Goal: Task Accomplishment & Management: Use online tool/utility

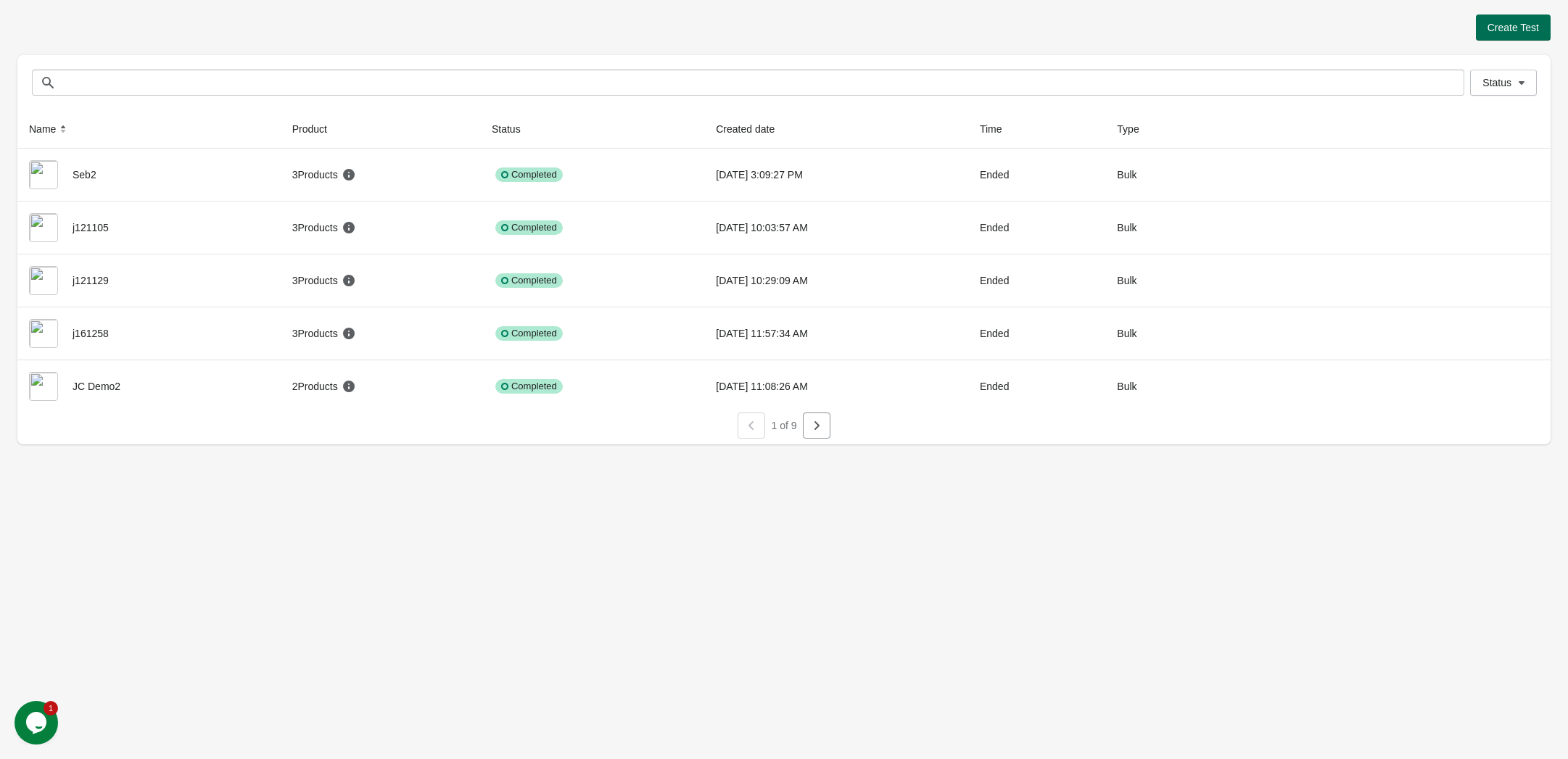
click at [1512, 24] on span "Create Test" at bounding box center [1512, 28] width 51 height 11
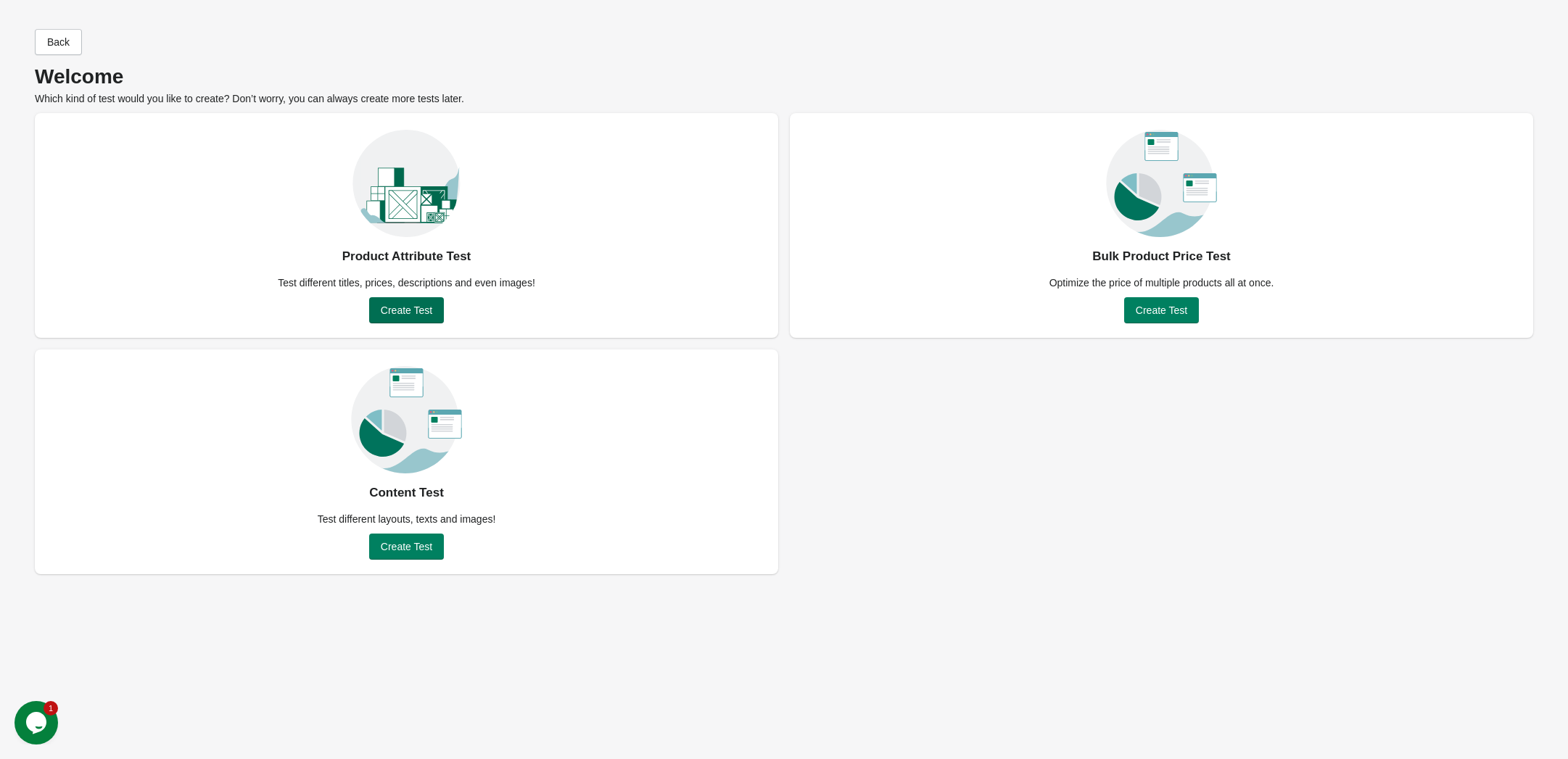
click at [416, 309] on span "Create Test" at bounding box center [406, 310] width 51 height 11
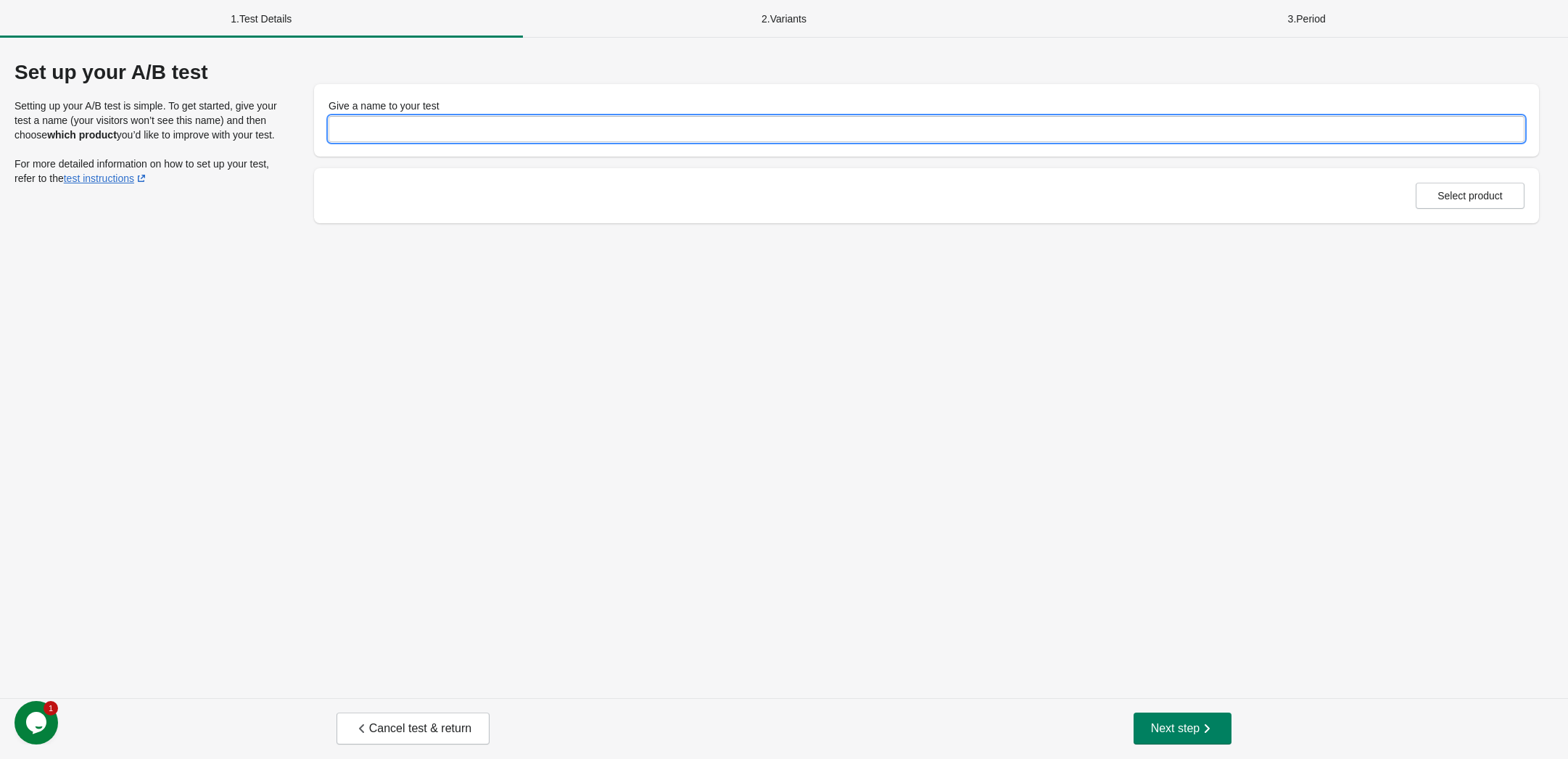
drag, startPoint x: 390, startPoint y: 131, endPoint x: 454, endPoint y: 128, distance: 64.1
click at [398, 130] on input "Give a name to your test" at bounding box center [926, 129] width 1196 height 26
type input "*****"
click at [1503, 194] on span "Select product" at bounding box center [1470, 196] width 84 height 11
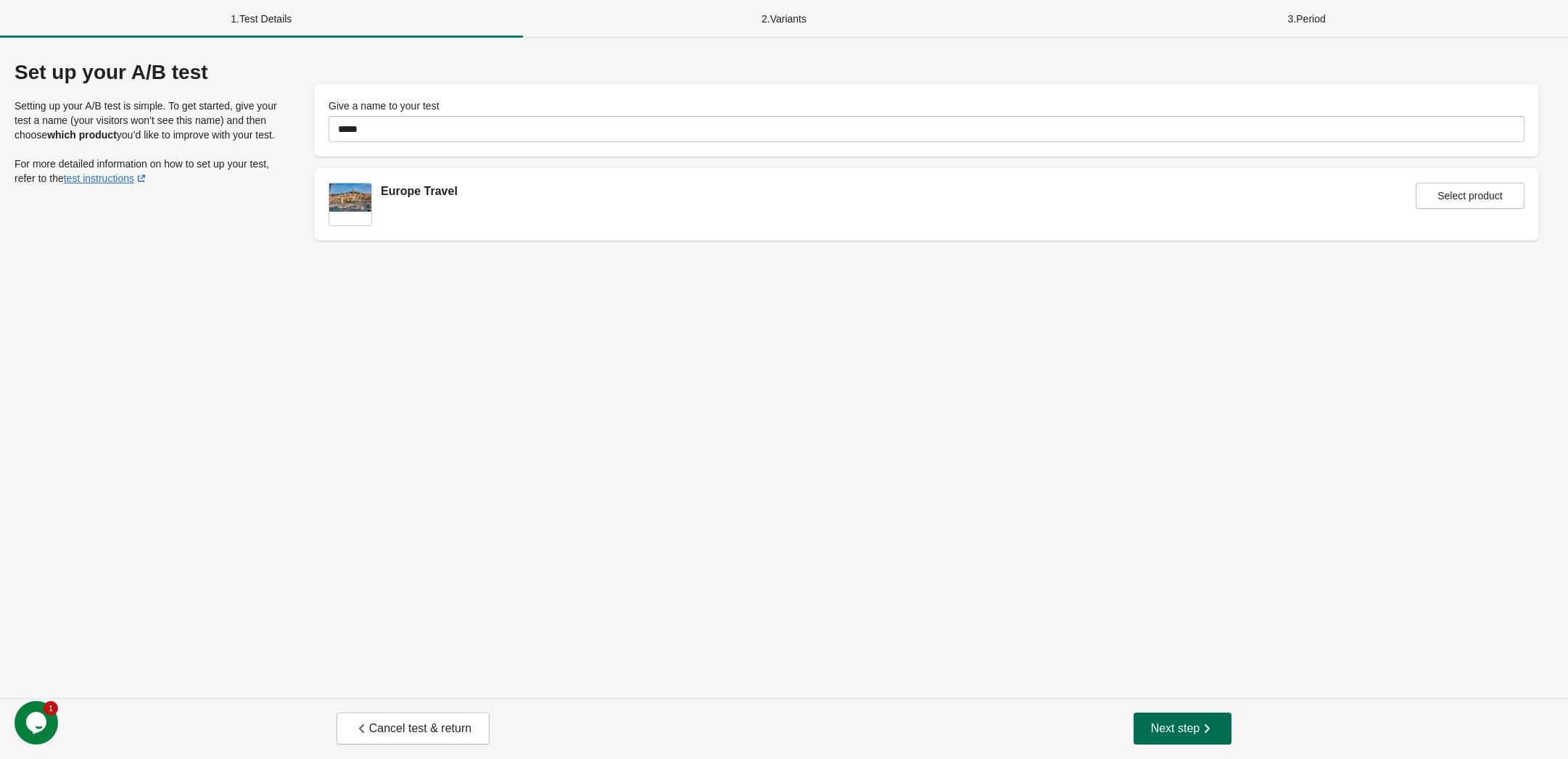
click at [1188, 722] on span "Next step" at bounding box center [1182, 729] width 64 height 15
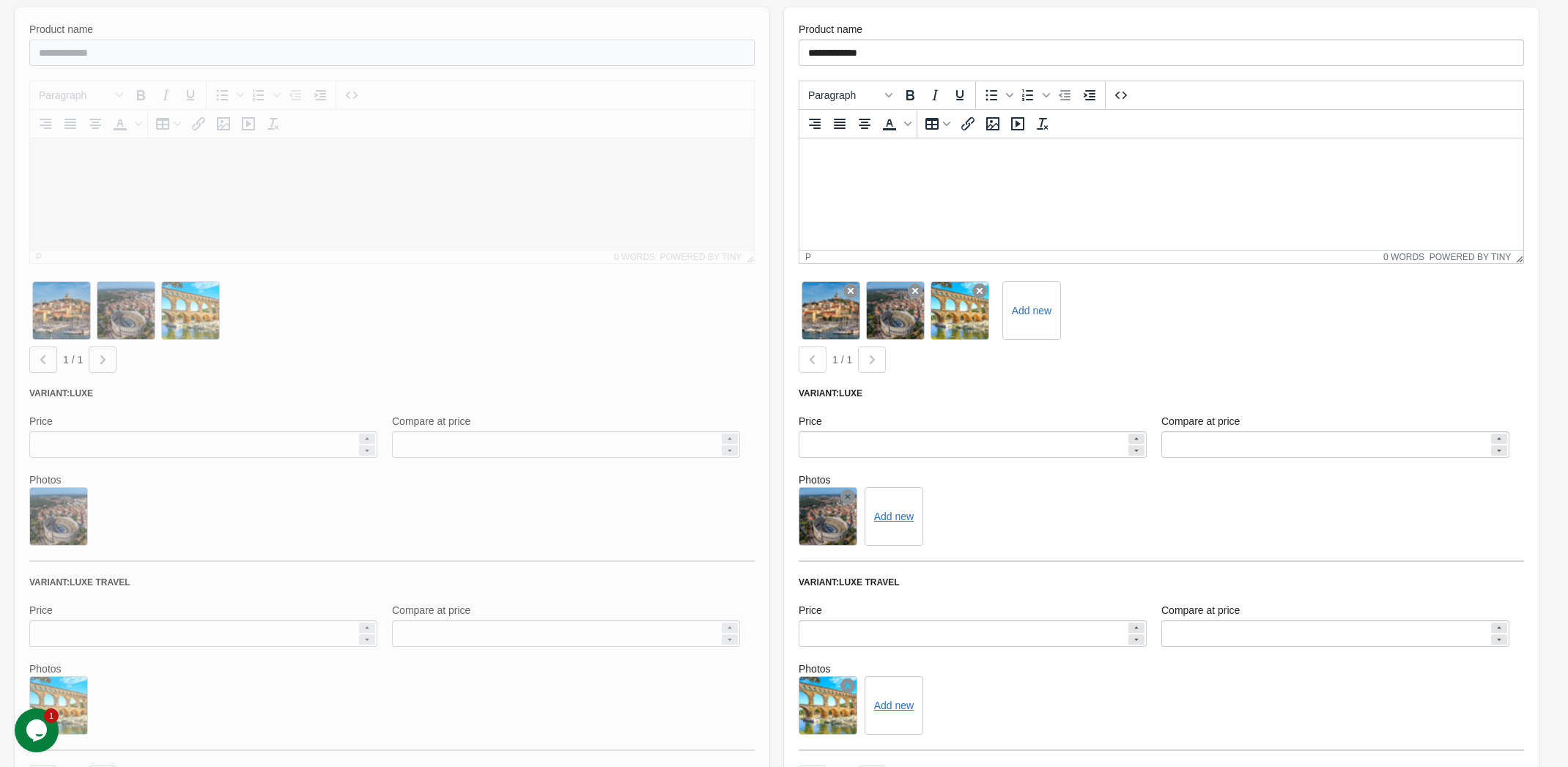
scroll to position [175, 0]
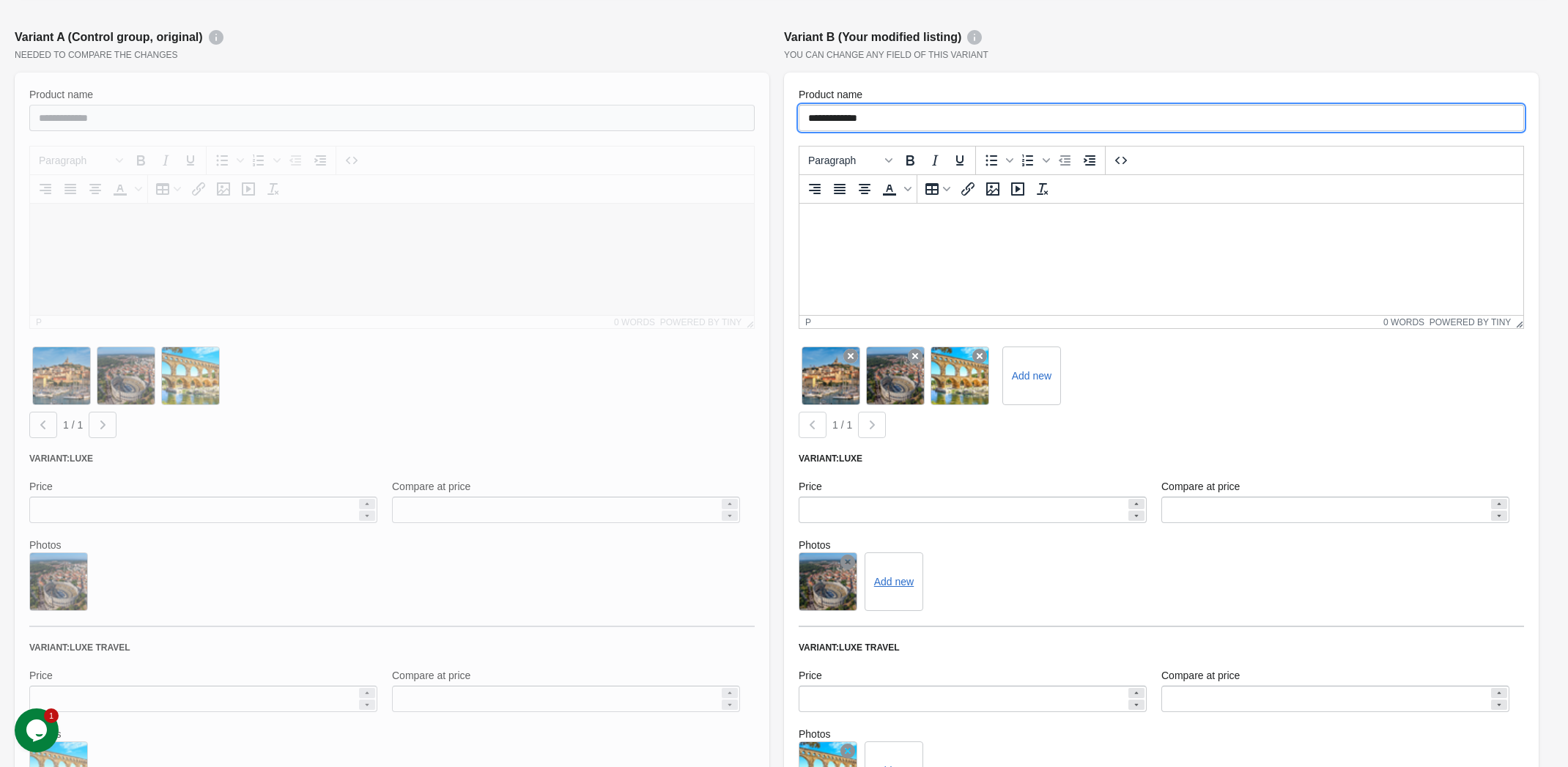
drag, startPoint x: 890, startPoint y: 110, endPoint x: 704, endPoint y: 108, distance: 186.0
click at [704, 108] on div "**********" at bounding box center [777, 450] width 1538 height 858
type input "**********"
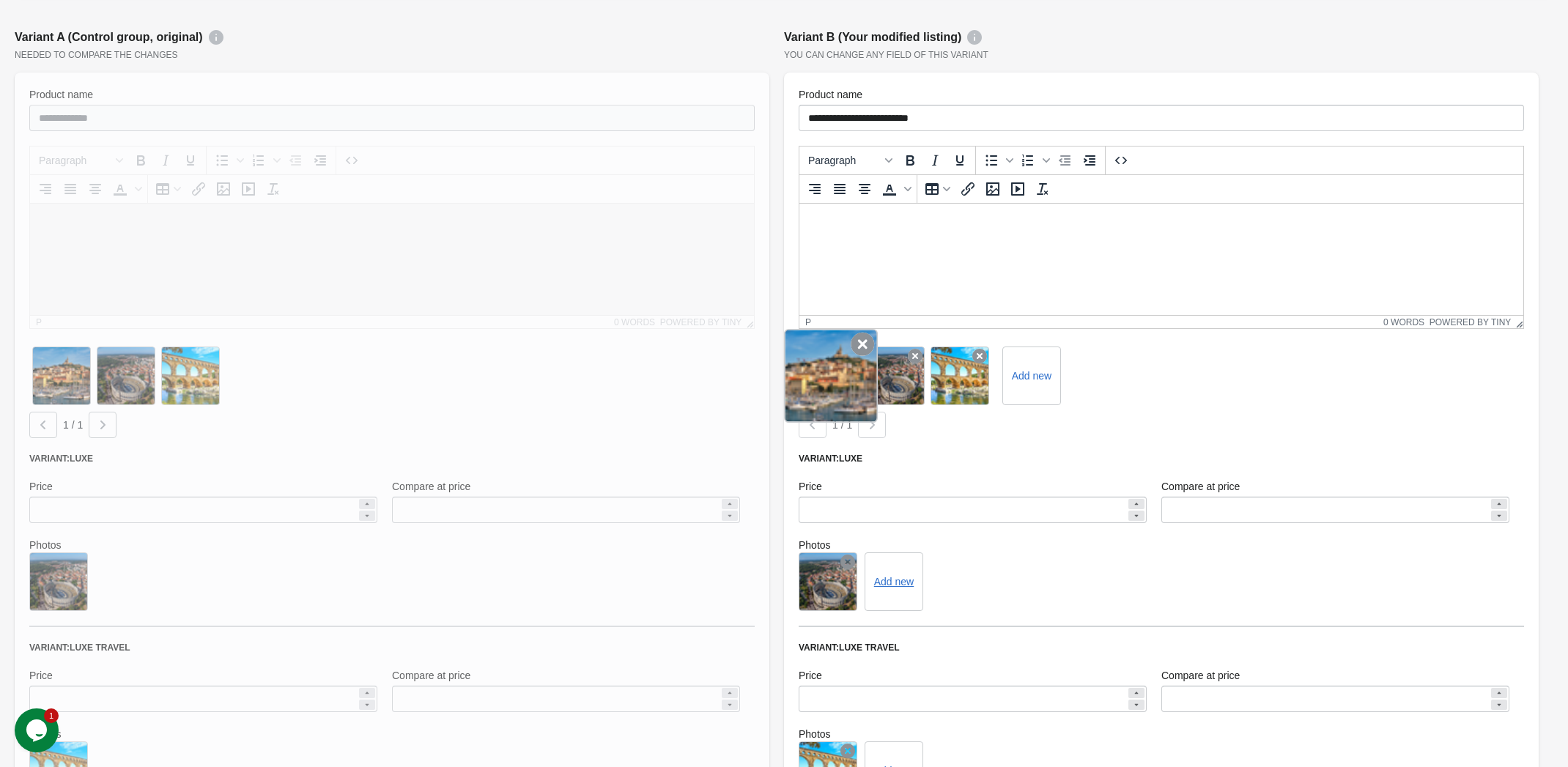
drag, startPoint x: 937, startPoint y: 368, endPoint x: 836, endPoint y: 385, distance: 102.4
click at [836, 385] on div "Add new" at bounding box center [1162, 376] width 726 height 65
click at [860, 343] on icon at bounding box center [862, 344] width 24 height 24
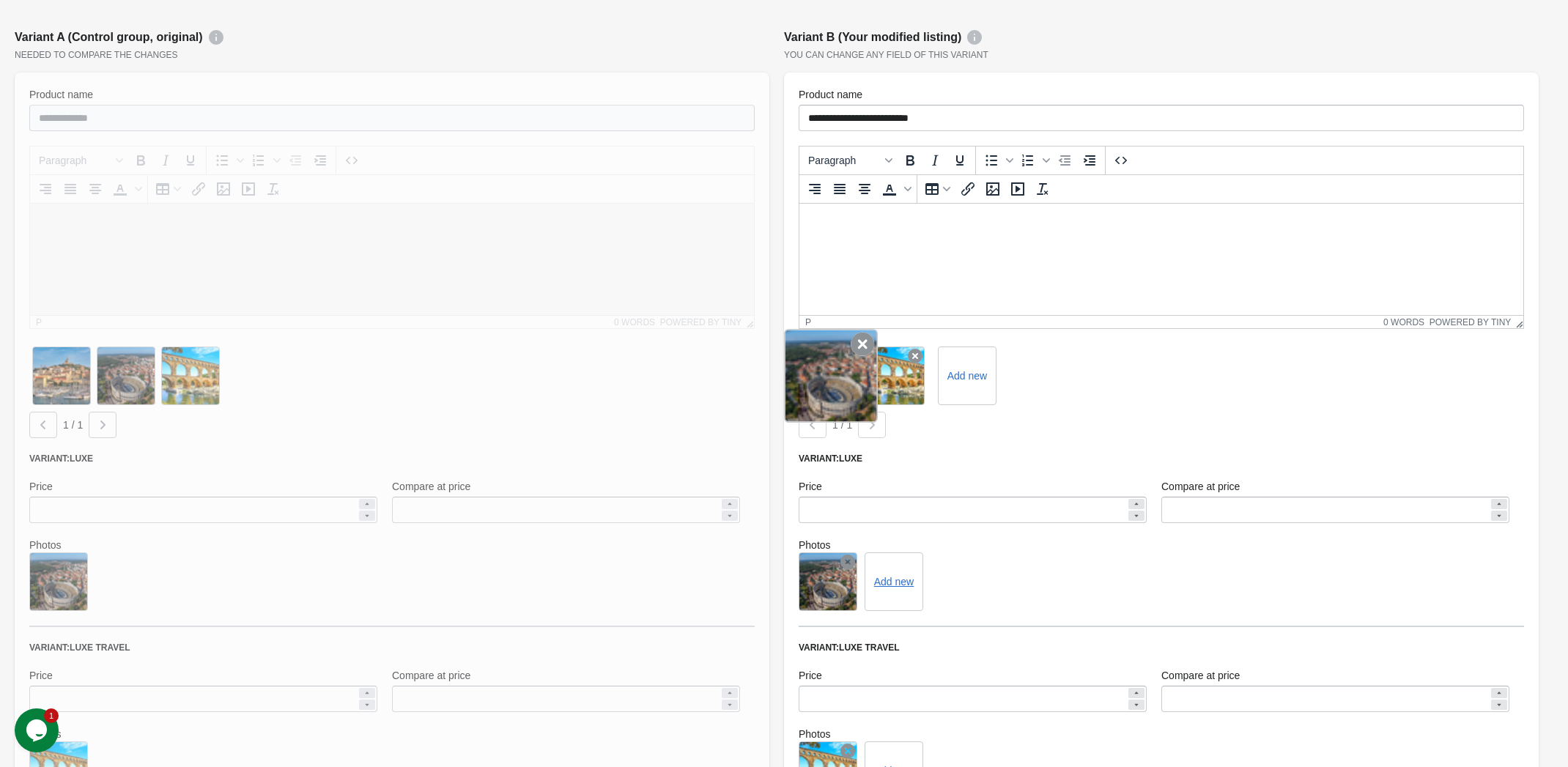
click at [853, 352] on icon at bounding box center [862, 344] width 24 height 24
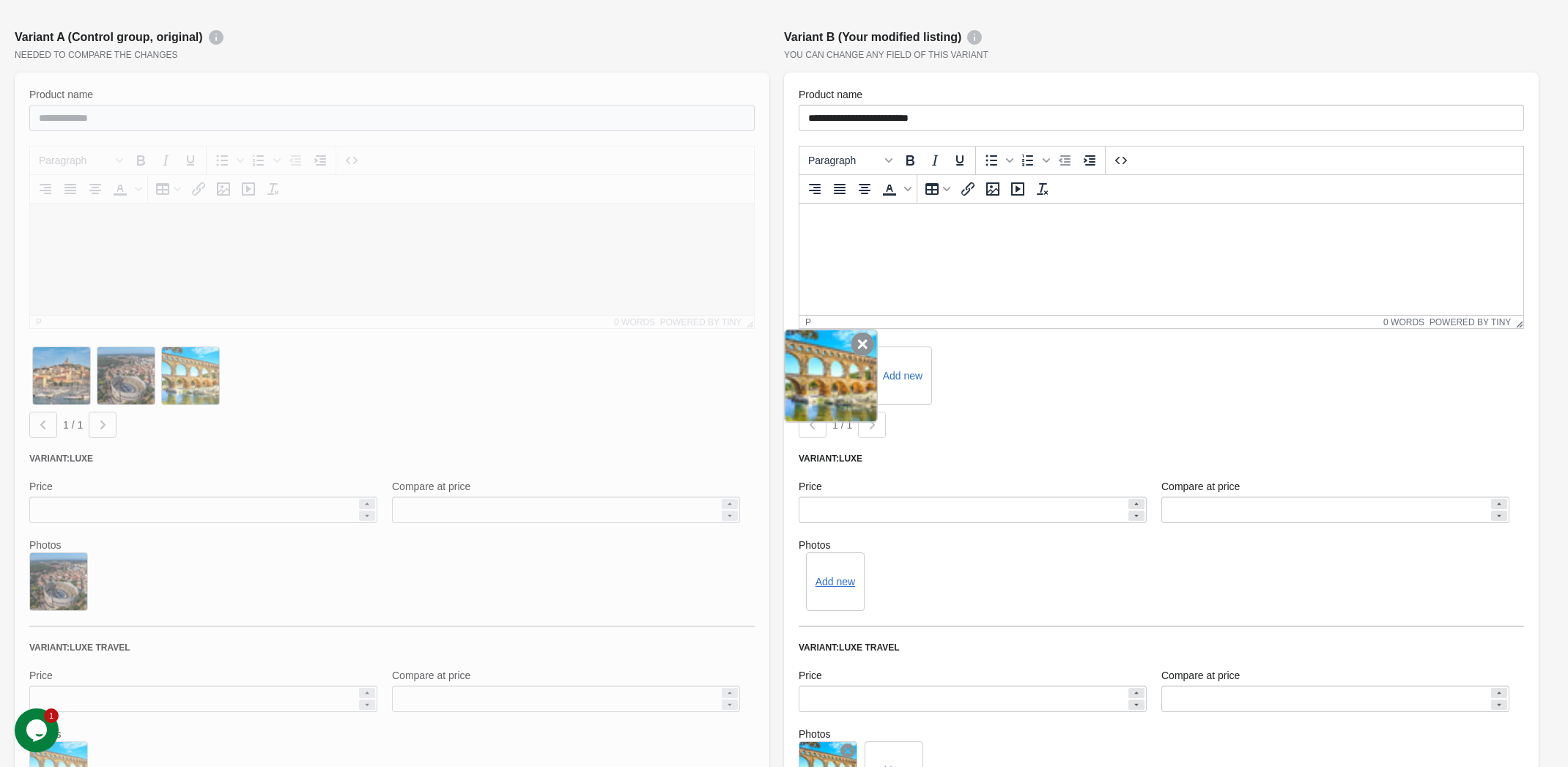
click at [858, 345] on icon at bounding box center [862, 344] width 24 height 24
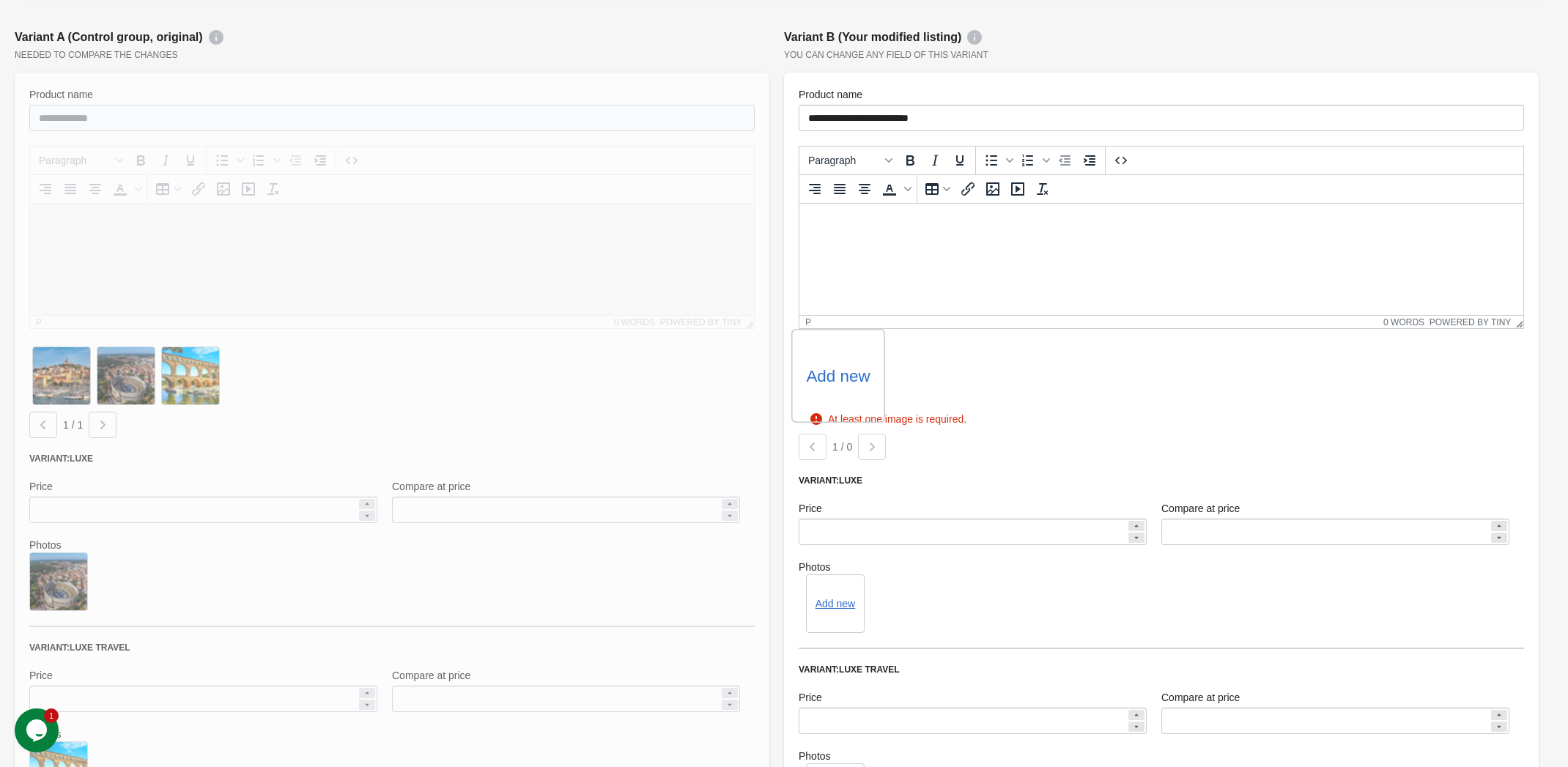
click at [834, 369] on label "Add new" at bounding box center [838, 376] width 64 height 24
click at [0, 0] on input "Add new" at bounding box center [0, 0] width 0 height 0
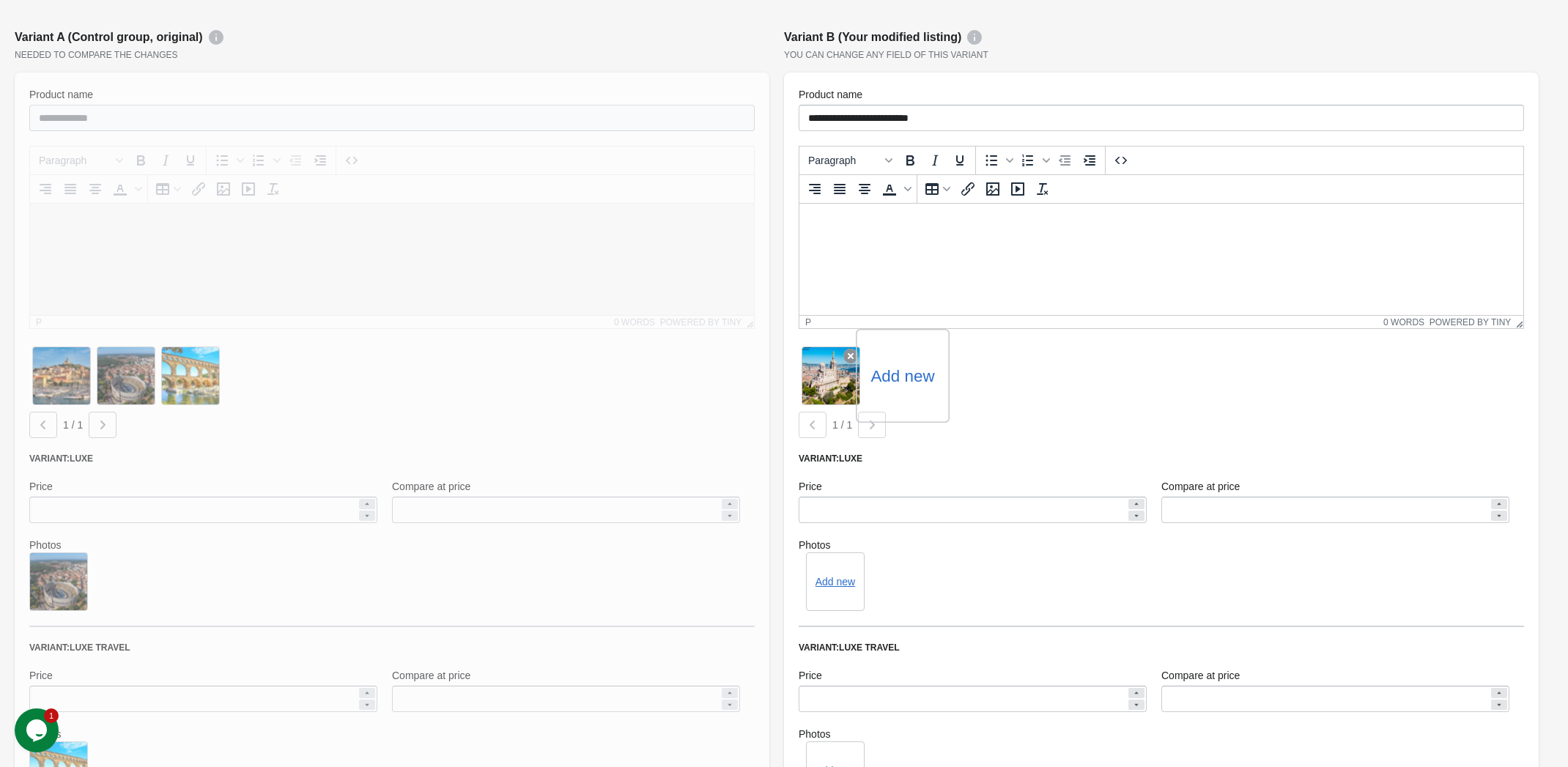
click at [903, 382] on label "Add new" at bounding box center [902, 376] width 64 height 24
click at [0, 0] on input "Add new" at bounding box center [0, 0] width 0 height 0
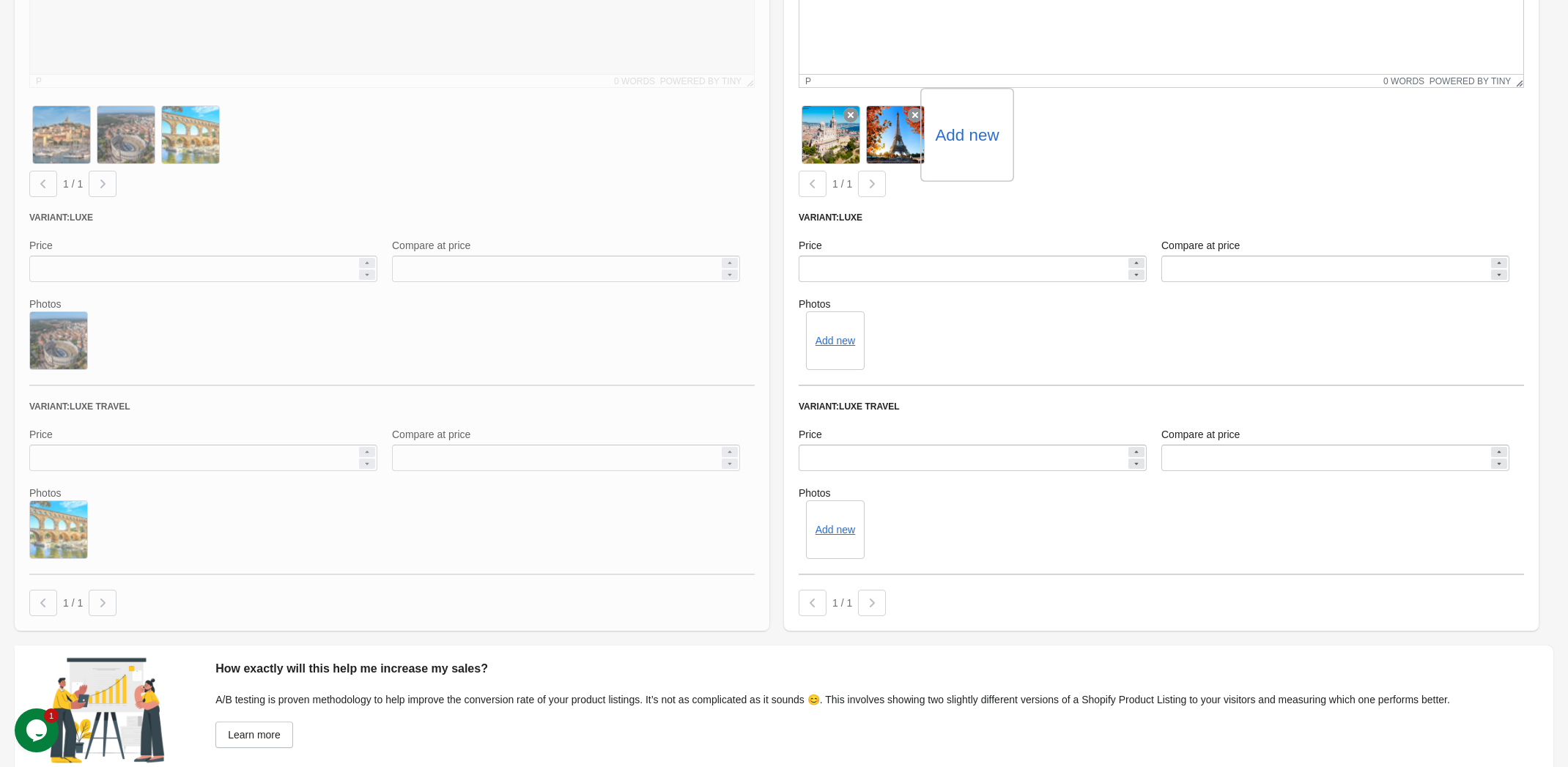
scroll to position [505, 0]
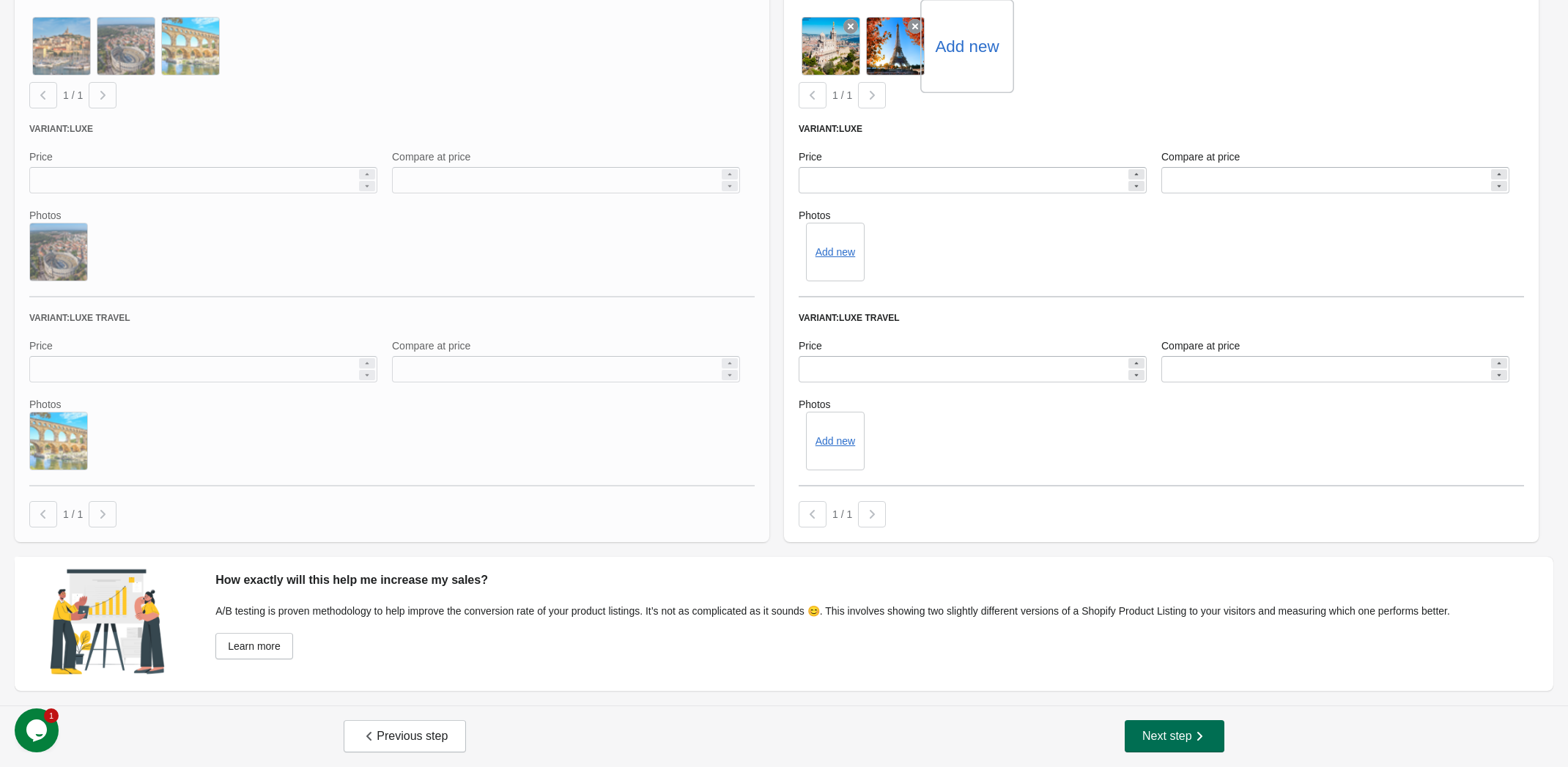
click at [1169, 733] on span "Next step" at bounding box center [1174, 737] width 65 height 15
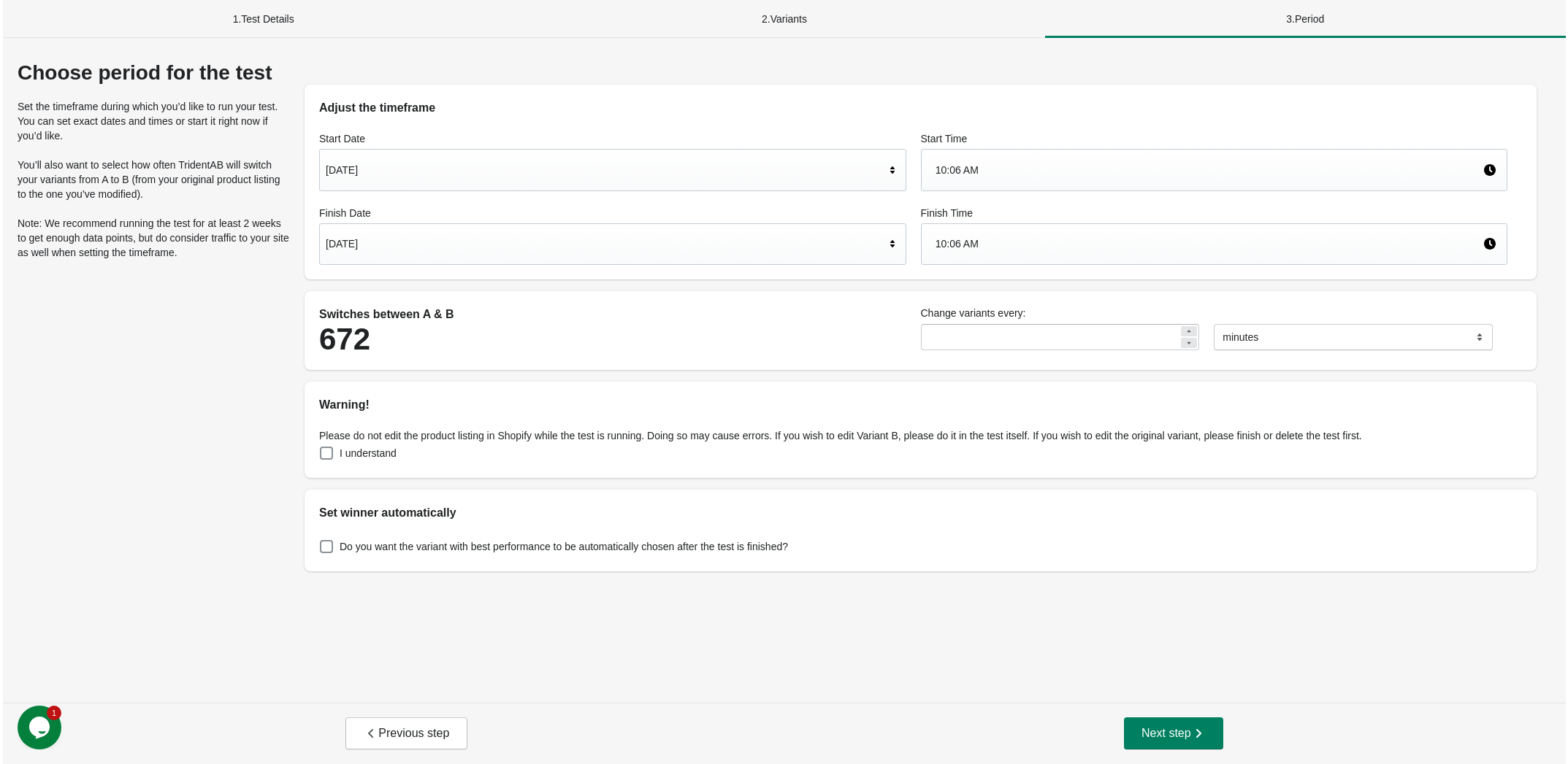
scroll to position [0, 0]
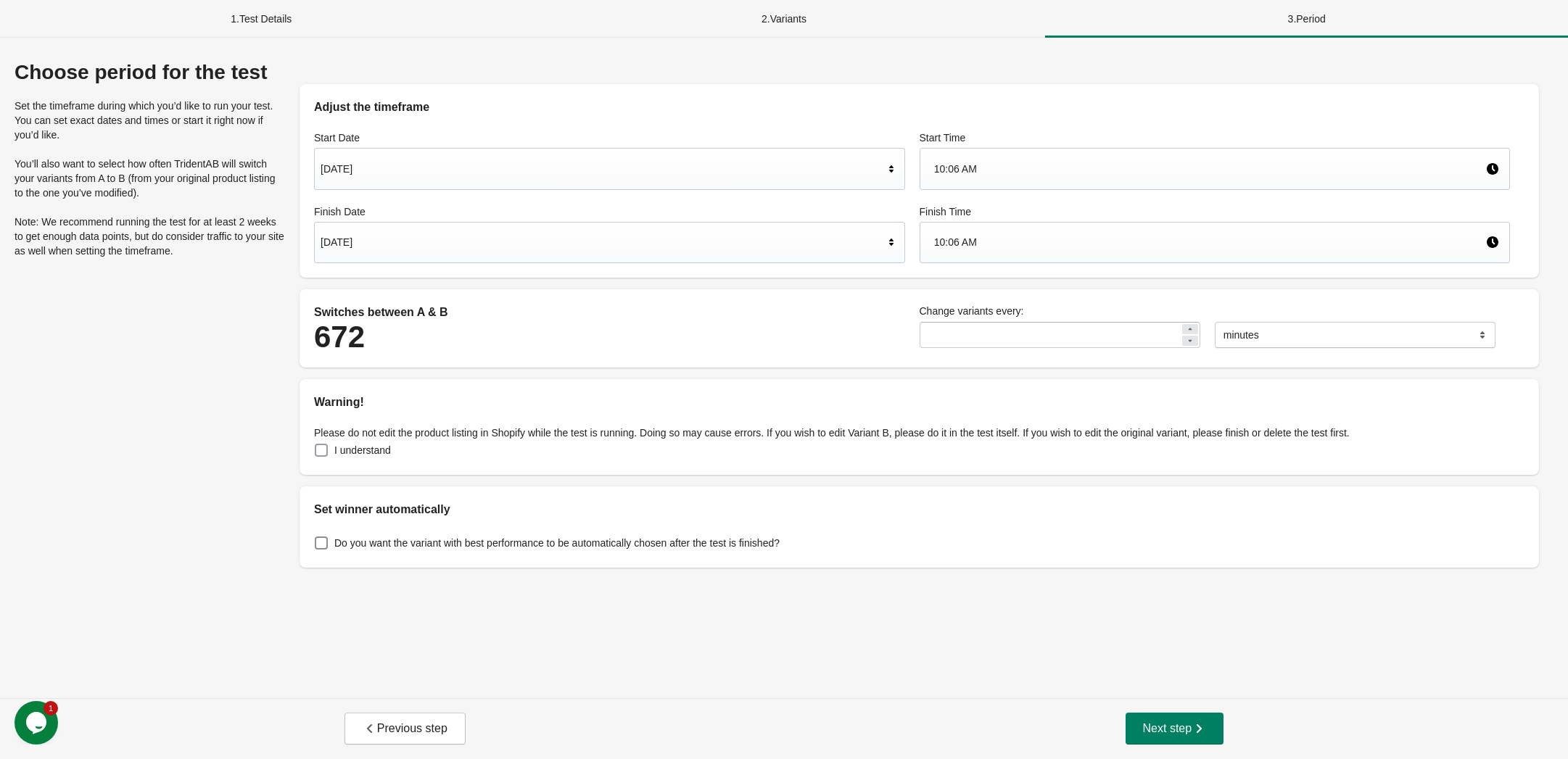
click at [320, 446] on span at bounding box center [321, 450] width 13 height 13
click at [325, 547] on span at bounding box center [321, 543] width 13 height 13
click at [1148, 730] on span "Next step" at bounding box center [1175, 729] width 64 height 15
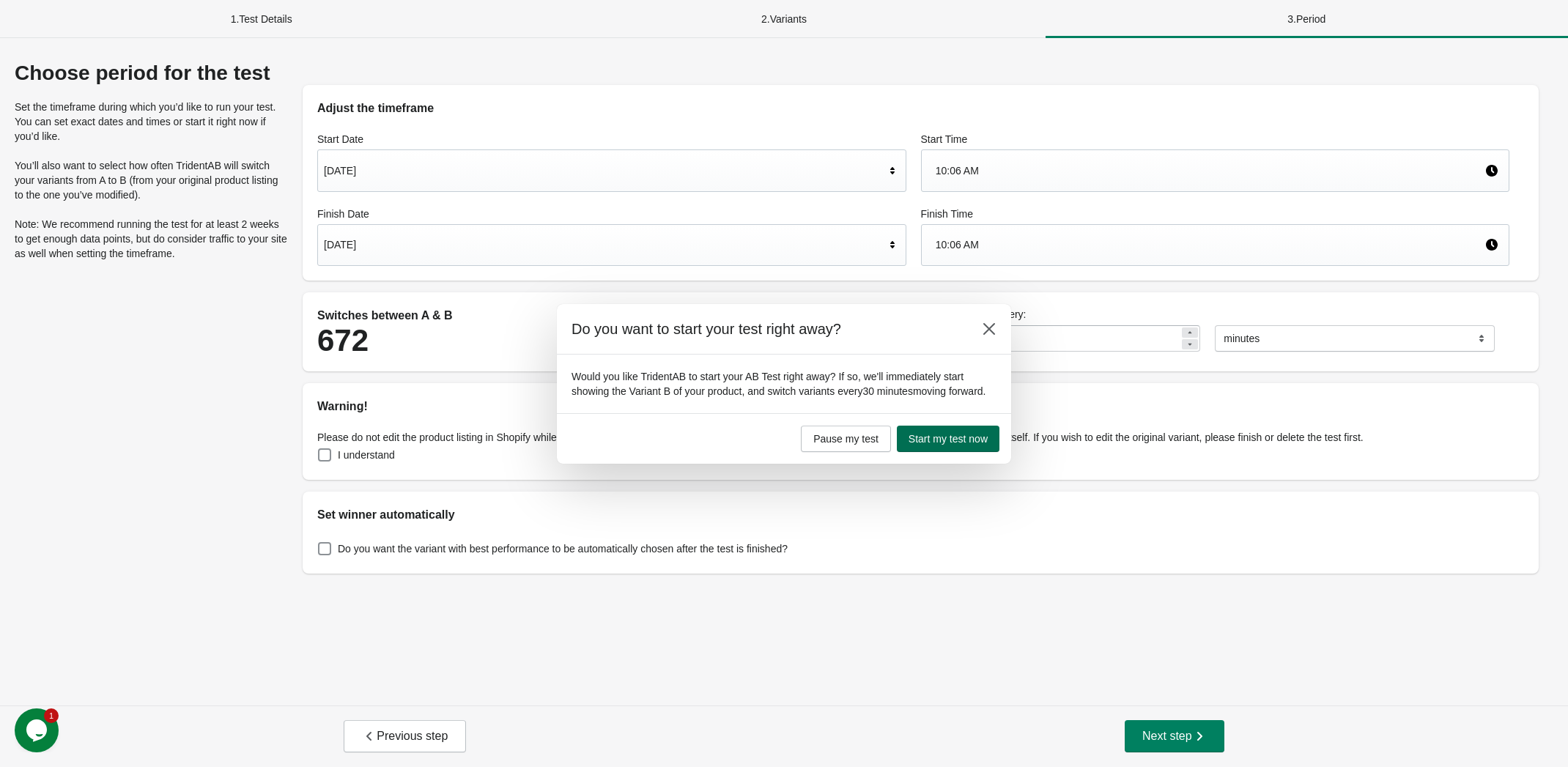
click at [930, 437] on span "Start my test now" at bounding box center [948, 439] width 79 height 11
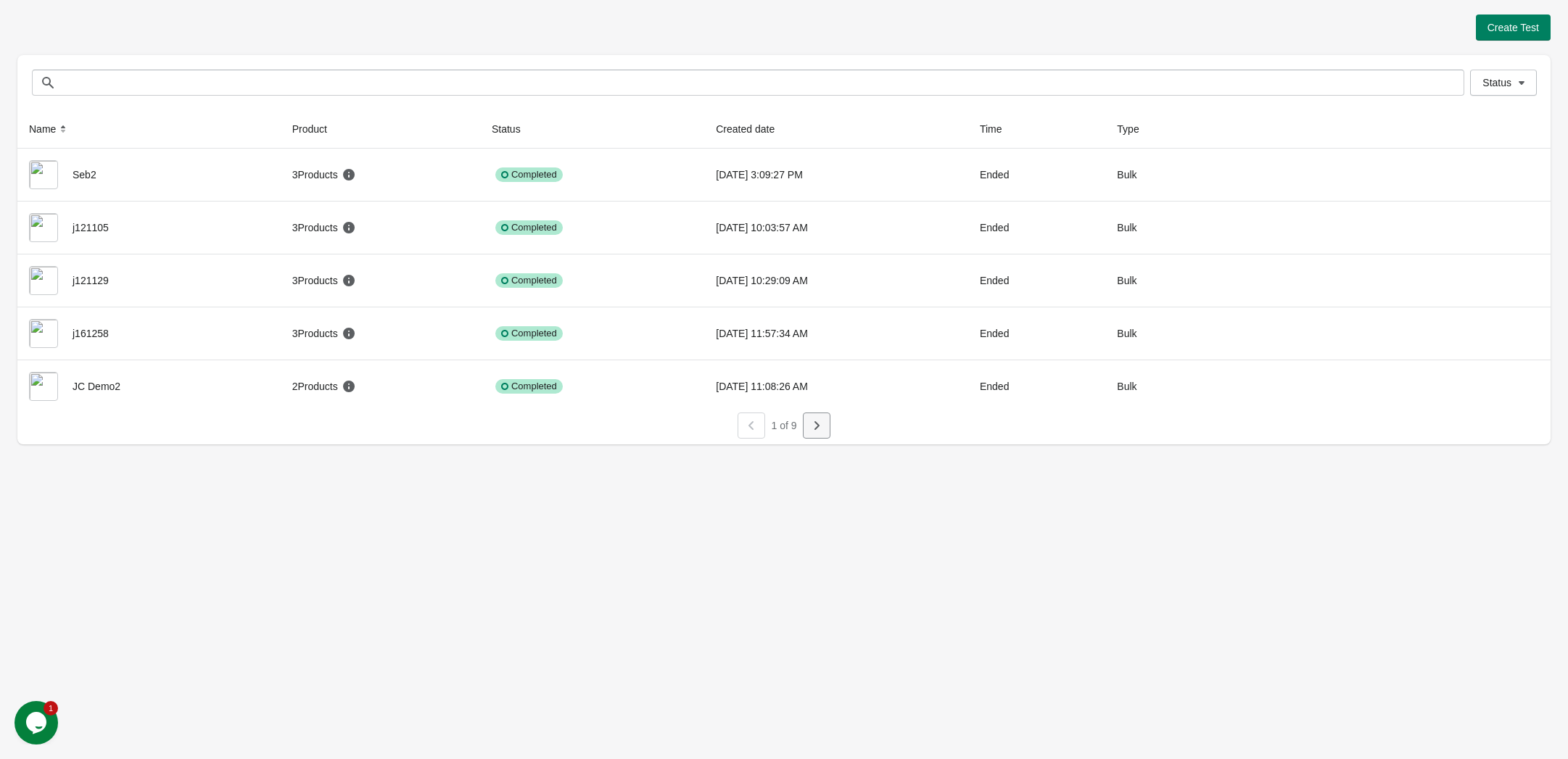
click at [824, 435] on button "button" at bounding box center [816, 426] width 28 height 26
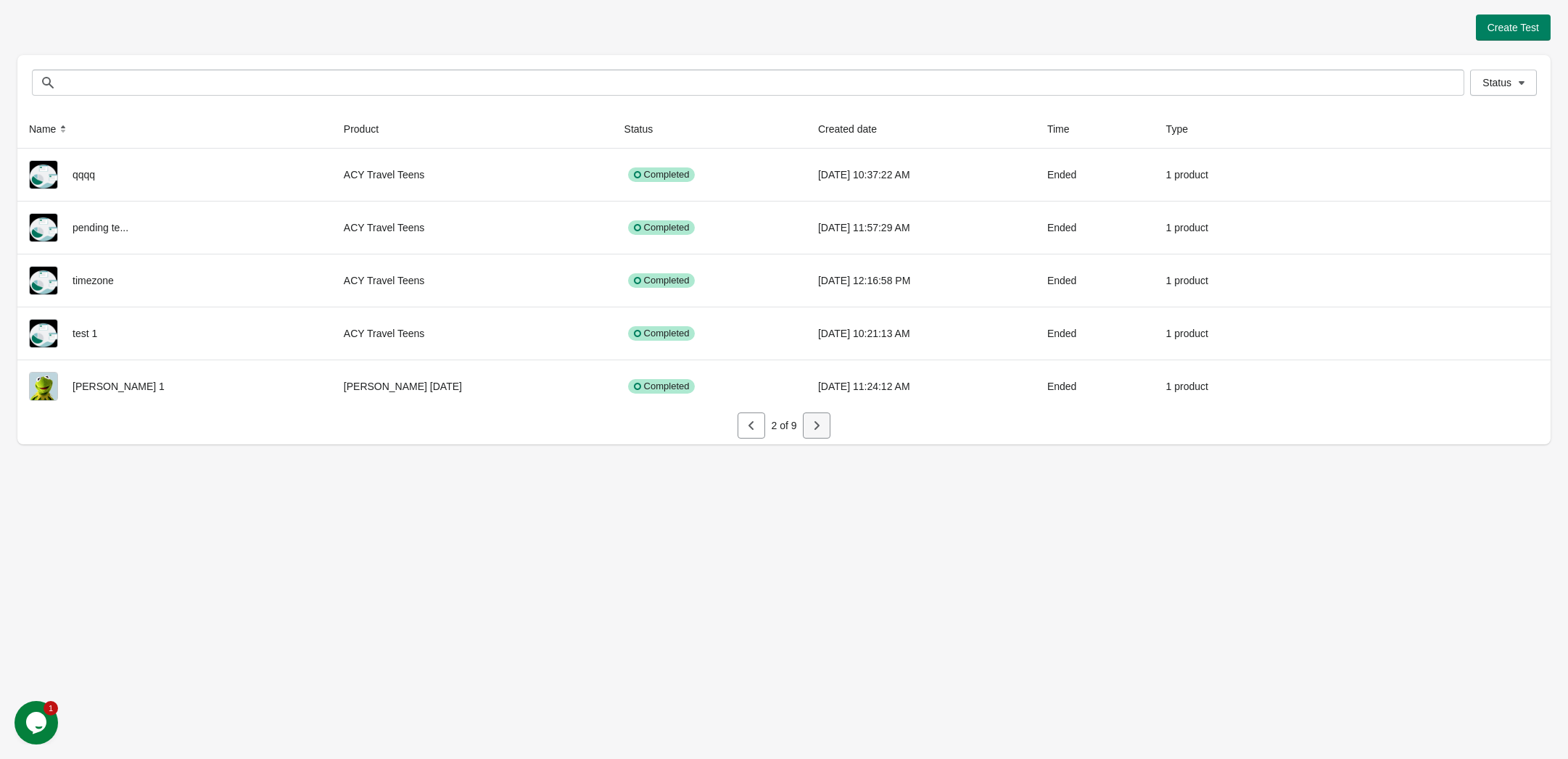
click at [821, 428] on icon "button" at bounding box center [816, 426] width 15 height 15
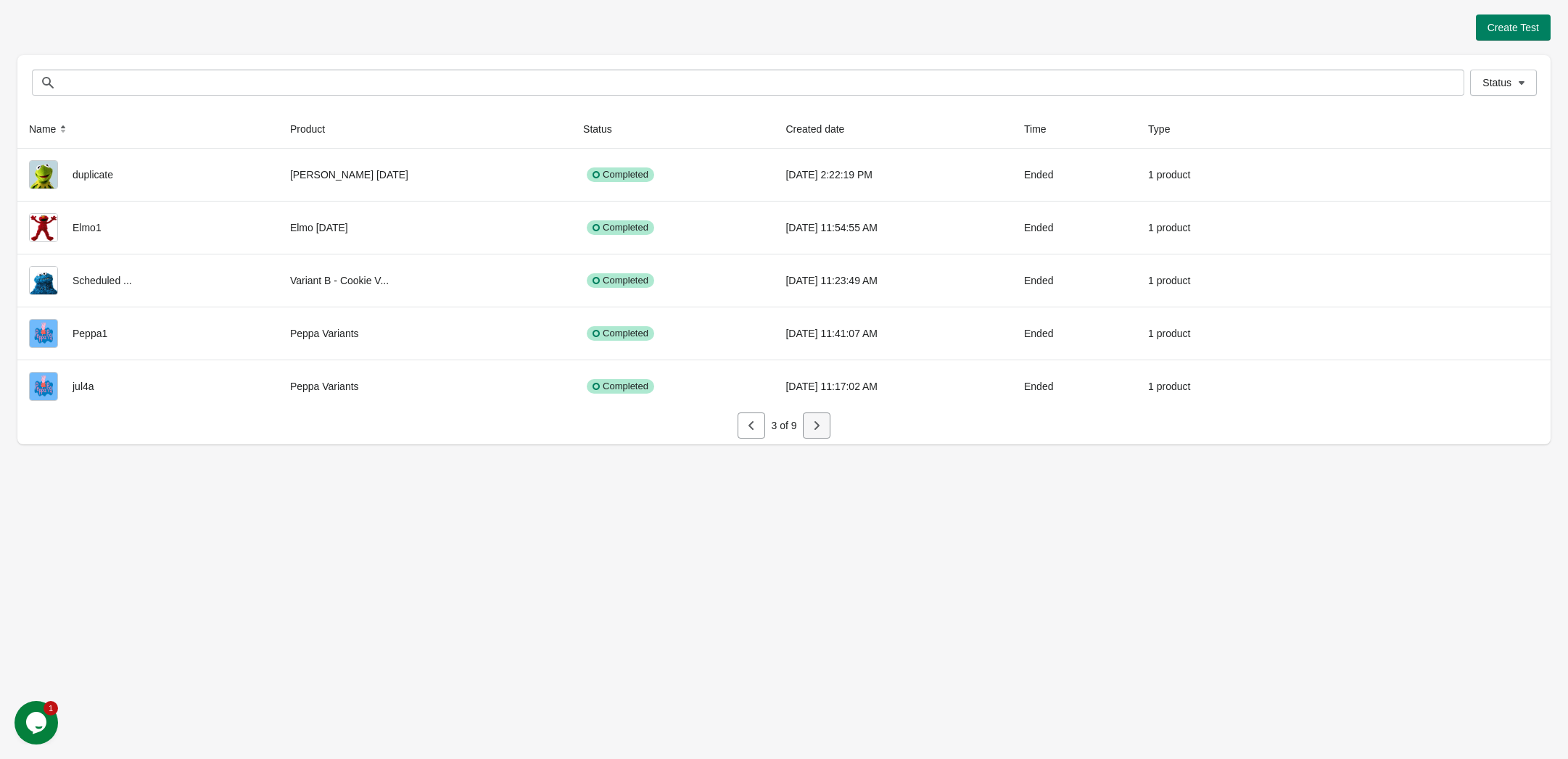
click at [814, 418] on button "button" at bounding box center [816, 426] width 28 height 26
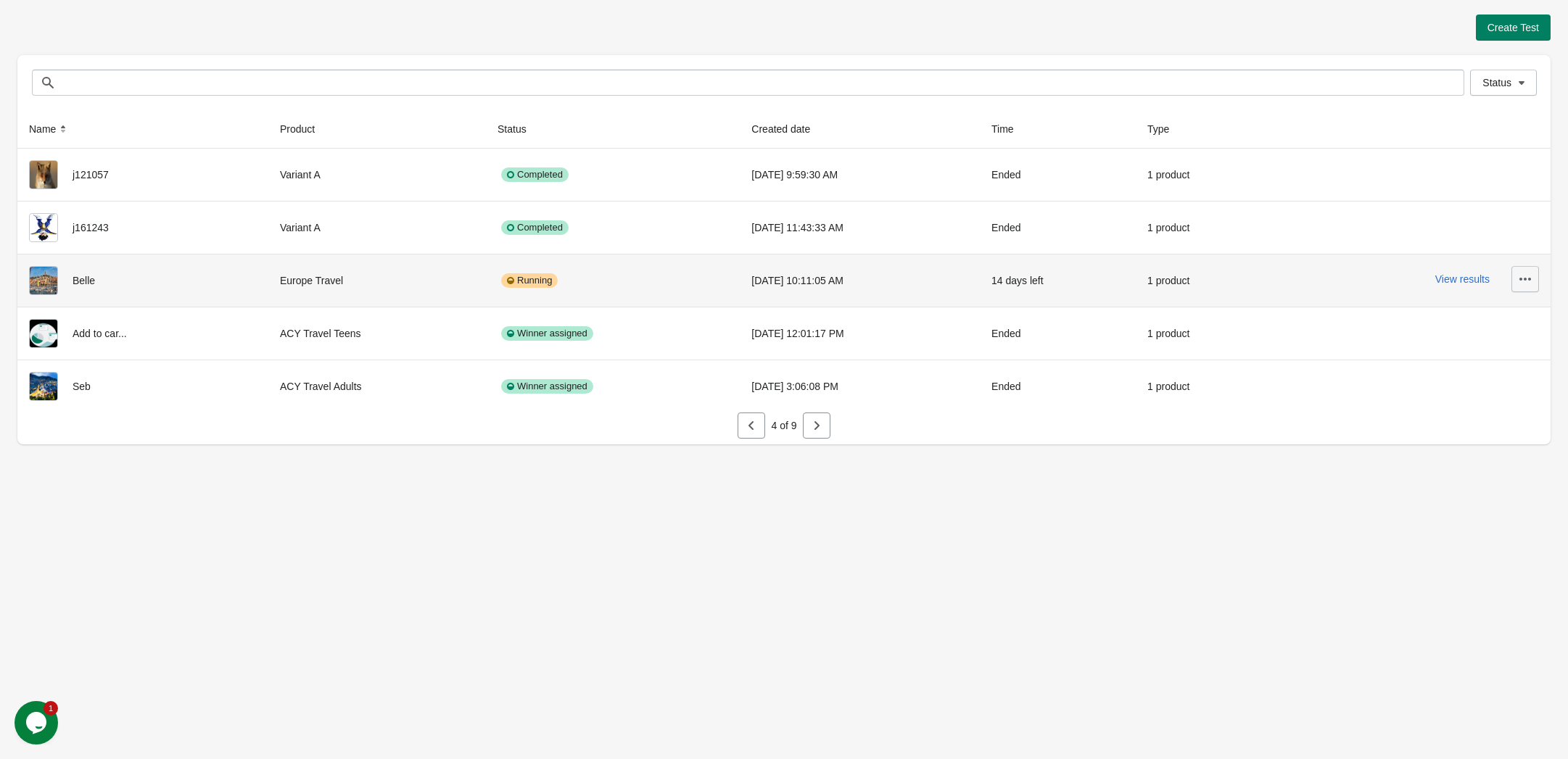
click at [1531, 284] on icon "button" at bounding box center [1525, 280] width 15 height 15
click at [1474, 340] on span "View Product Page" at bounding box center [1484, 348] width 86 height 15
click at [1482, 339] on button "View Product Page" at bounding box center [1484, 348] width 97 height 30
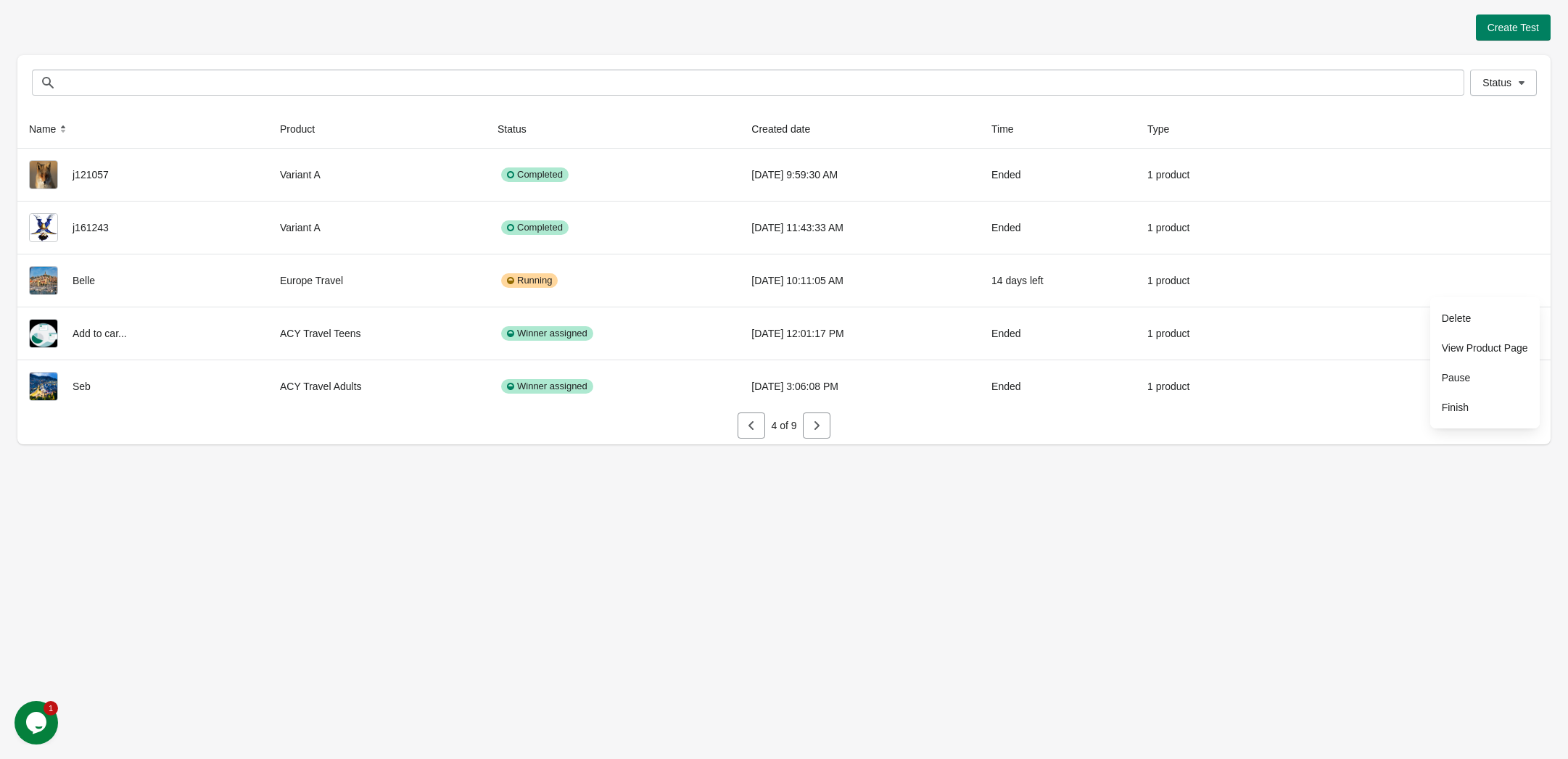
drag, startPoint x: 952, startPoint y: 574, endPoint x: 847, endPoint y: 508, distance: 124.0
click at [951, 573] on div "Create Test Status Status Name Product Status Created date Time Type j121057 Va…" at bounding box center [784, 380] width 1568 height 759
click at [818, 429] on icon "button" at bounding box center [816, 426] width 15 height 15
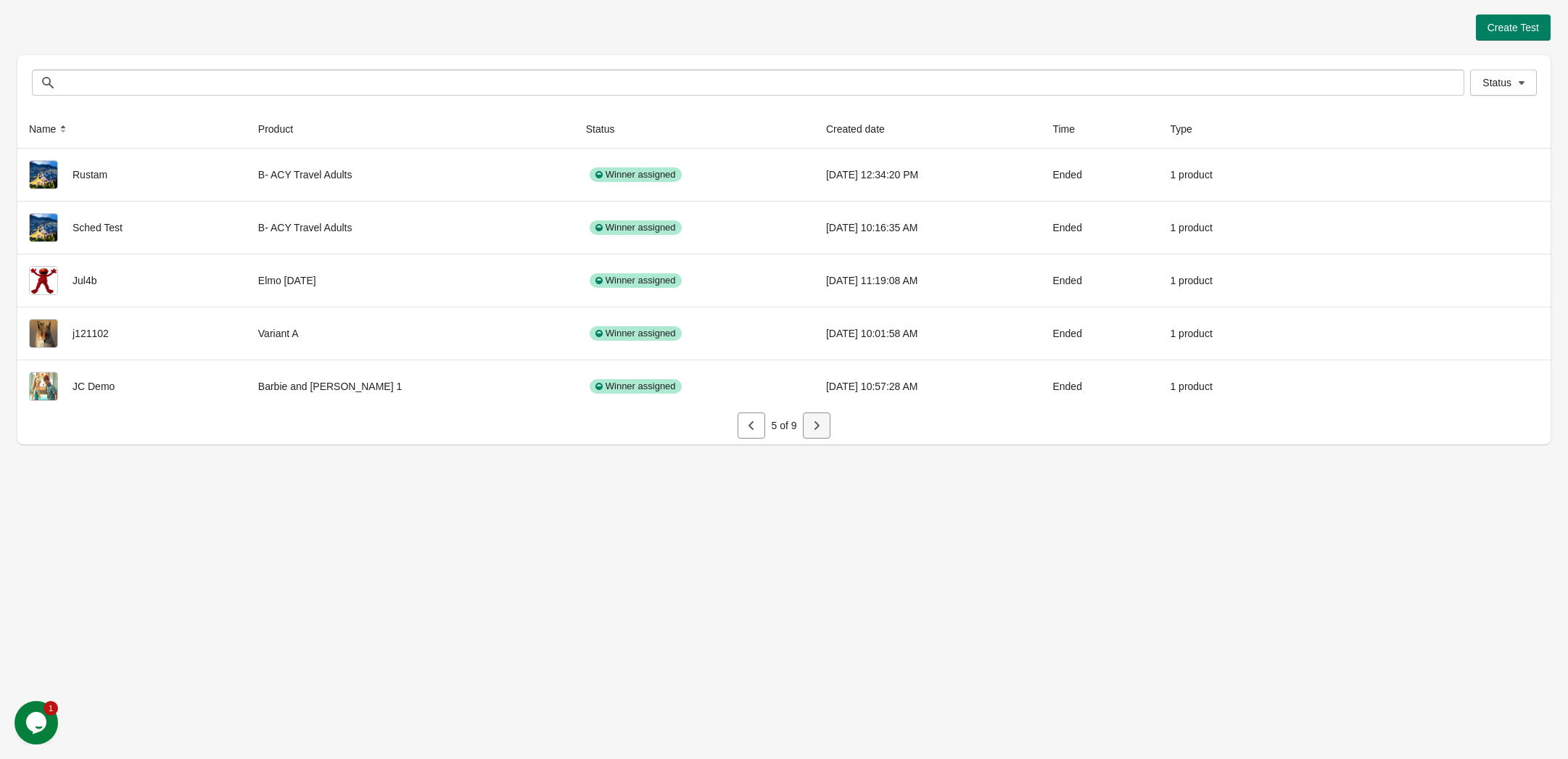
click at [818, 429] on icon "button" at bounding box center [816, 426] width 15 height 15
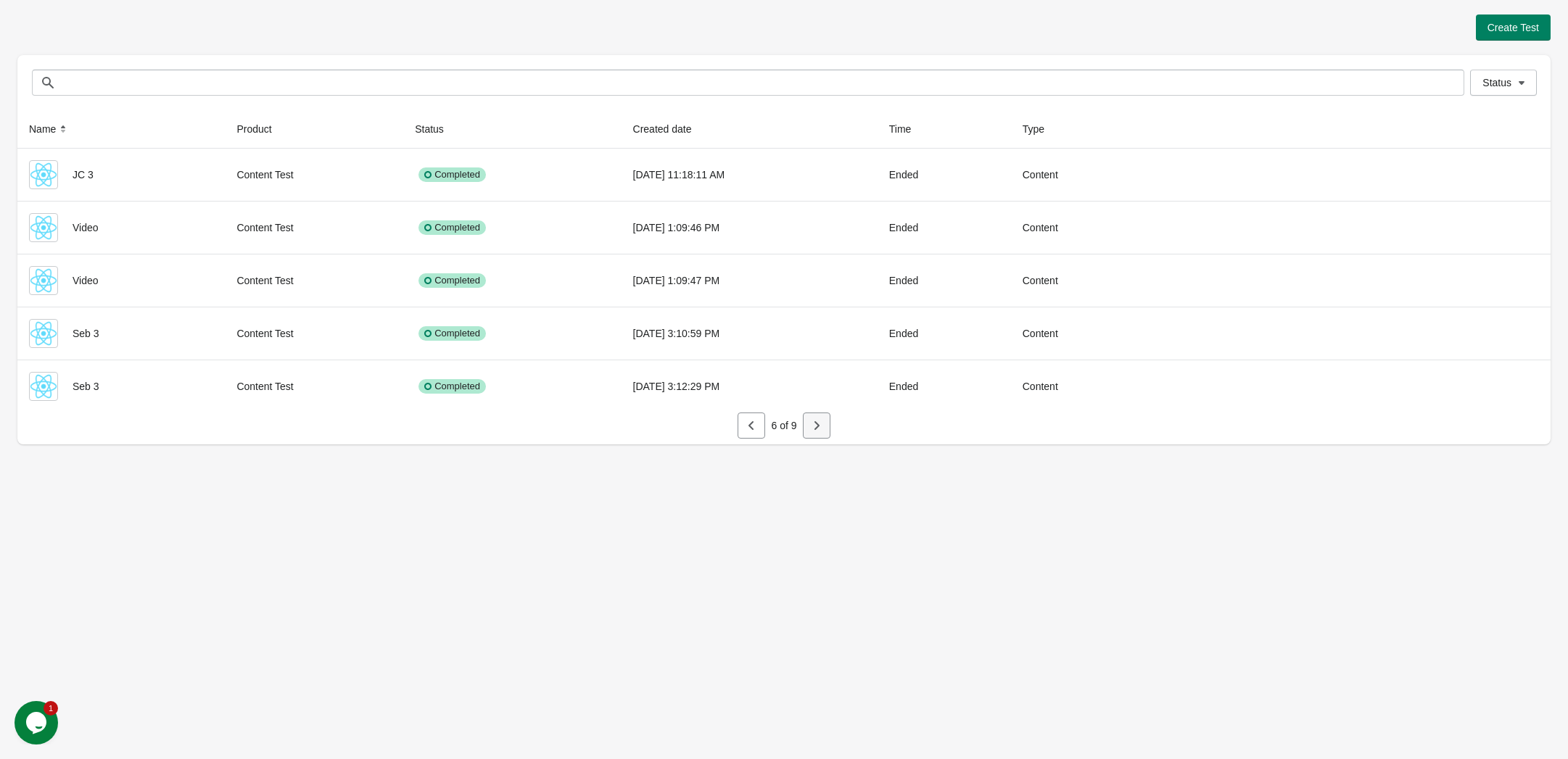
click at [818, 429] on icon "button" at bounding box center [816, 426] width 15 height 15
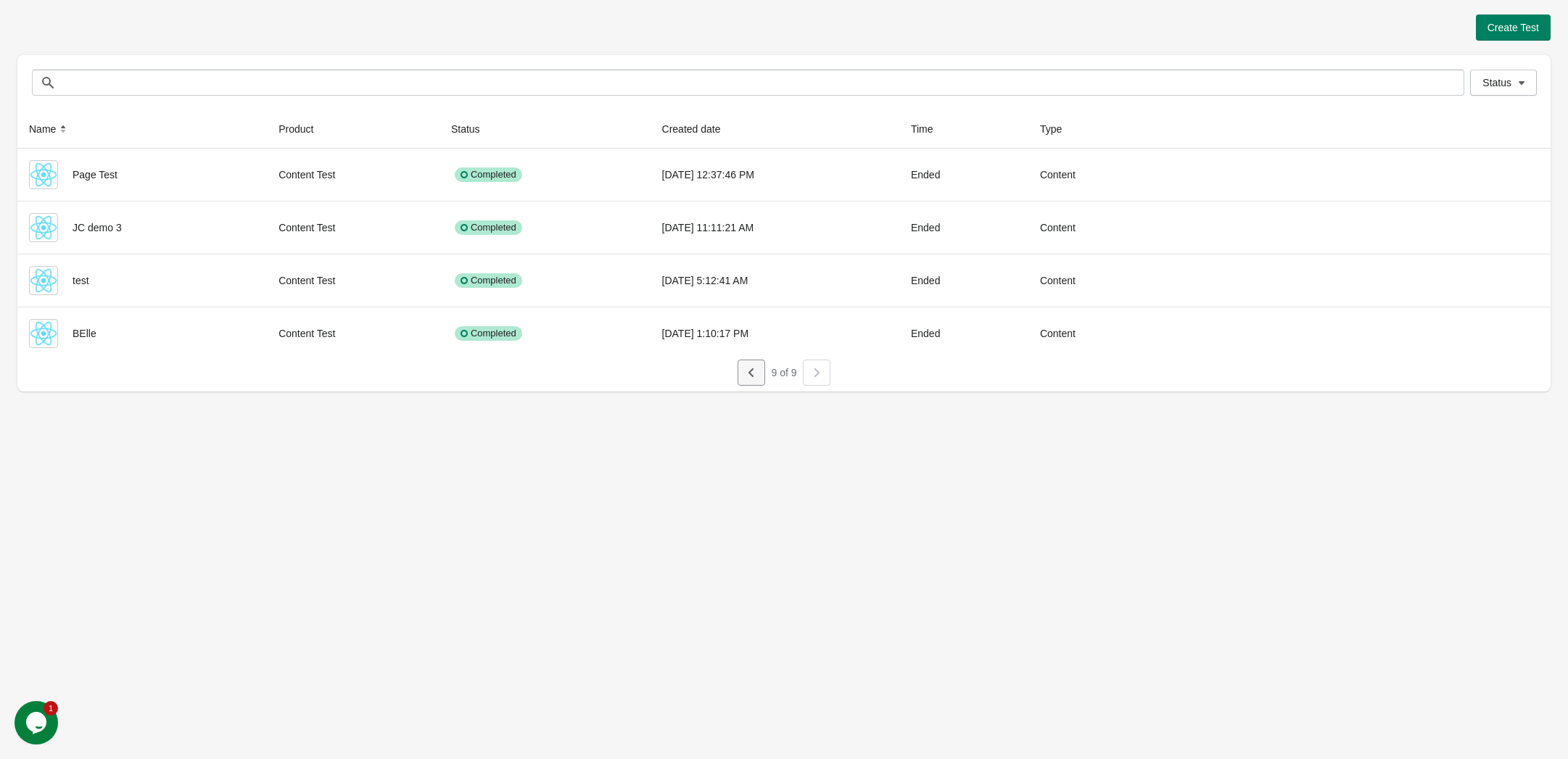
click at [746, 382] on button "button" at bounding box center [752, 373] width 28 height 26
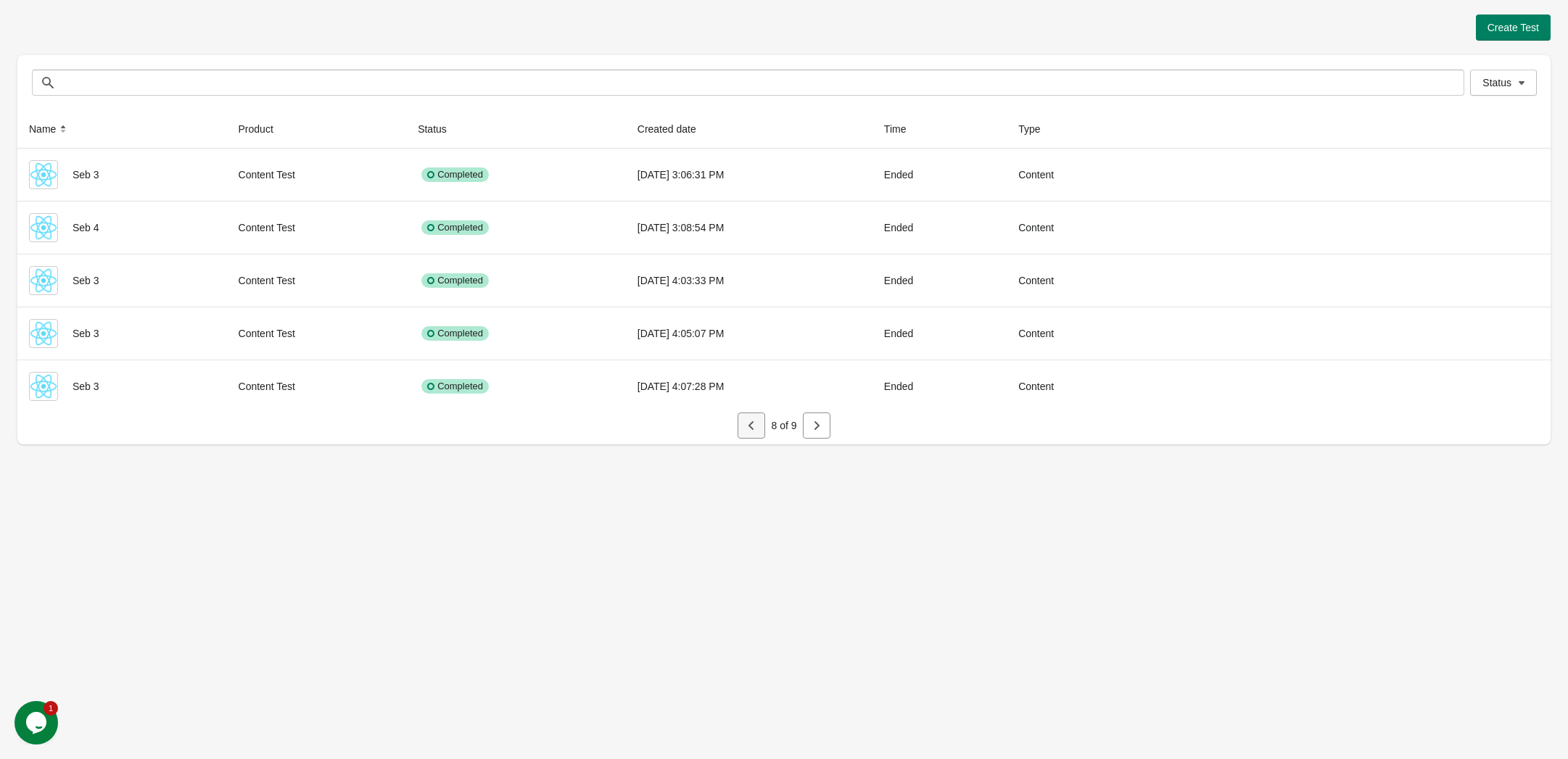
click at [749, 432] on icon "button" at bounding box center [752, 426] width 15 height 15
click at [751, 422] on icon "button" at bounding box center [752, 426] width 15 height 15
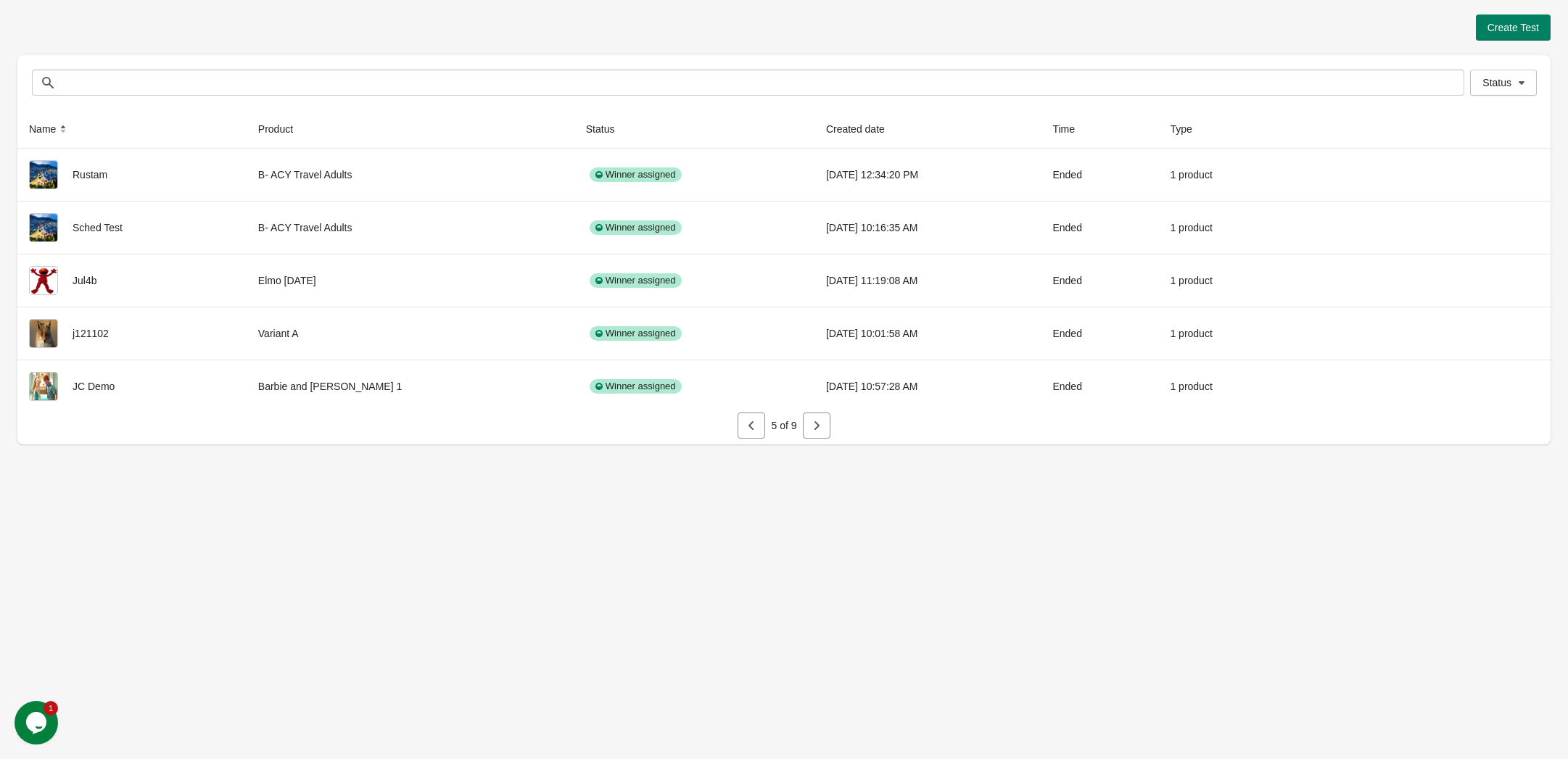
click at [751, 422] on icon "button" at bounding box center [752, 426] width 15 height 15
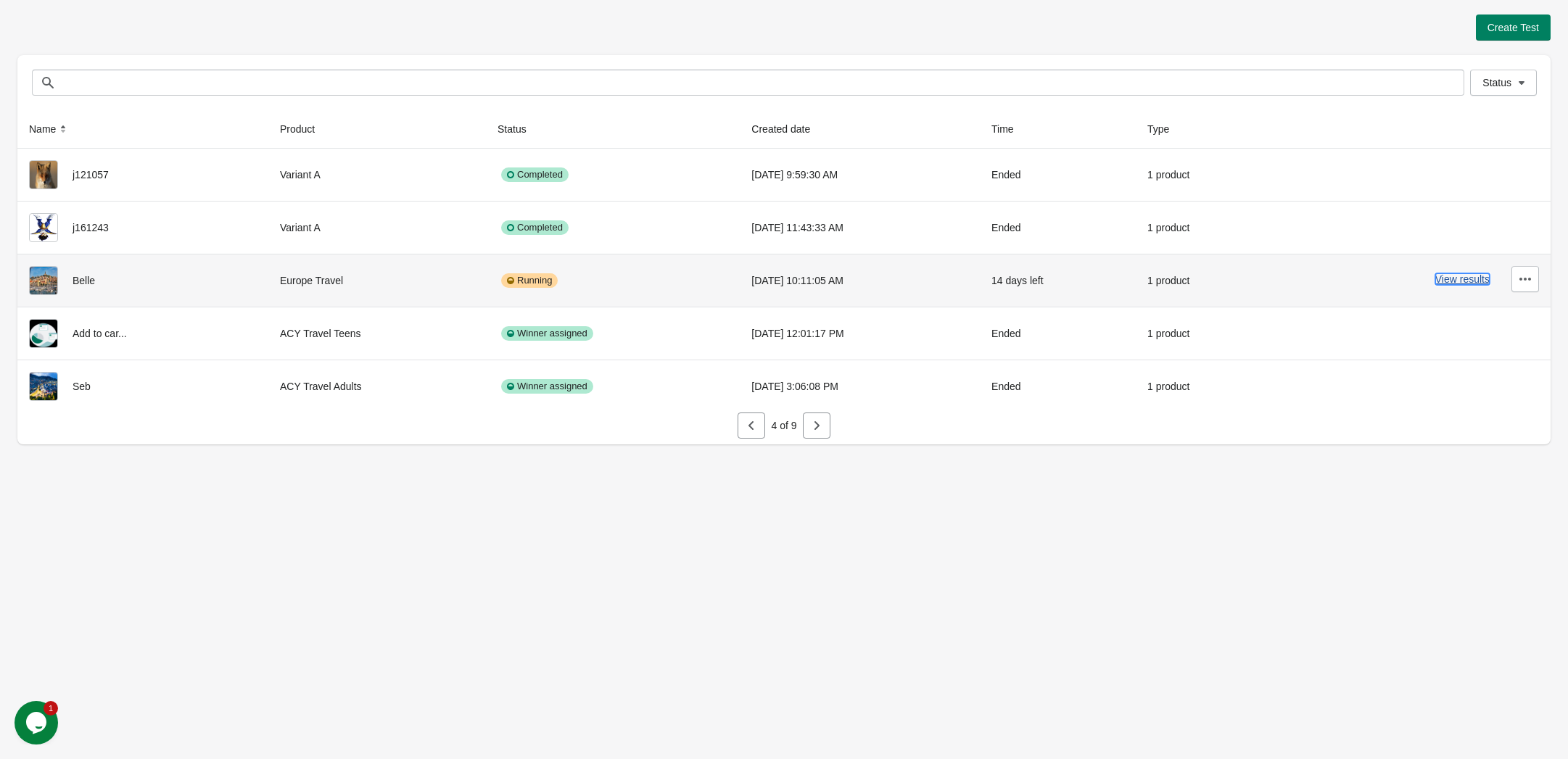
click at [1453, 278] on button "View results" at bounding box center [1462, 279] width 54 height 11
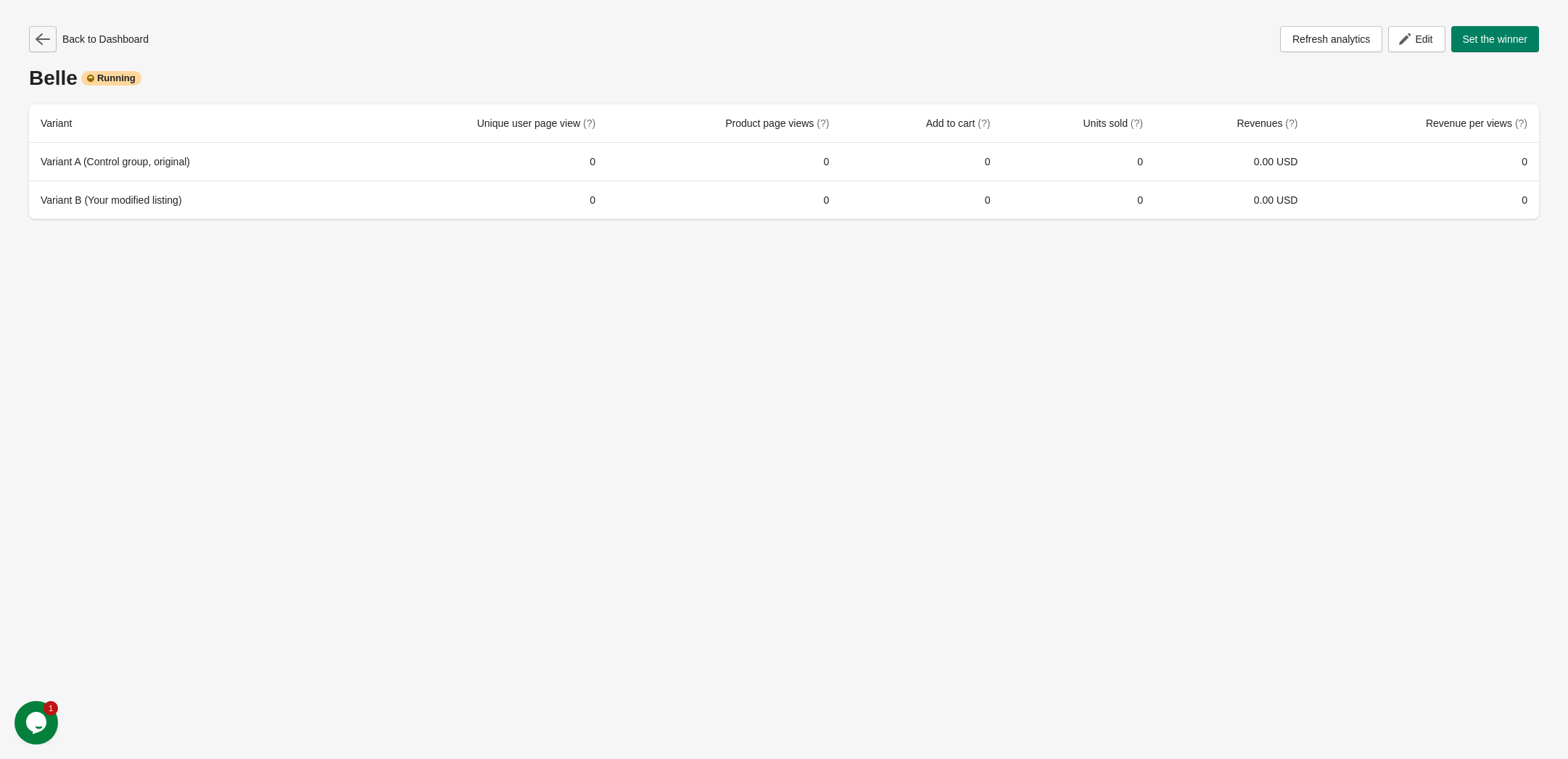
click at [49, 37] on icon "button" at bounding box center [43, 39] width 15 height 15
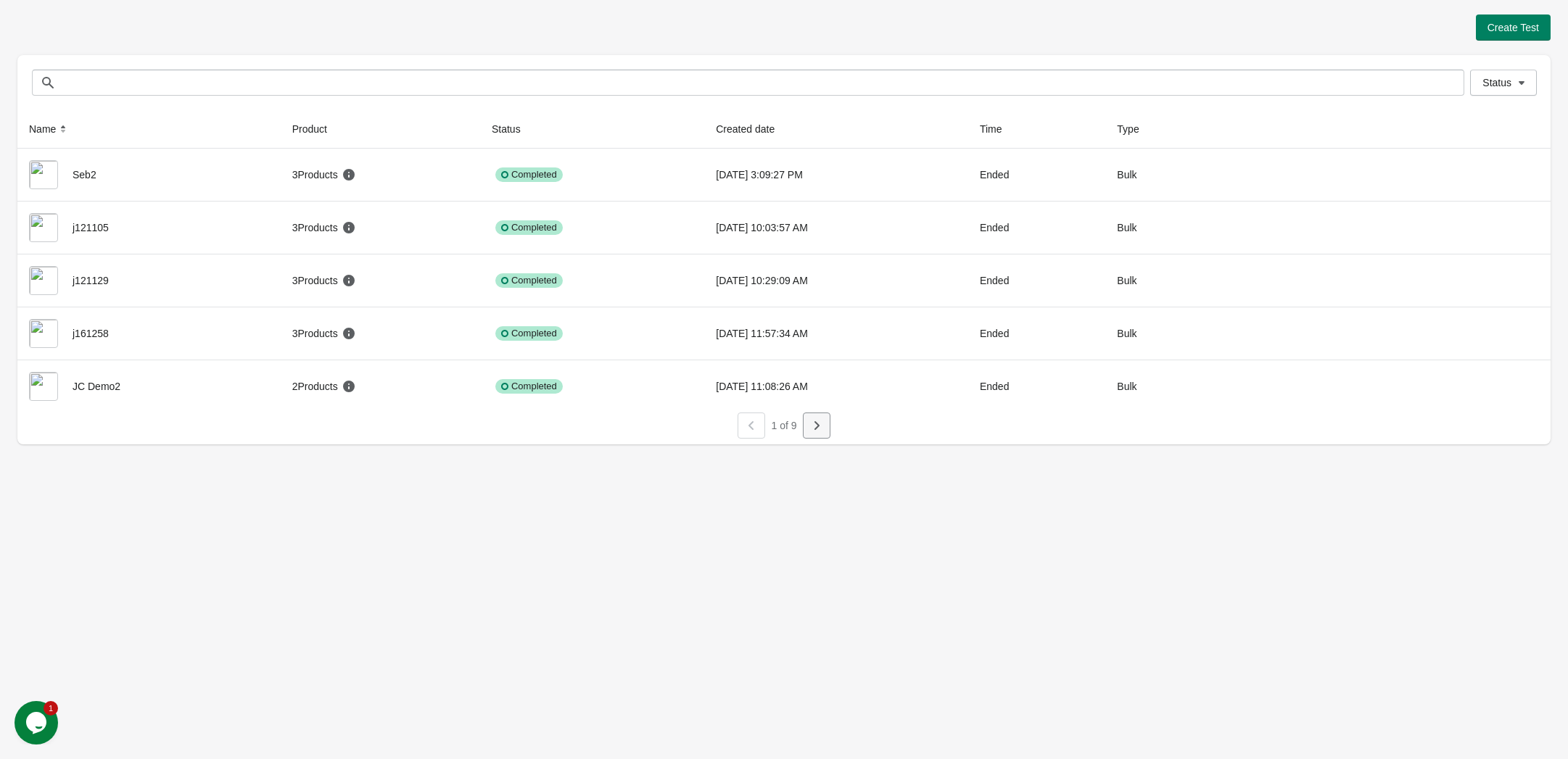
click at [826, 427] on button "button" at bounding box center [816, 426] width 28 height 26
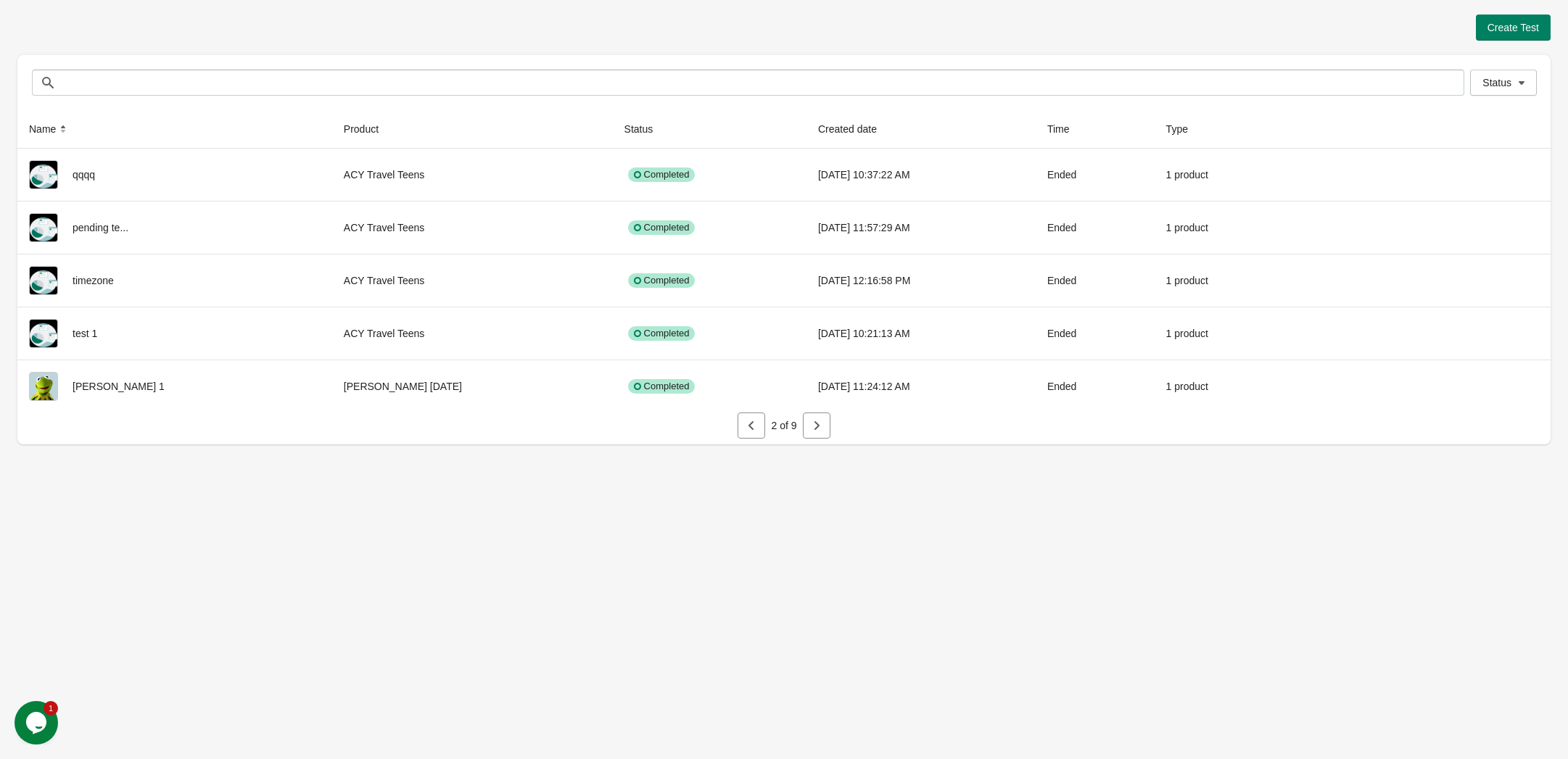
click at [811, 427] on icon "button" at bounding box center [816, 426] width 15 height 15
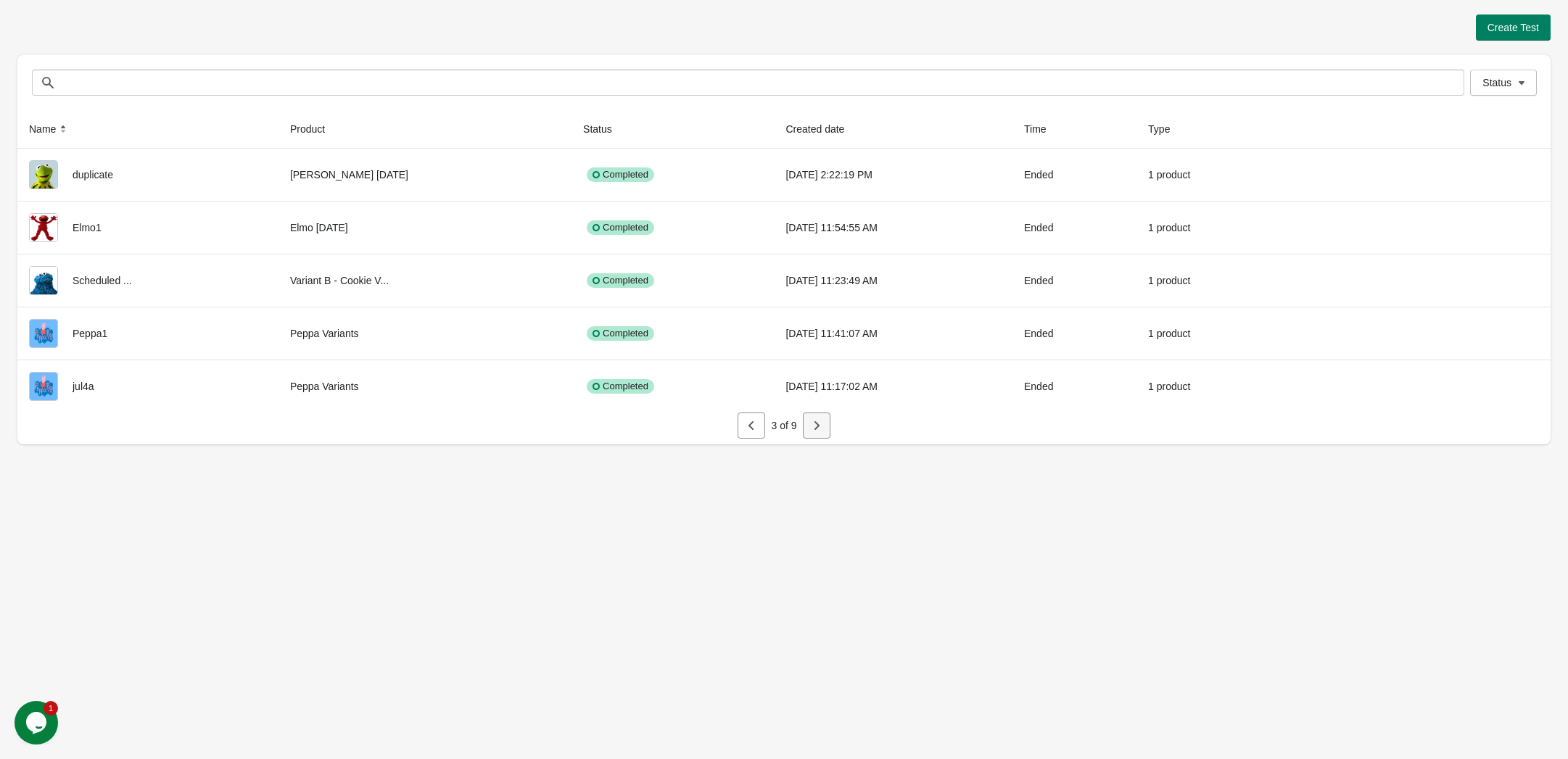
click at [816, 432] on icon "button" at bounding box center [816, 426] width 15 height 15
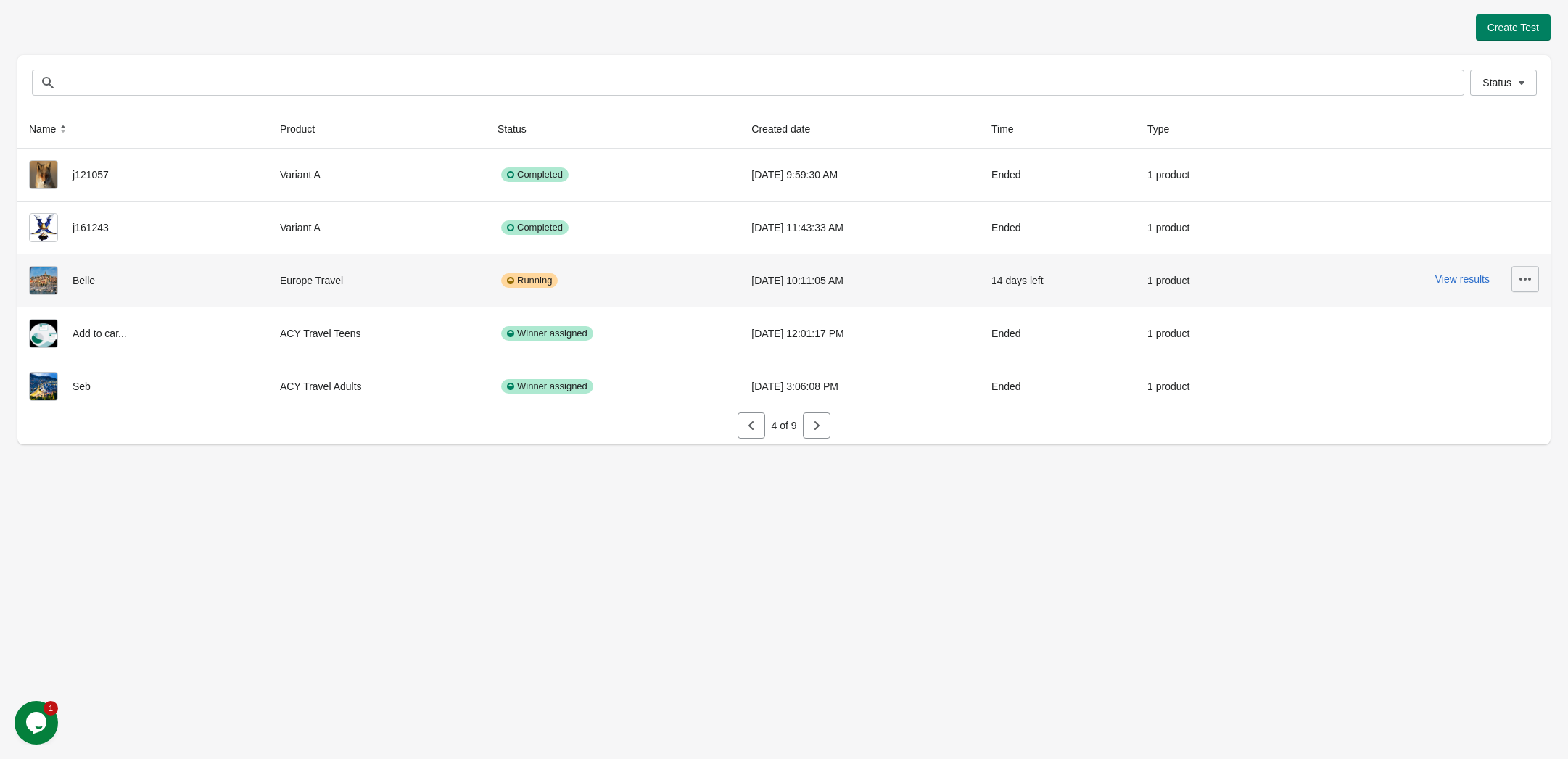
click at [1531, 280] on icon "button" at bounding box center [1525, 280] width 15 height 15
click at [1516, 354] on span "View Product Page" at bounding box center [1484, 348] width 86 height 15
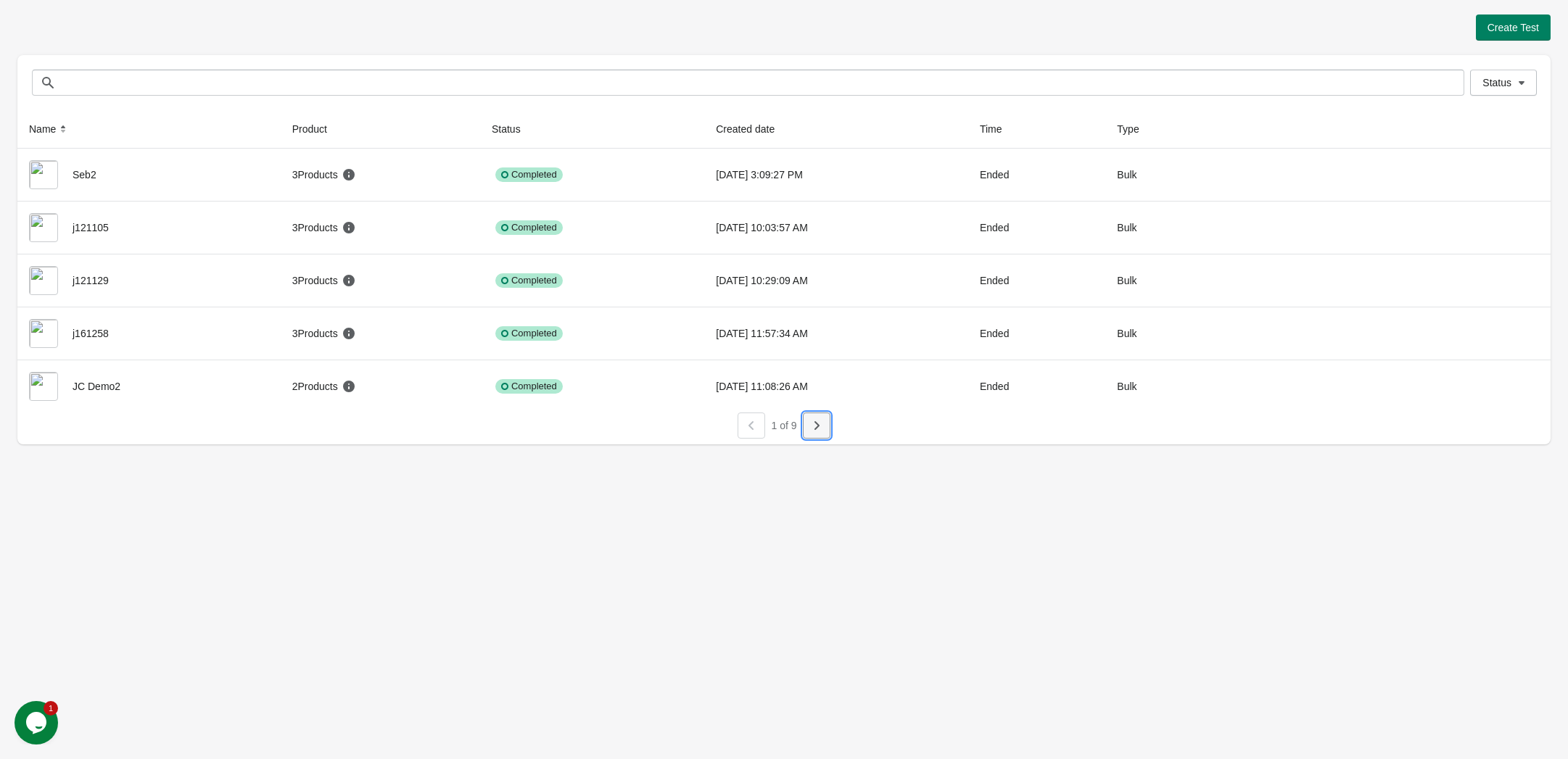
click at [812, 429] on icon "button" at bounding box center [816, 426] width 15 height 15
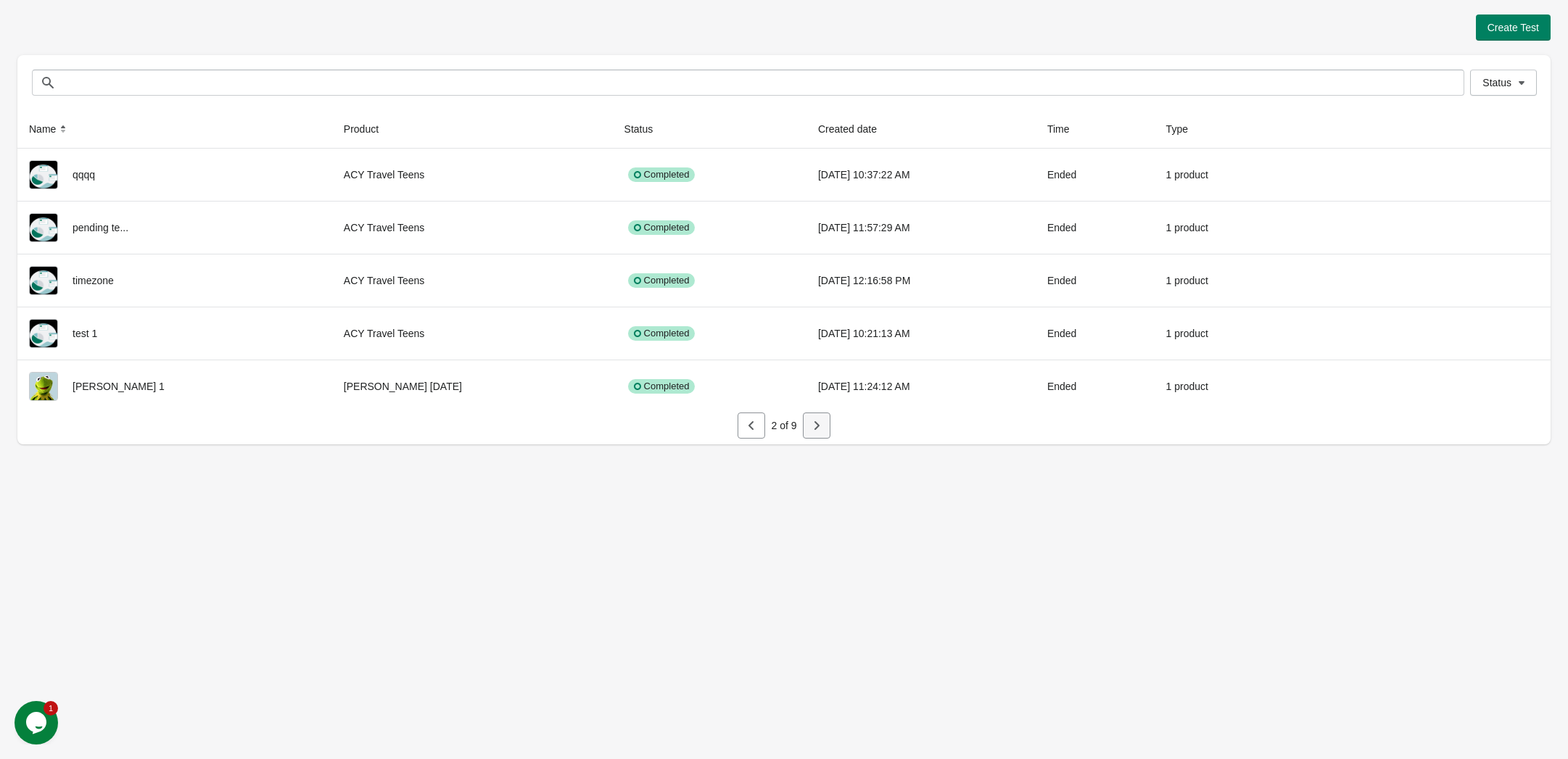
click at [811, 429] on icon "button" at bounding box center [816, 426] width 15 height 15
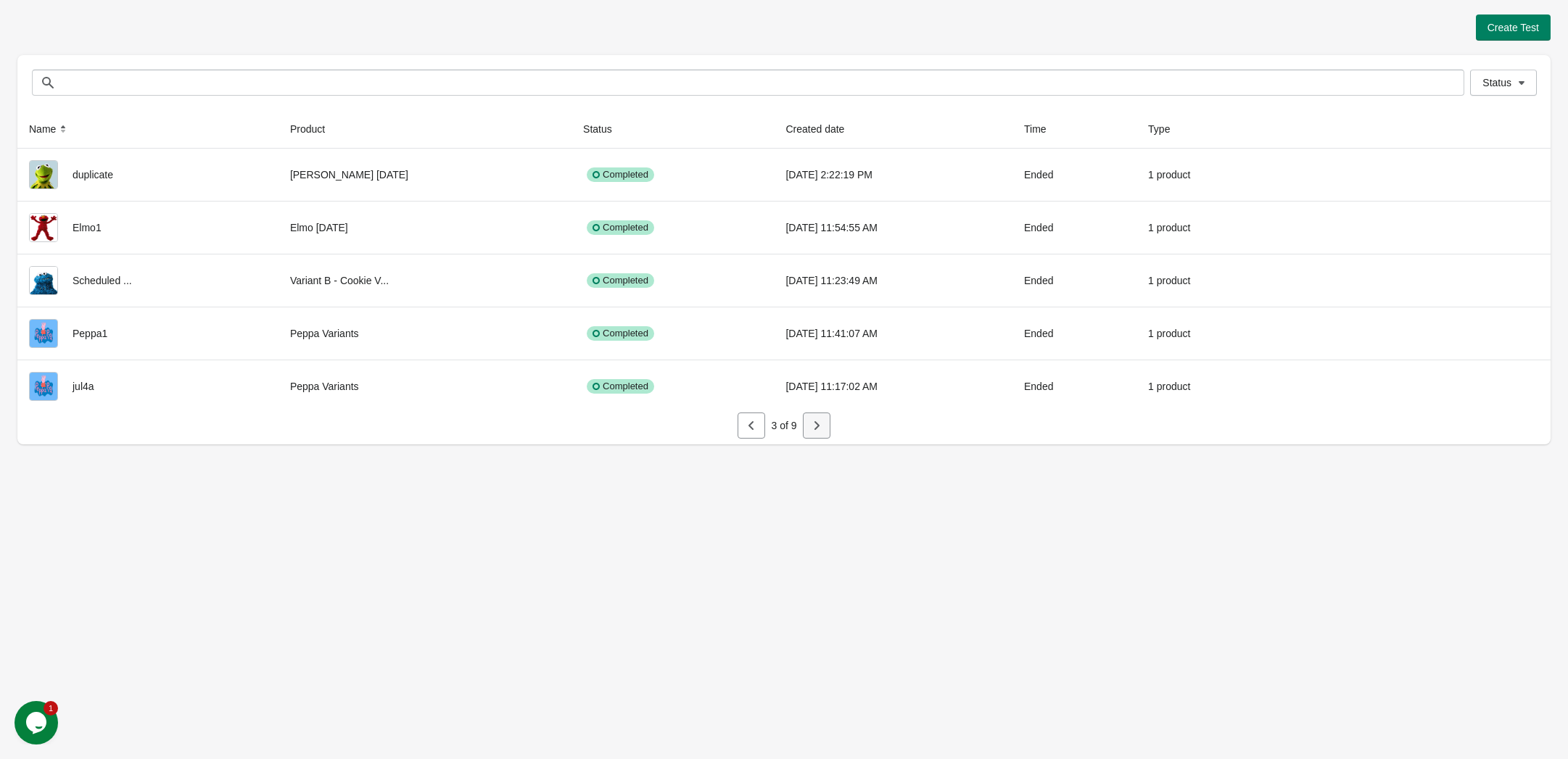
click at [811, 429] on icon "button" at bounding box center [816, 426] width 15 height 15
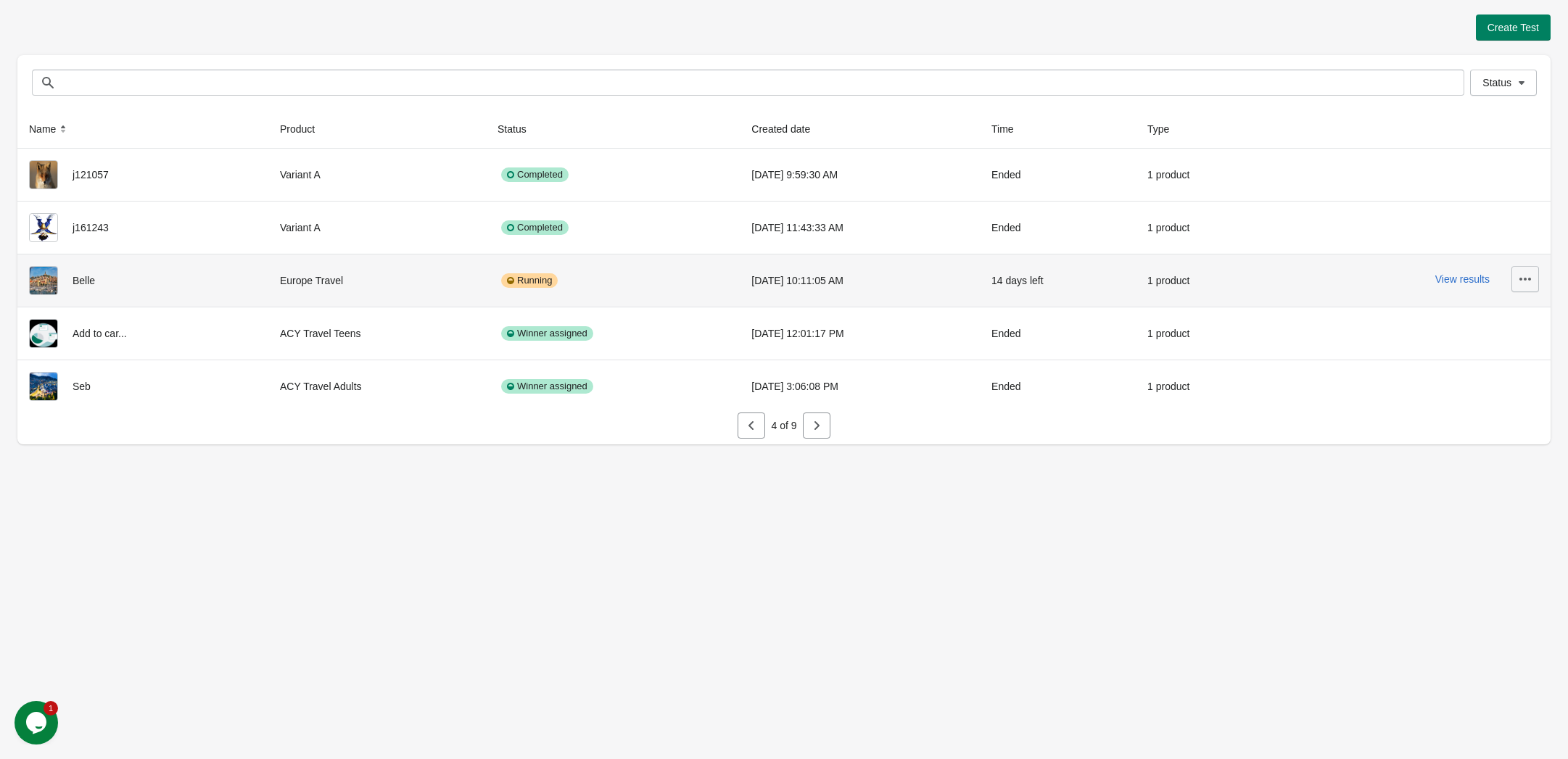
click at [1527, 281] on icon "button" at bounding box center [1525, 280] width 15 height 15
click at [1480, 401] on span "Finish" at bounding box center [1484, 408] width 86 height 15
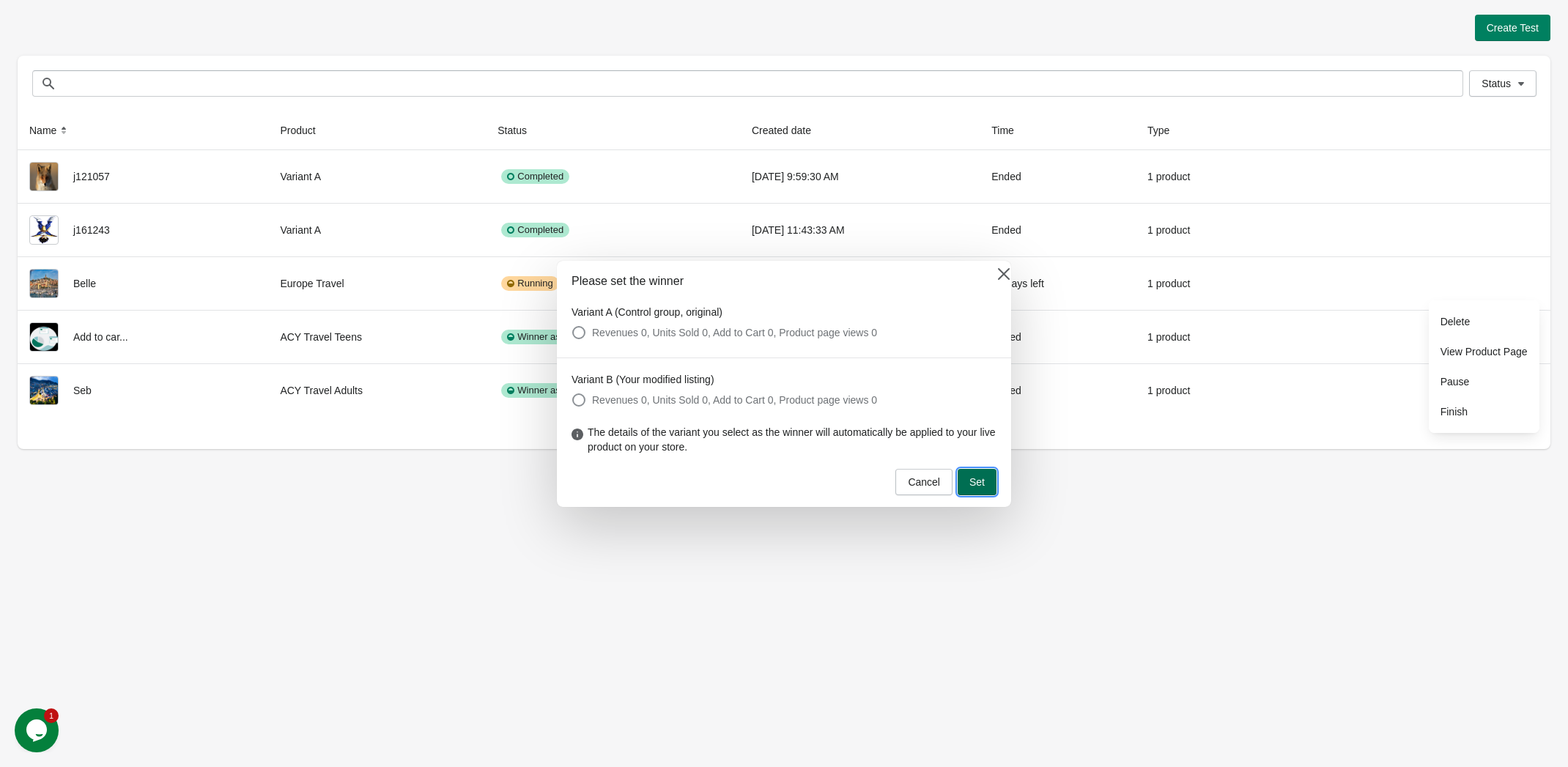
click at [985, 481] on button "Set" at bounding box center [976, 482] width 39 height 26
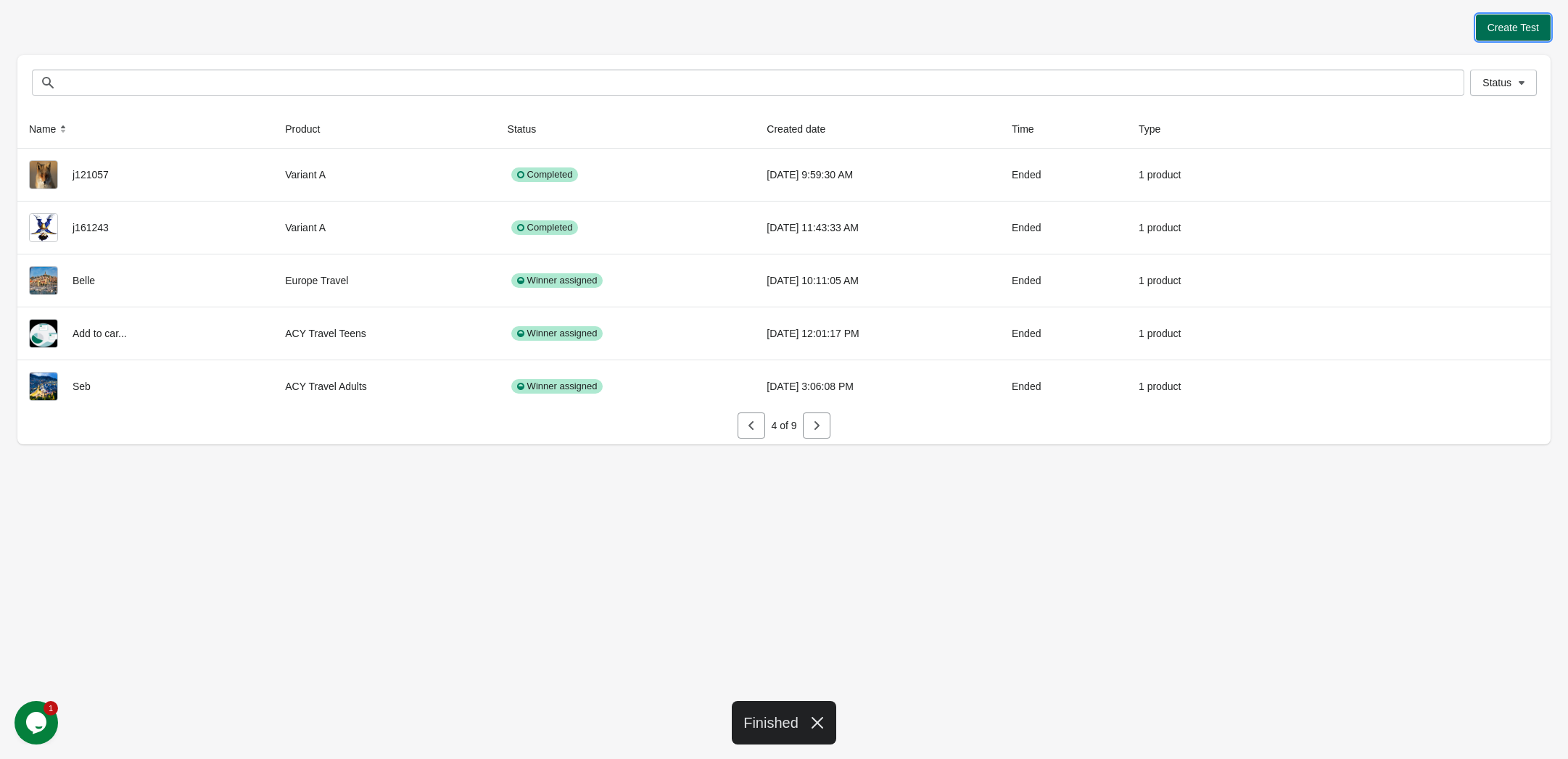
click at [1514, 35] on button "Create Test" at bounding box center [1513, 28] width 75 height 26
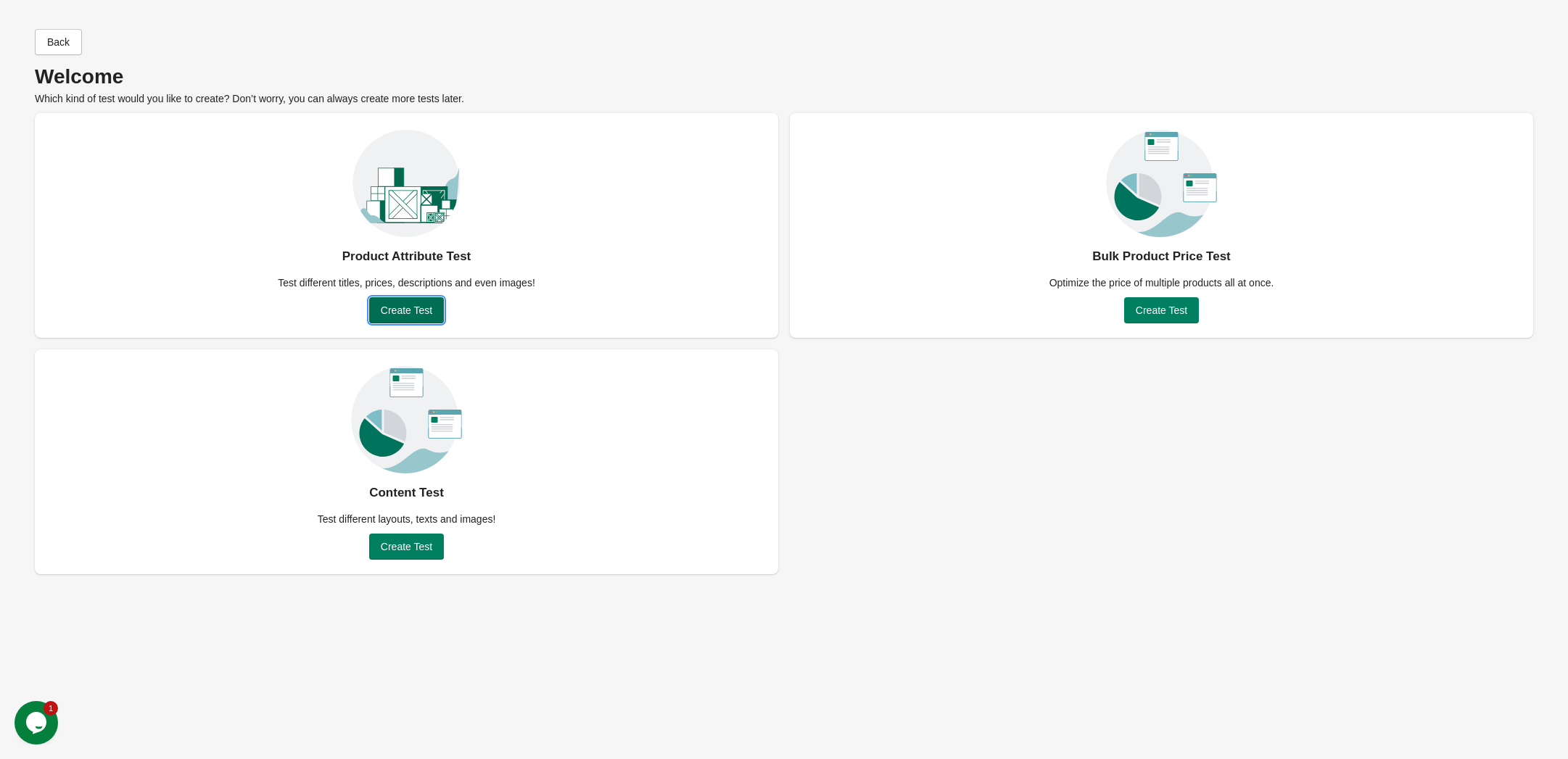
click at [425, 307] on span "Create Test" at bounding box center [406, 310] width 51 height 11
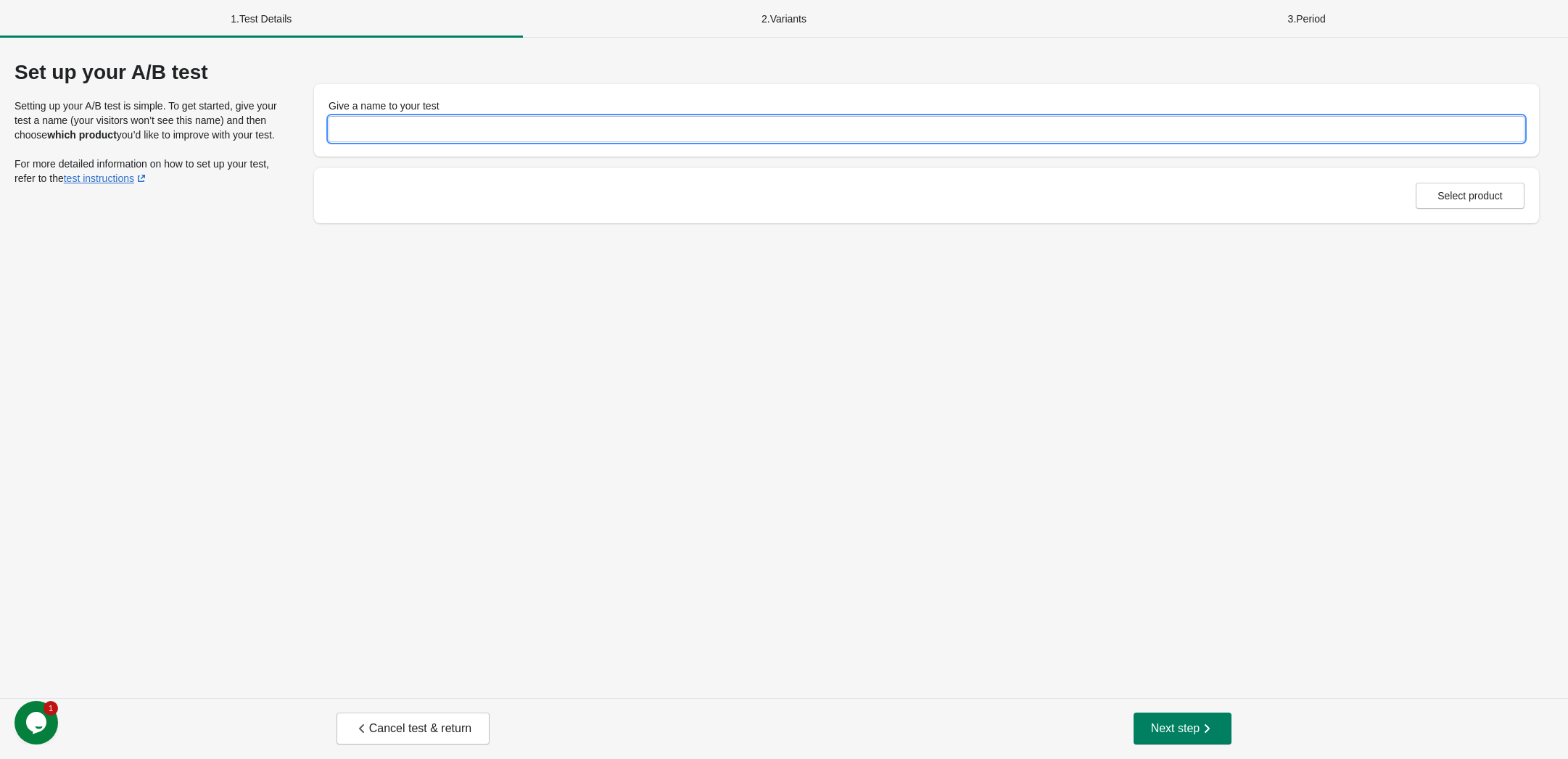
drag, startPoint x: 392, startPoint y: 127, endPoint x: 400, endPoint y: 125, distance: 8.2
click at [392, 127] on input "Give a name to your test" at bounding box center [926, 129] width 1196 height 26
type input "******"
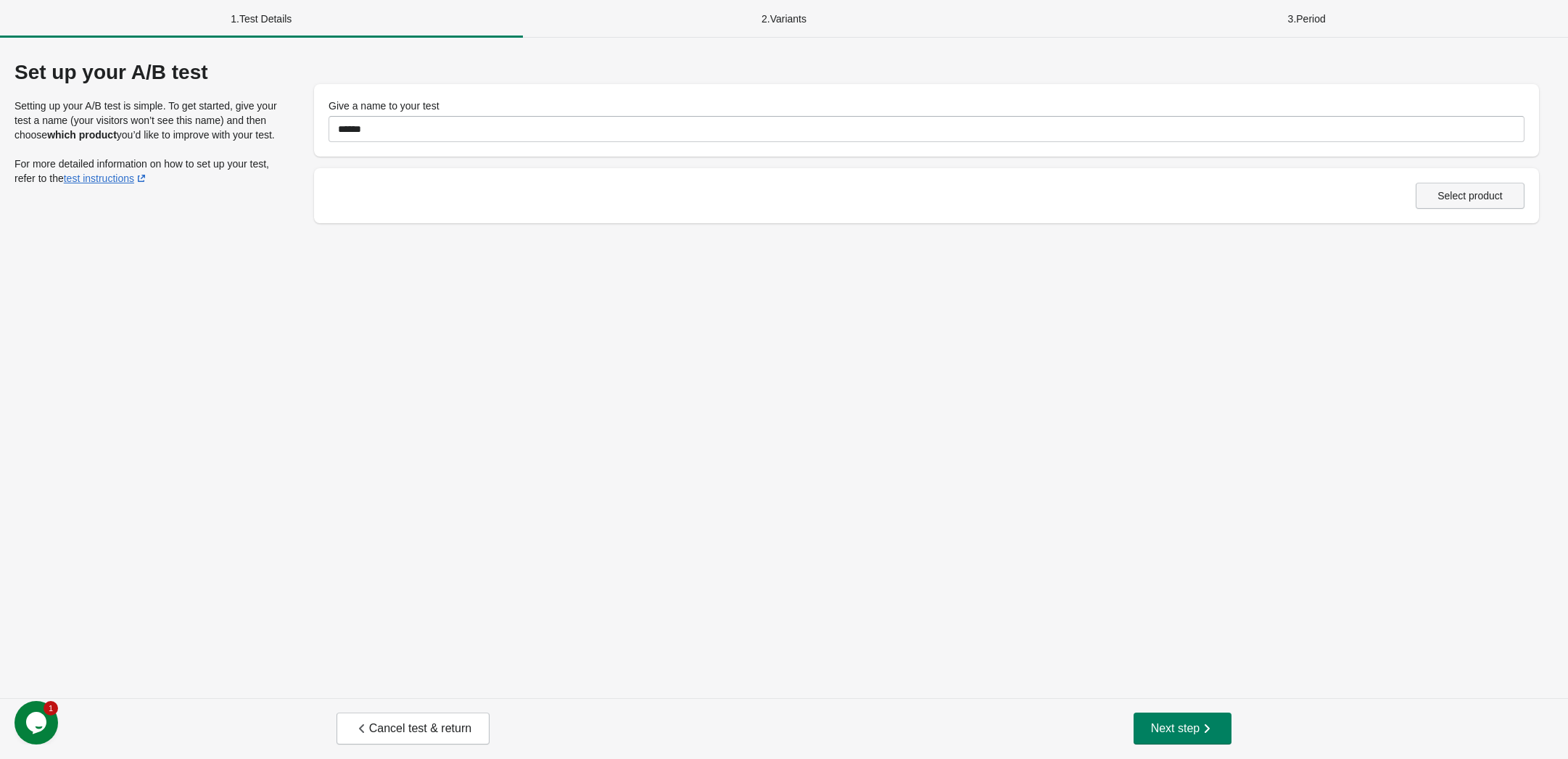
click at [1475, 193] on span "Select product" at bounding box center [1470, 196] width 65 height 11
click at [1156, 730] on span "Next step" at bounding box center [1182, 729] width 64 height 15
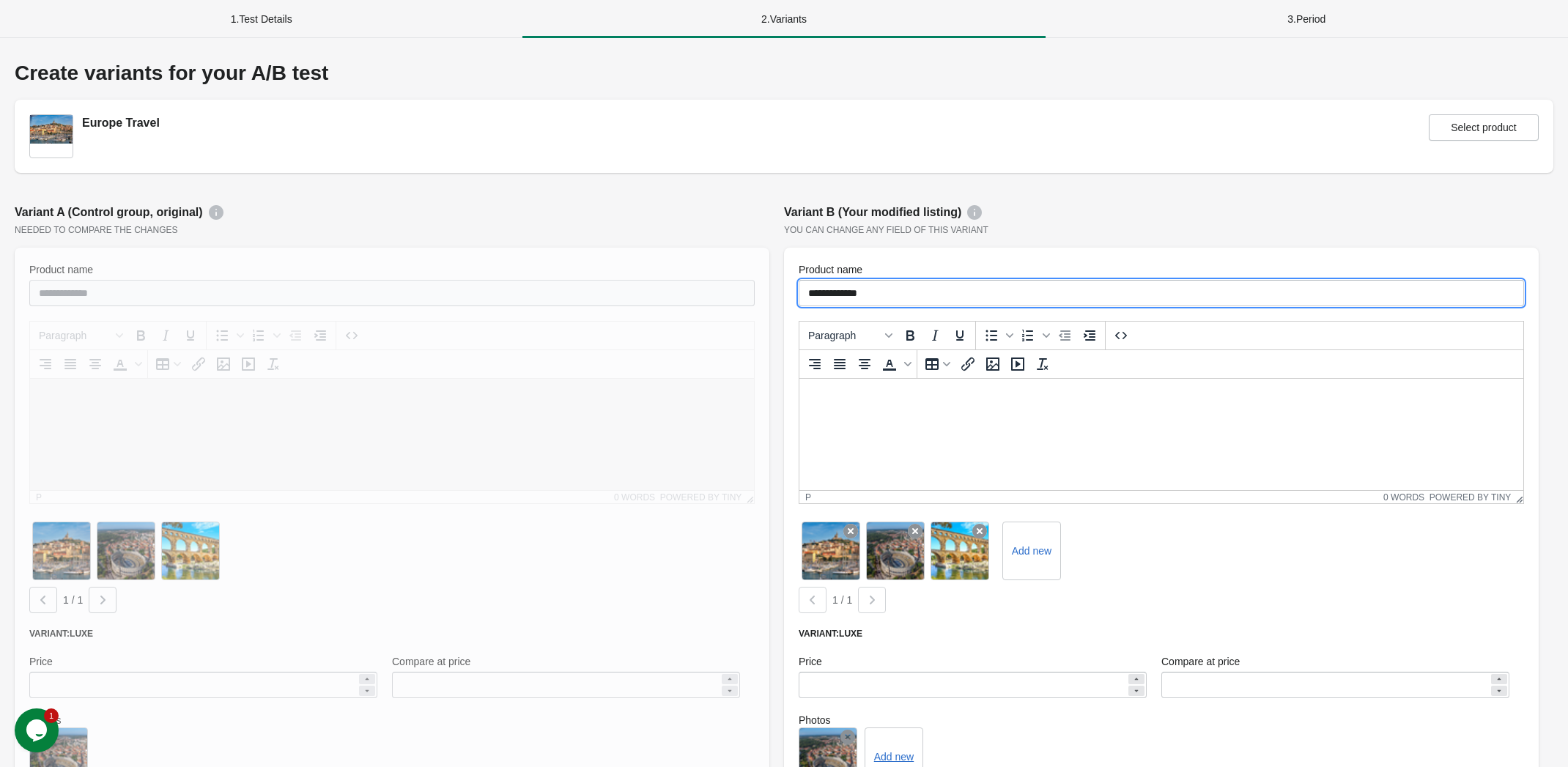
drag, startPoint x: 877, startPoint y: 287, endPoint x: 841, endPoint y: 289, distance: 36.1
click at [841, 289] on input "**********" at bounding box center [1162, 293] width 726 height 26
type input "**********"
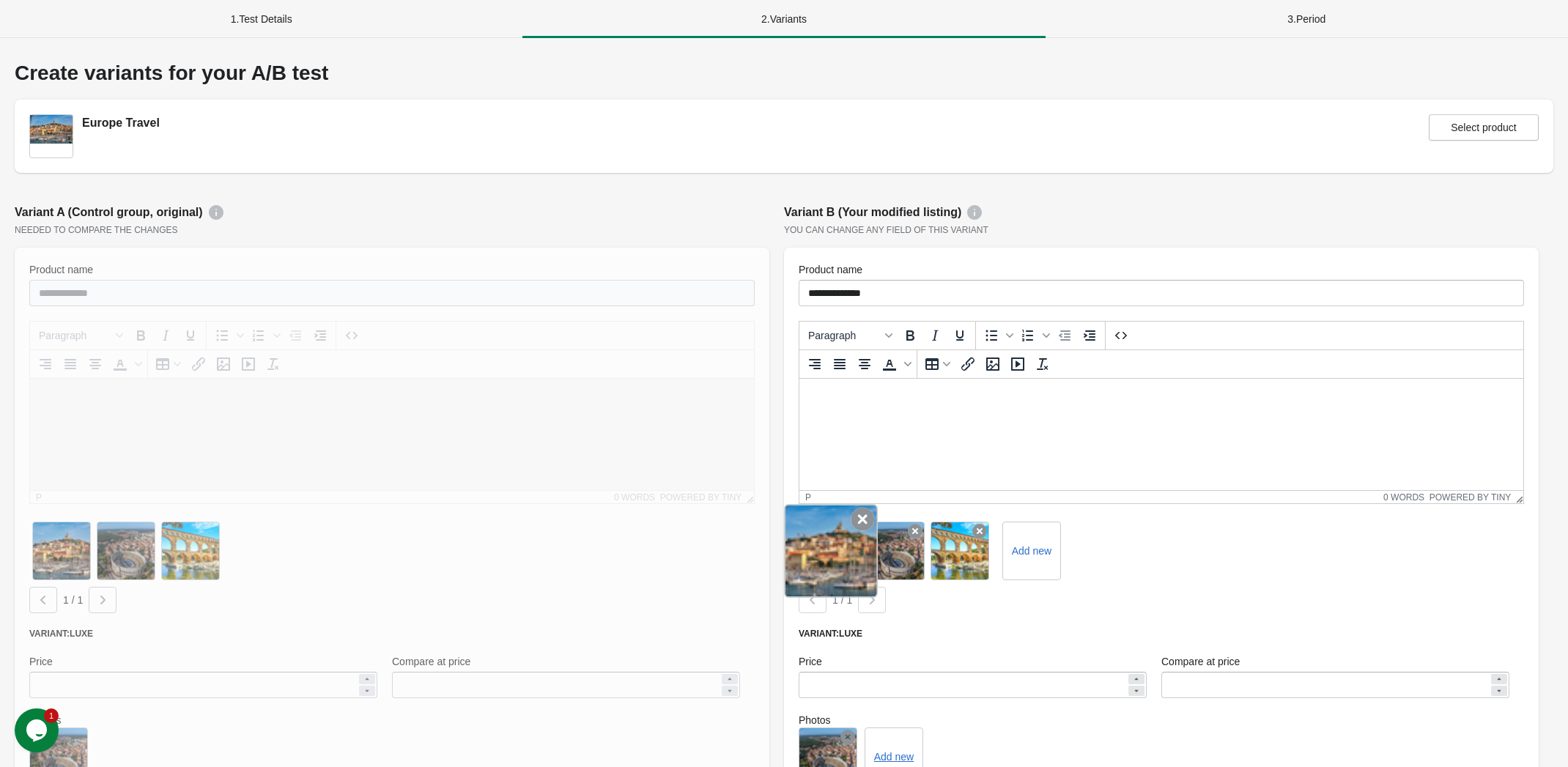
click at [855, 521] on icon at bounding box center [862, 519] width 24 height 24
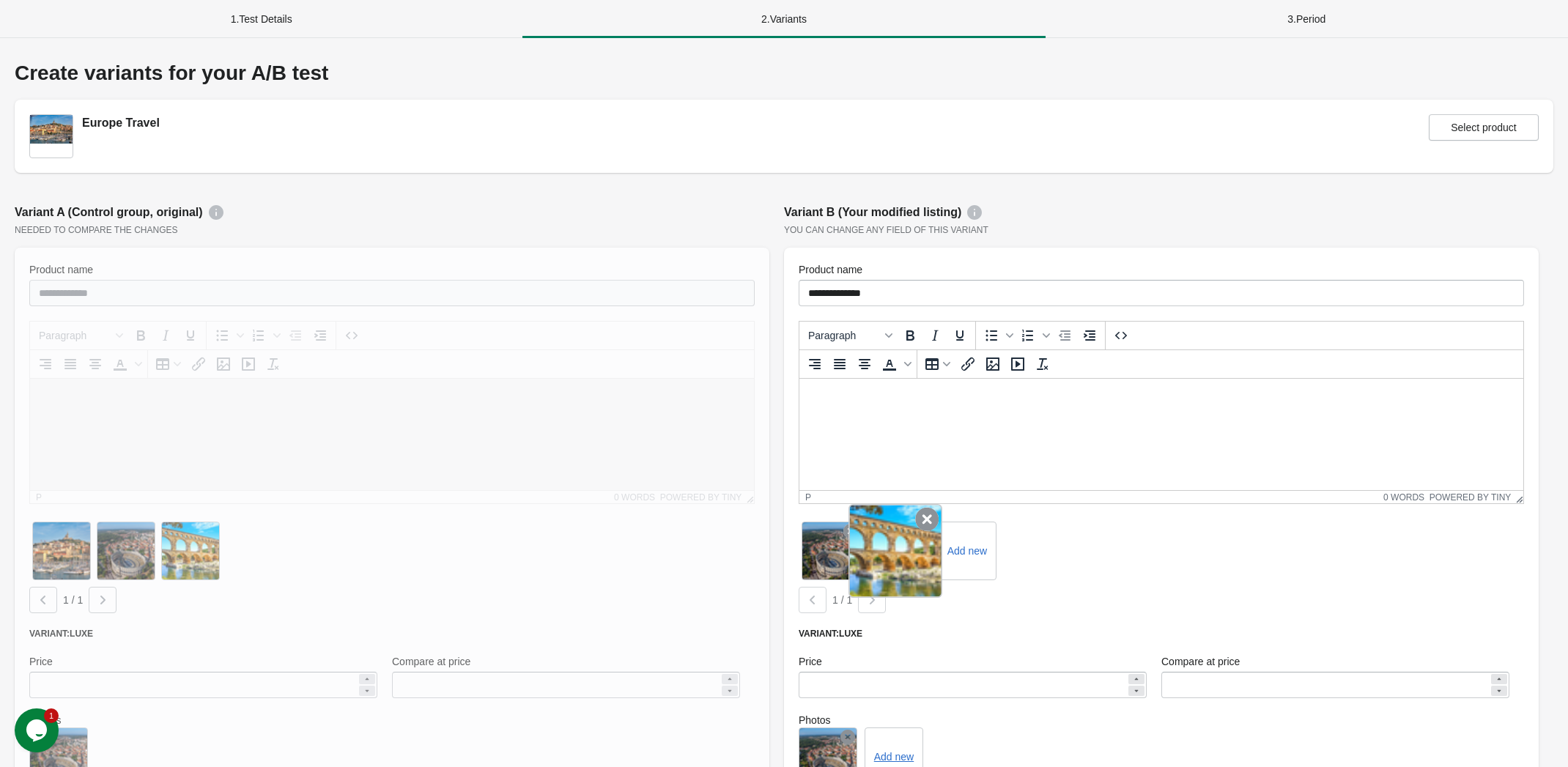
click at [857, 524] on icon at bounding box center [850, 531] width 15 height 15
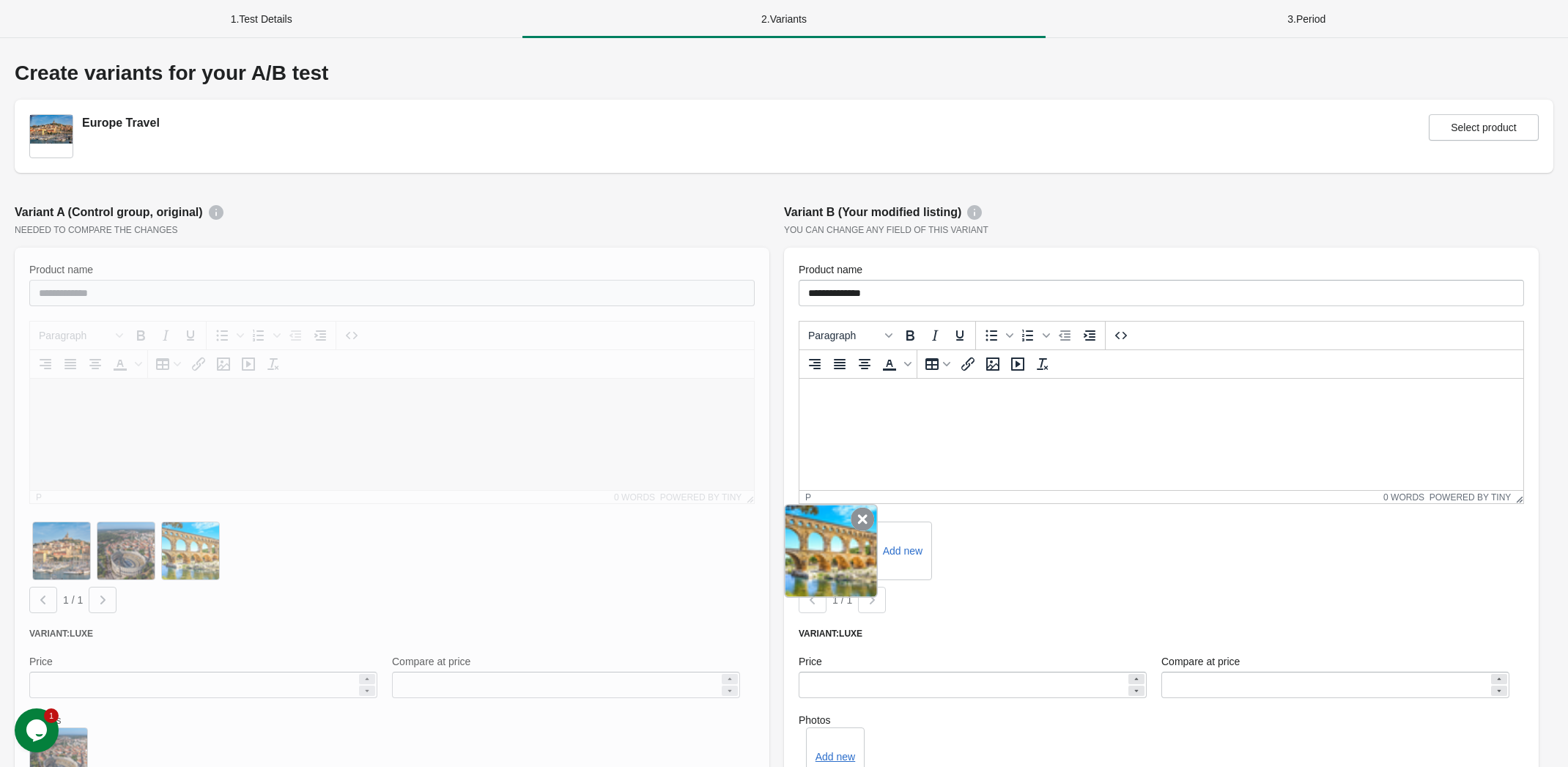
click at [860, 521] on icon at bounding box center [862, 519] width 24 height 24
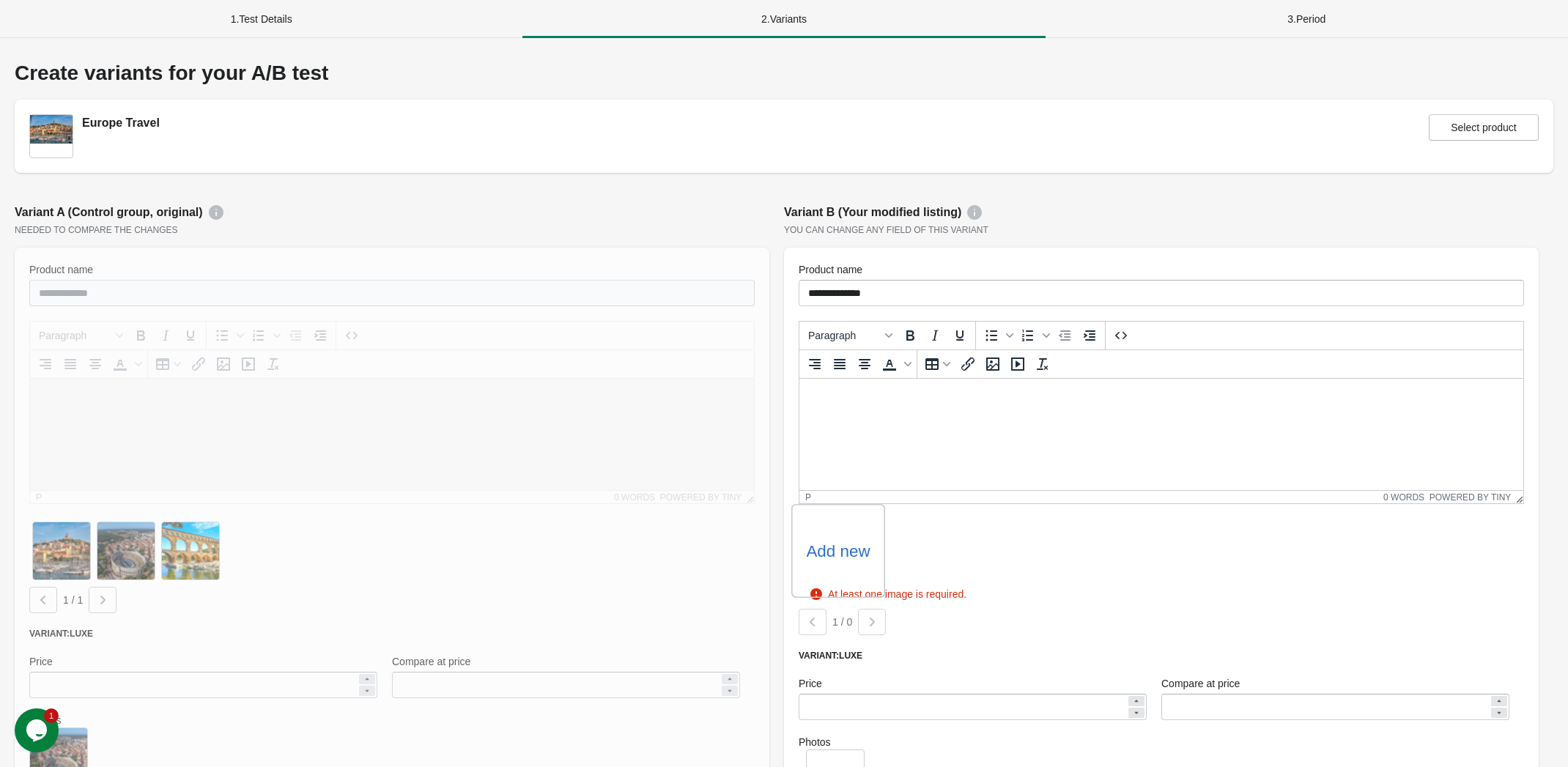
click at [853, 539] on div "Add new" at bounding box center [838, 551] width 94 height 94
click at [831, 549] on label "Add new" at bounding box center [838, 551] width 64 height 24
click at [0, 0] on input "Add new" at bounding box center [0, 0] width 0 height 0
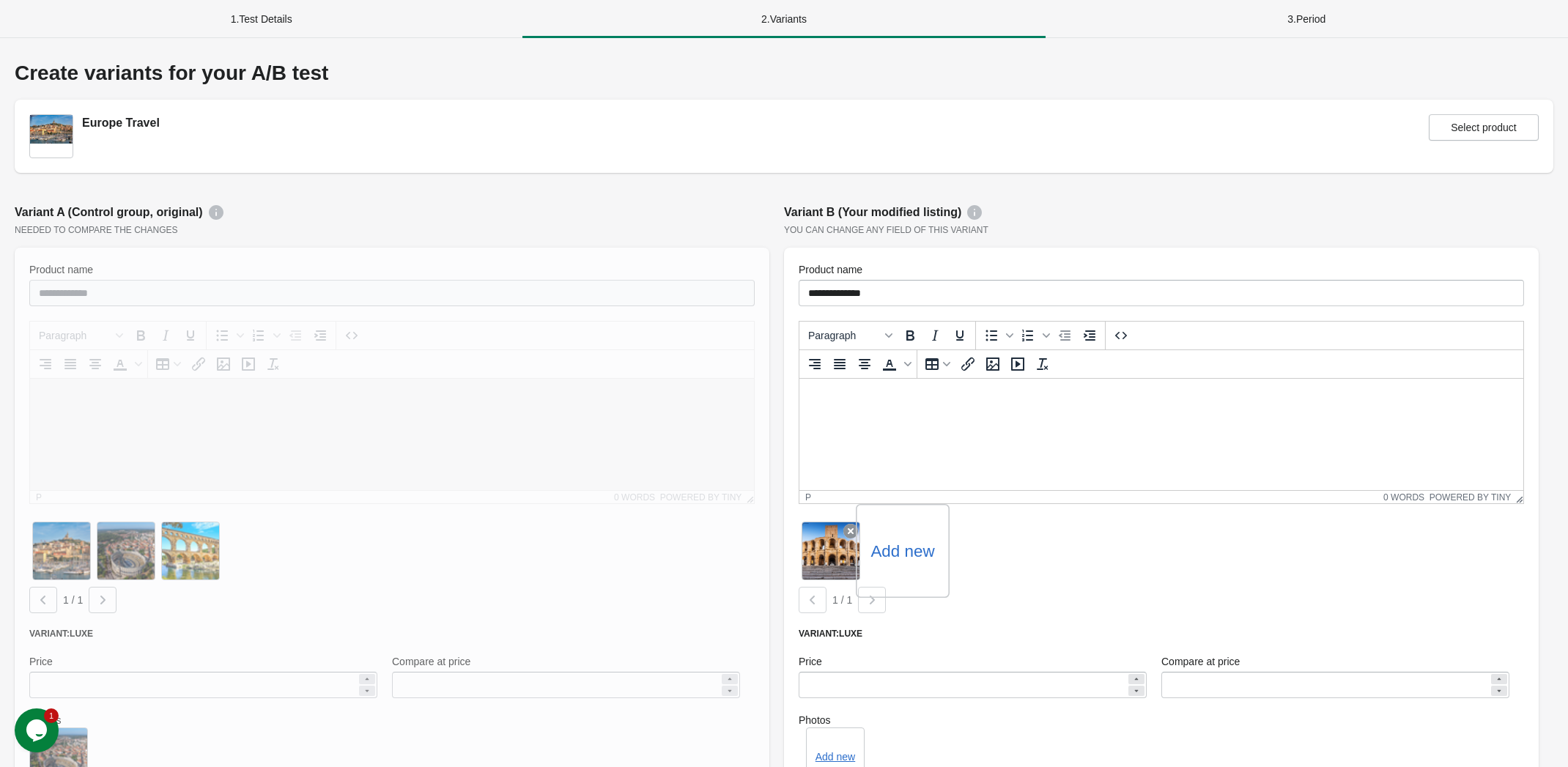
click at [898, 559] on label "Add new" at bounding box center [902, 551] width 64 height 24
click at [0, 0] on input "Add new" at bounding box center [0, 0] width 0 height 0
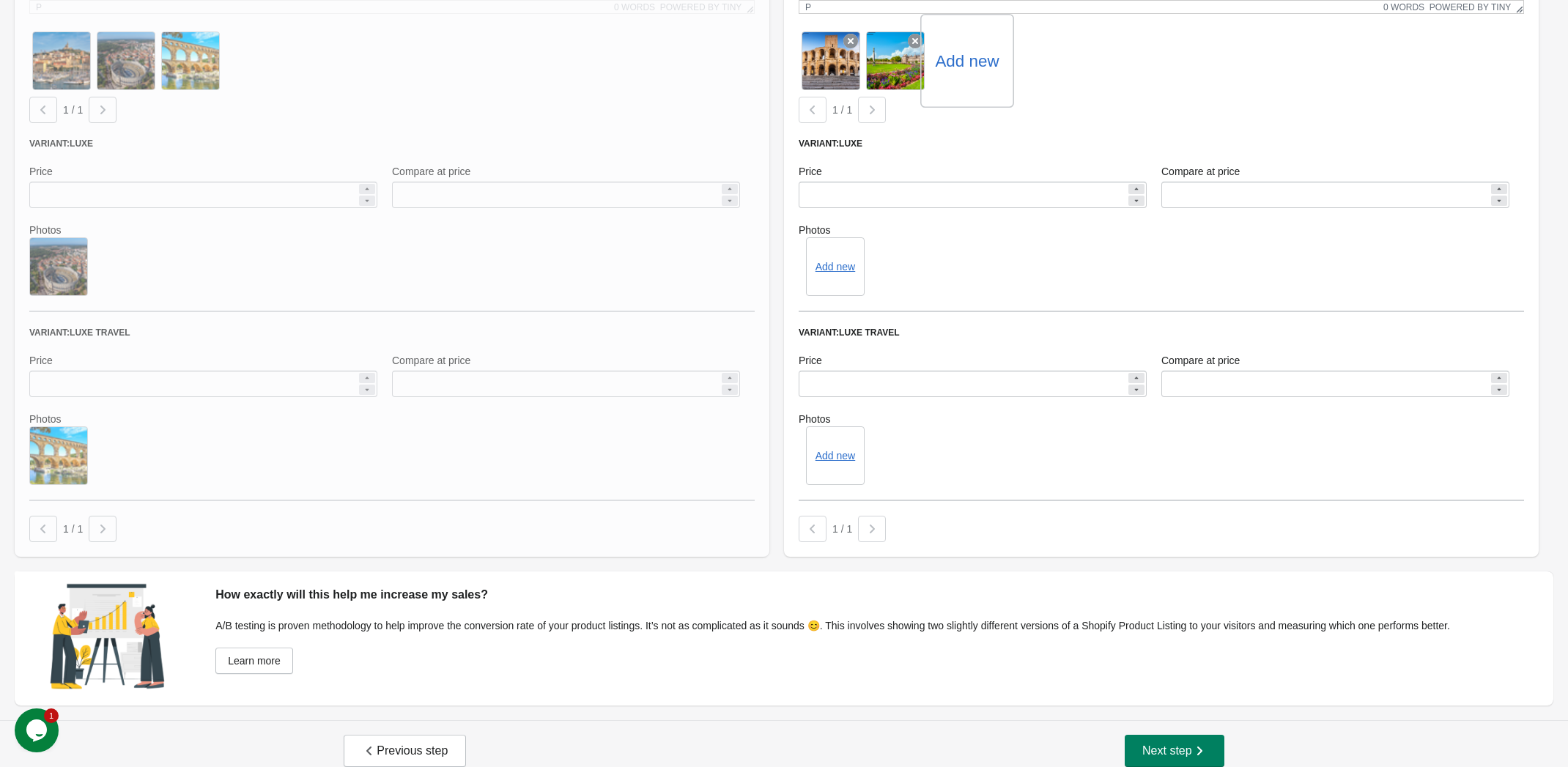
scroll to position [505, 0]
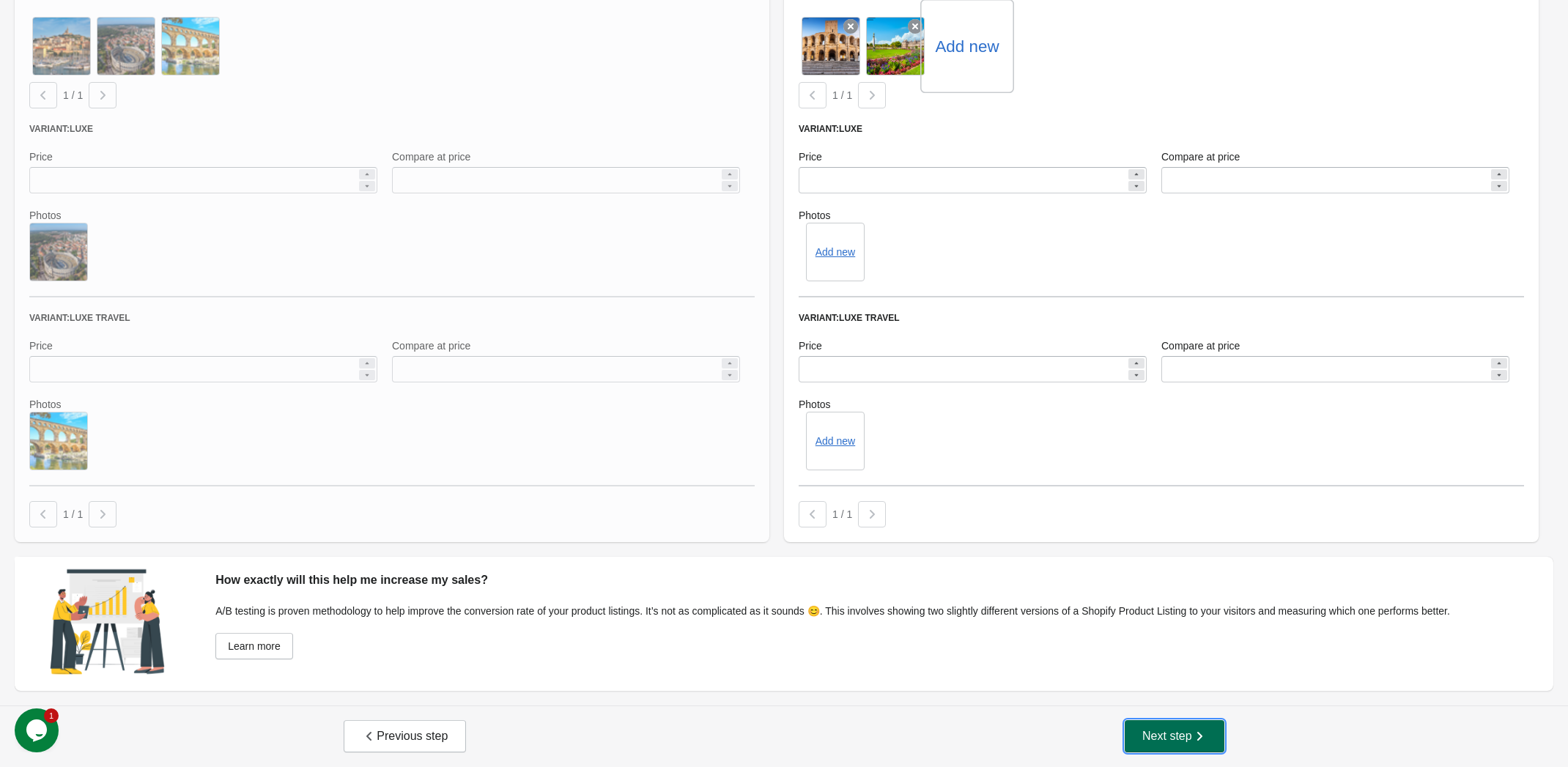
click at [1194, 746] on button "Next step" at bounding box center [1174, 736] width 99 height 32
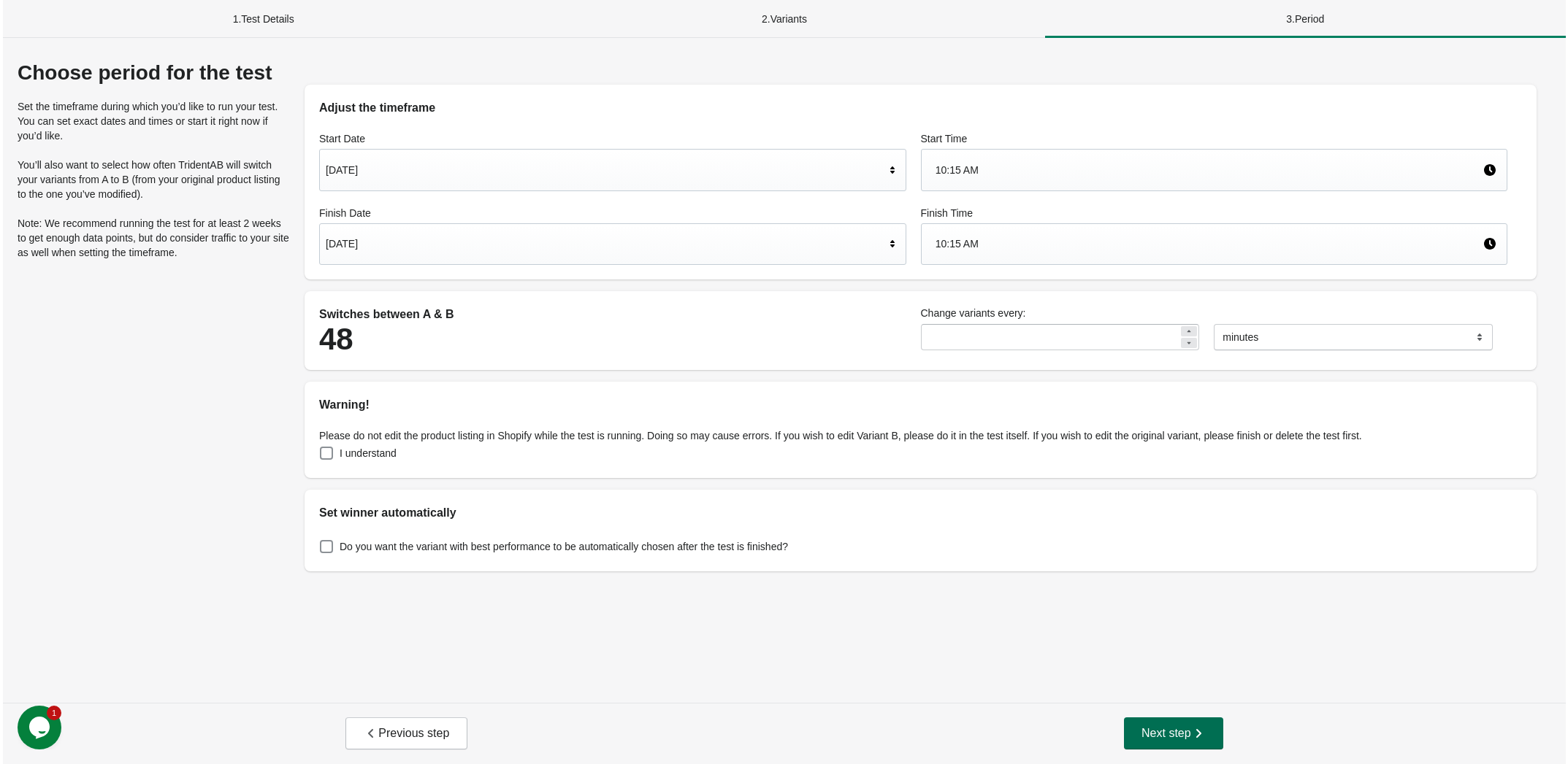
scroll to position [0, 0]
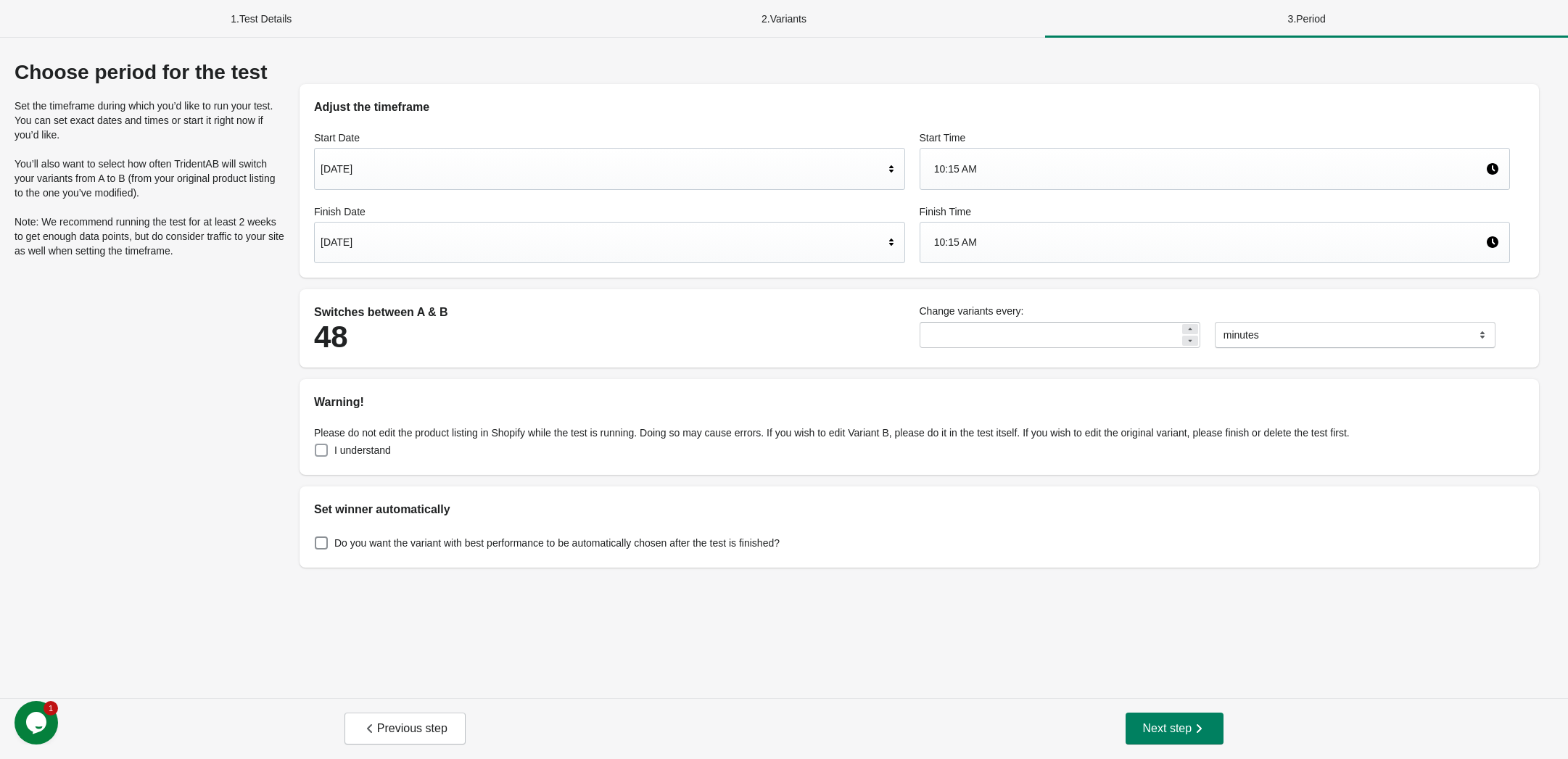
click at [321, 452] on span at bounding box center [321, 450] width 13 height 13
click at [320, 544] on span at bounding box center [321, 543] width 13 height 13
click at [349, 243] on div "[DATE]" at bounding box center [601, 242] width 563 height 28
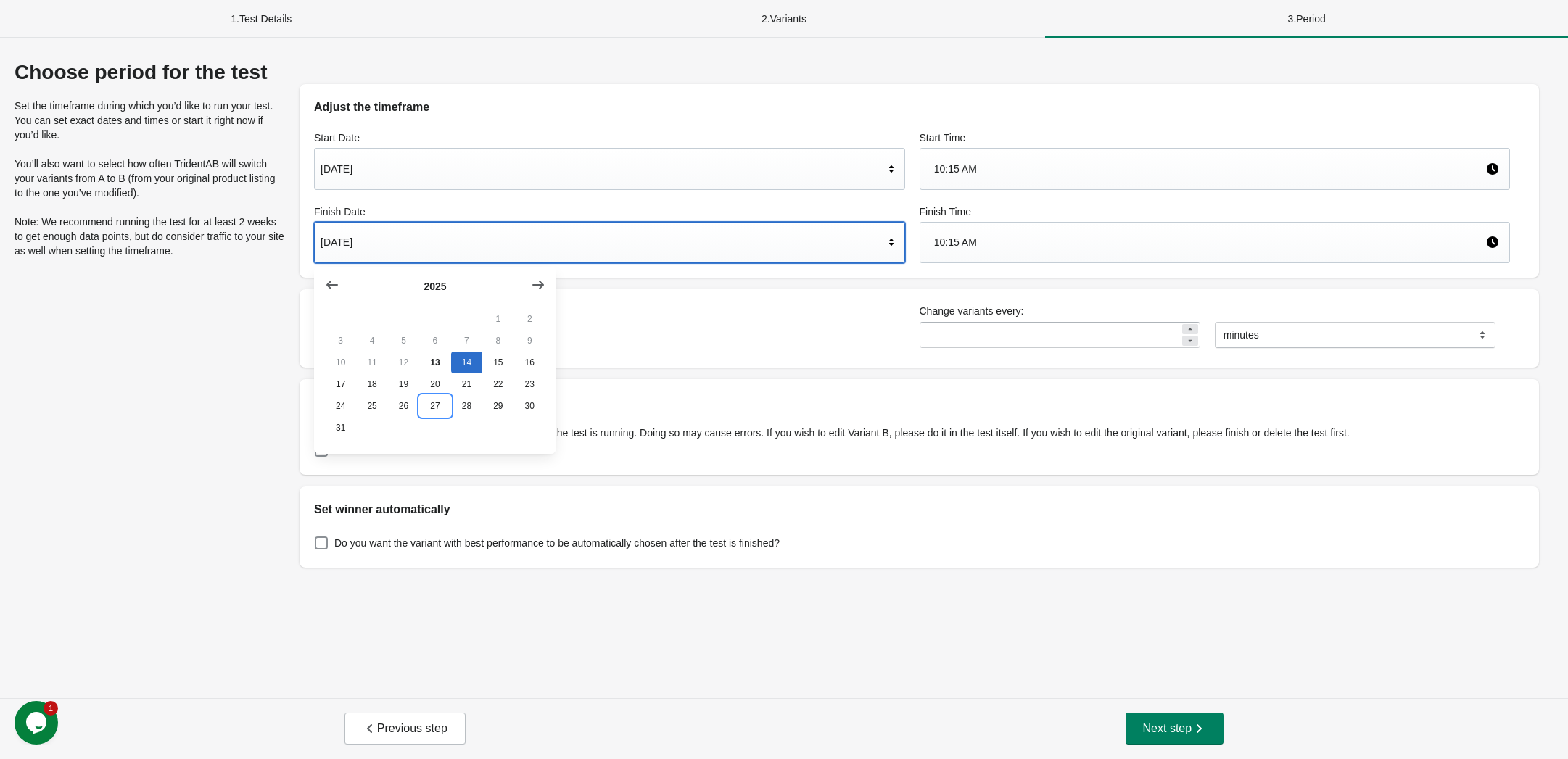
click at [443, 403] on button "27" at bounding box center [435, 406] width 31 height 22
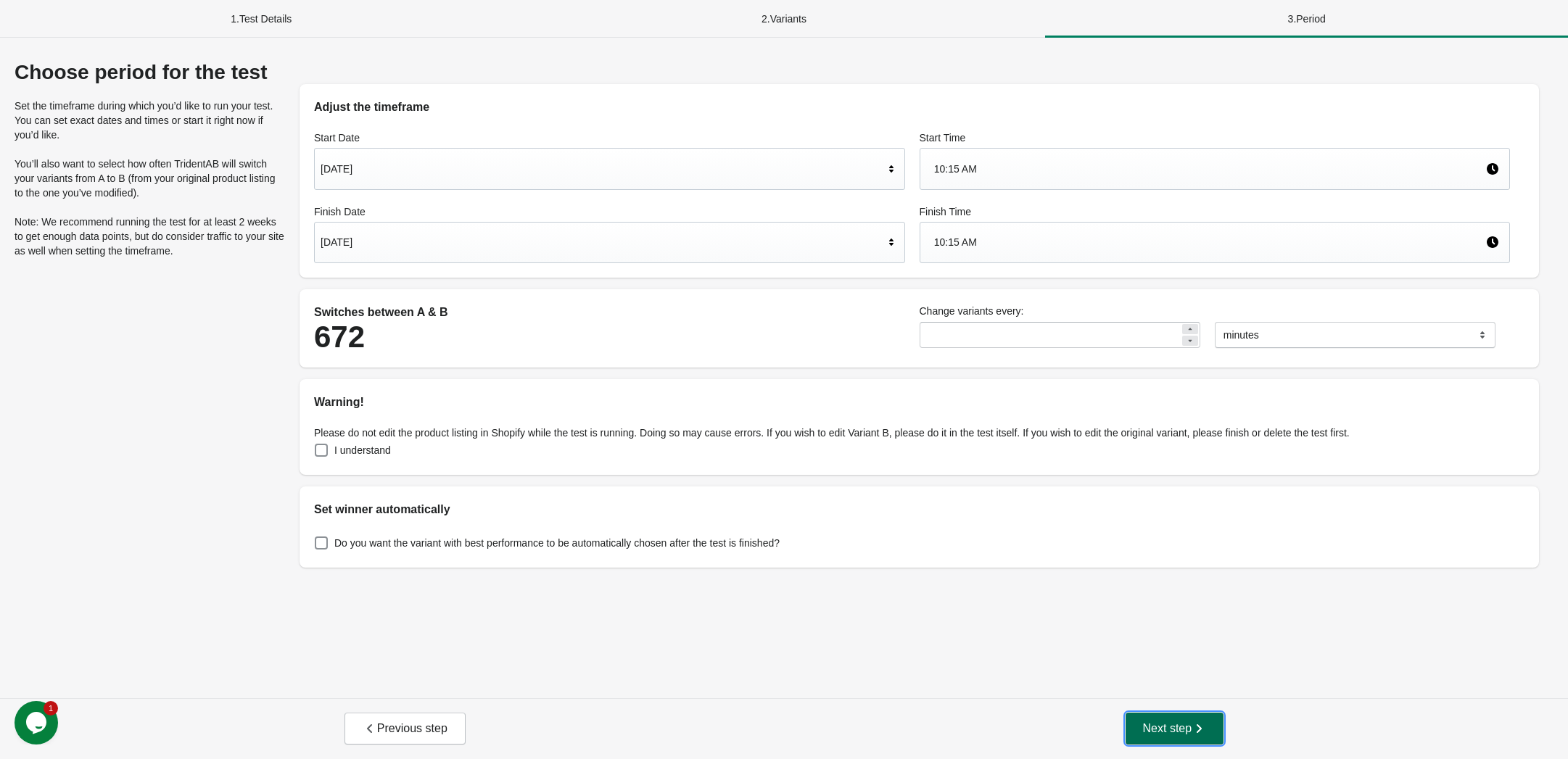
click at [1155, 719] on button "Next step" at bounding box center [1174, 728] width 98 height 32
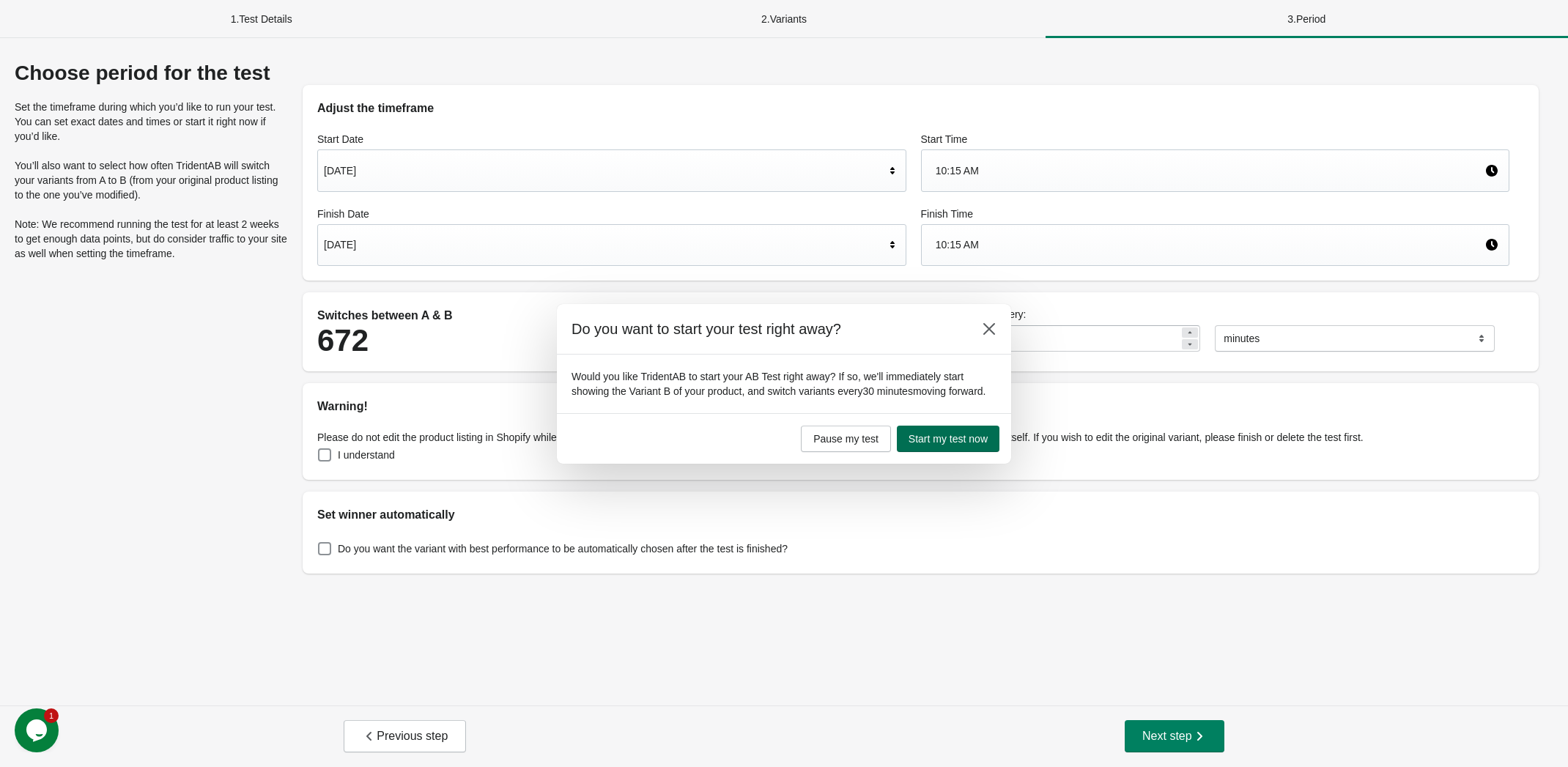
click at [943, 434] on span "Start my test now" at bounding box center [948, 439] width 79 height 11
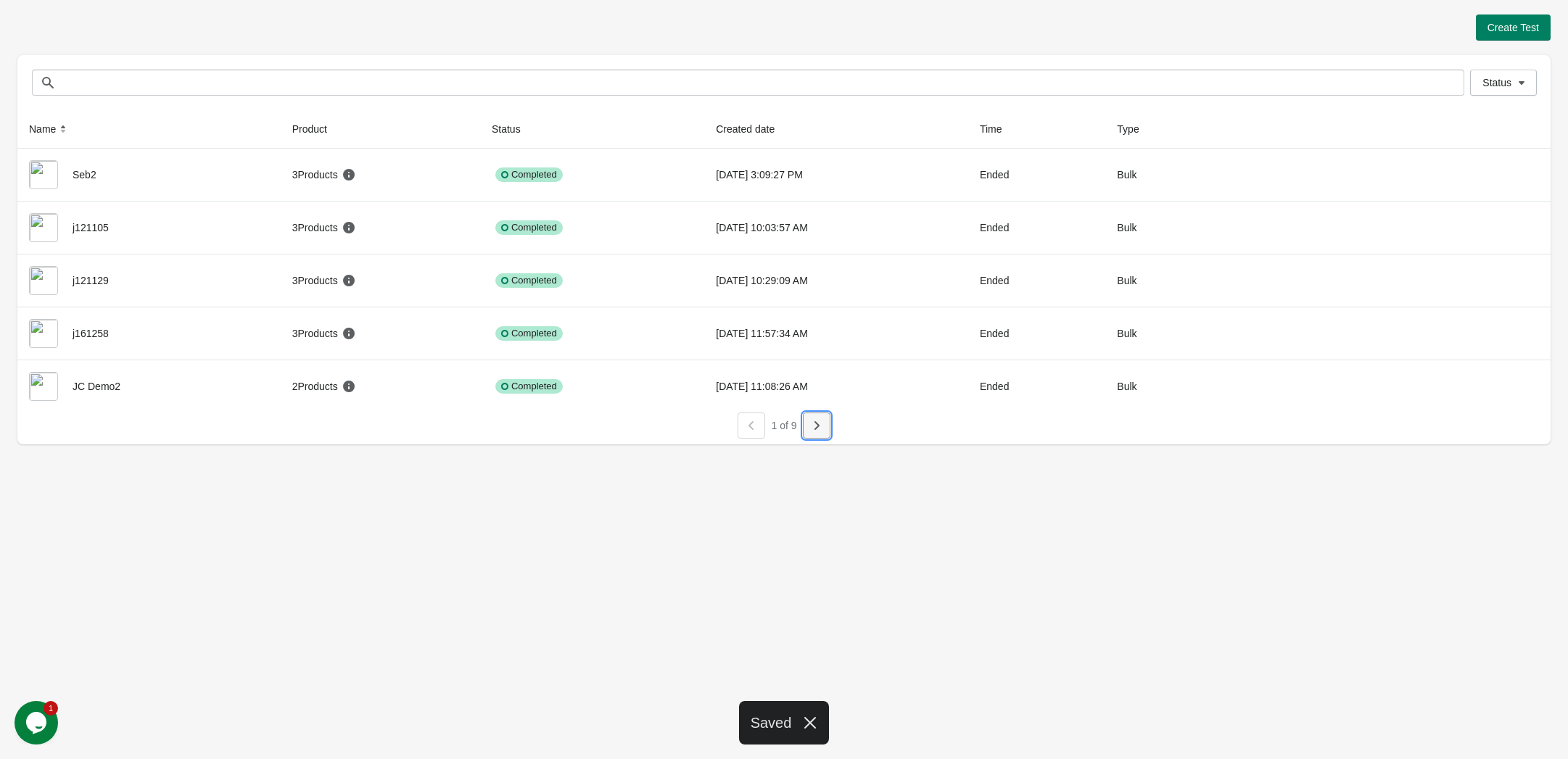
click at [821, 428] on icon "button" at bounding box center [816, 426] width 15 height 15
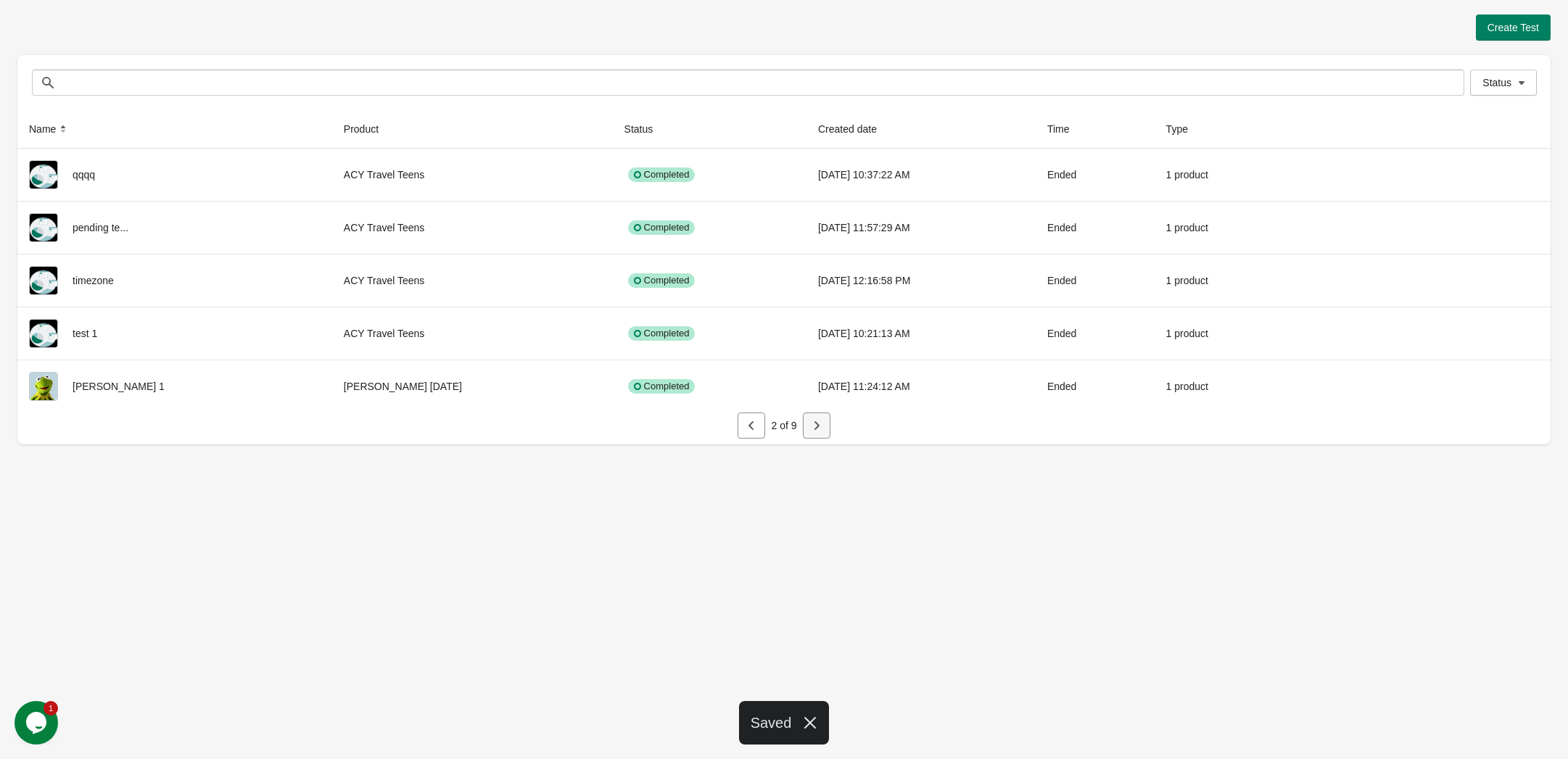
click at [825, 430] on button "button" at bounding box center [816, 426] width 28 height 26
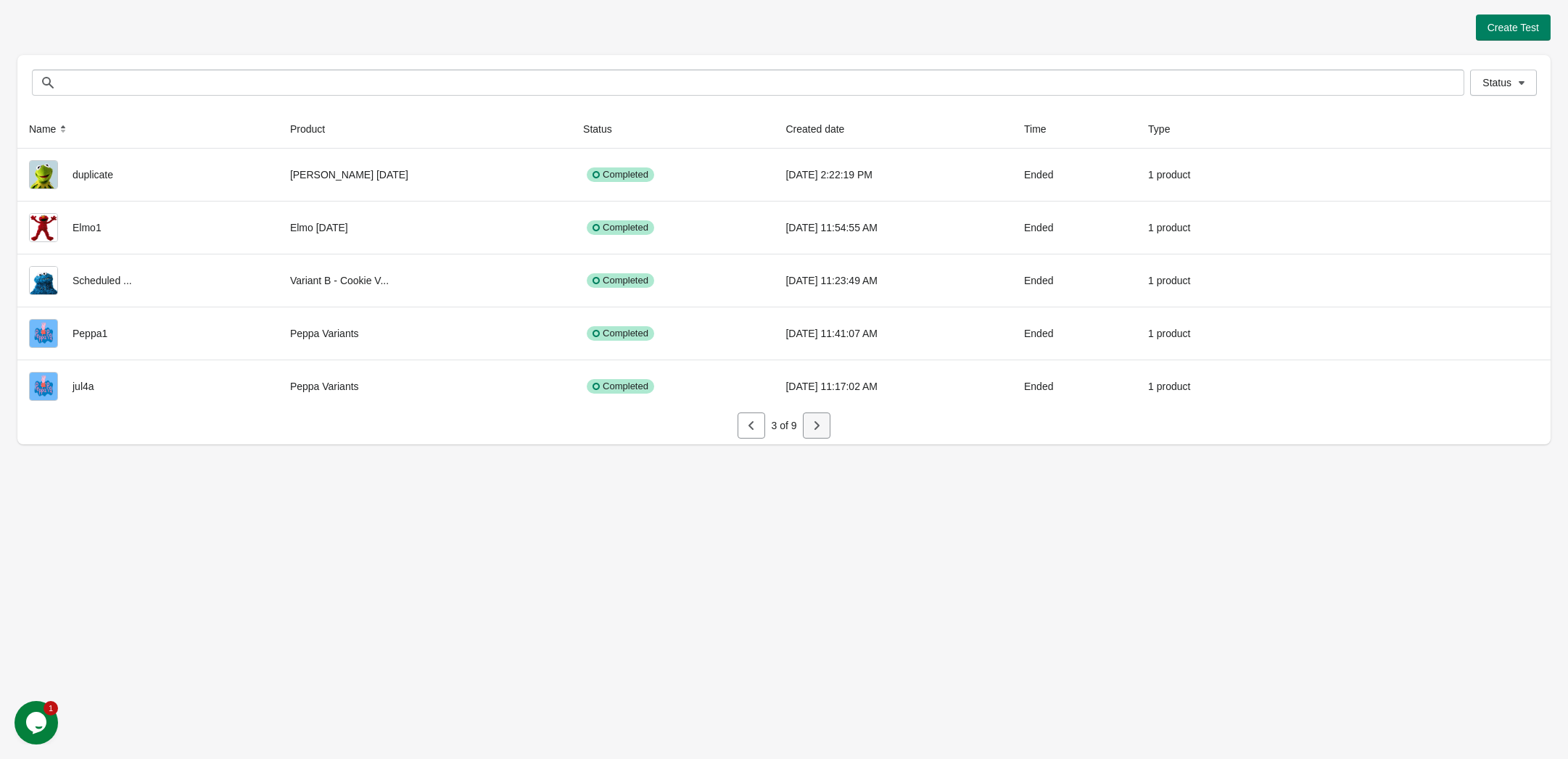
click at [821, 428] on icon "button" at bounding box center [816, 426] width 15 height 15
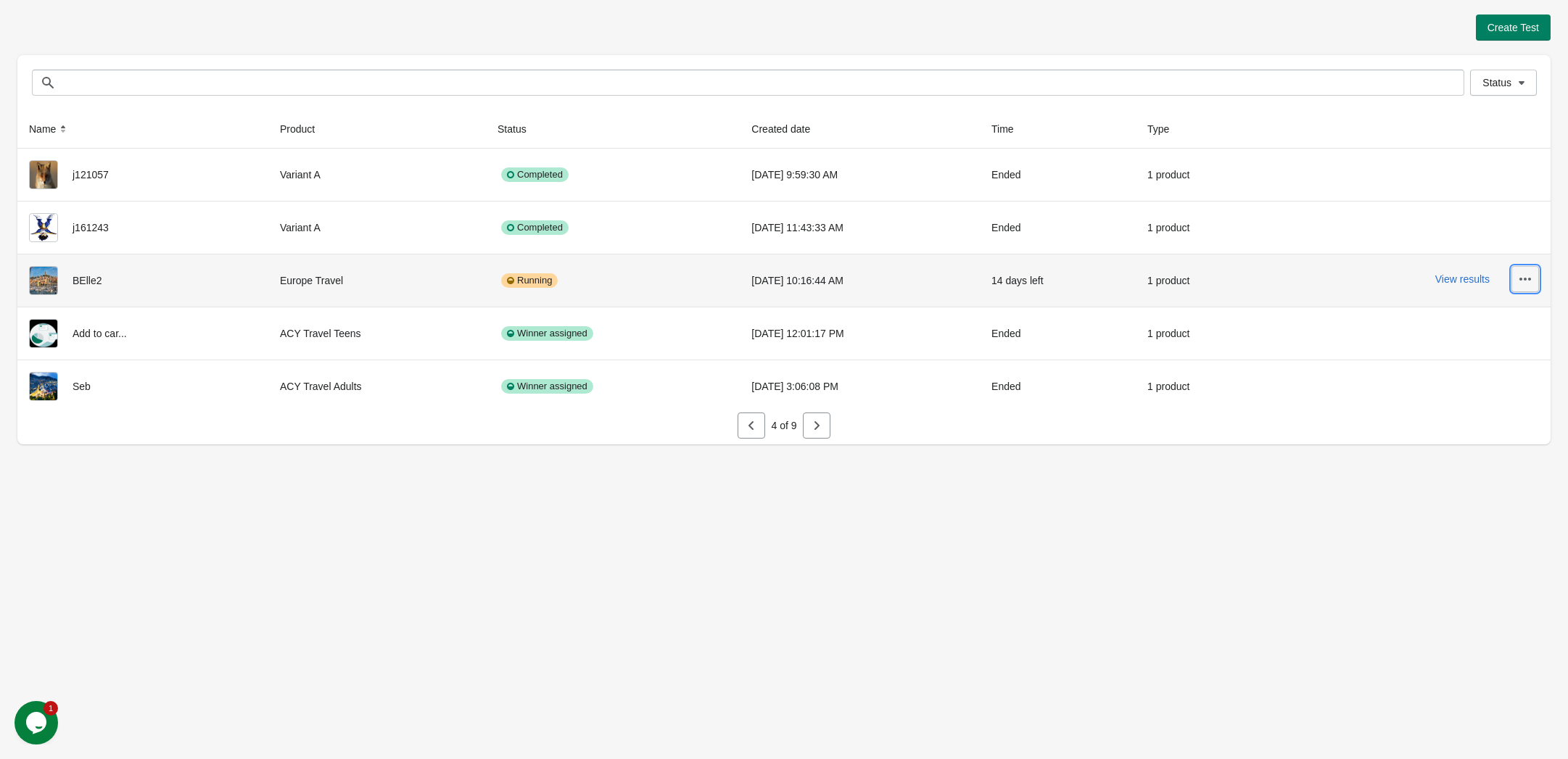
click at [1528, 275] on icon "button" at bounding box center [1525, 280] width 15 height 15
click at [1503, 352] on span "View Product Page" at bounding box center [1484, 348] width 86 height 15
click at [1469, 317] on span "Delete" at bounding box center [1484, 319] width 86 height 15
click at [1462, 320] on span "Delete" at bounding box center [1484, 319] width 86 height 15
click at [1468, 406] on span "Finish" at bounding box center [1484, 408] width 86 height 15
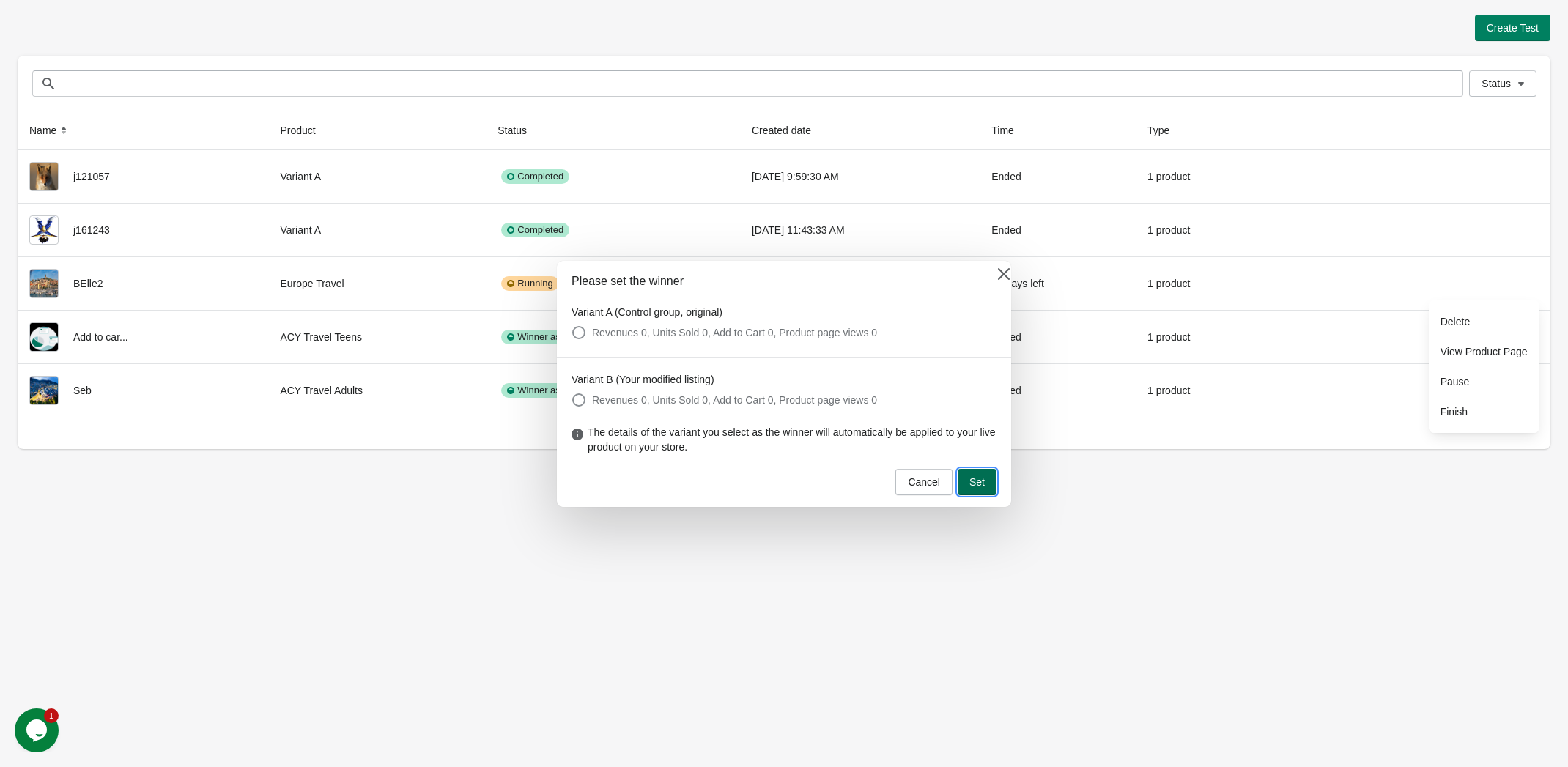
click at [979, 486] on span "Set" at bounding box center [977, 482] width 16 height 11
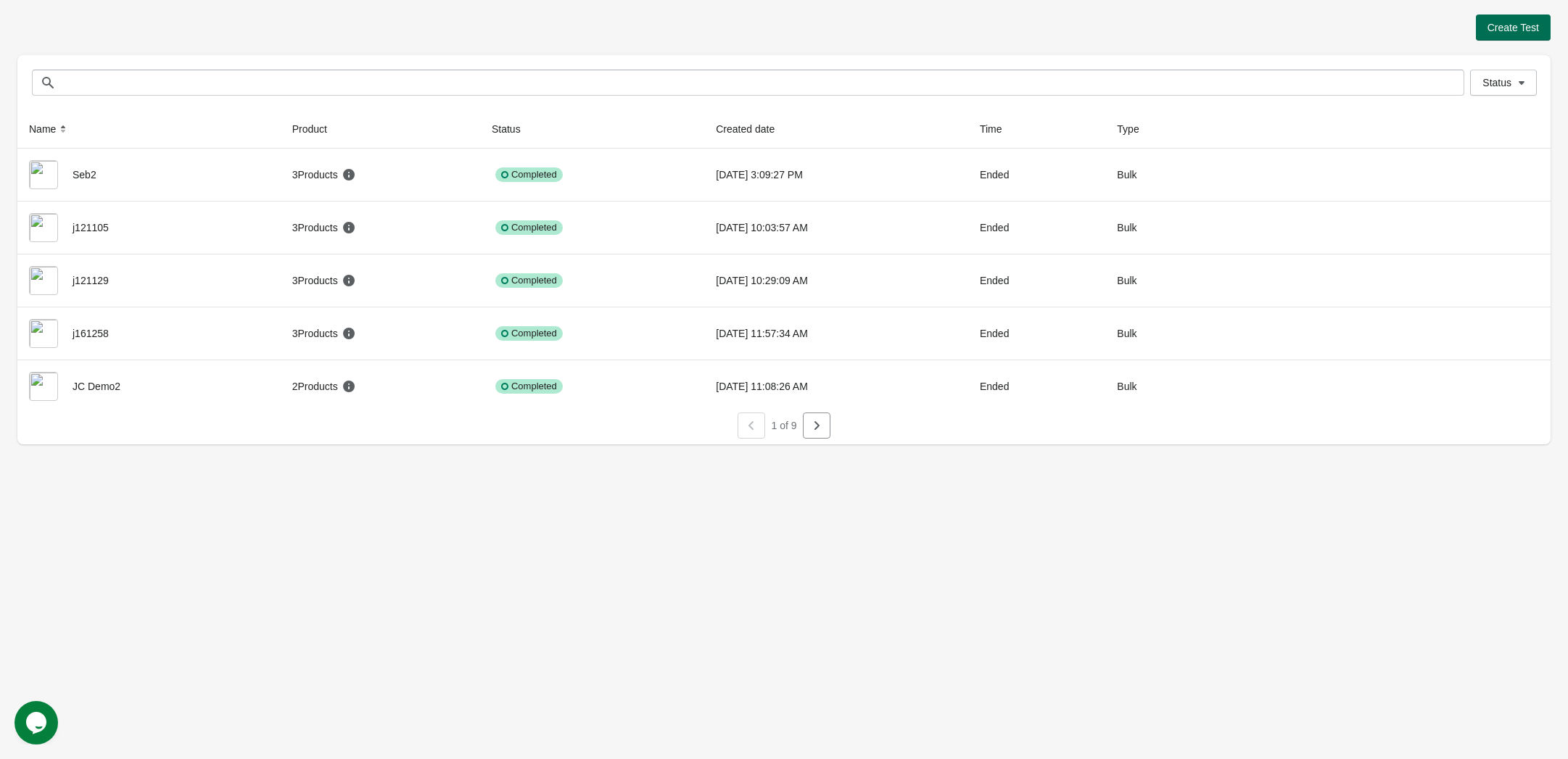
click at [1513, 30] on span "Create Test" at bounding box center [1512, 28] width 51 height 11
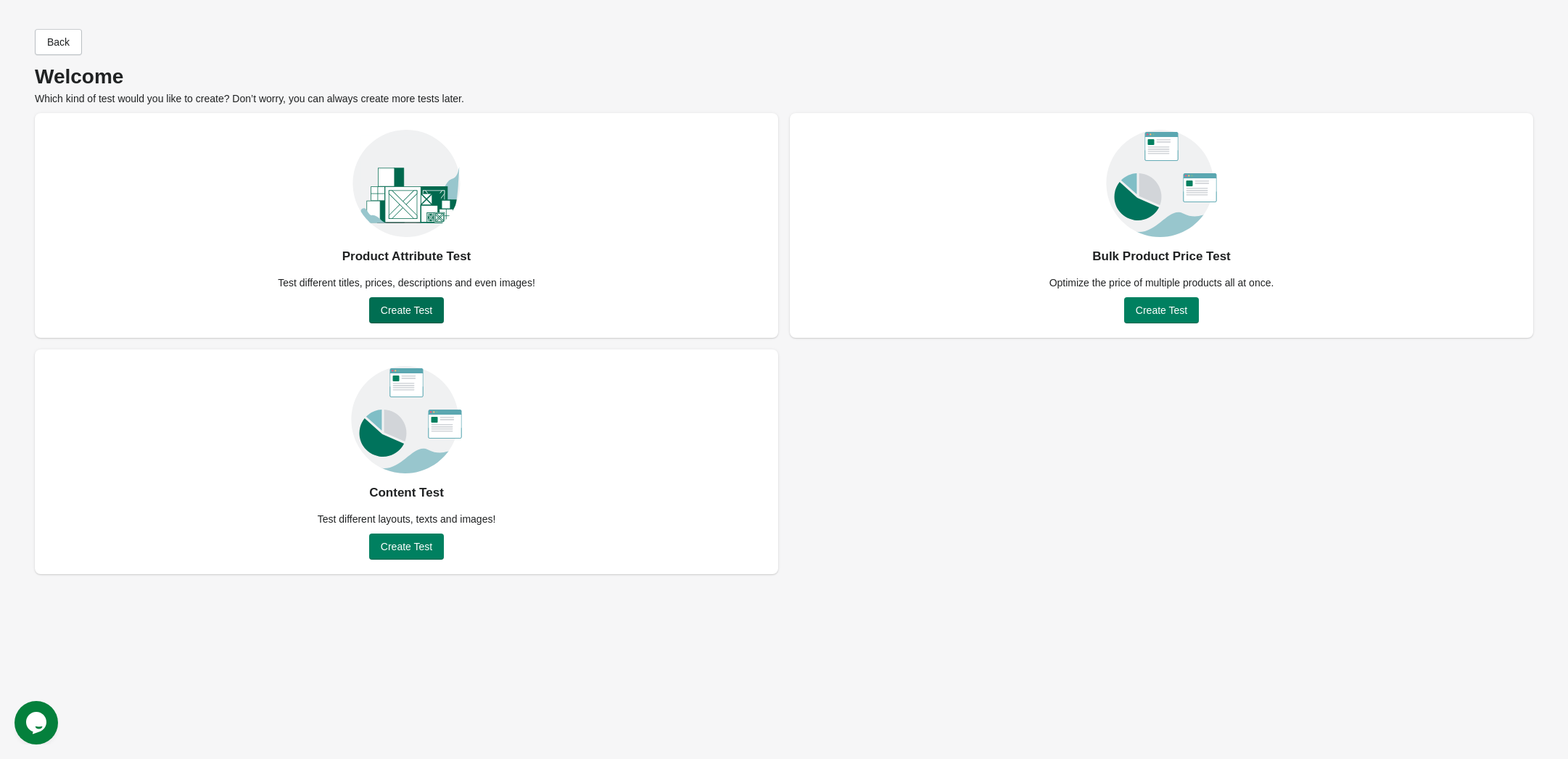
click at [422, 309] on span "Create Test" at bounding box center [406, 310] width 51 height 11
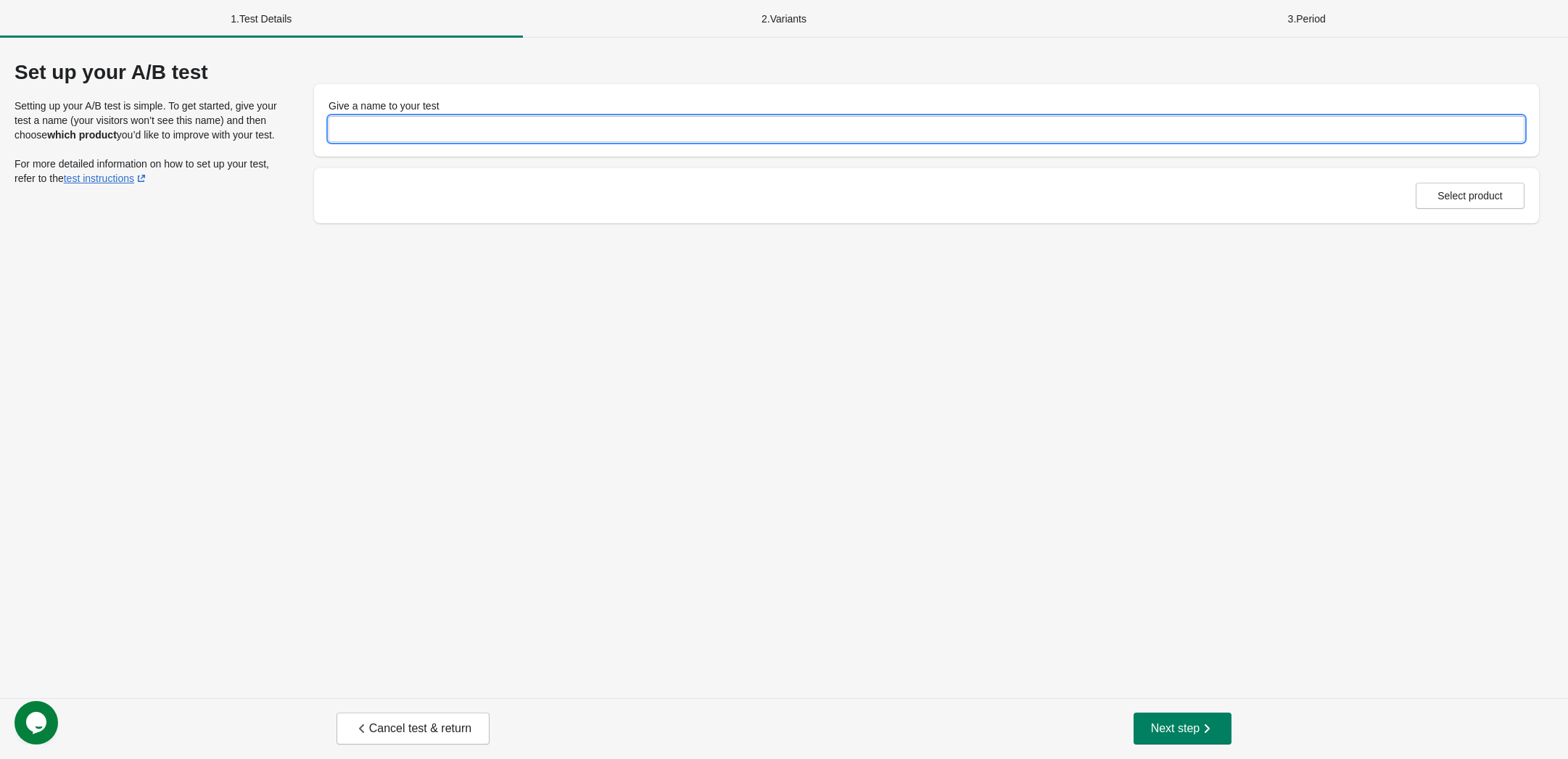
click at [387, 129] on input "Give a name to your test" at bounding box center [926, 129] width 1196 height 26
type input "**********"
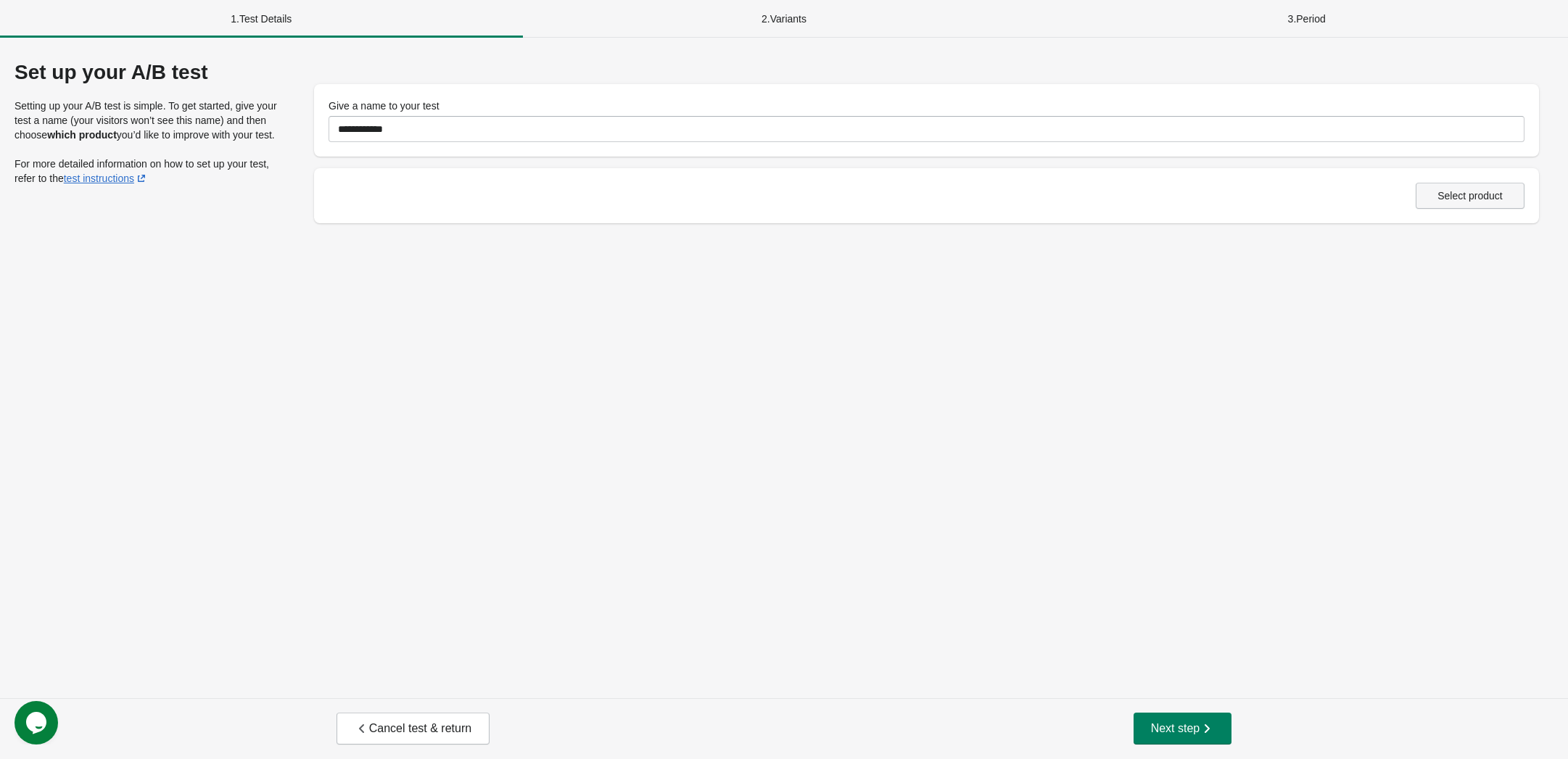
click at [1454, 206] on button "Select product" at bounding box center [1470, 196] width 109 height 26
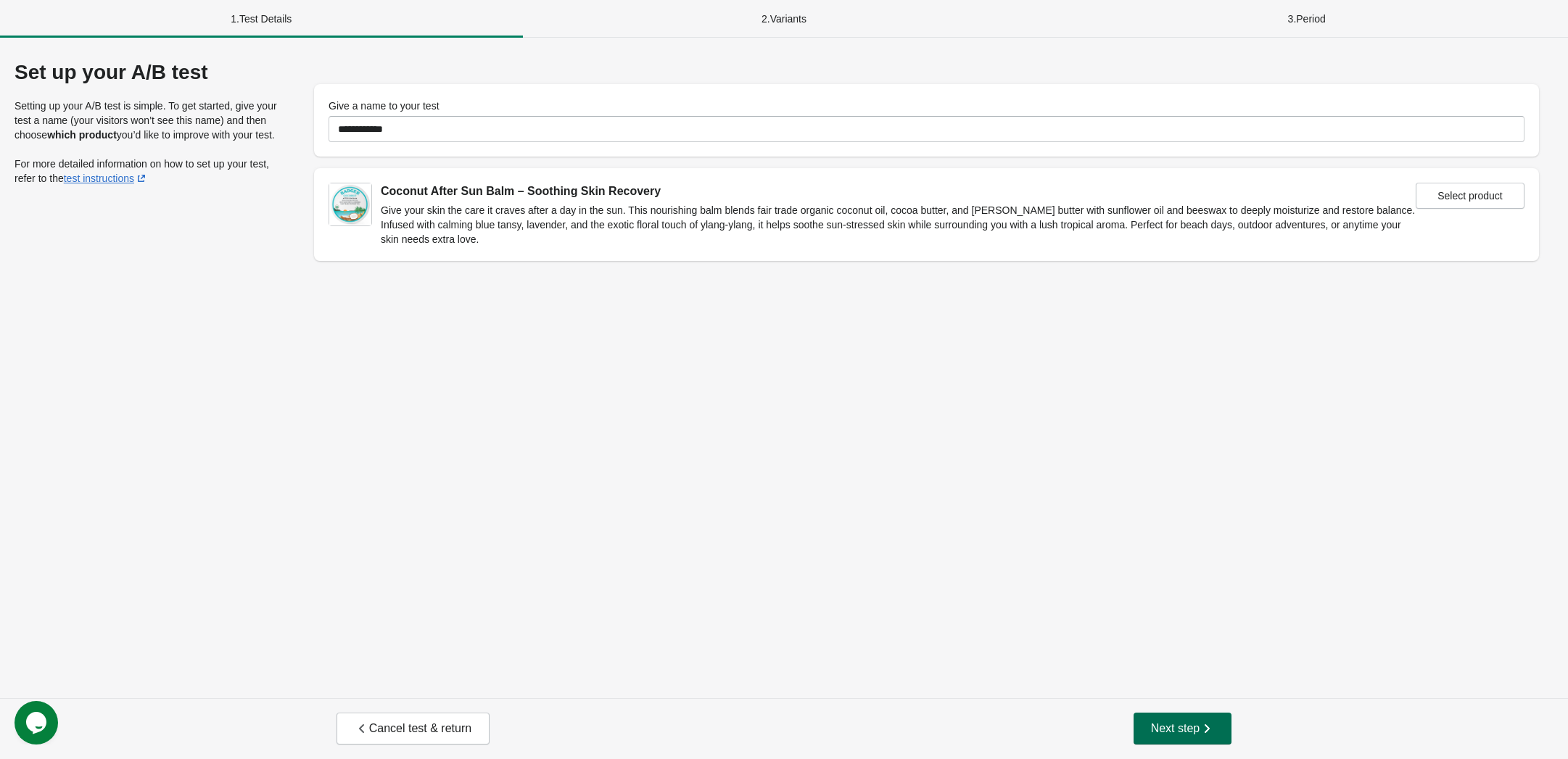
click at [1188, 730] on span "Next step" at bounding box center [1182, 729] width 64 height 15
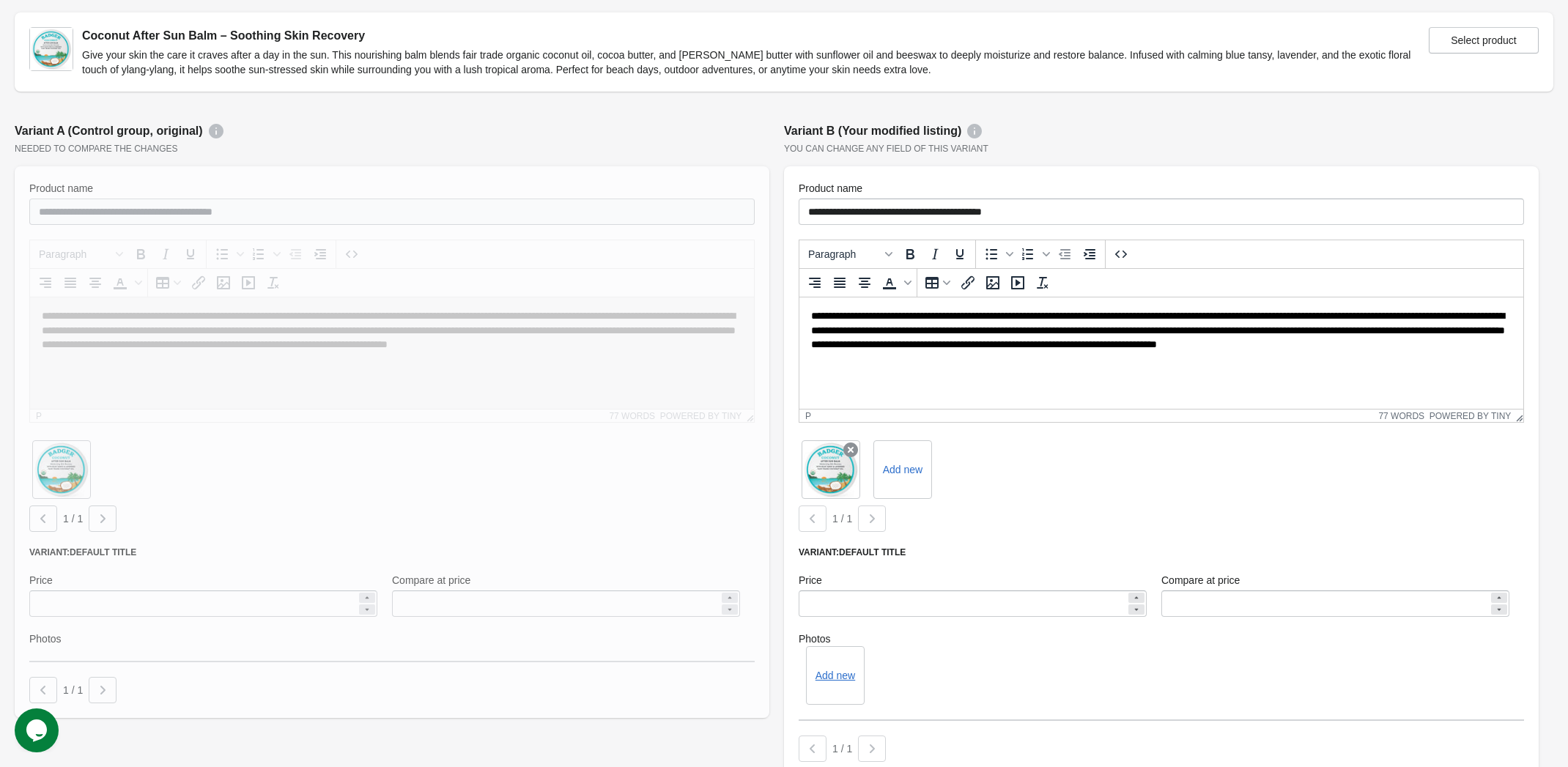
scroll to position [219, 0]
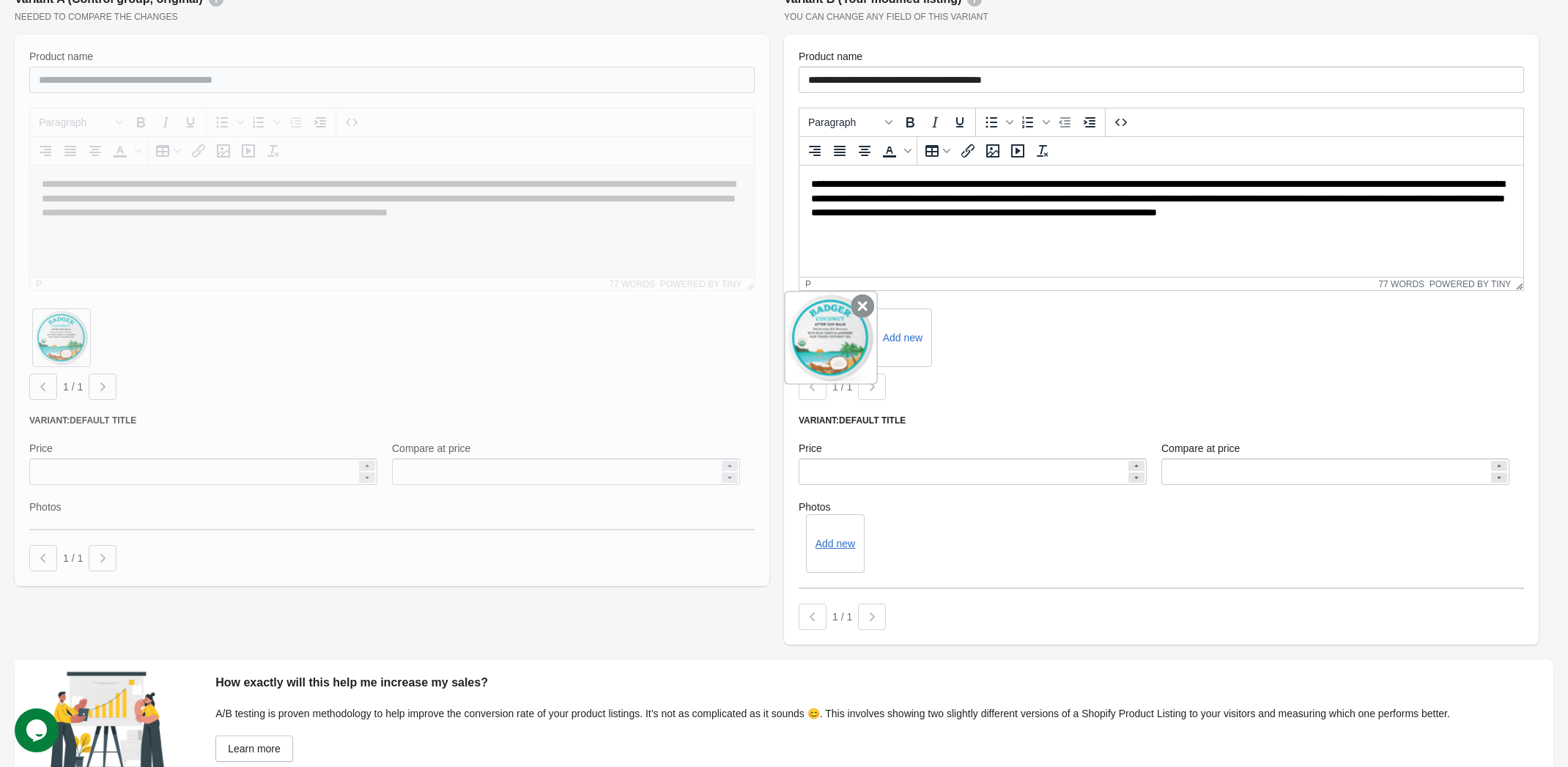
click at [860, 308] on icon at bounding box center [862, 306] width 24 height 24
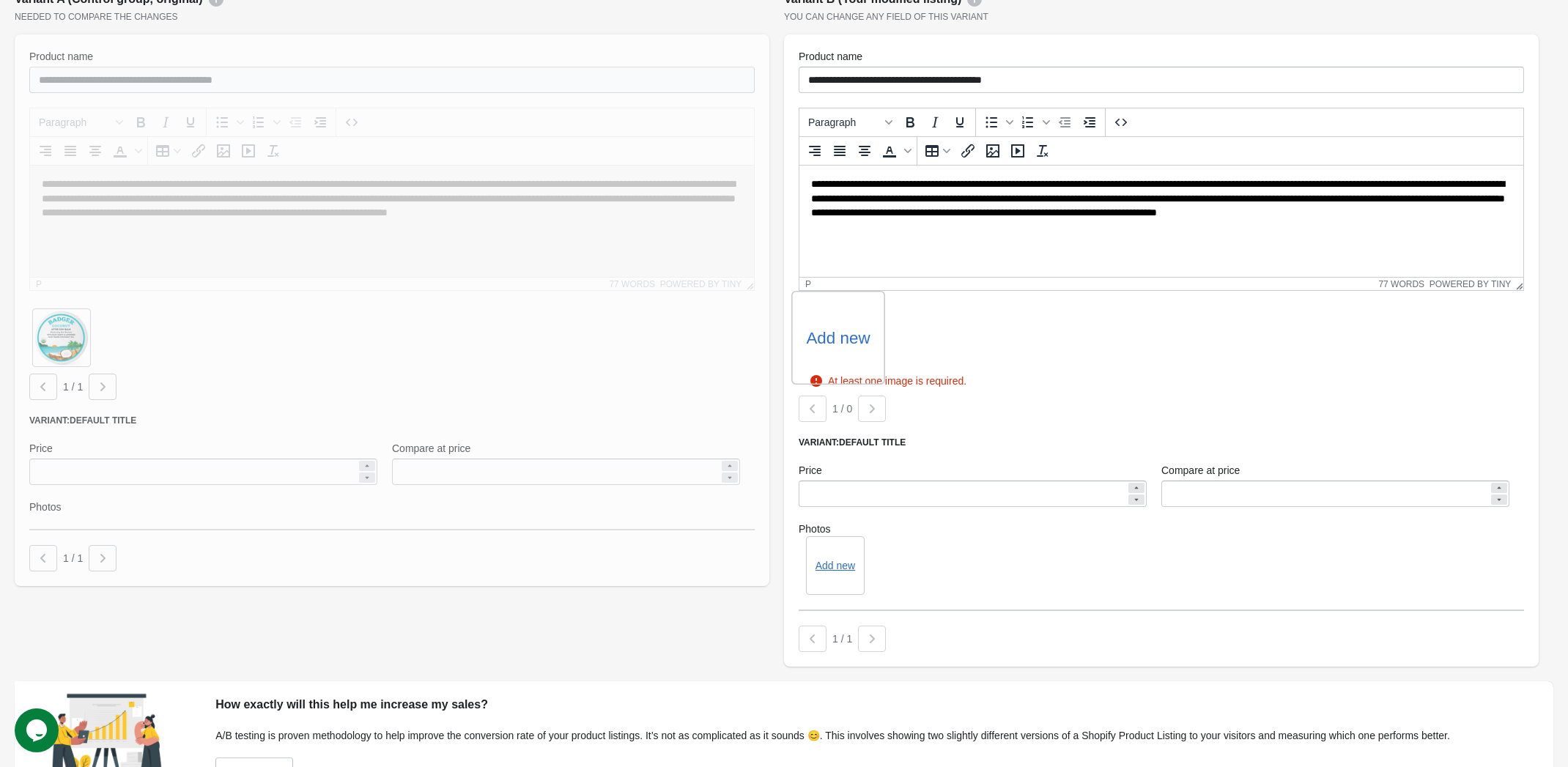
click at [840, 338] on label "Add new" at bounding box center [838, 338] width 64 height 24
click at [0, 0] on input "Add new" at bounding box center [0, 0] width 0 height 0
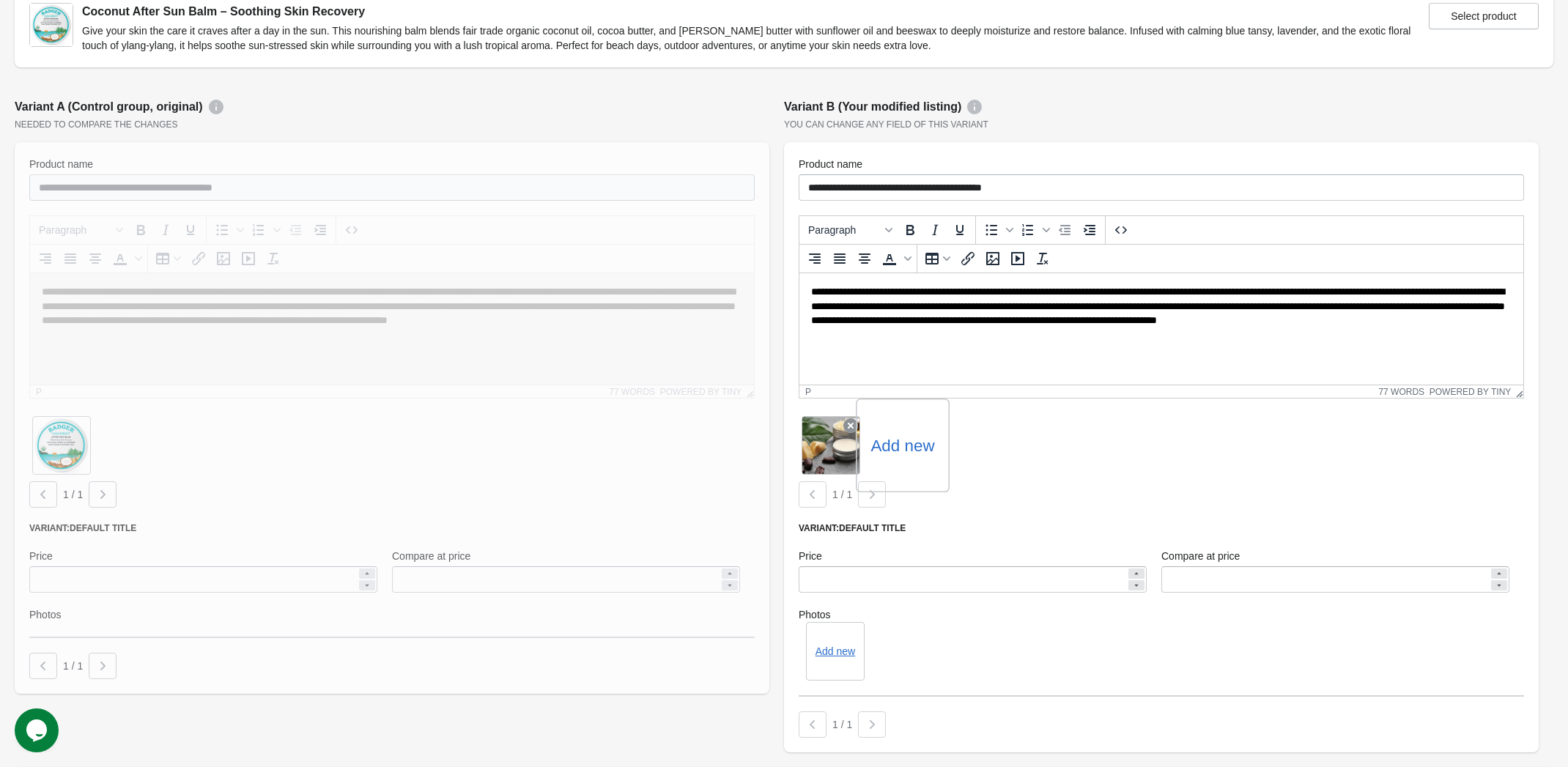
scroll to position [0, 0]
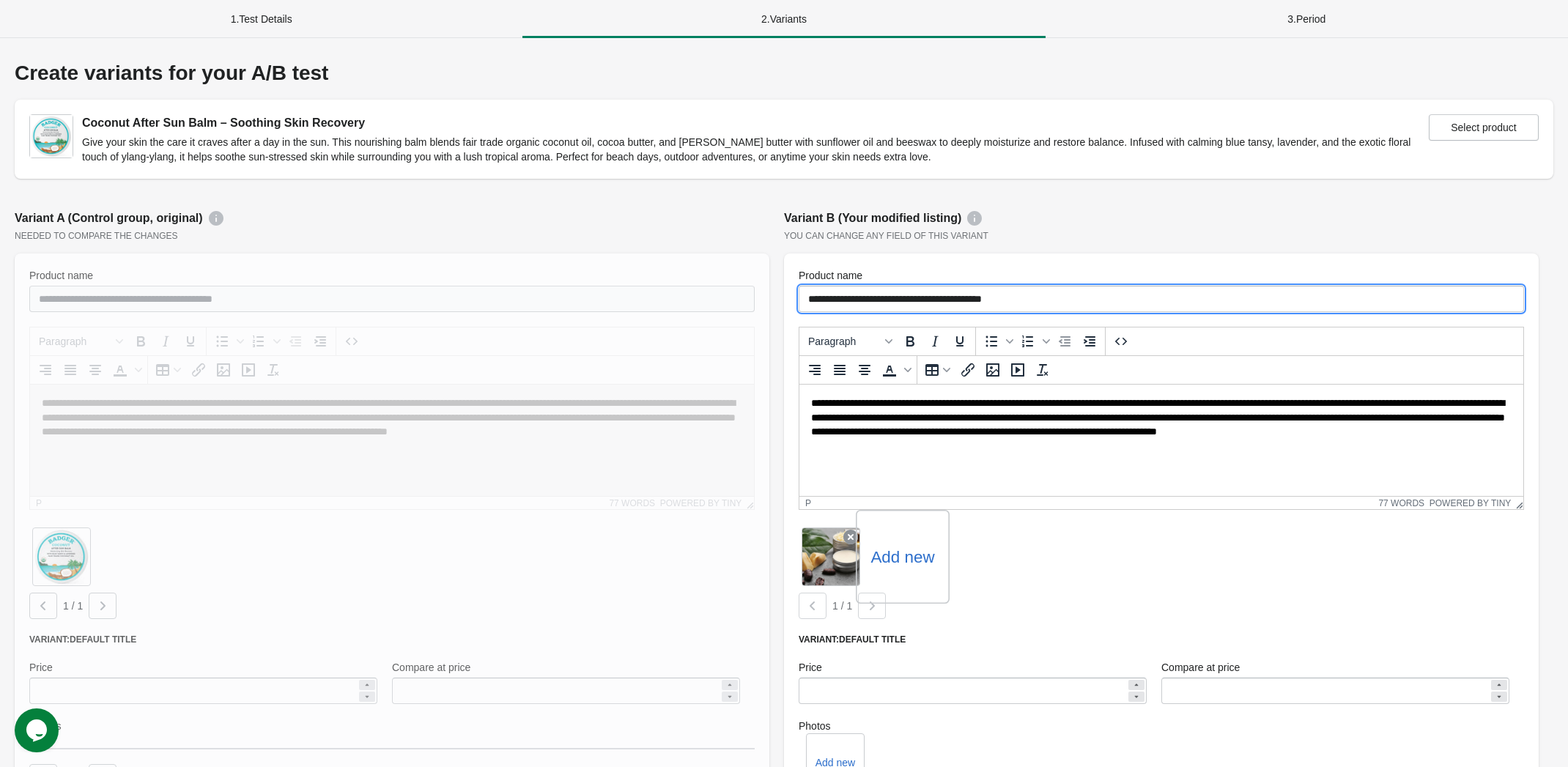
click at [810, 302] on input "**********" at bounding box center [1162, 299] width 726 height 26
drag, startPoint x: 915, startPoint y: 301, endPoint x: 1146, endPoint y: 305, distance: 231.0
click at [1148, 301] on input "**********" at bounding box center [1162, 299] width 726 height 26
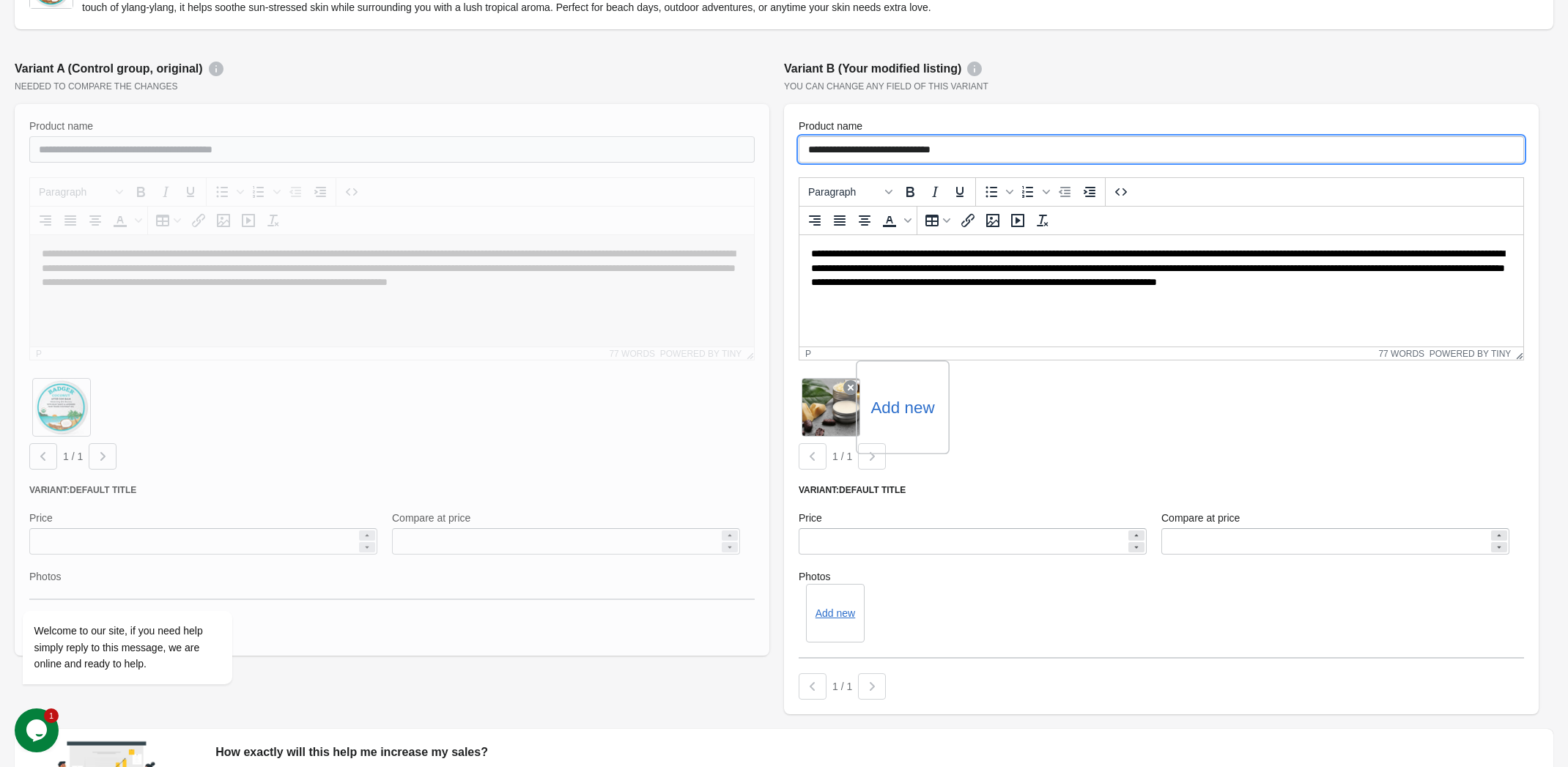
scroll to position [322, 0]
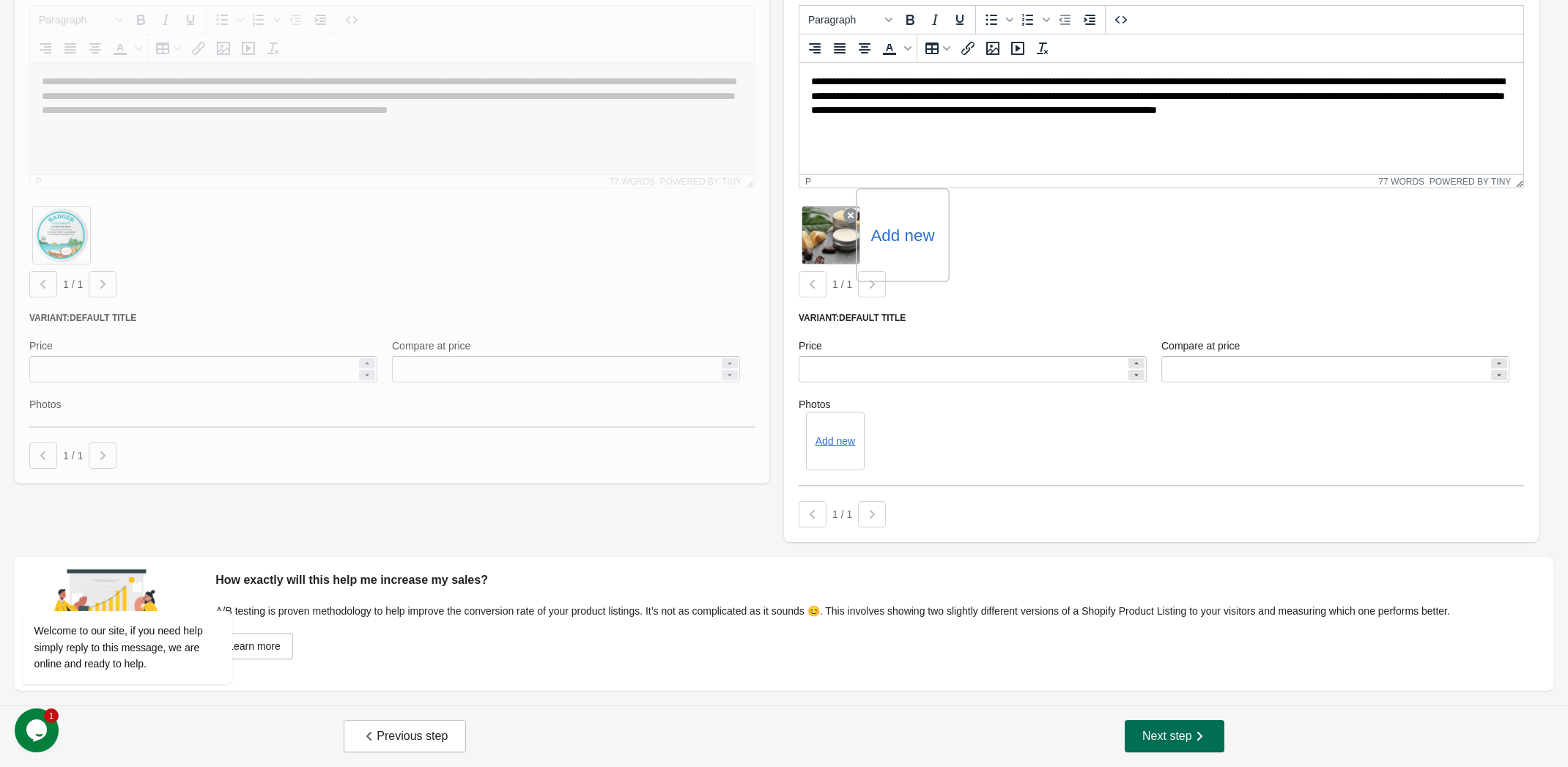
type input "**********"
click at [1176, 730] on span "Next step" at bounding box center [1174, 737] width 65 height 15
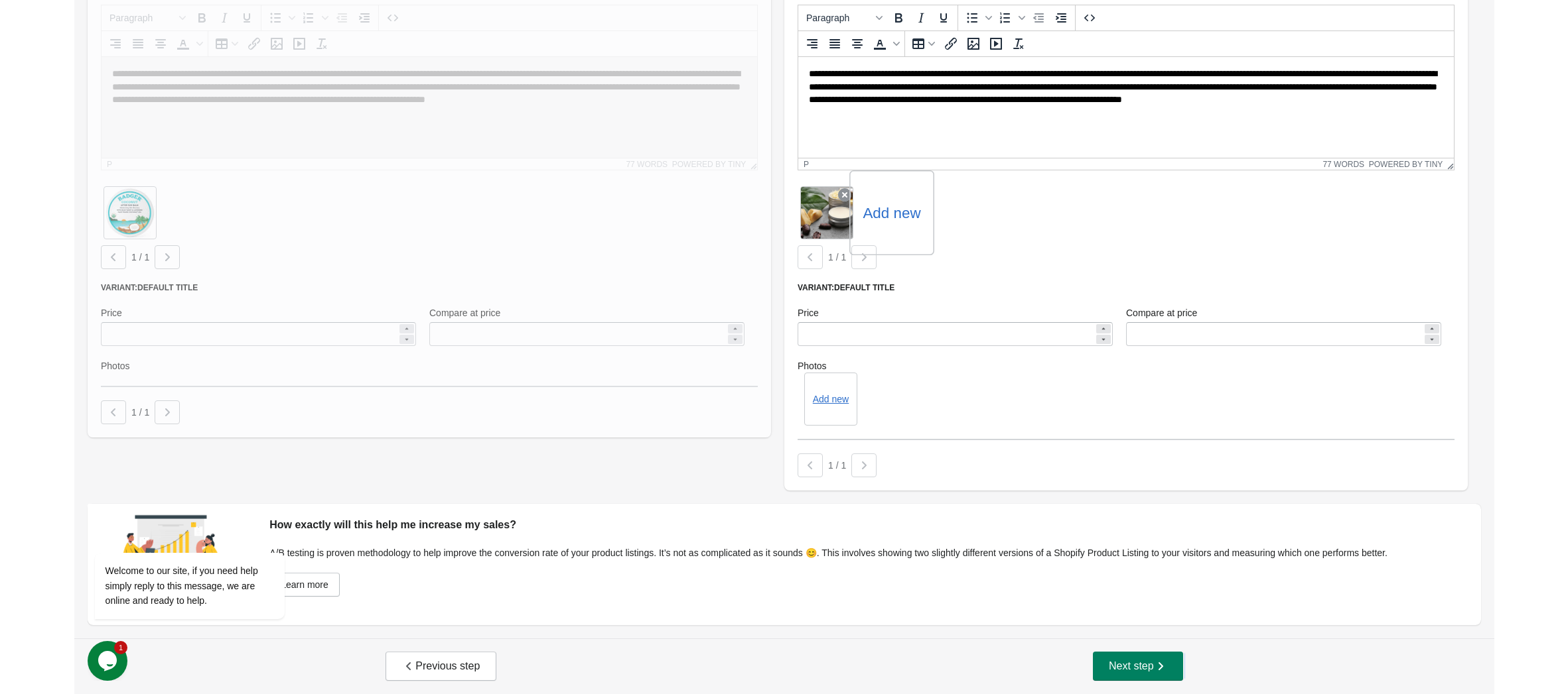
scroll to position [0, 0]
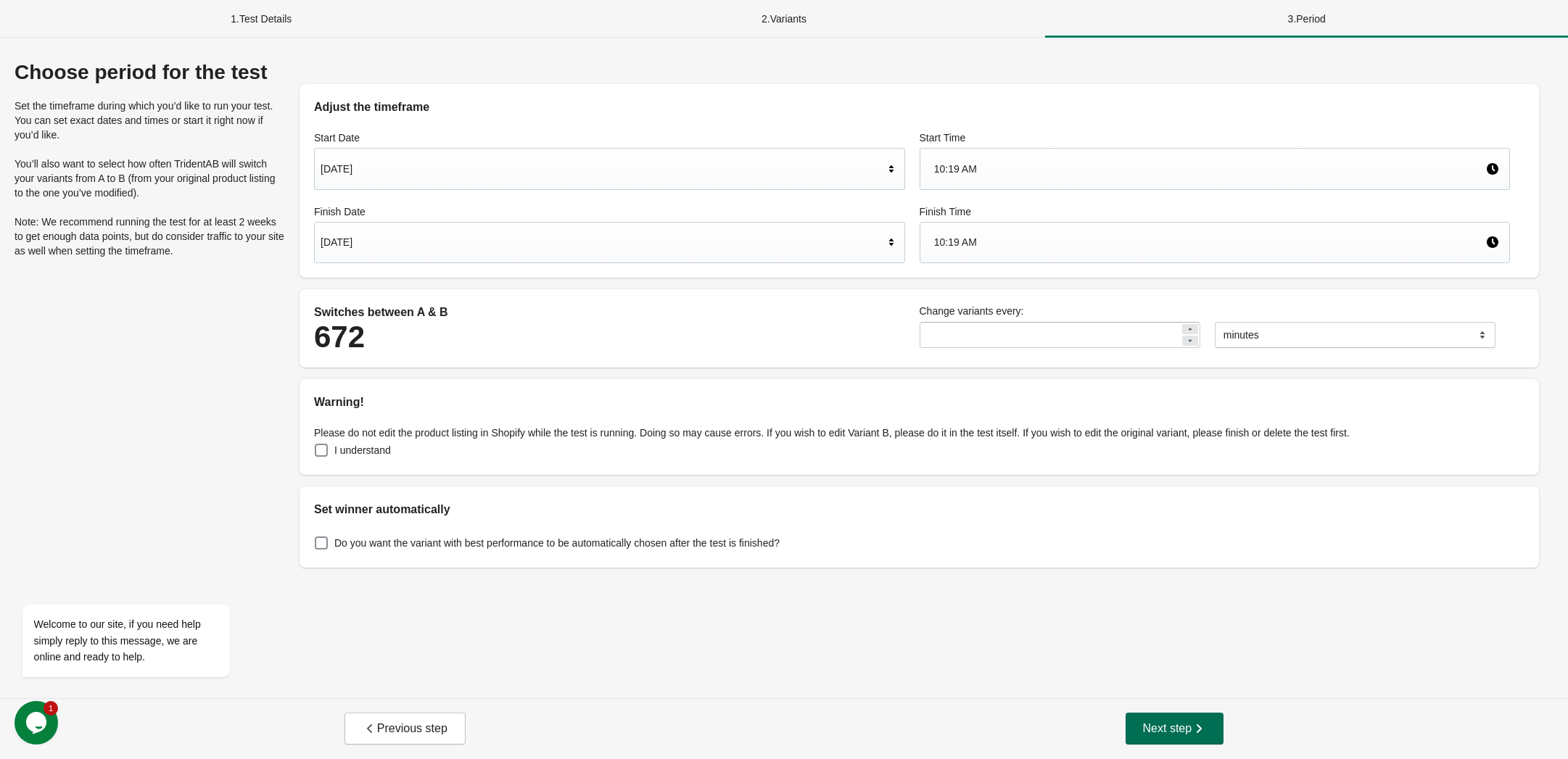
click at [1154, 724] on span "Next step" at bounding box center [1175, 729] width 64 height 15
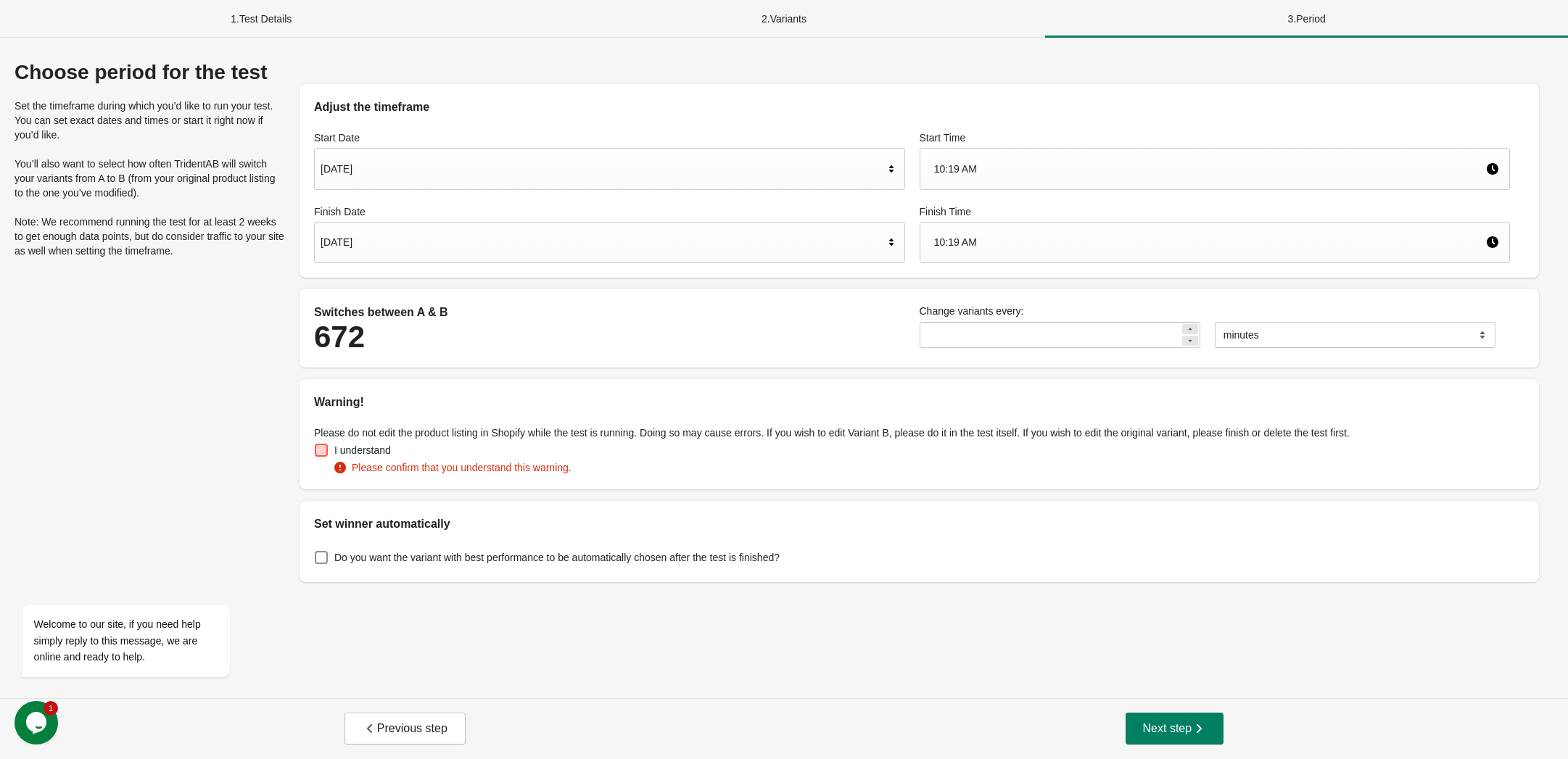
click at [323, 453] on span at bounding box center [321, 450] width 13 height 13
click at [327, 538] on span at bounding box center [321, 543] width 13 height 13
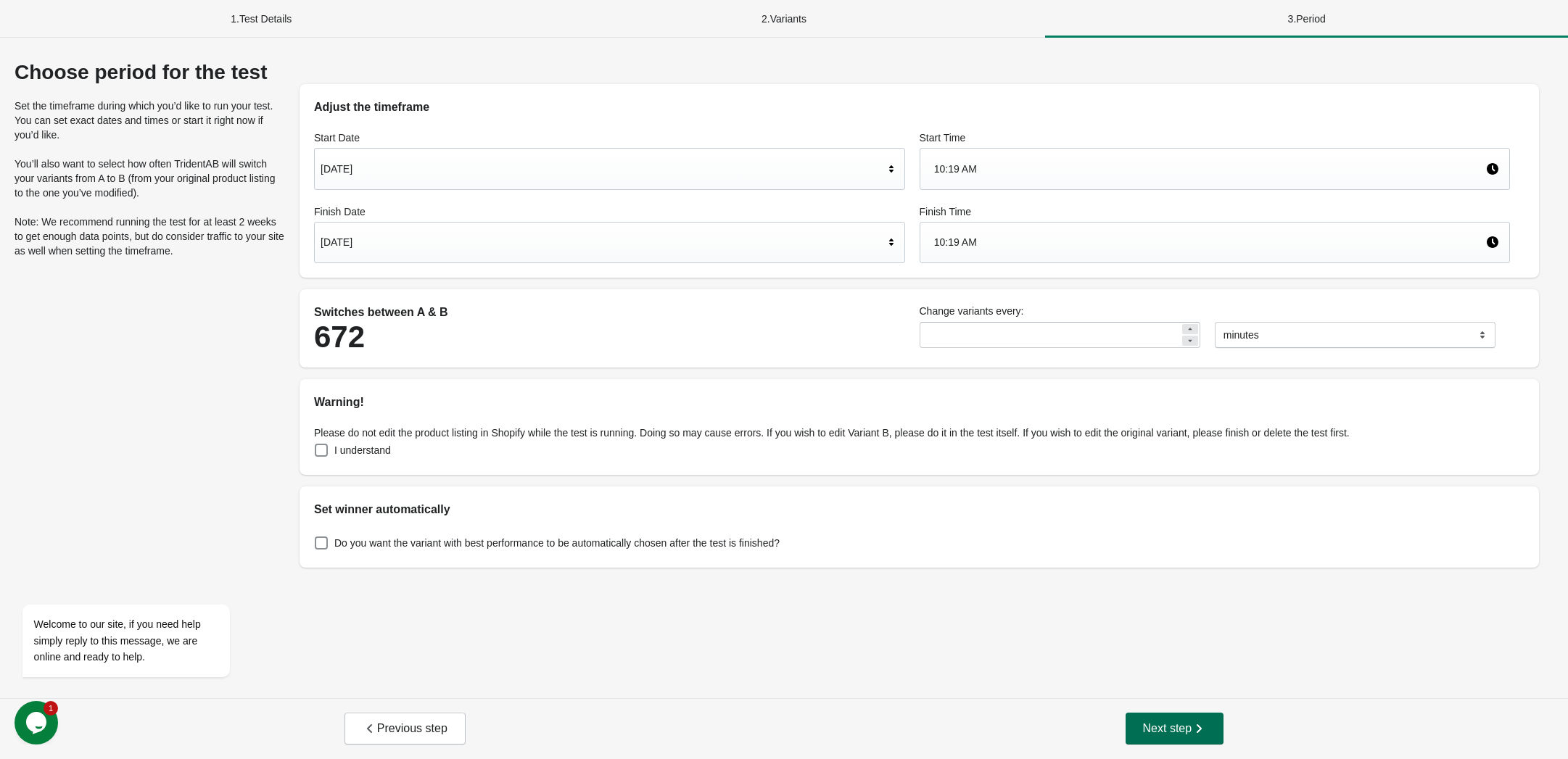
click at [1150, 726] on span "Next step" at bounding box center [1175, 729] width 64 height 15
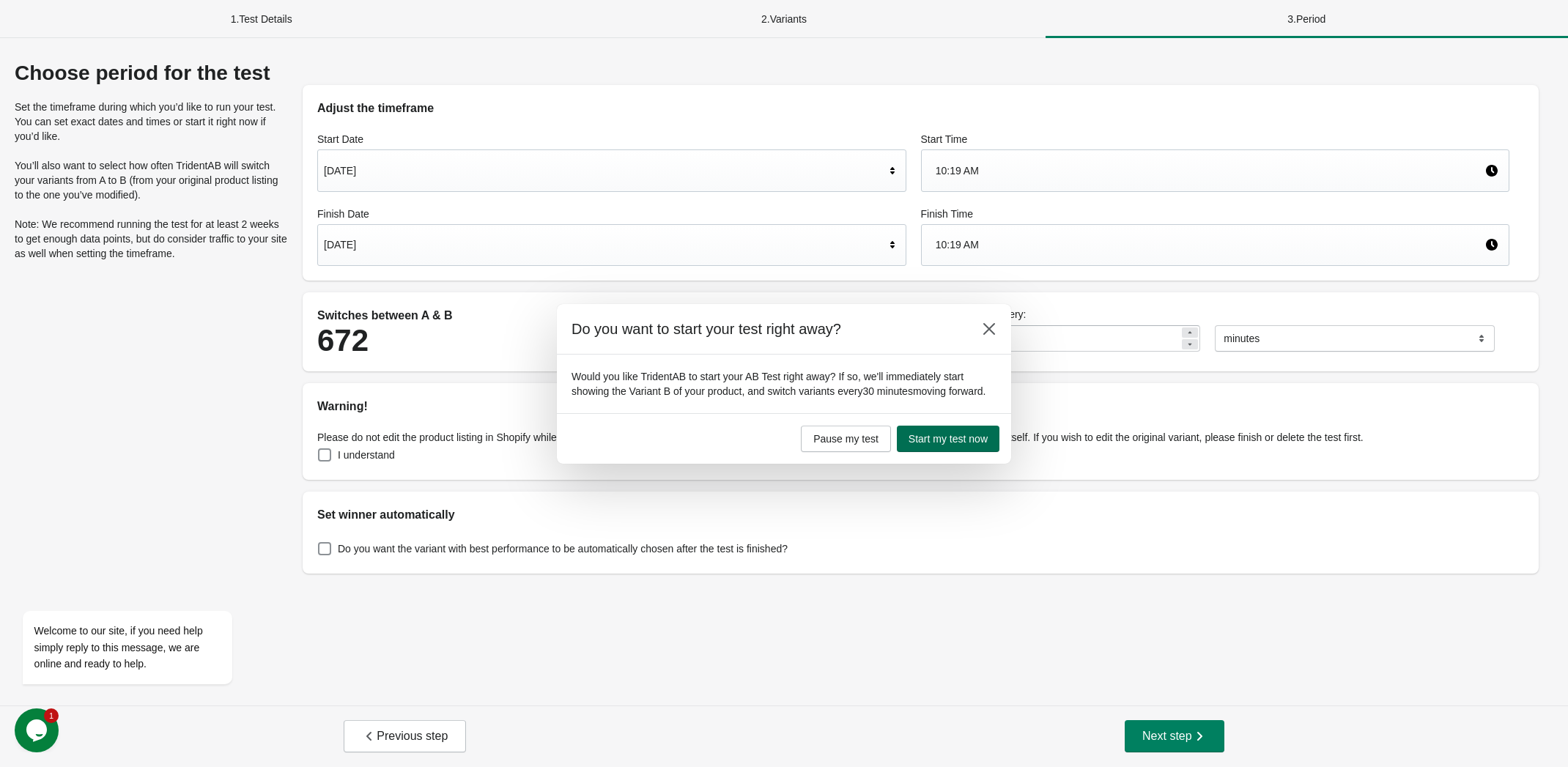
click at [971, 452] on button "Start my test now" at bounding box center [947, 439] width 103 height 26
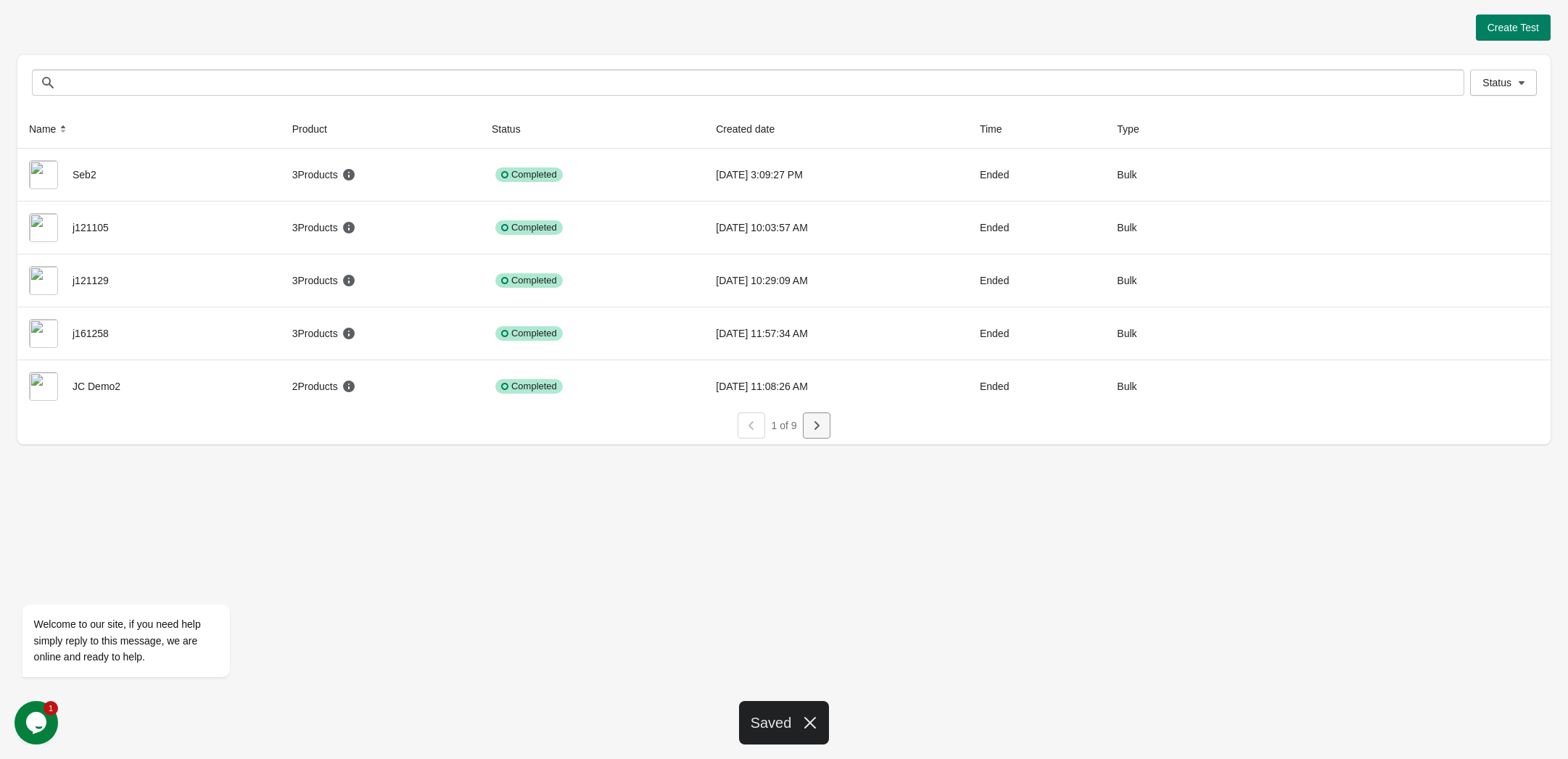
click at [814, 428] on icon "button" at bounding box center [816, 426] width 15 height 15
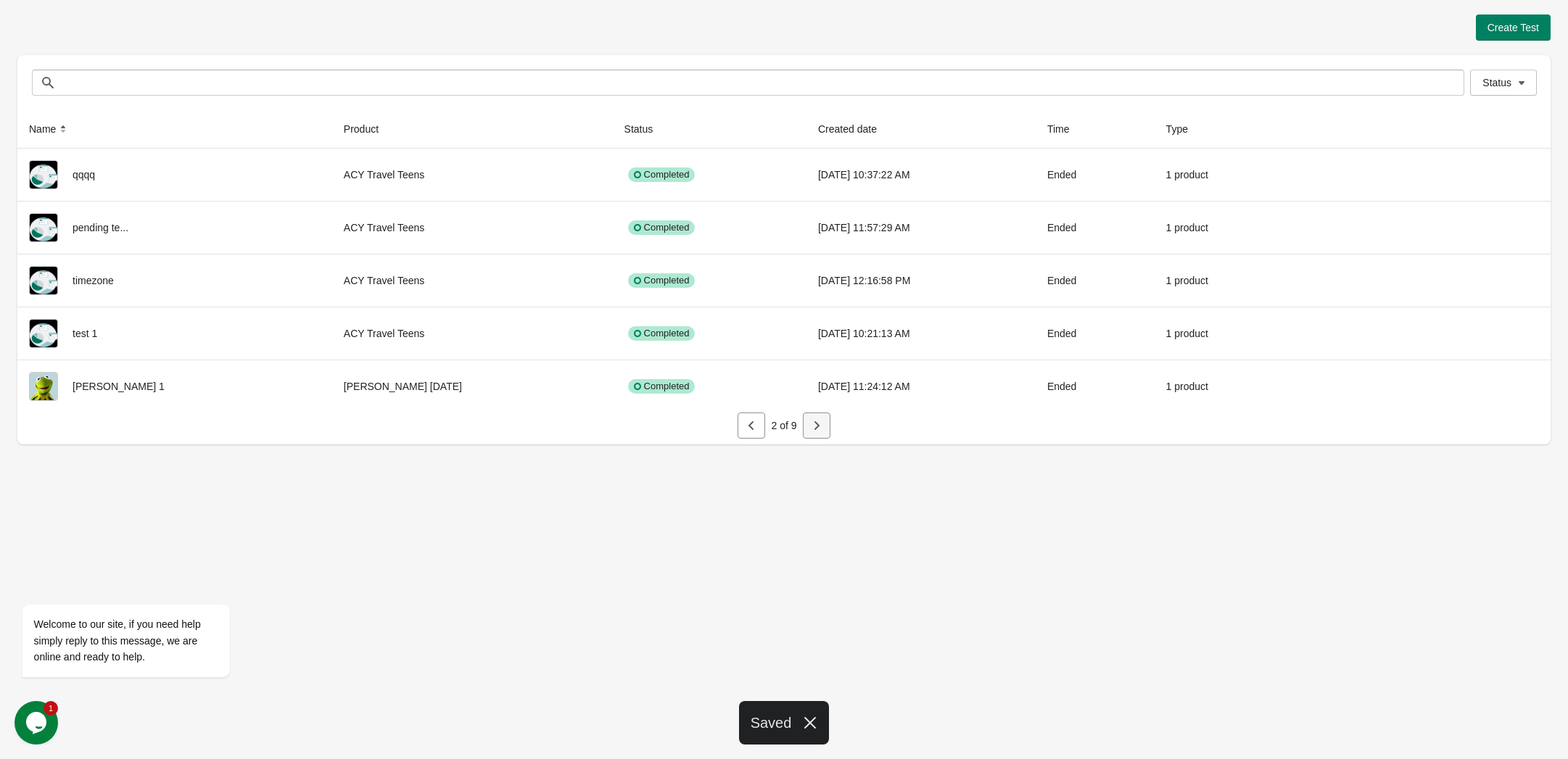
click at [814, 428] on icon "button" at bounding box center [816, 426] width 15 height 15
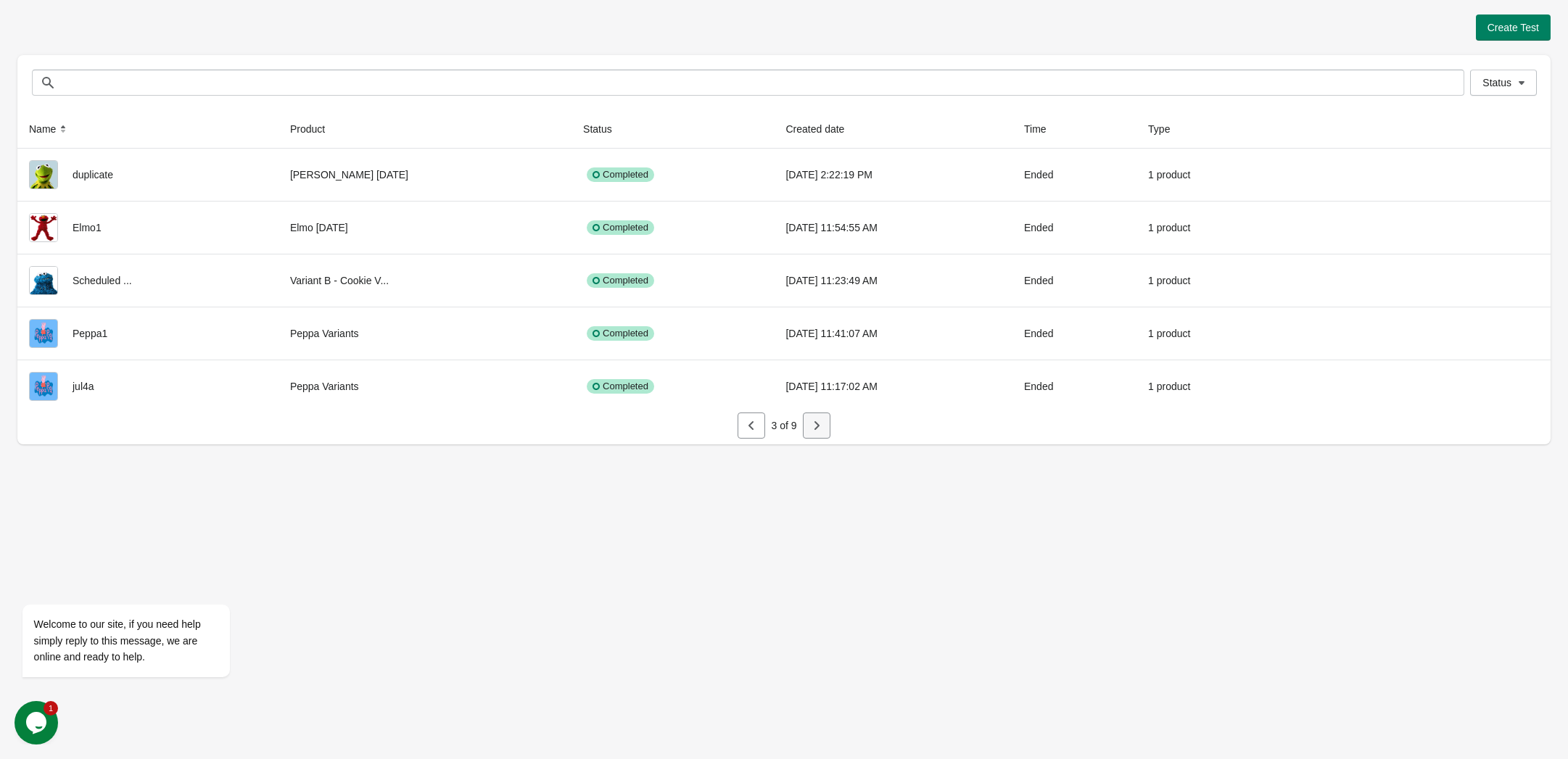
click at [814, 428] on icon "button" at bounding box center [816, 426] width 15 height 15
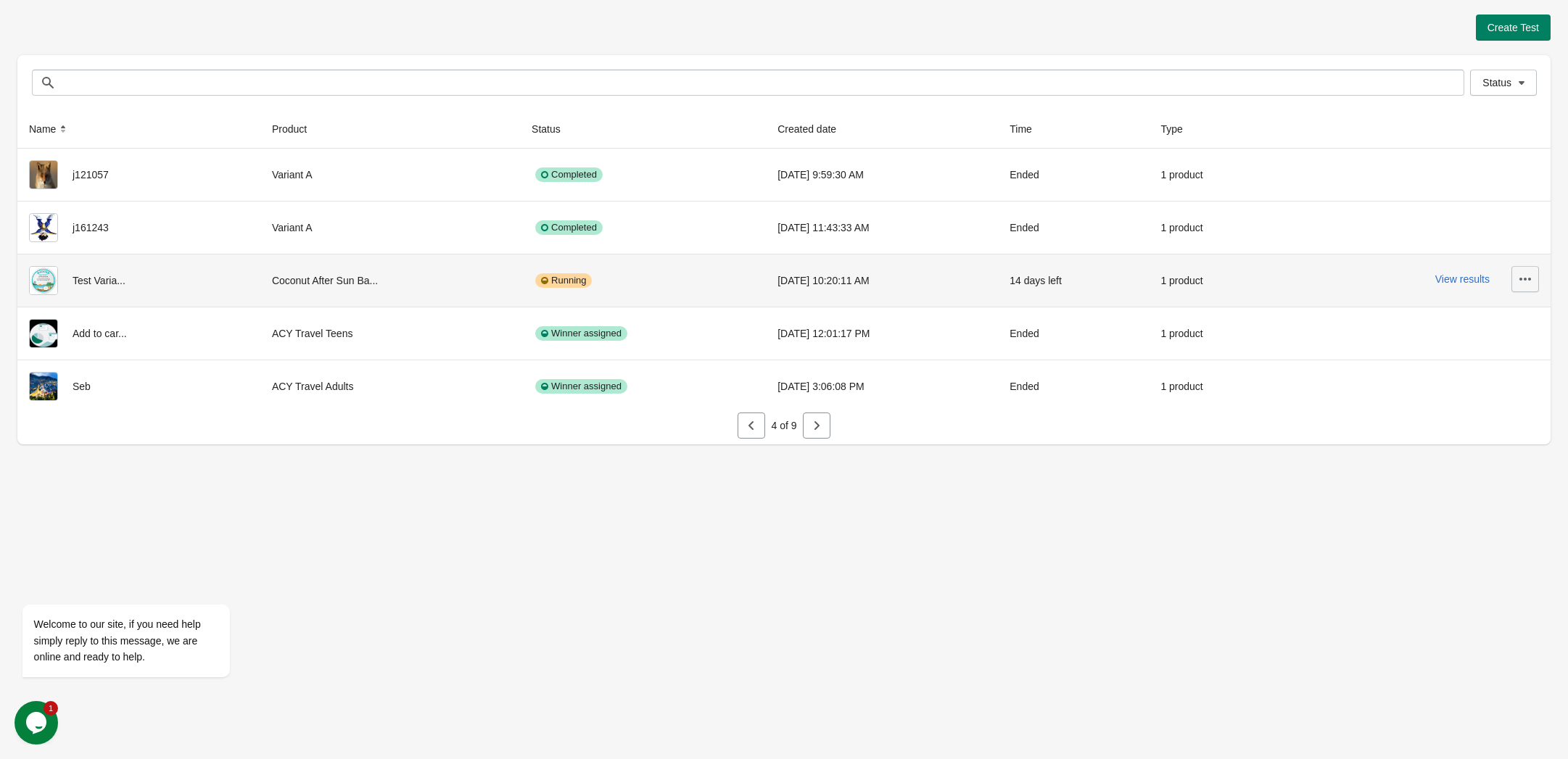
click at [1527, 280] on icon "button" at bounding box center [1525, 280] width 15 height 15
click at [1510, 356] on button "View Product Page" at bounding box center [1484, 348] width 97 height 30
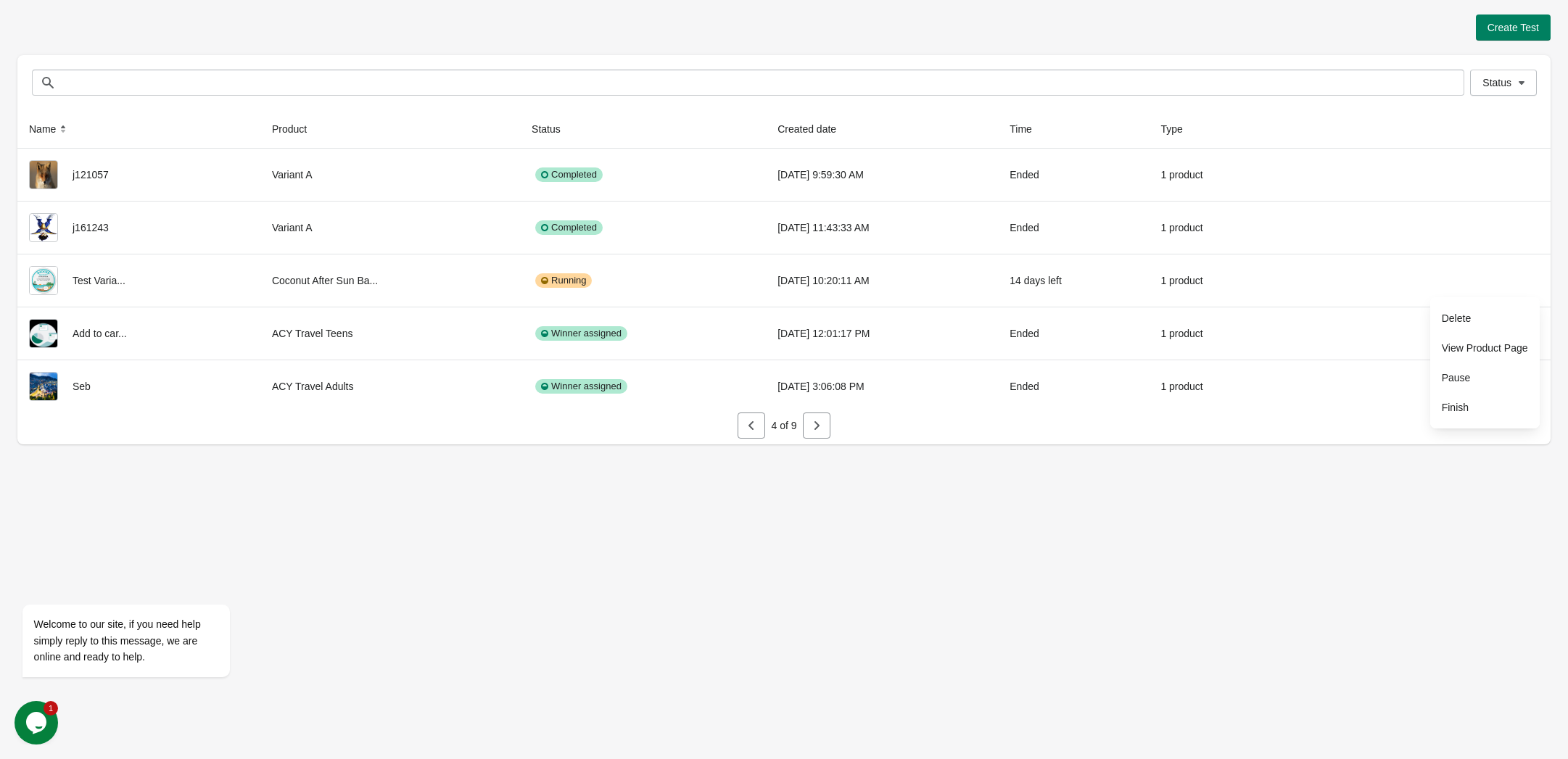
drag, startPoint x: 1092, startPoint y: 630, endPoint x: 1094, endPoint y: 622, distance: 8.2
click at [1094, 622] on div "Create Test Status Status Name Product Status Created date Time Type j121057 Va…" at bounding box center [784, 380] width 1568 height 759
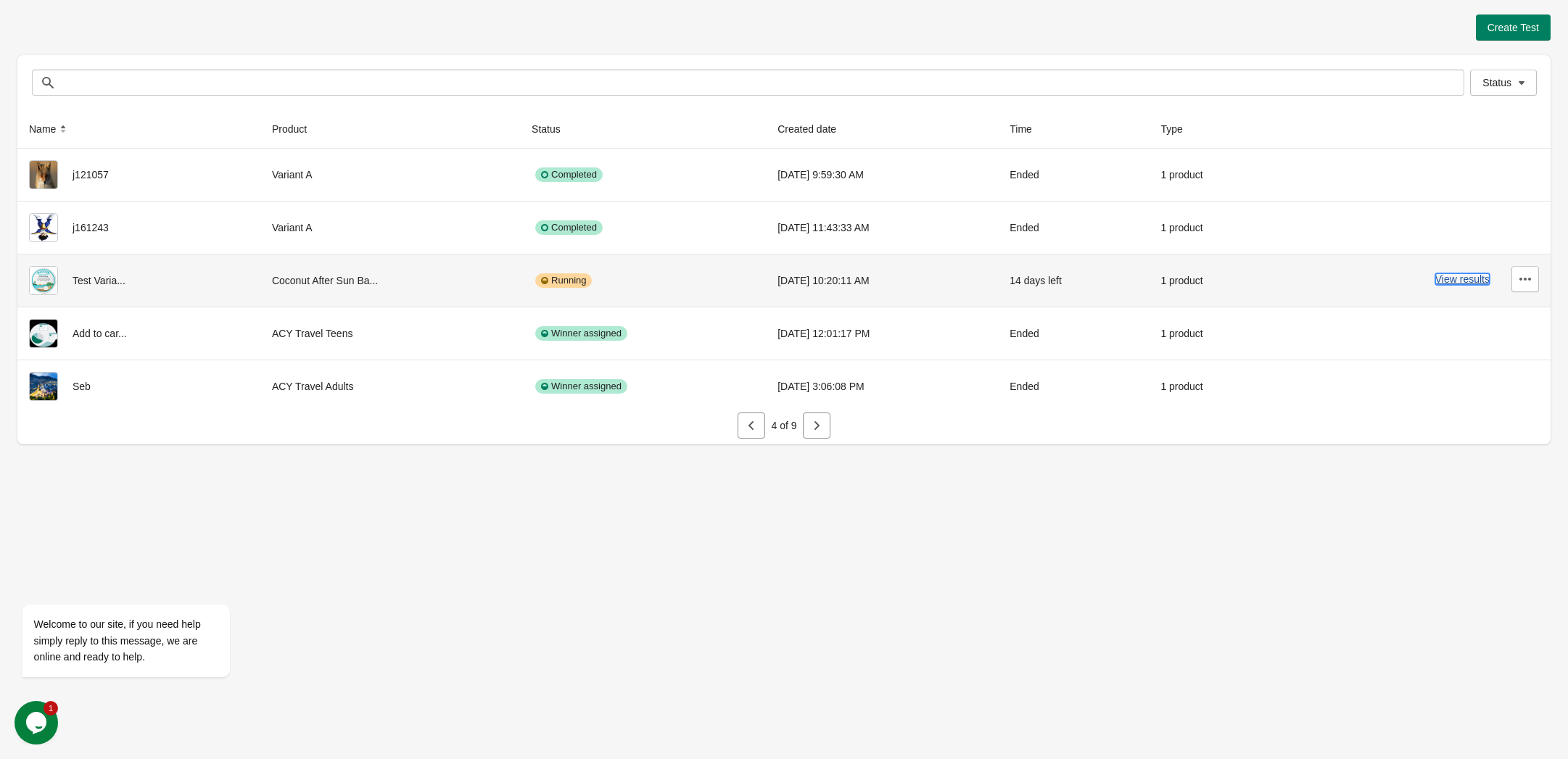
click at [1460, 275] on button "View results" at bounding box center [1462, 279] width 54 height 11
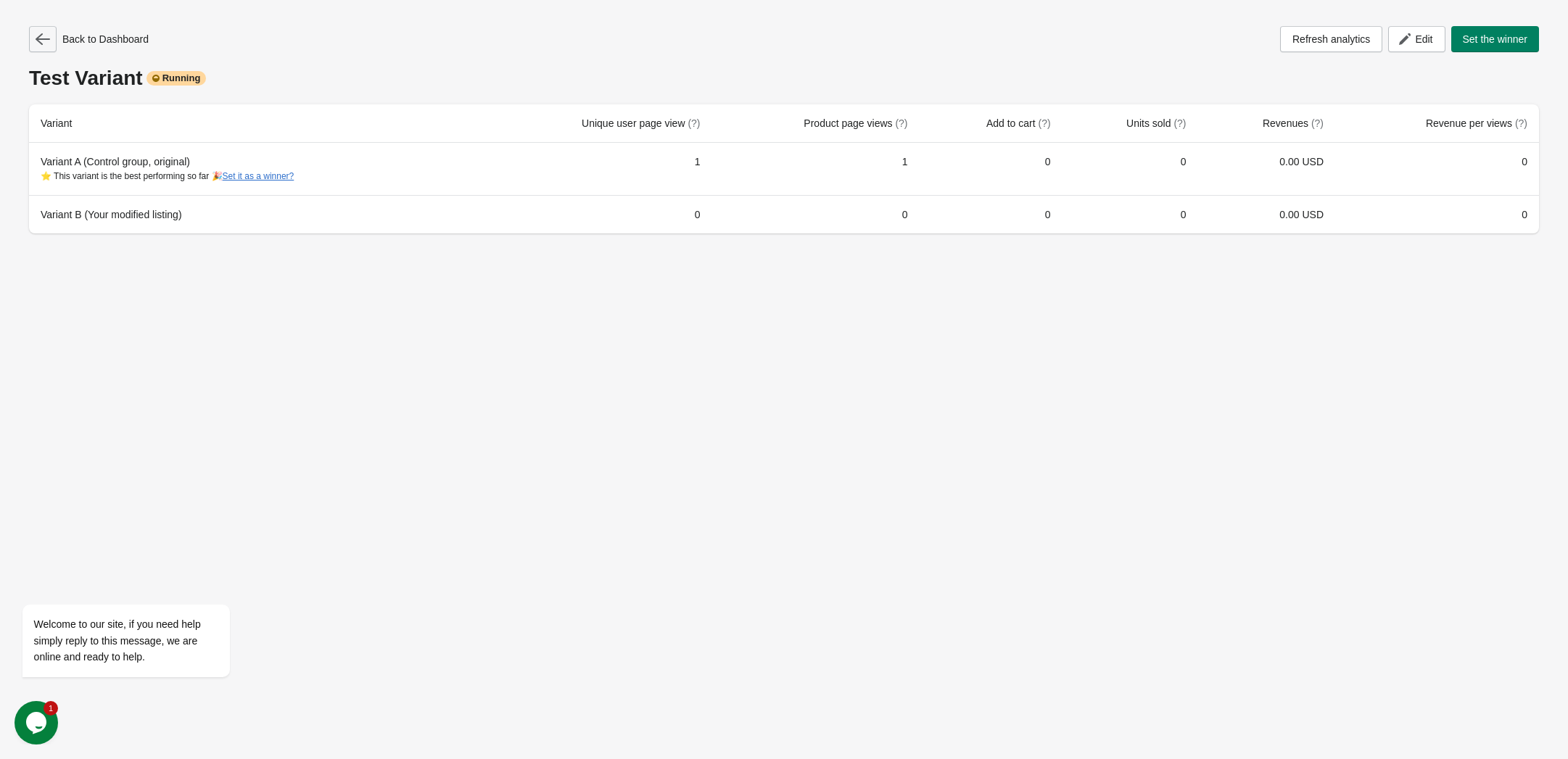
click at [51, 41] on button "button" at bounding box center [43, 39] width 28 height 26
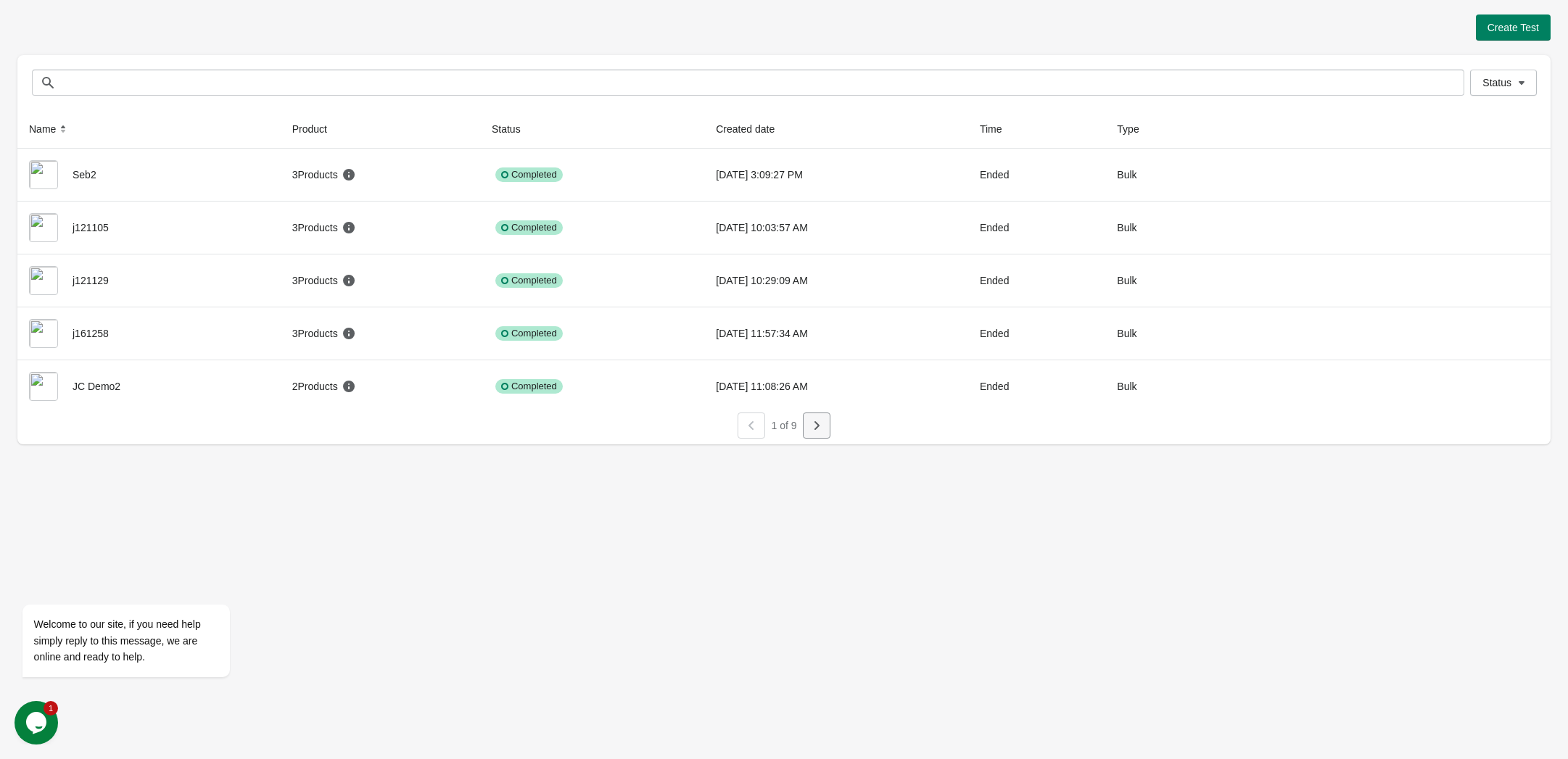
click at [810, 427] on icon "button" at bounding box center [816, 426] width 15 height 15
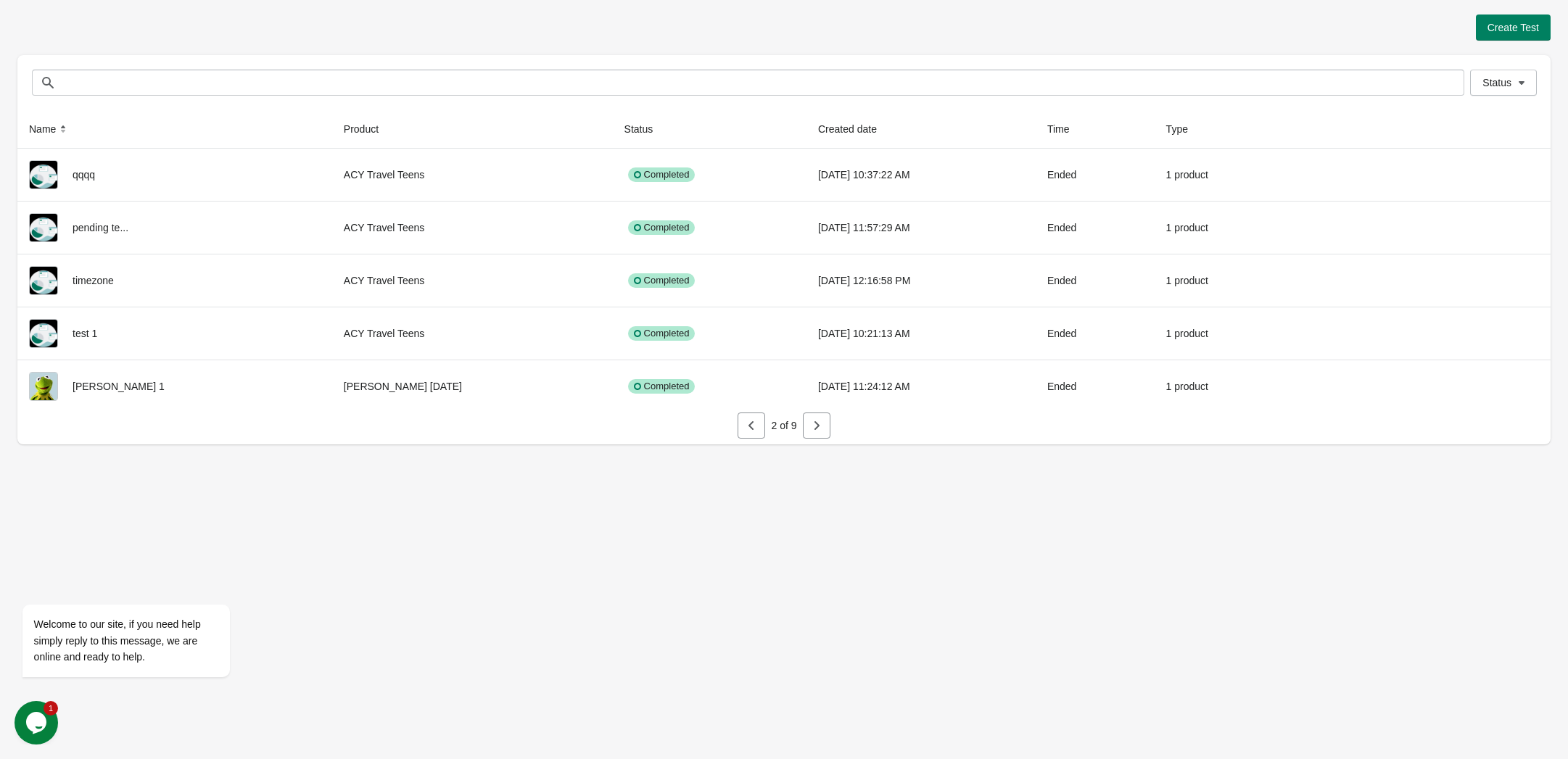
click at [827, 414] on button "button" at bounding box center [816, 426] width 28 height 26
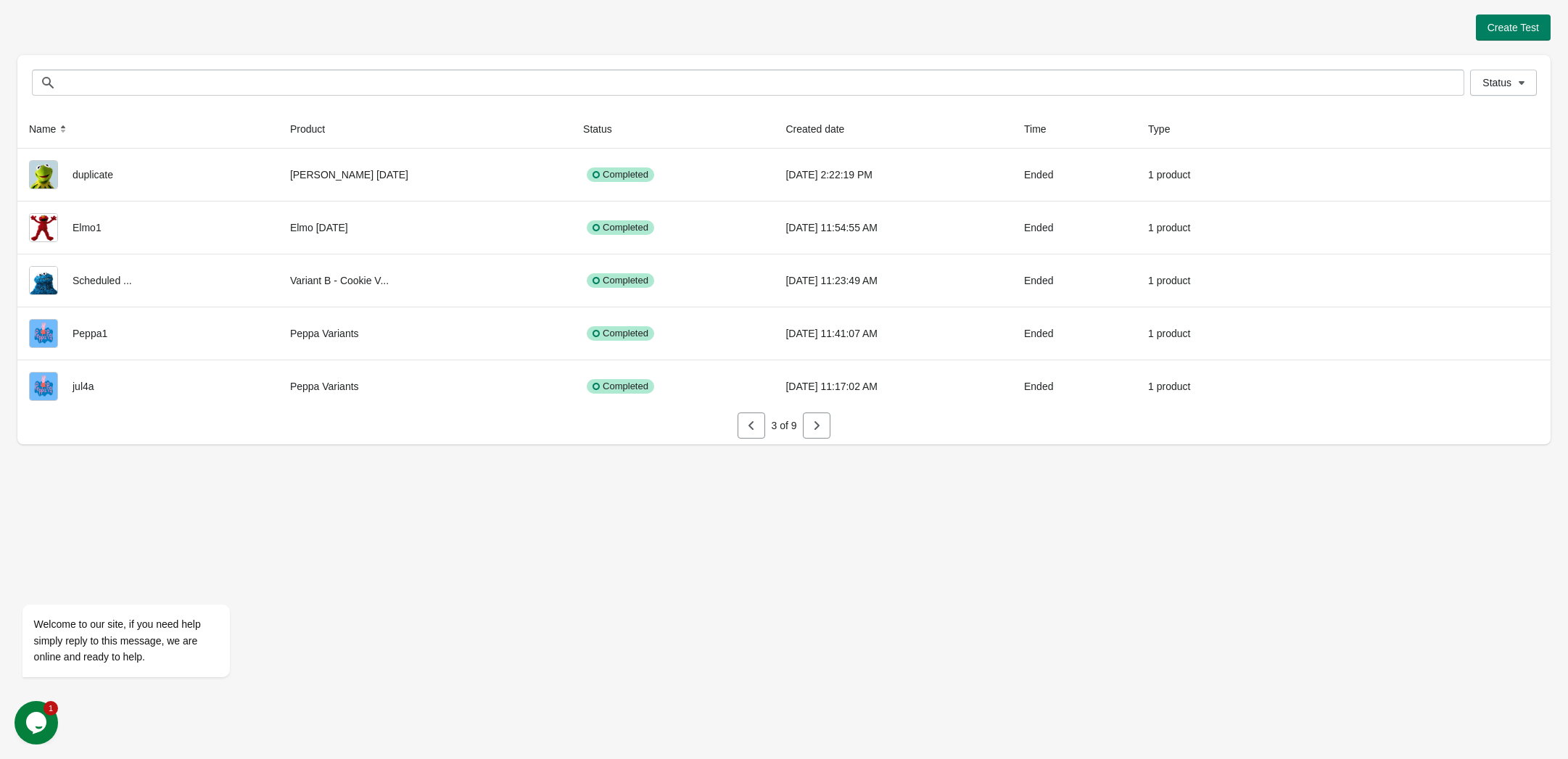
click at [827, 414] on button "button" at bounding box center [816, 426] width 28 height 26
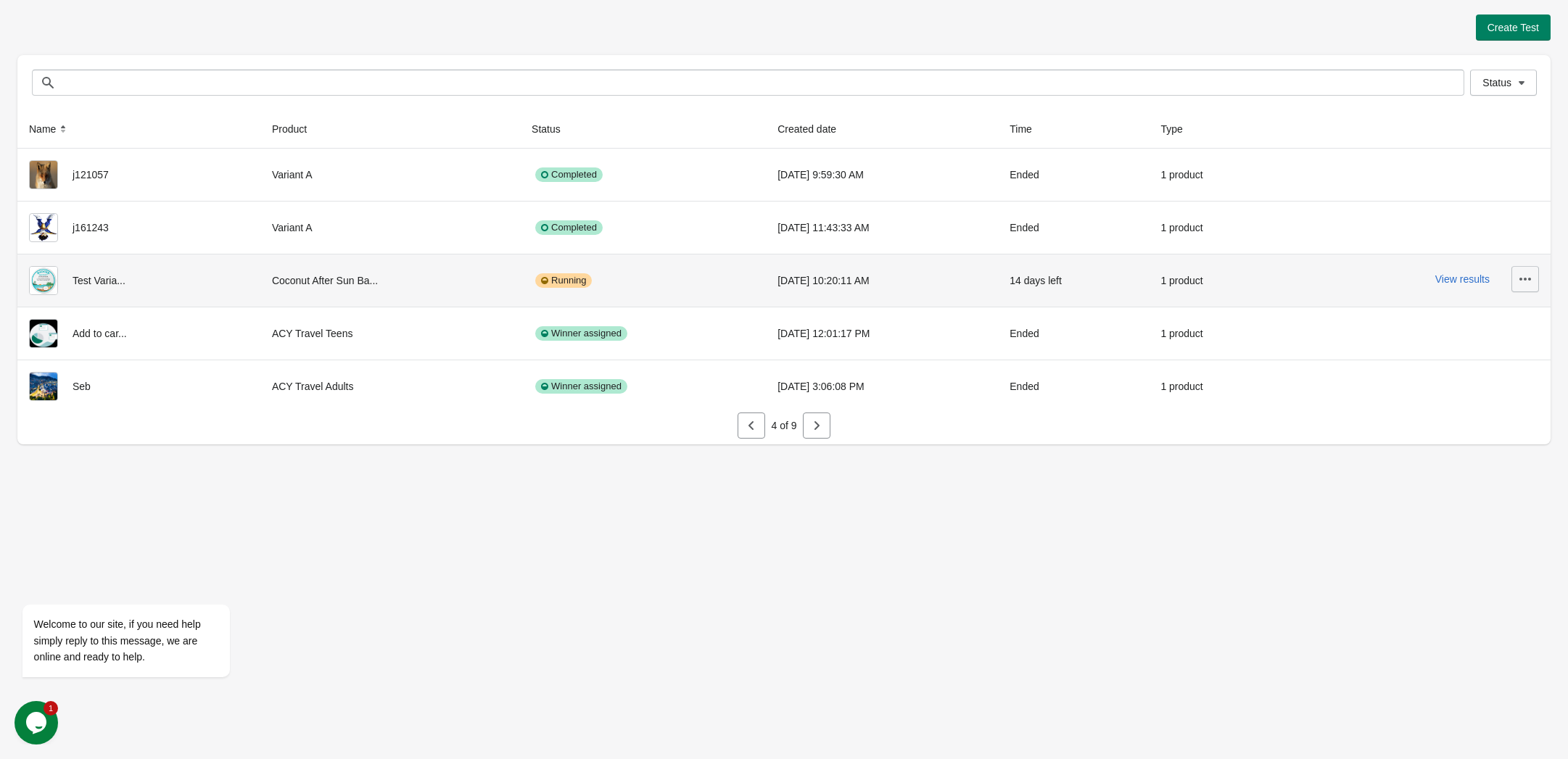
click at [1521, 283] on icon "button" at bounding box center [1525, 280] width 15 height 15
click at [1488, 396] on button "Finish" at bounding box center [1484, 407] width 97 height 30
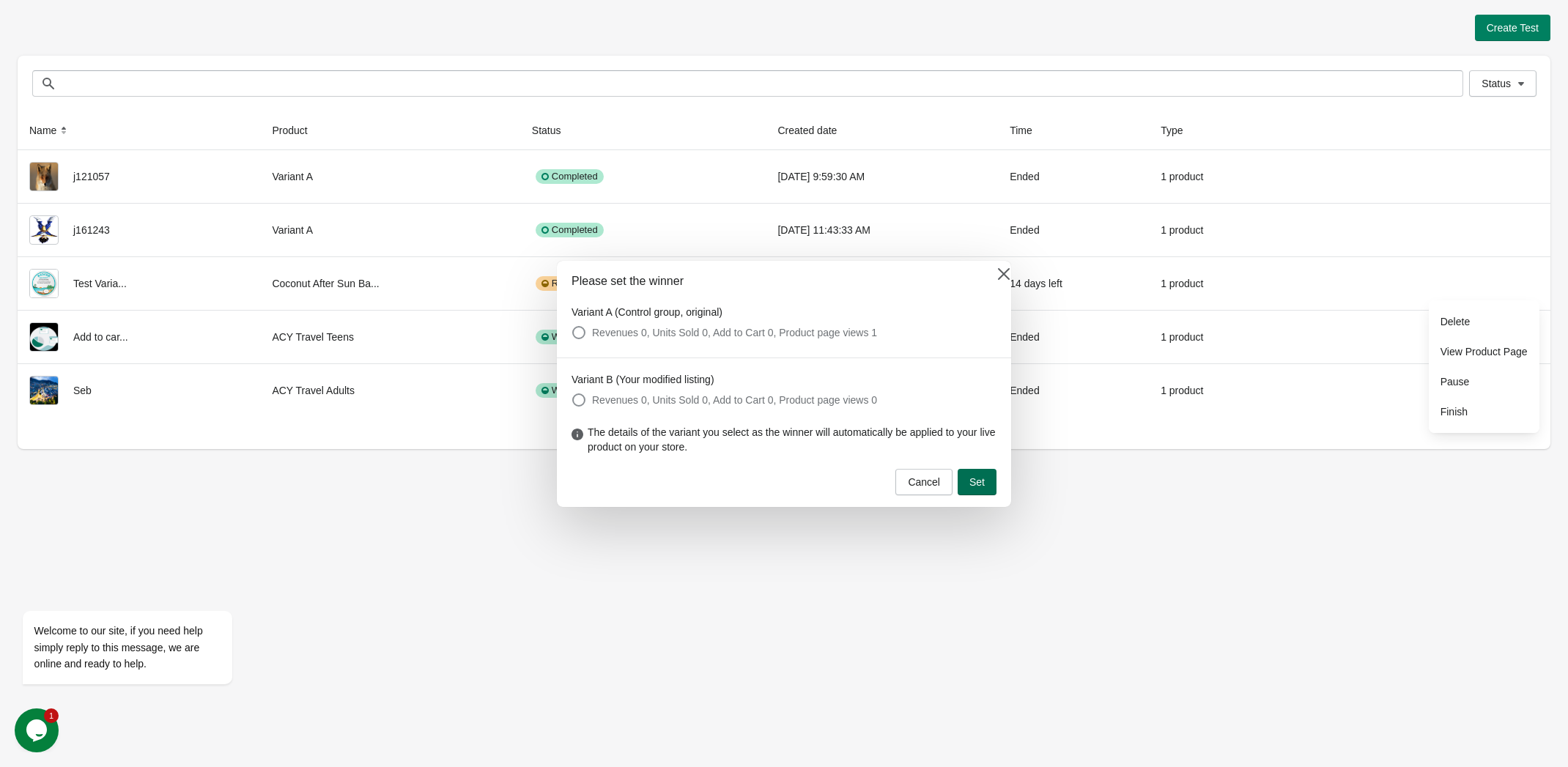
click at [987, 475] on button "Set" at bounding box center [976, 482] width 39 height 26
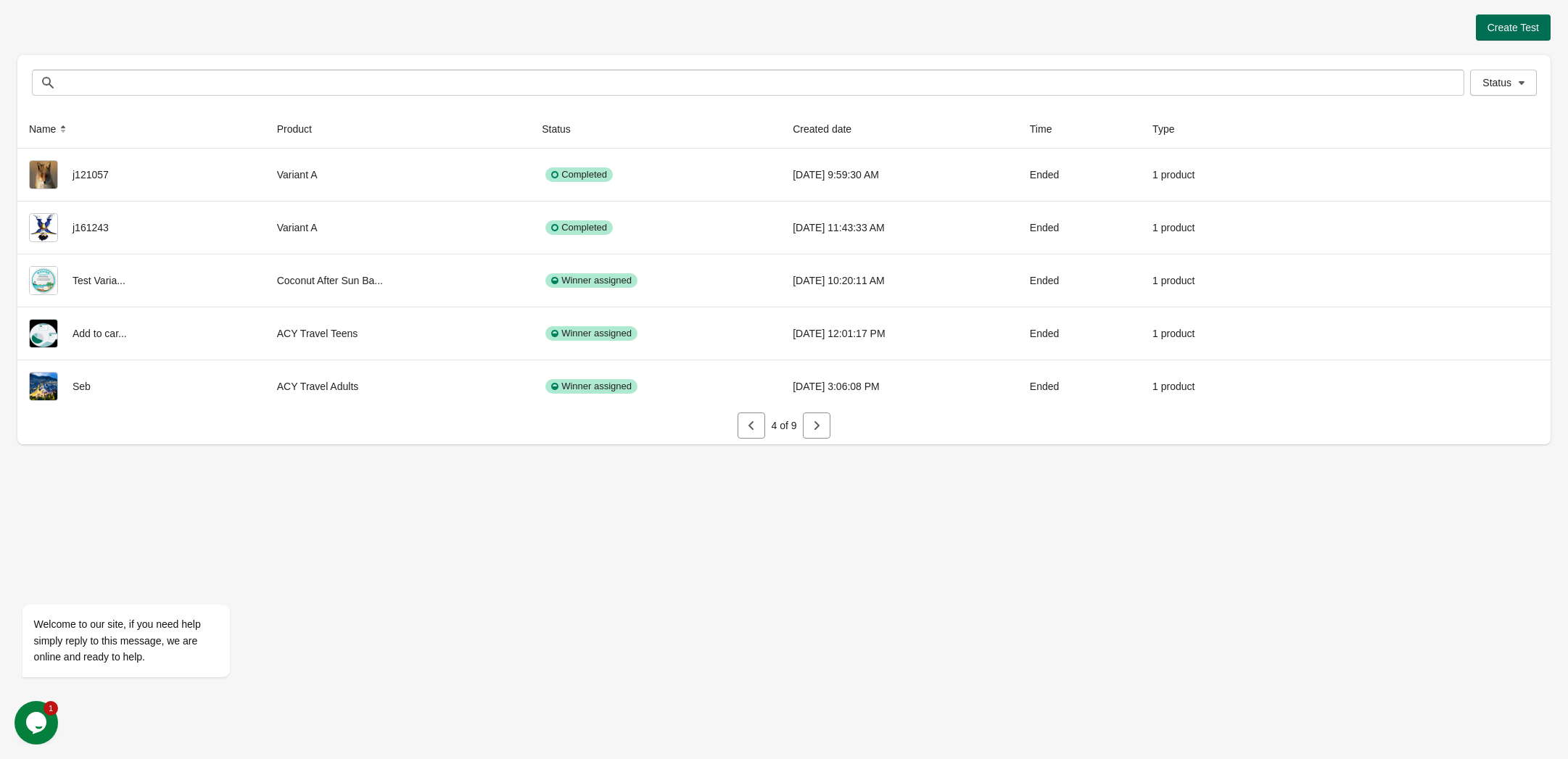
click at [1505, 22] on span "Create Test" at bounding box center [1512, 28] width 51 height 11
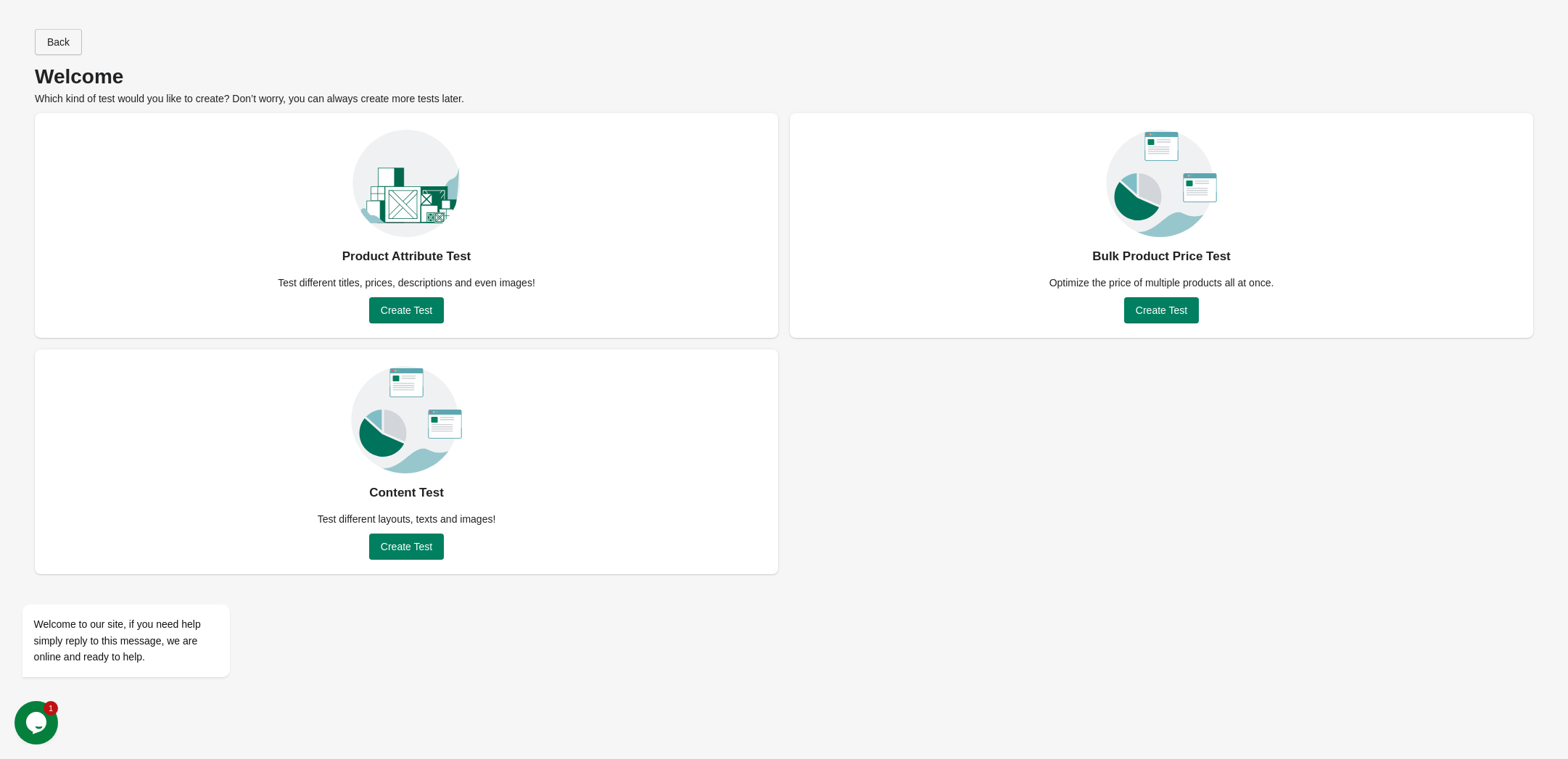
click at [73, 45] on button "Back" at bounding box center [58, 42] width 47 height 26
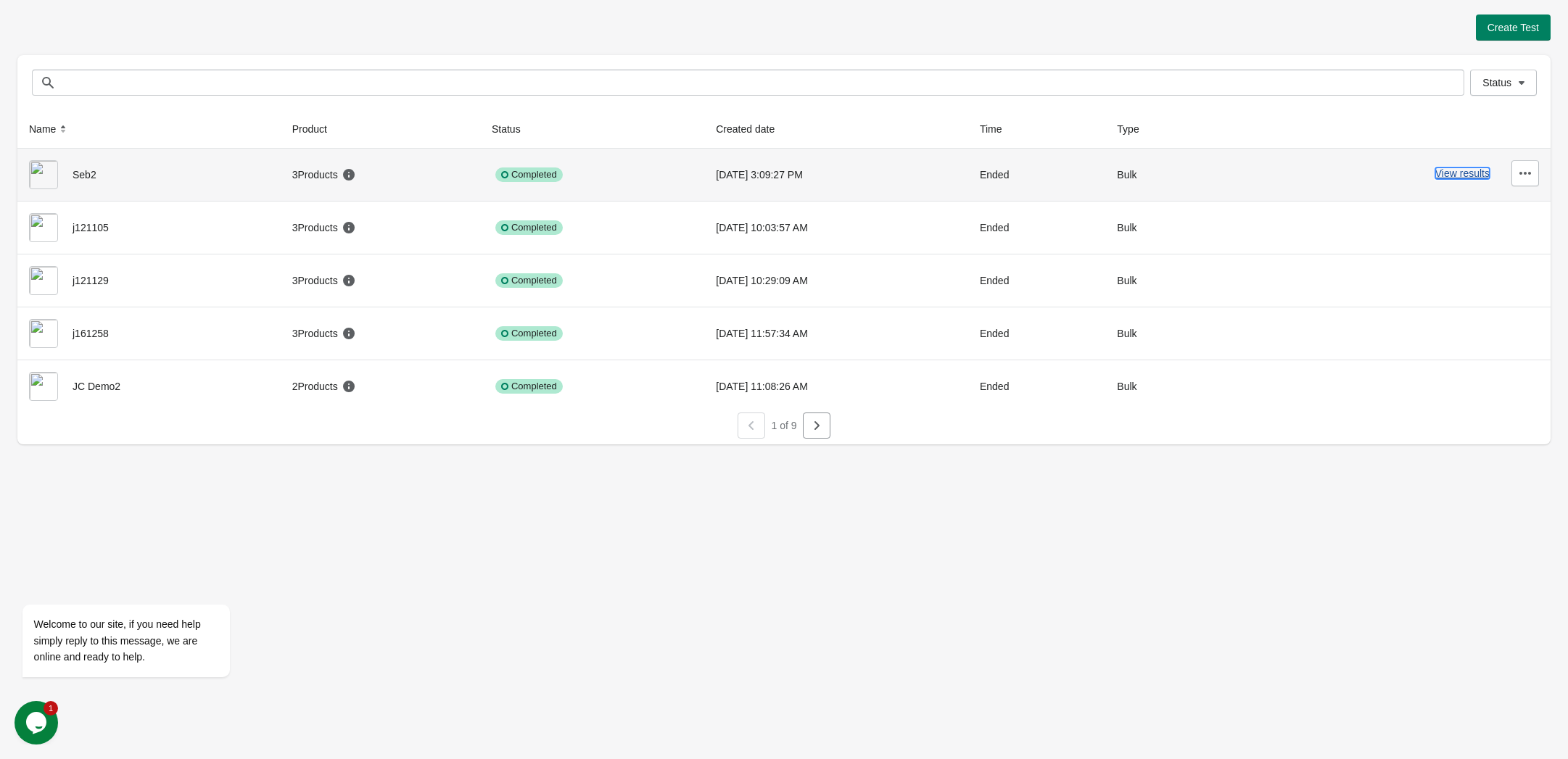
click at [1471, 172] on button "View results" at bounding box center [1462, 173] width 54 height 11
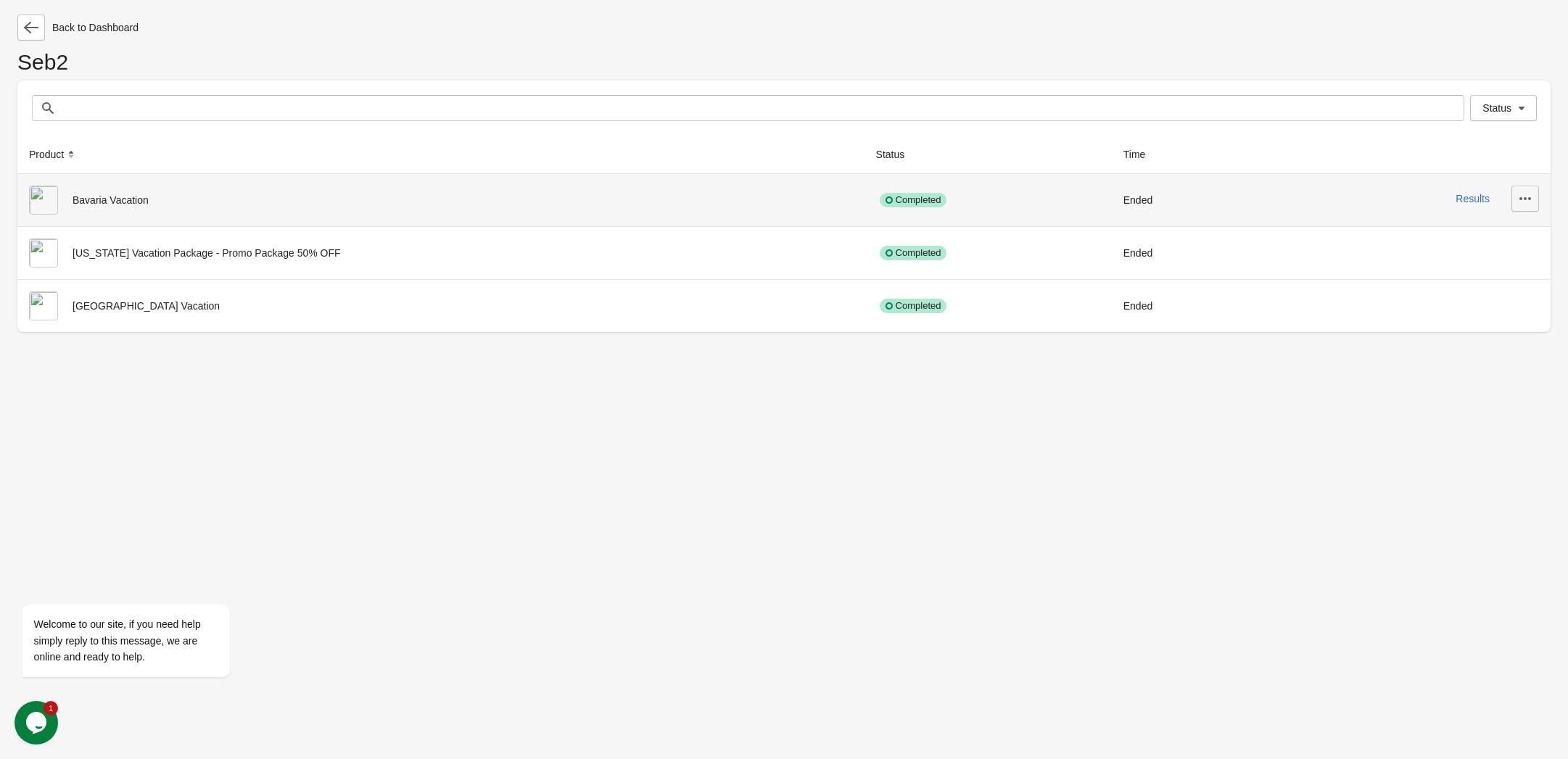
click at [1524, 201] on icon "button" at bounding box center [1525, 199] width 15 height 15
click at [1516, 236] on span "View Product Page" at bounding box center [1484, 238] width 86 height 15
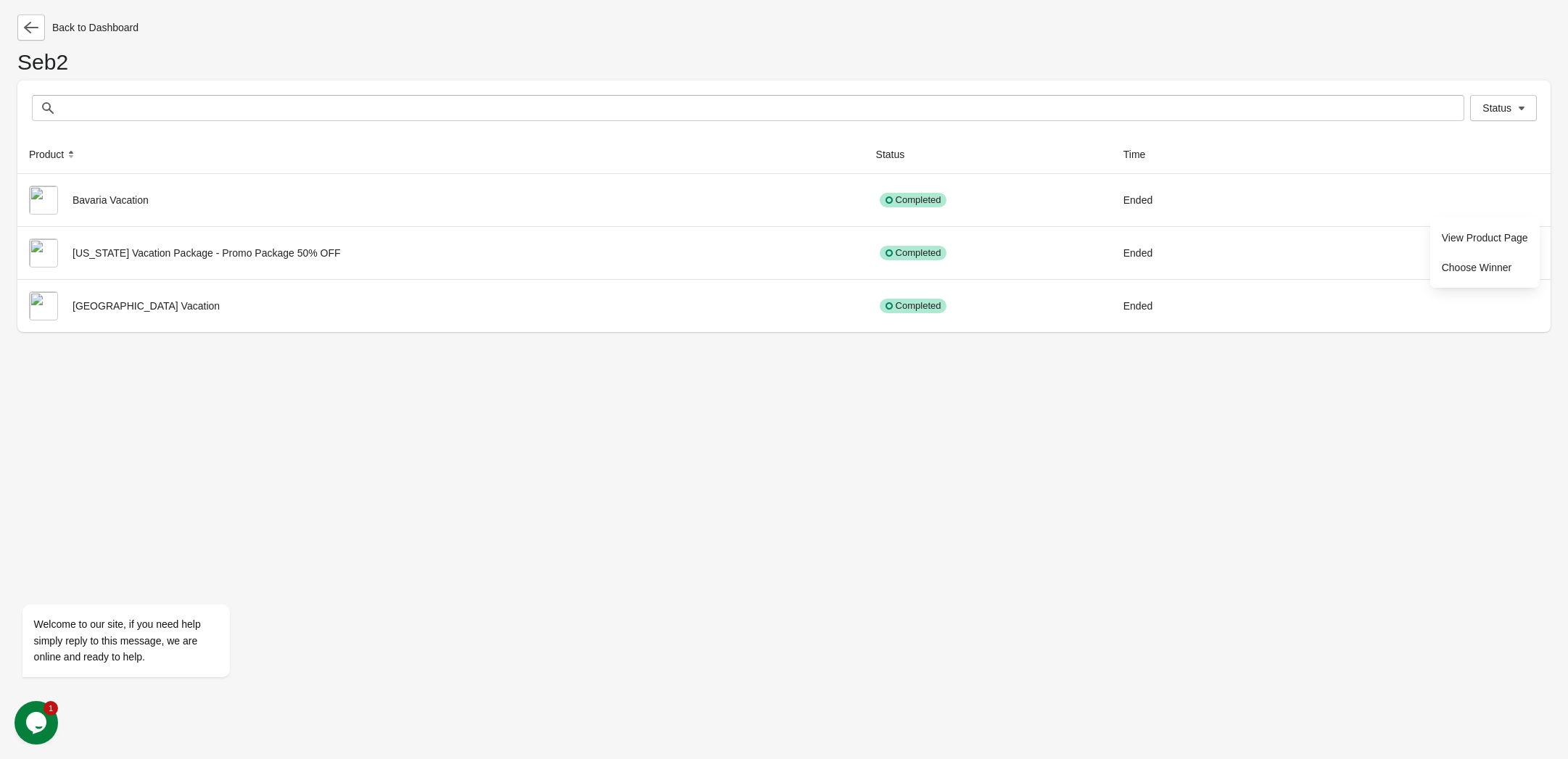
click at [713, 449] on div "Back to Dashboard Seb2 Status Status Product Status Time Bavaria Vacation Compl…" at bounding box center [784, 380] width 1568 height 759
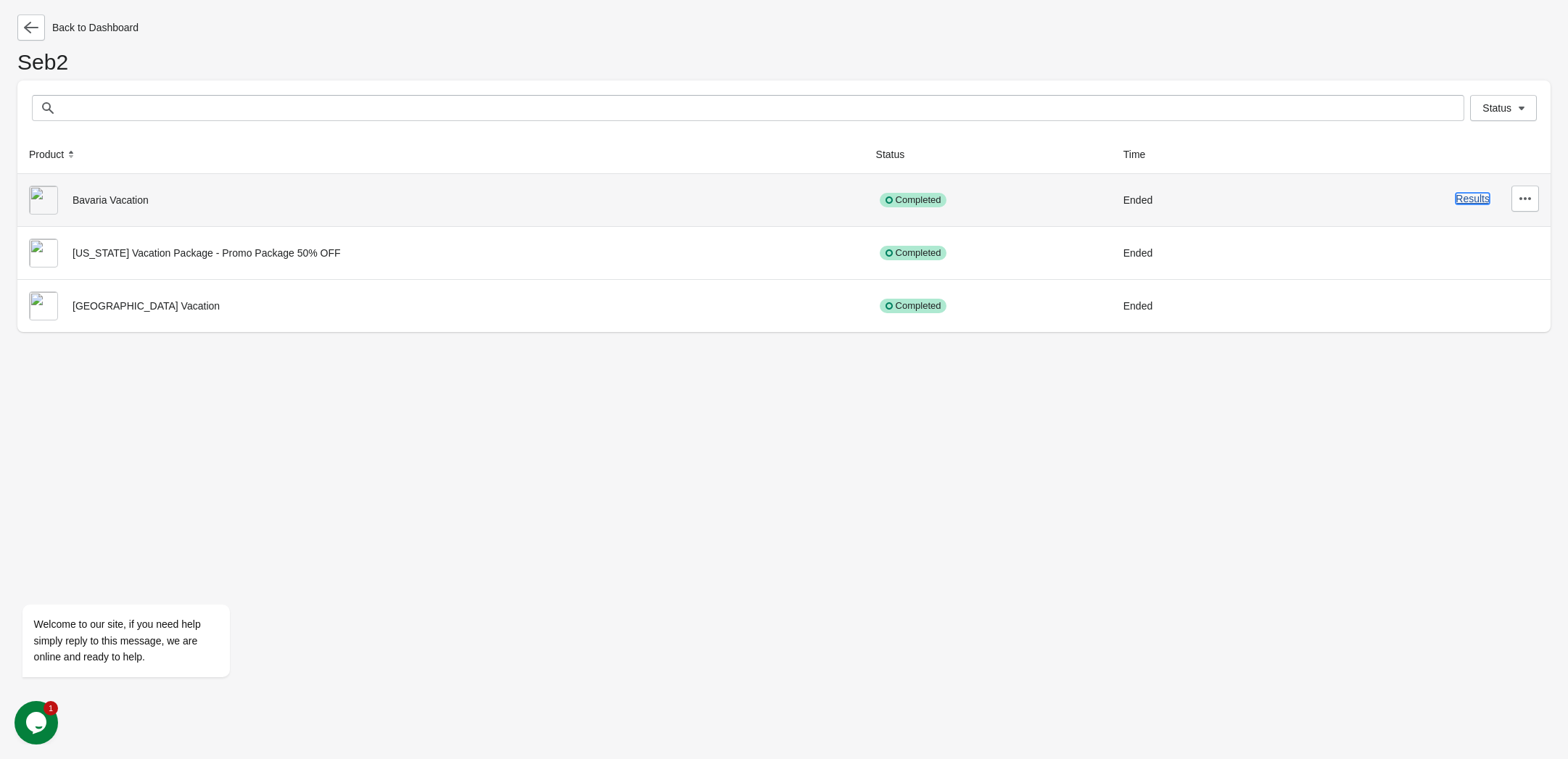
click at [1470, 194] on button "Results" at bounding box center [1472, 198] width 34 height 11
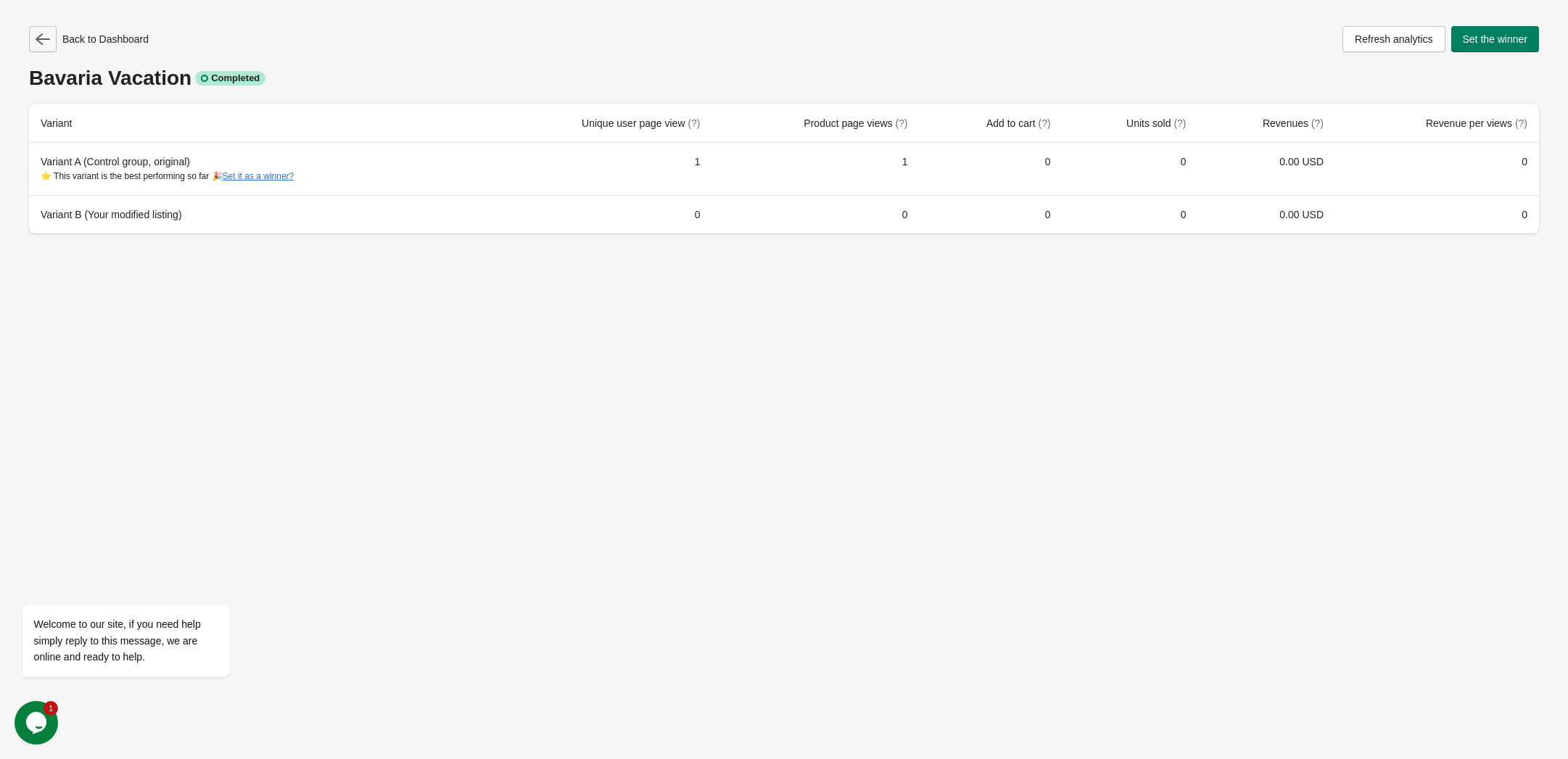
click at [48, 35] on icon "button" at bounding box center [43, 39] width 15 height 15
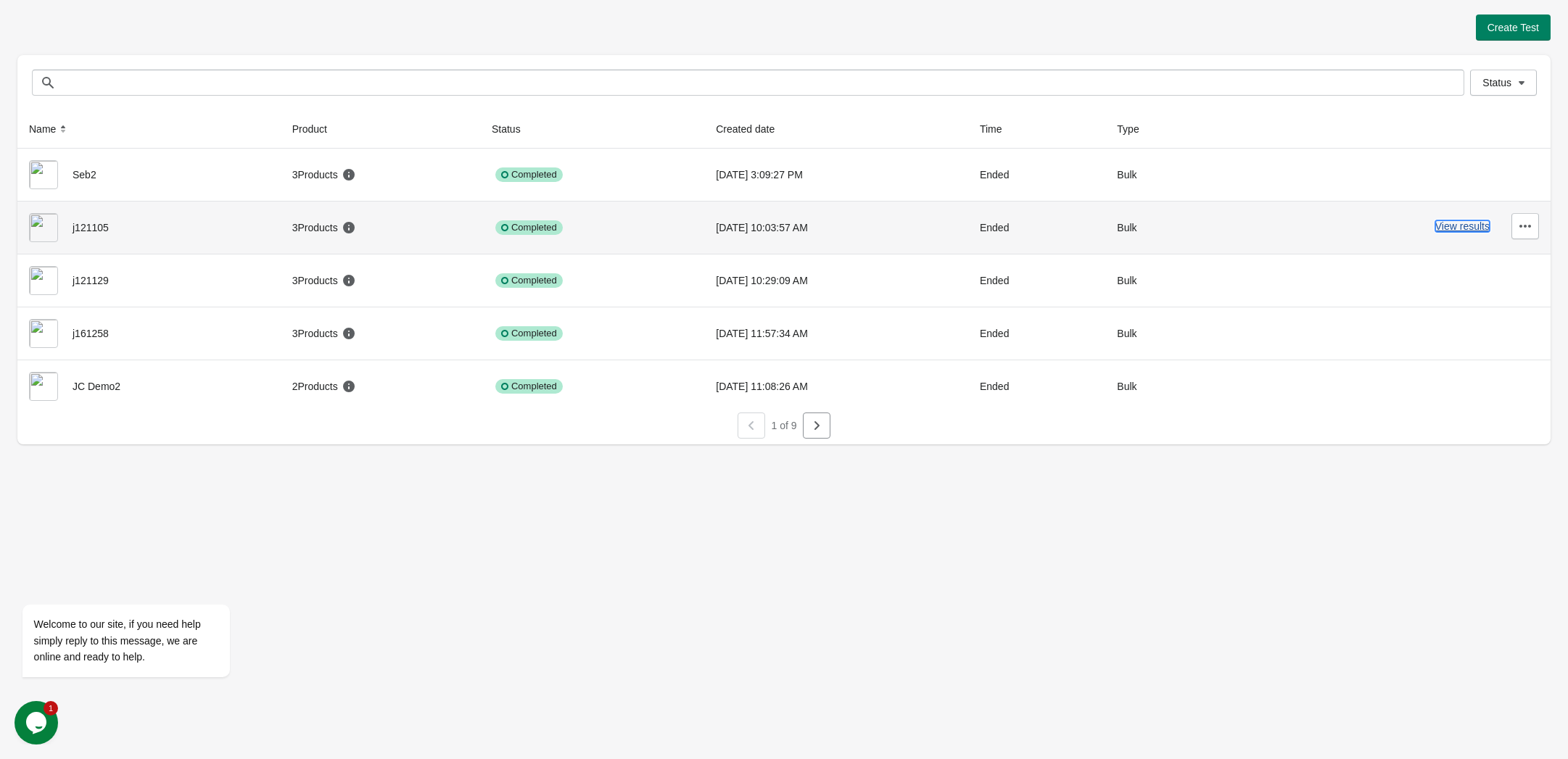
click at [1459, 223] on button "View results" at bounding box center [1462, 226] width 54 height 11
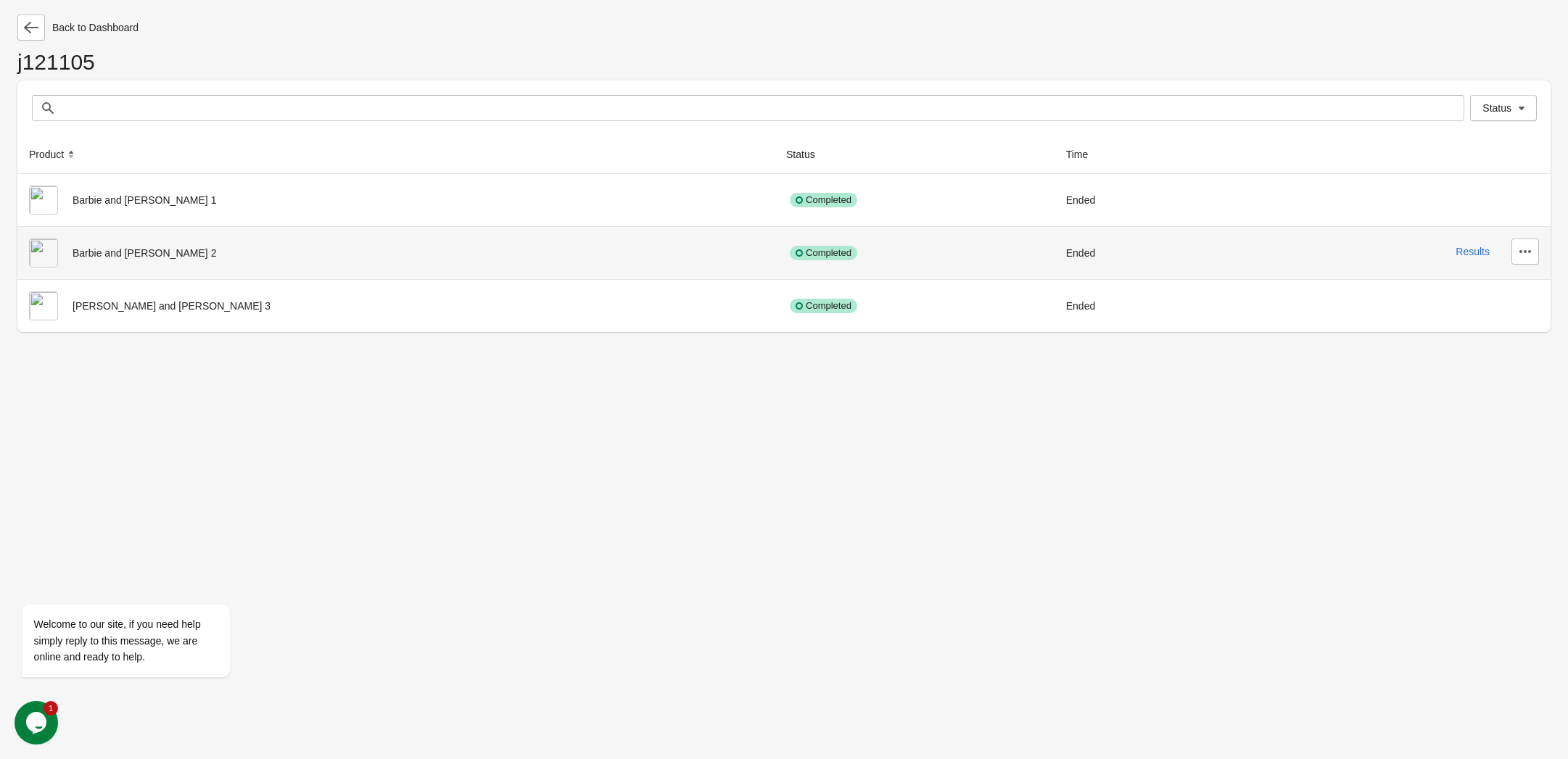
click at [1490, 247] on div "Results" at bounding box center [1388, 252] width 301 height 26
click at [1476, 251] on button "Results" at bounding box center [1472, 252] width 34 height 11
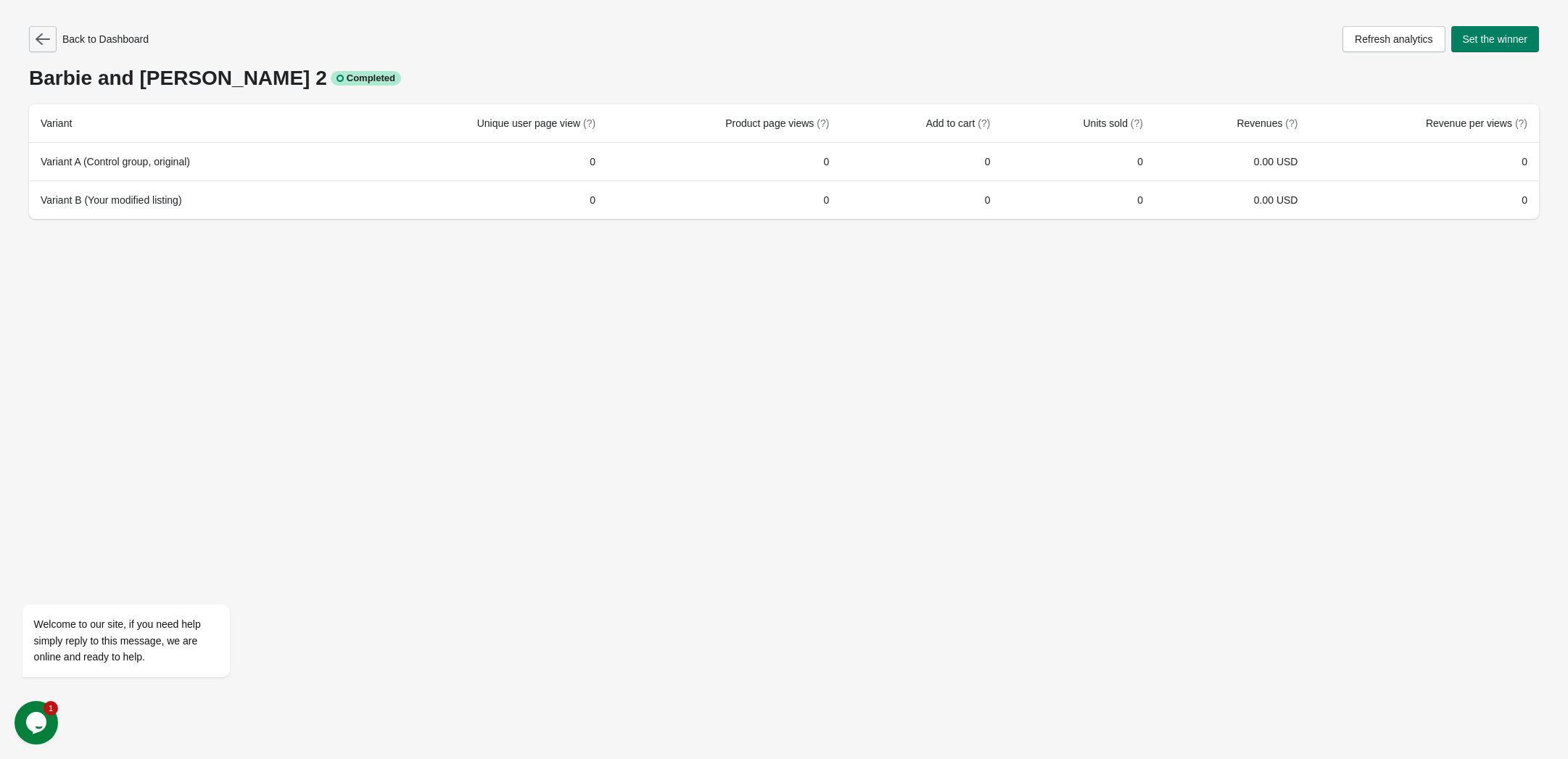
click at [41, 37] on icon "button" at bounding box center [43, 39] width 15 height 15
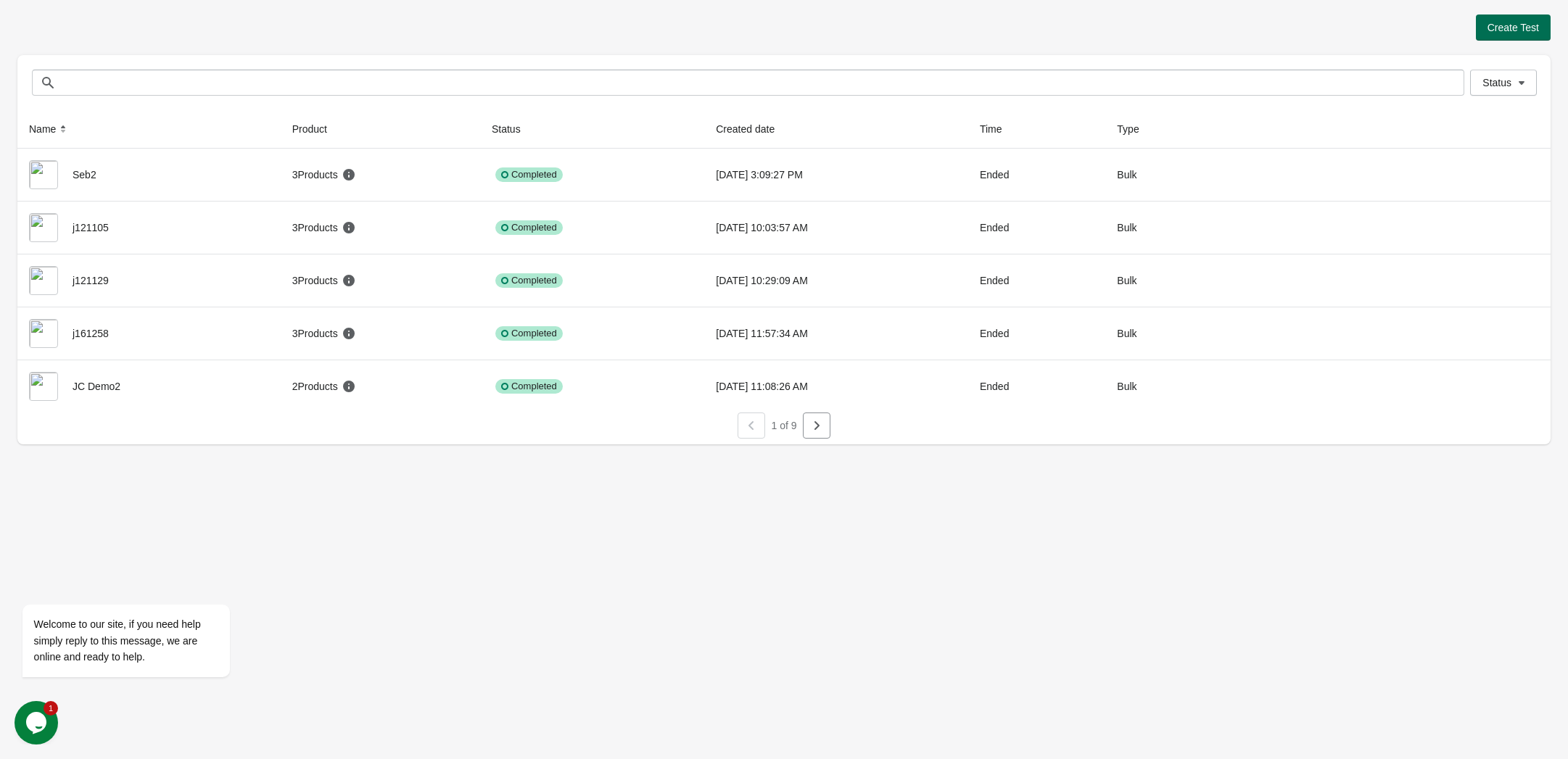
click at [1509, 31] on span "Create Test" at bounding box center [1512, 28] width 51 height 11
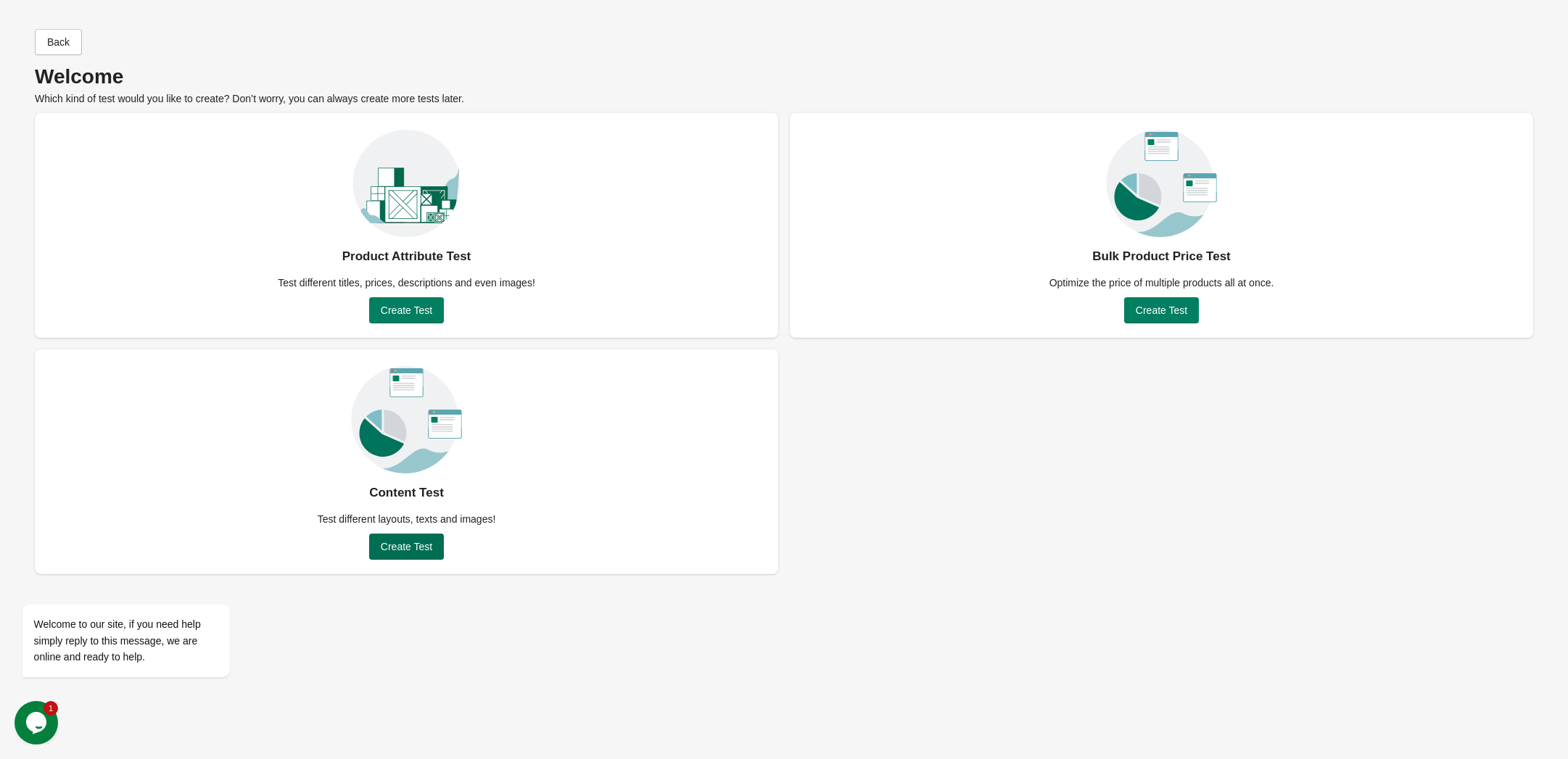
click at [378, 540] on button "Create Test" at bounding box center [406, 547] width 75 height 26
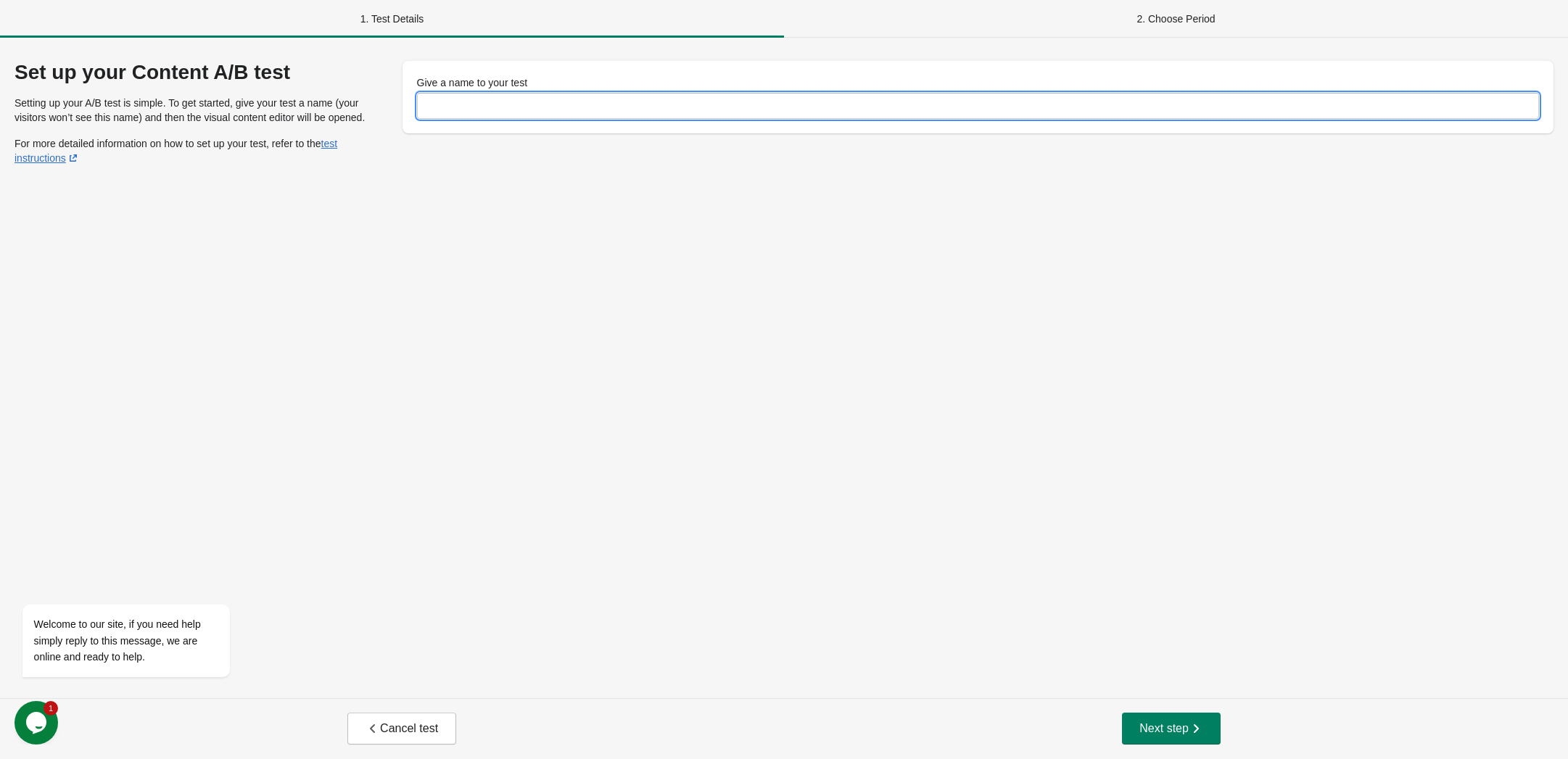
drag, startPoint x: 527, startPoint y: 106, endPoint x: 527, endPoint y: 117, distance: 11.0
click at [527, 106] on input "Give a name to your test" at bounding box center [978, 106] width 1123 height 26
type input "*********"
click at [1180, 724] on span "Next step" at bounding box center [1171, 729] width 64 height 15
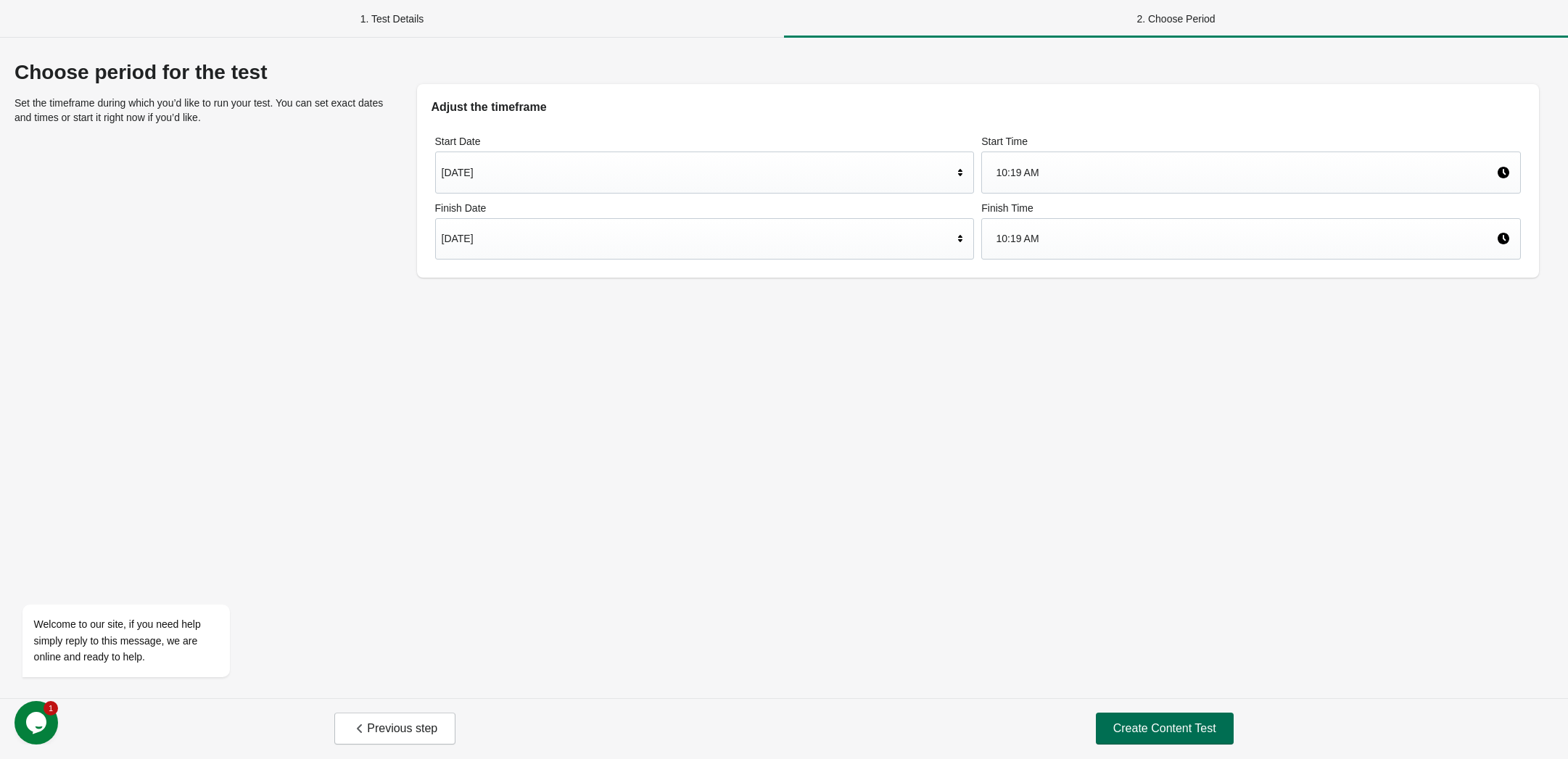
click at [1137, 726] on span "Create Content Test" at bounding box center [1164, 729] width 103 height 15
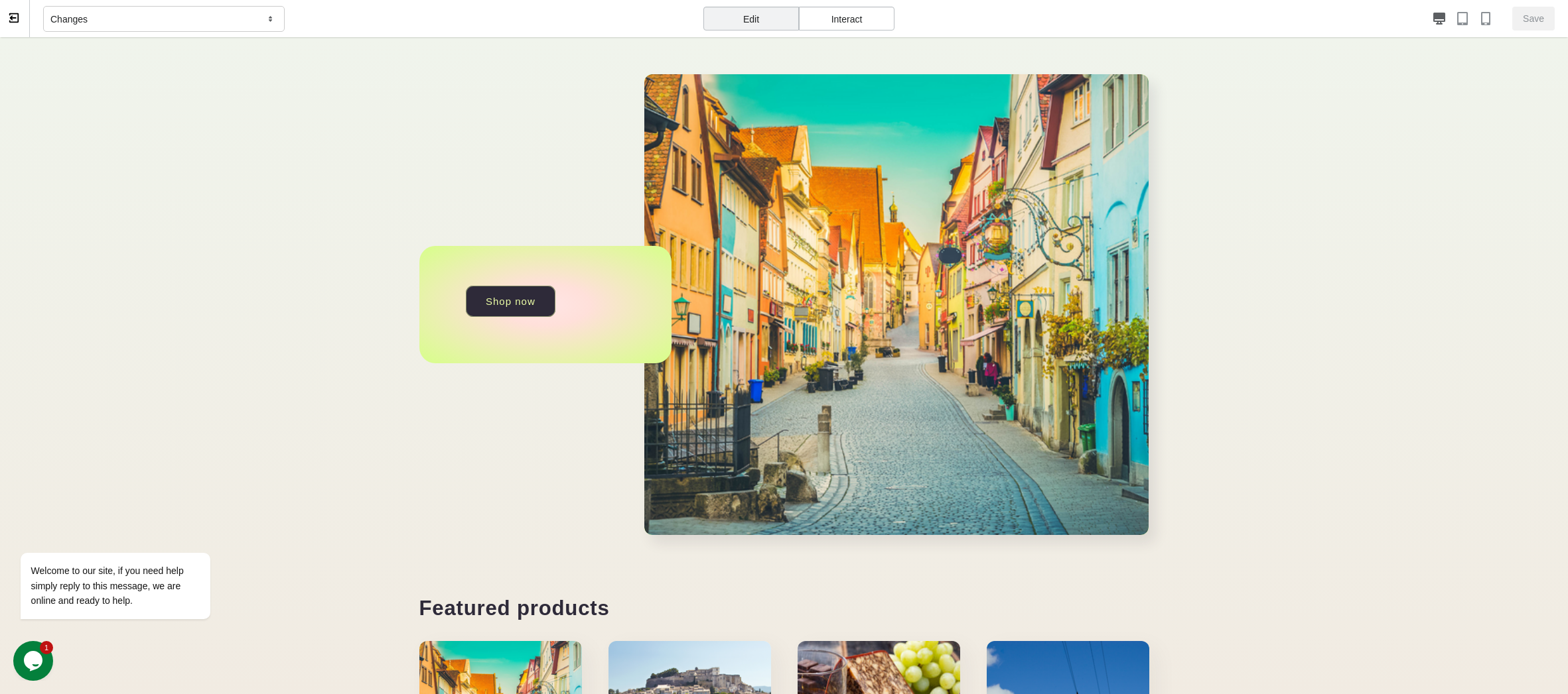
scroll to position [198, 0]
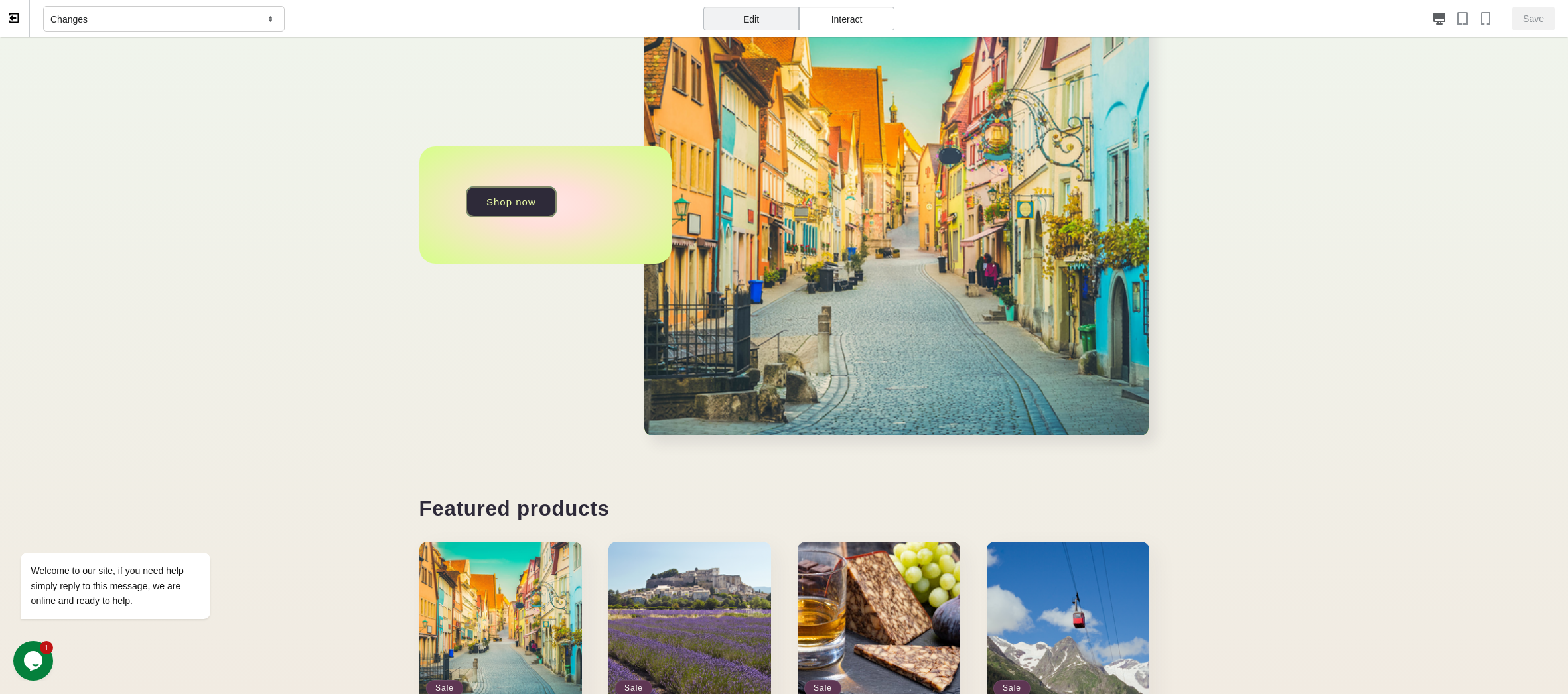
click at [523, 207] on link "Shop now" at bounding box center [512, 202] width 91 height 31
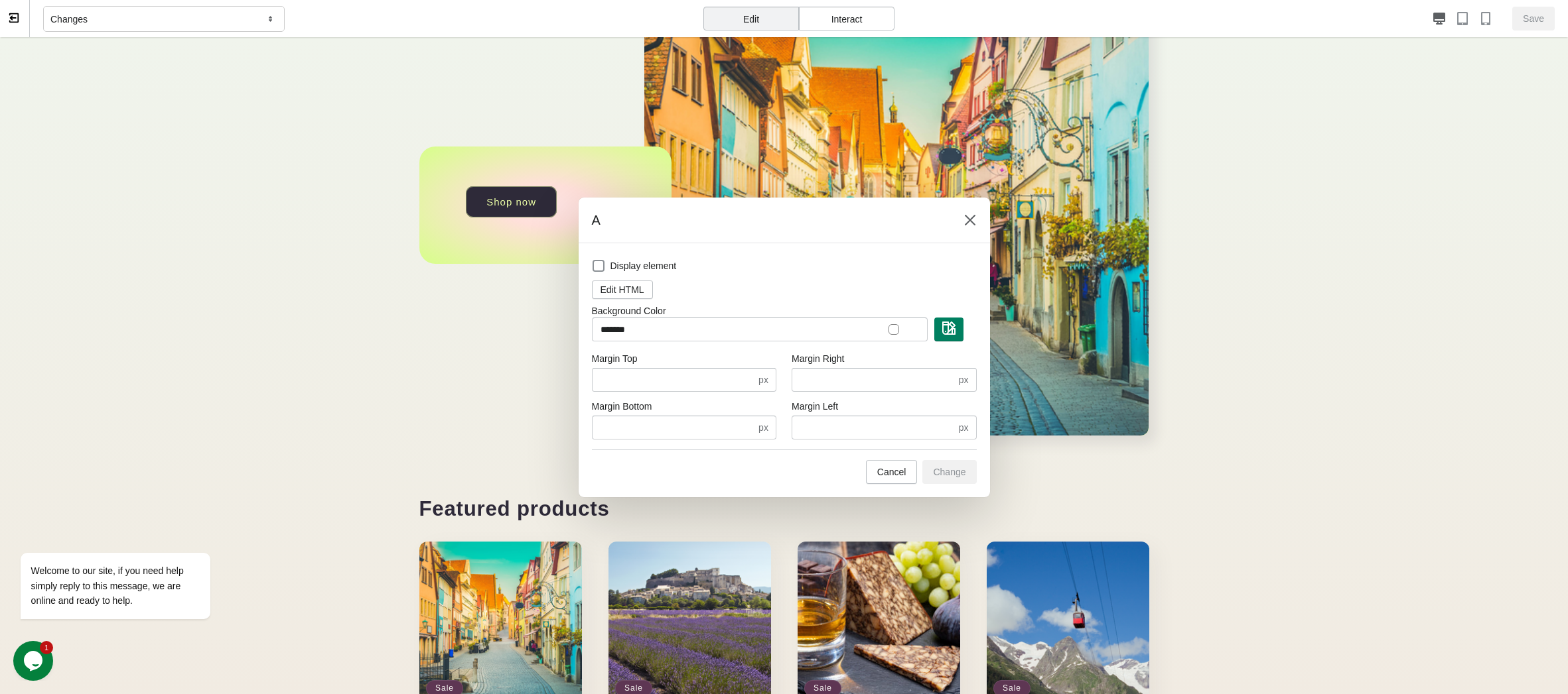
scroll to position [5, 0]
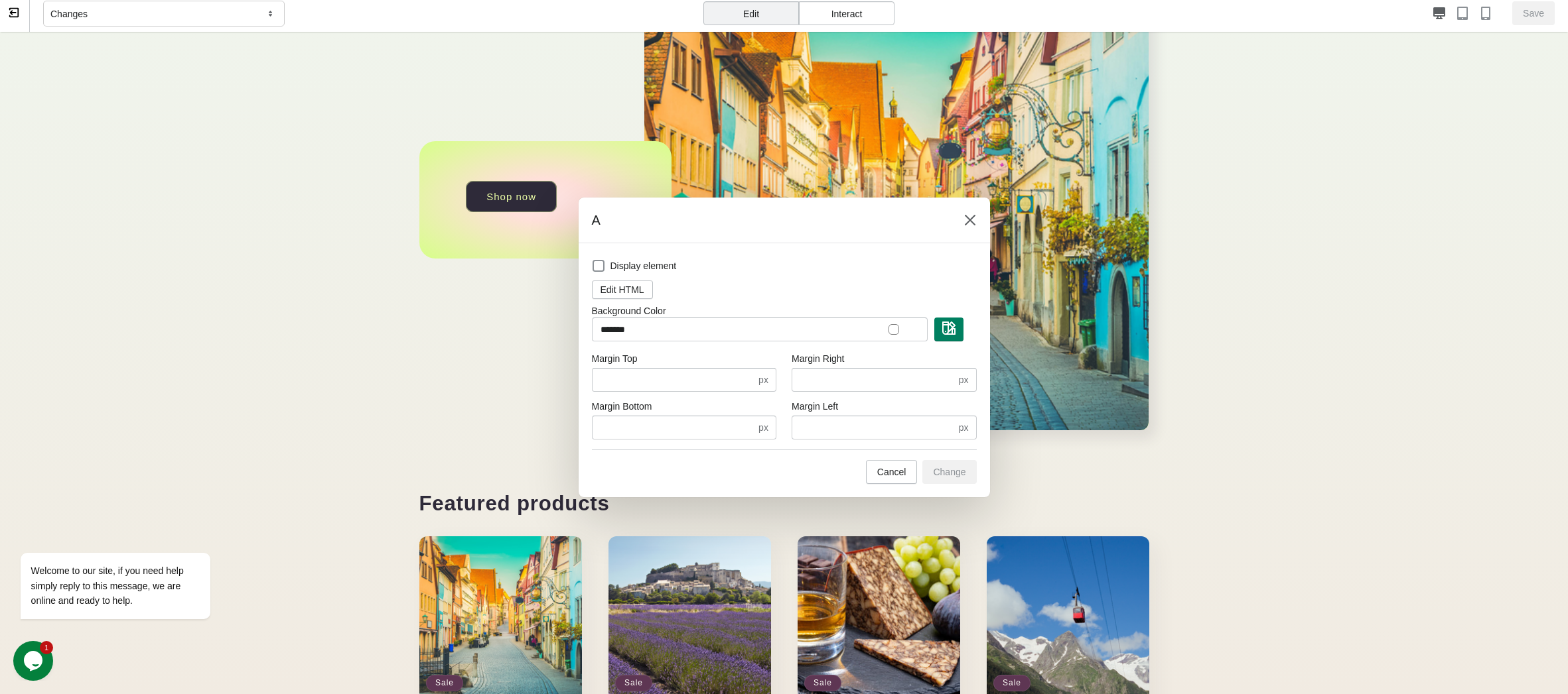
click at [1292, 453] on div at bounding box center [784, 347] width 1568 height 694
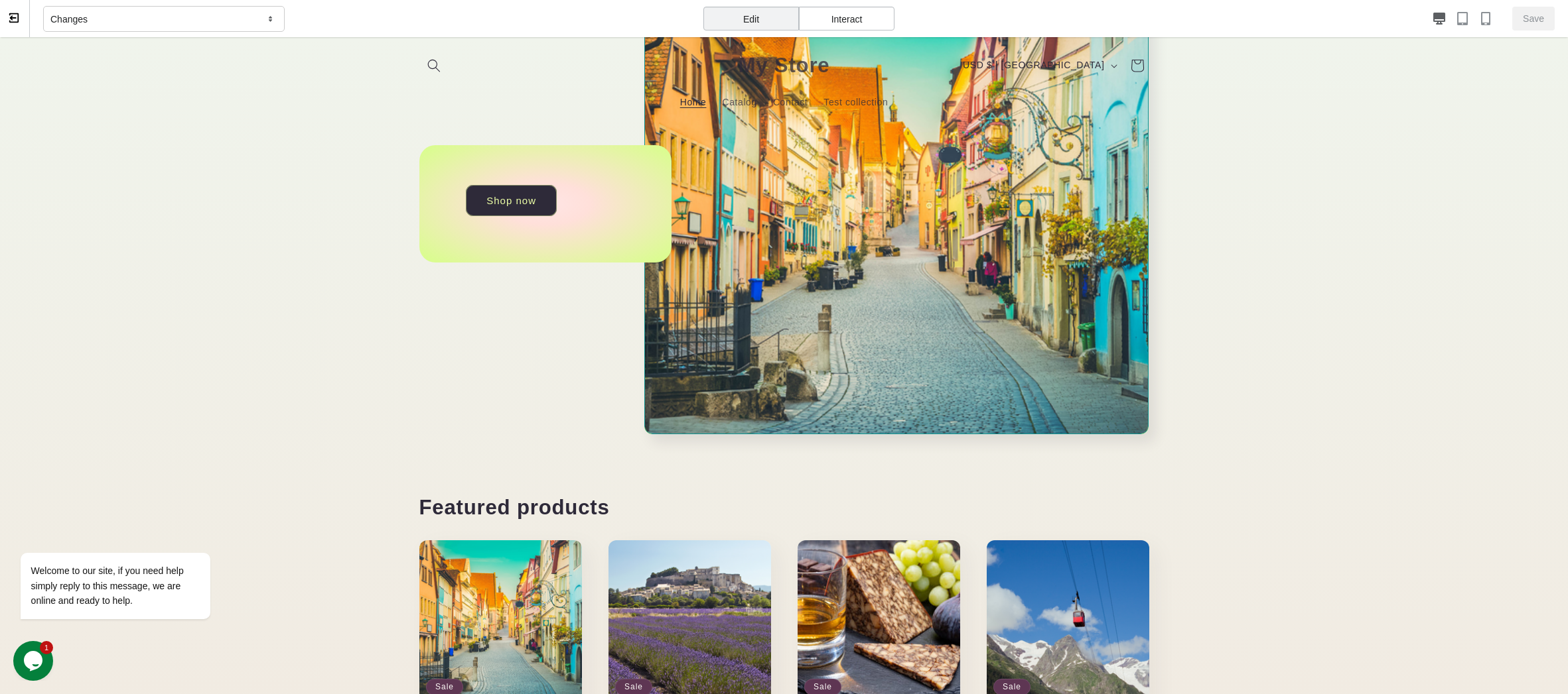
scroll to position [198, 0]
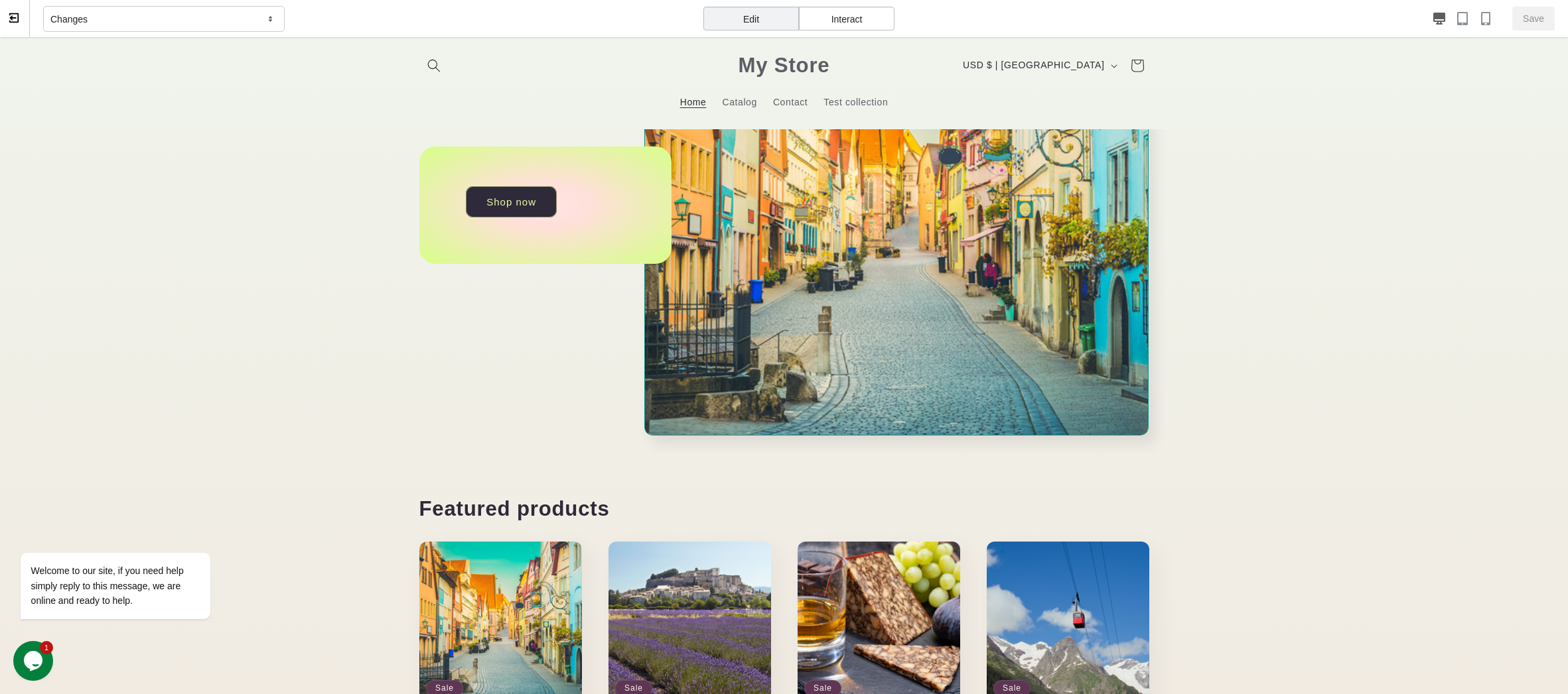
click at [1077, 233] on img at bounding box center [897, 205] width 504 height 461
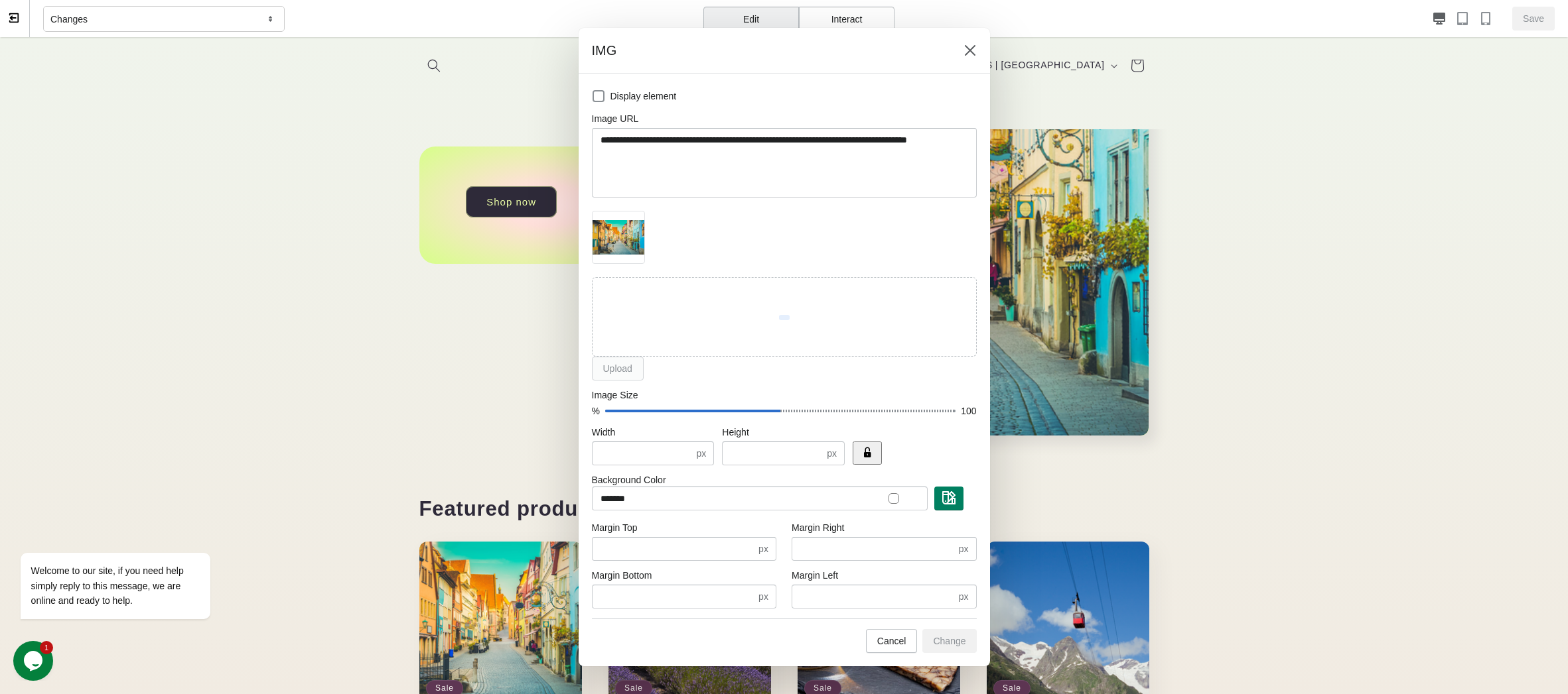
click at [1346, 358] on div at bounding box center [784, 347] width 1568 height 694
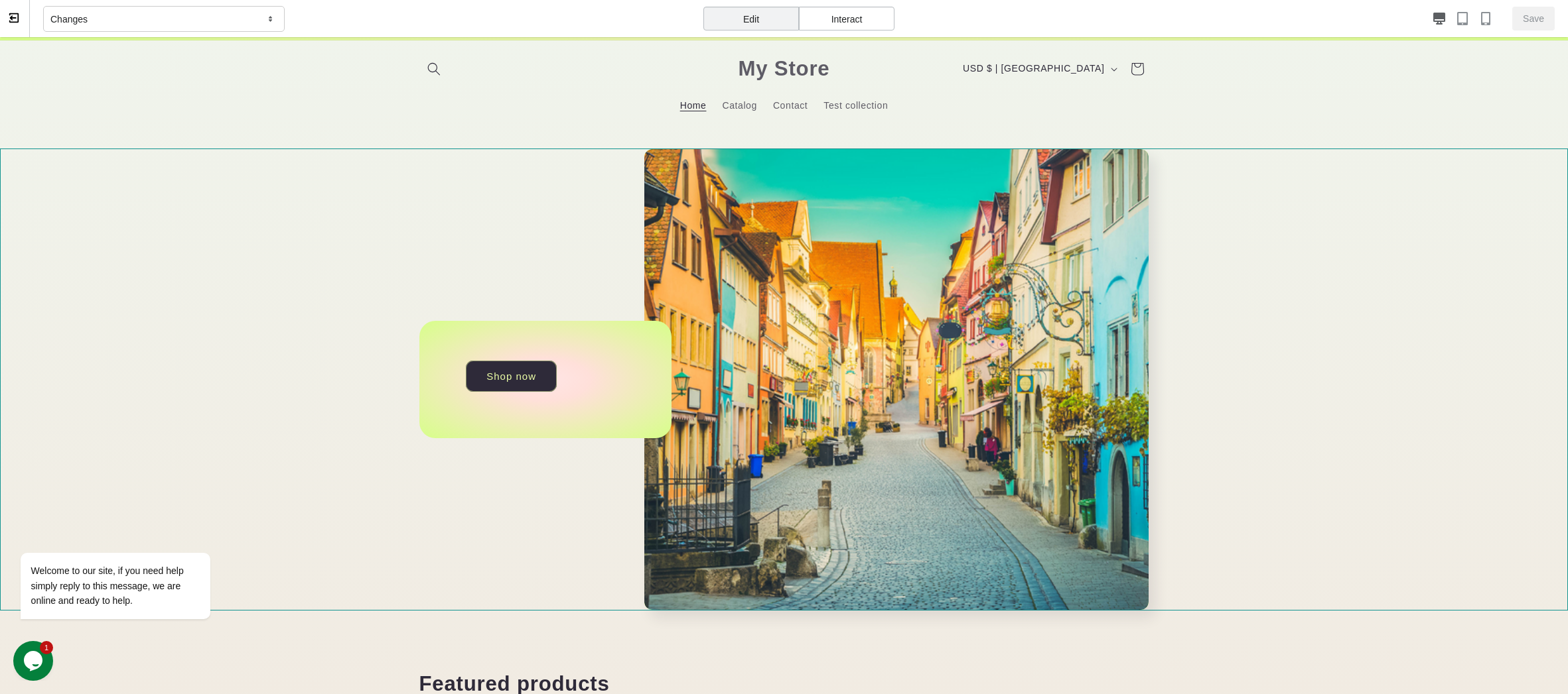
scroll to position [0, 0]
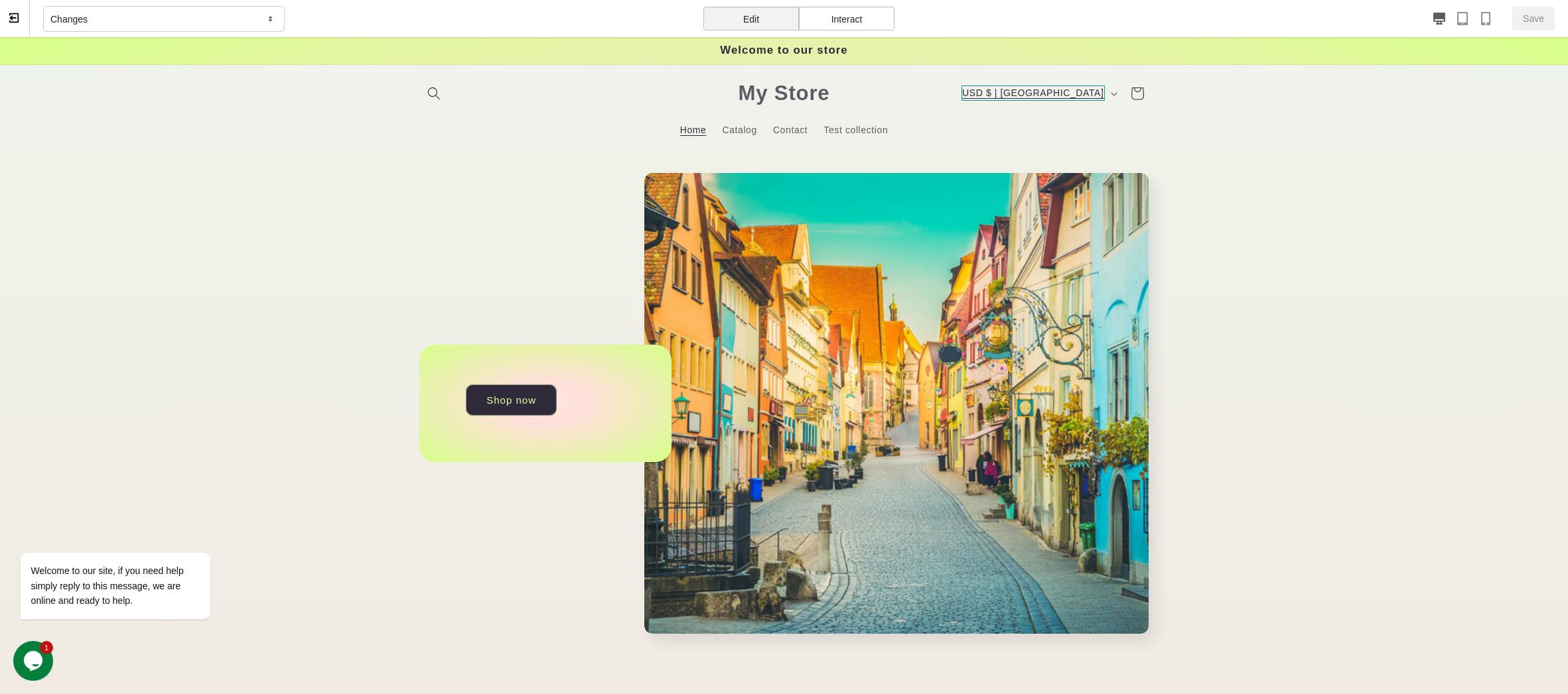
click at [1065, 92] on span "USD $ | United States" at bounding box center [1033, 93] width 143 height 16
select select "**********"
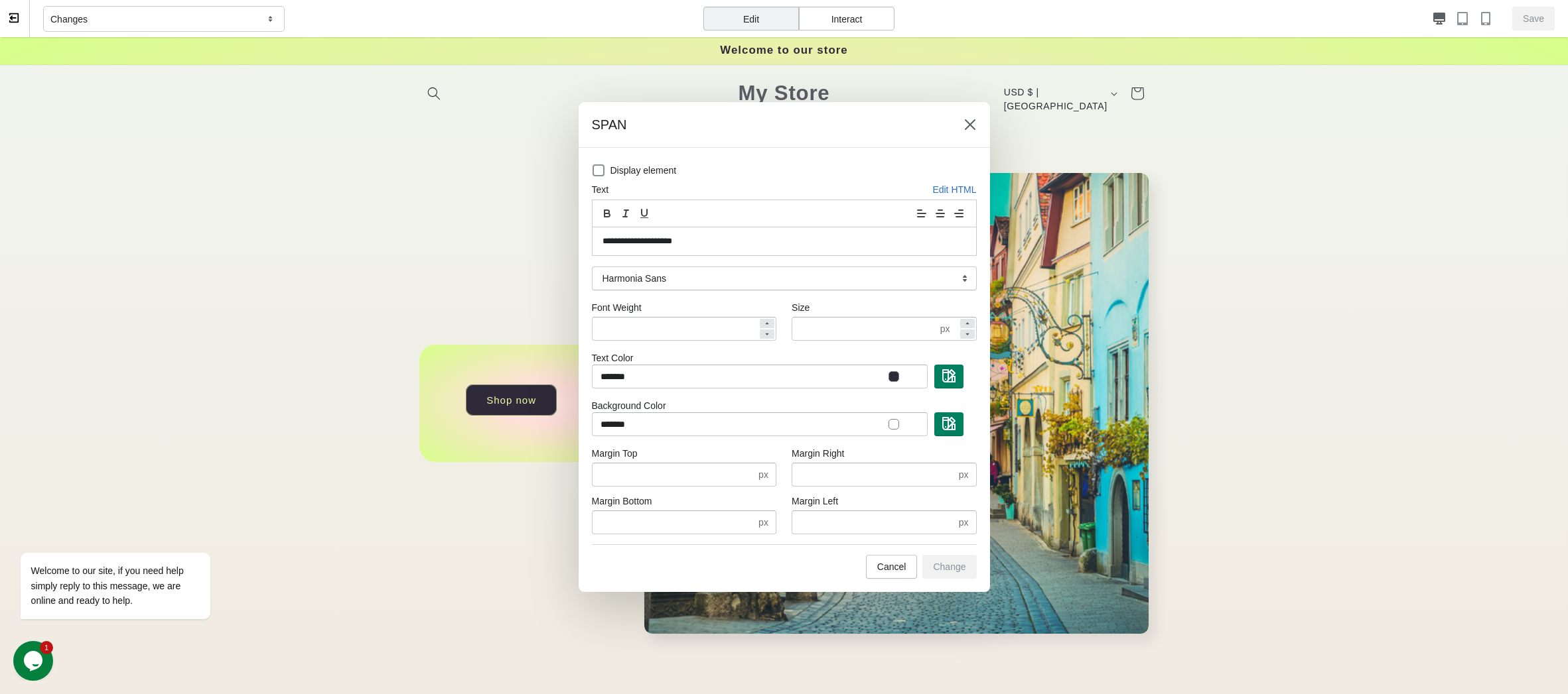
click at [1390, 315] on div at bounding box center [784, 347] width 1568 height 694
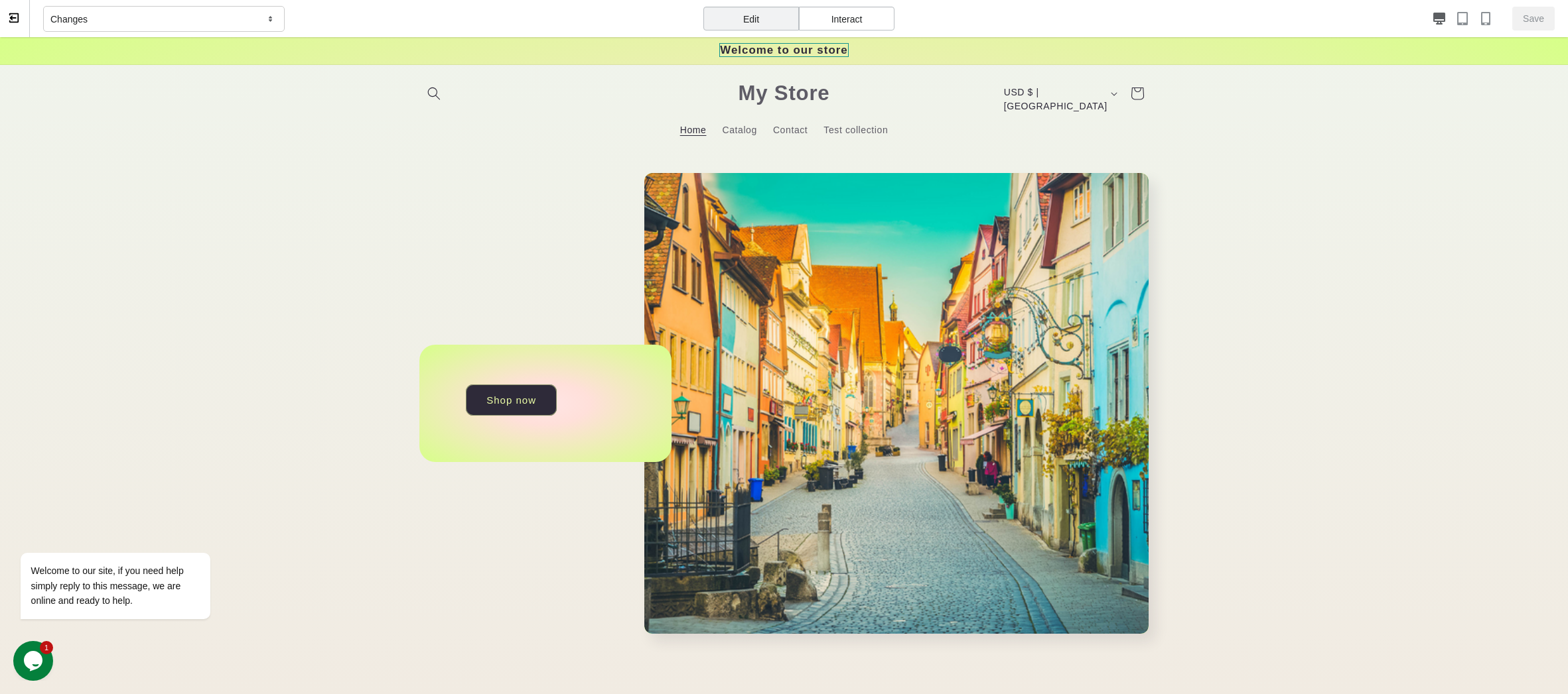
click at [813, 53] on span "Welcome to our store" at bounding box center [783, 50] width 129 height 14
select select "**********"
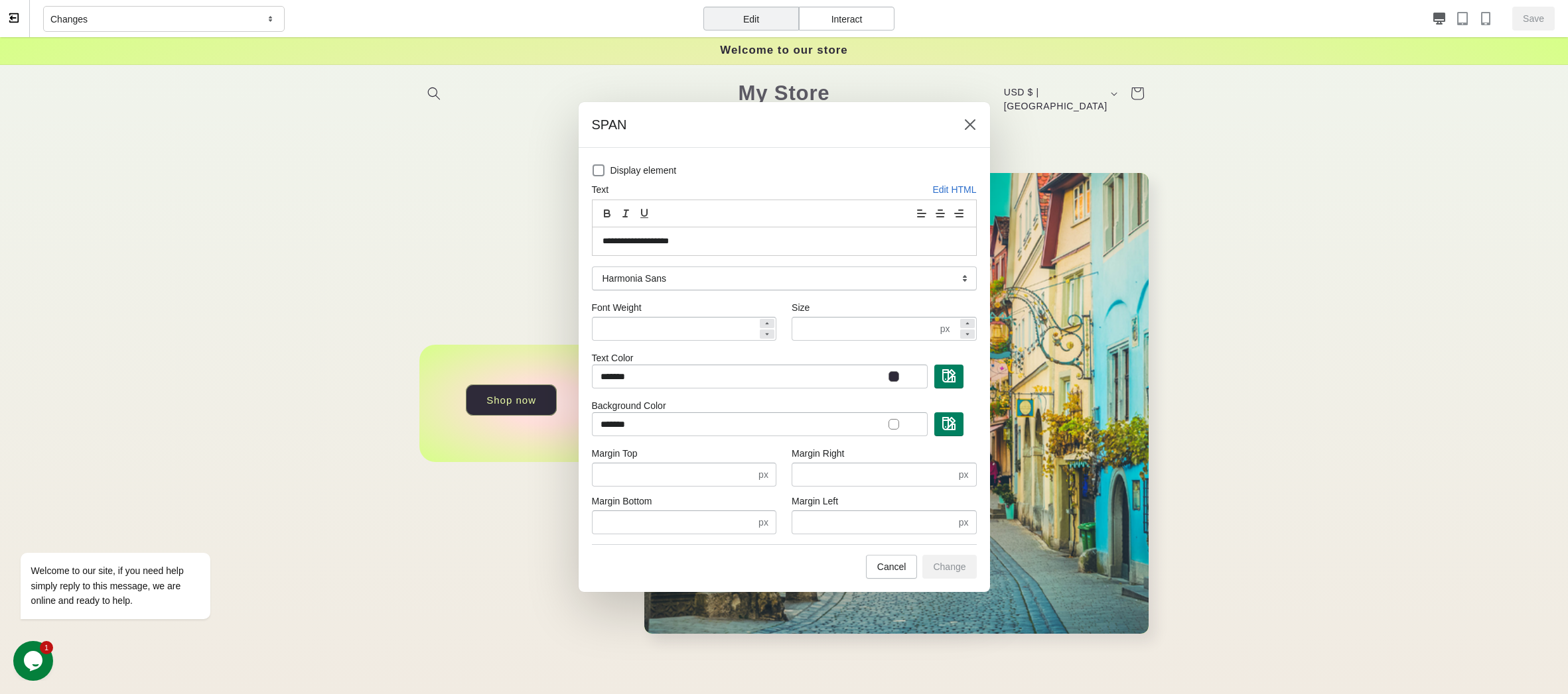
click at [1340, 358] on div at bounding box center [784, 347] width 1568 height 694
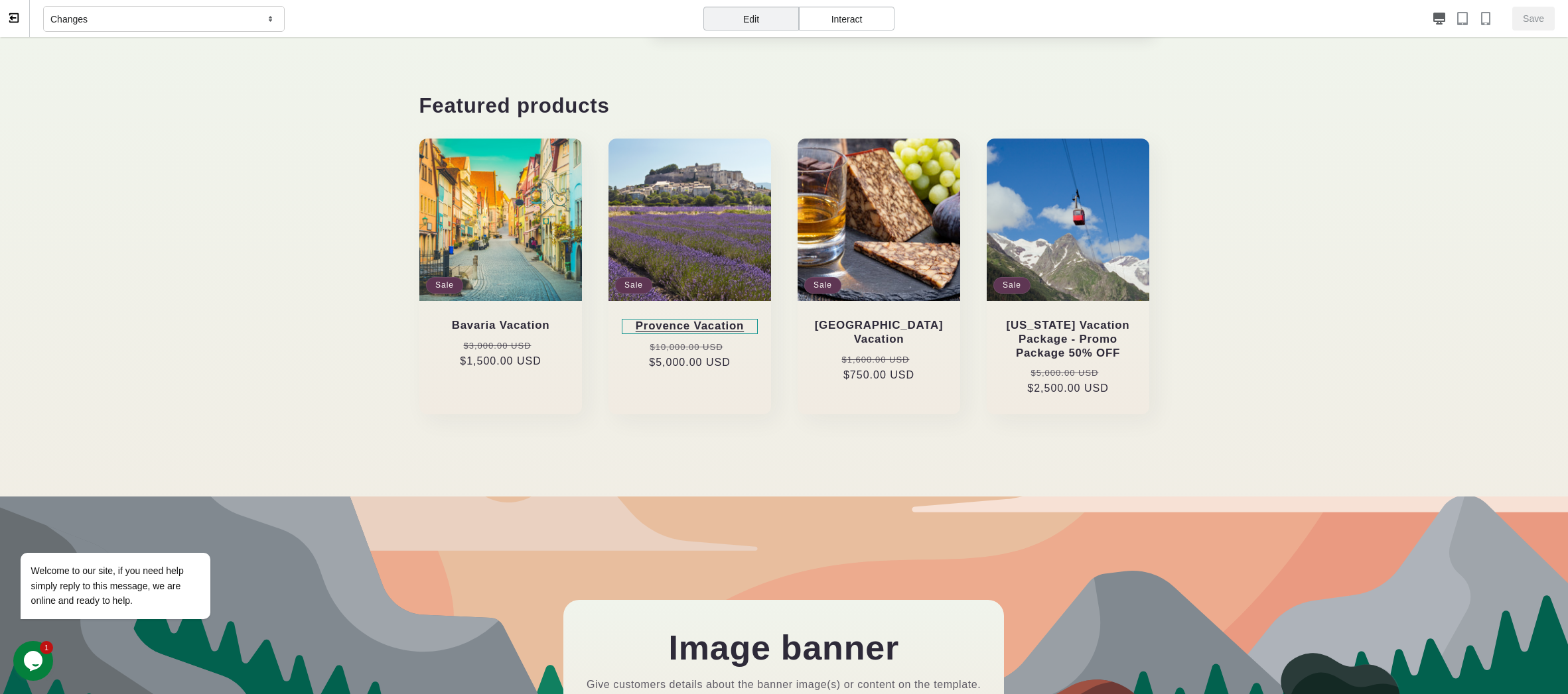
scroll to position [794, 0]
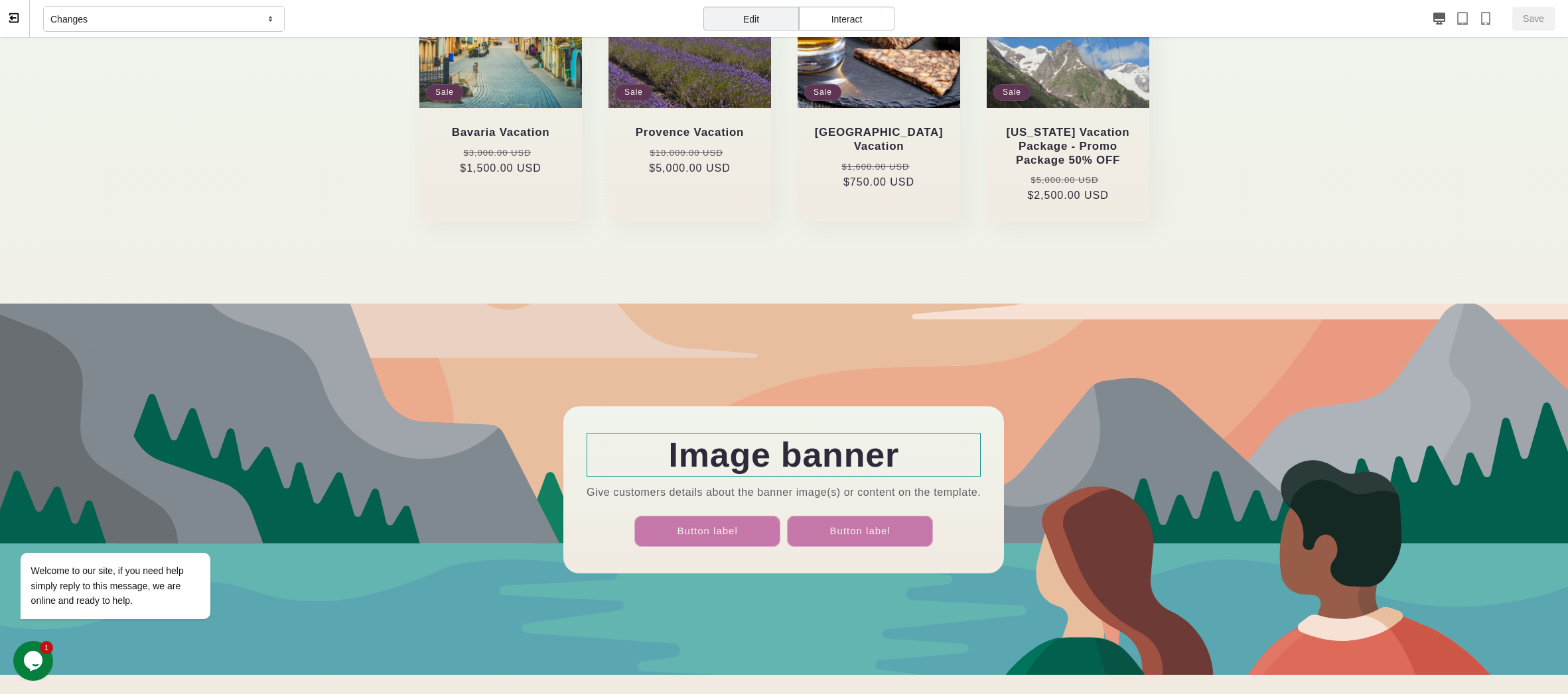
click at [790, 438] on h2 "Image banner" at bounding box center [784, 455] width 394 height 44
select select "**********"
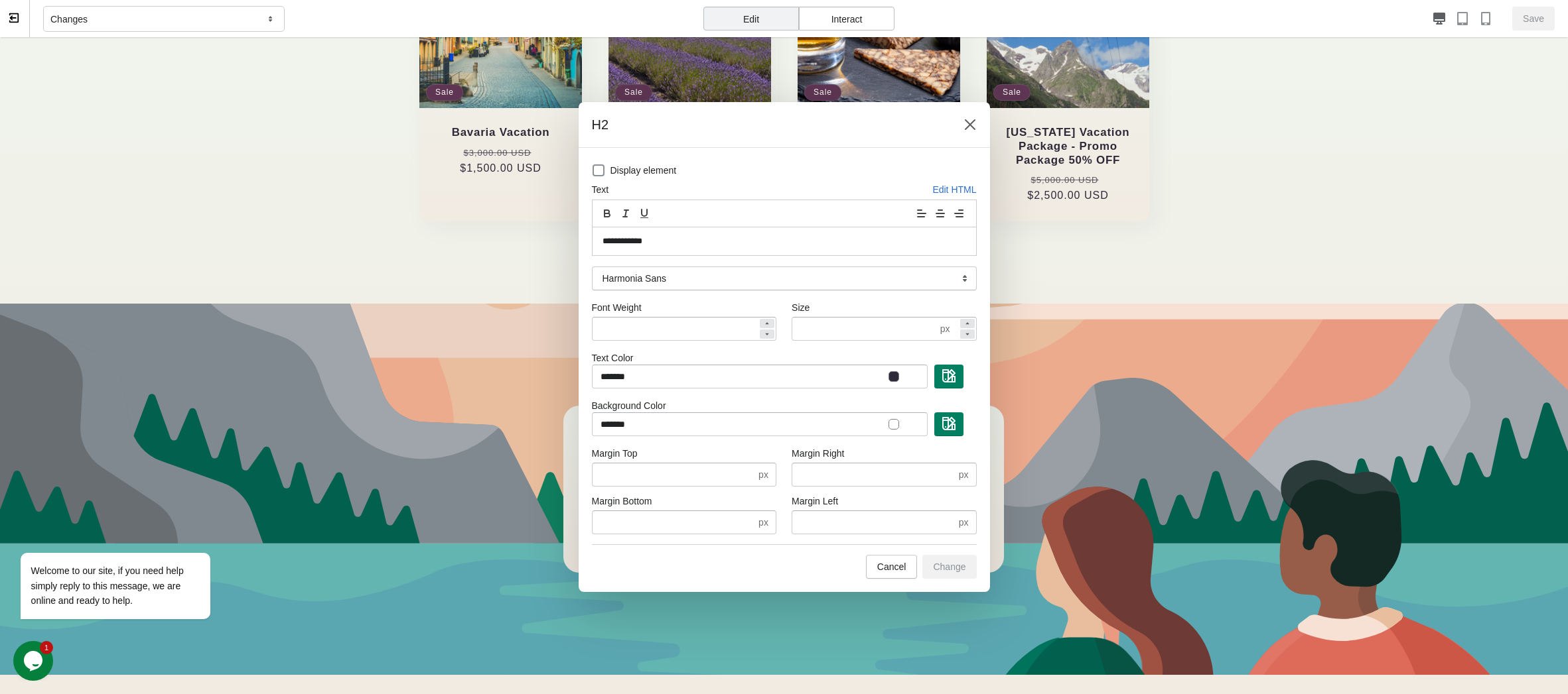
click at [1218, 412] on div at bounding box center [784, 347] width 1568 height 694
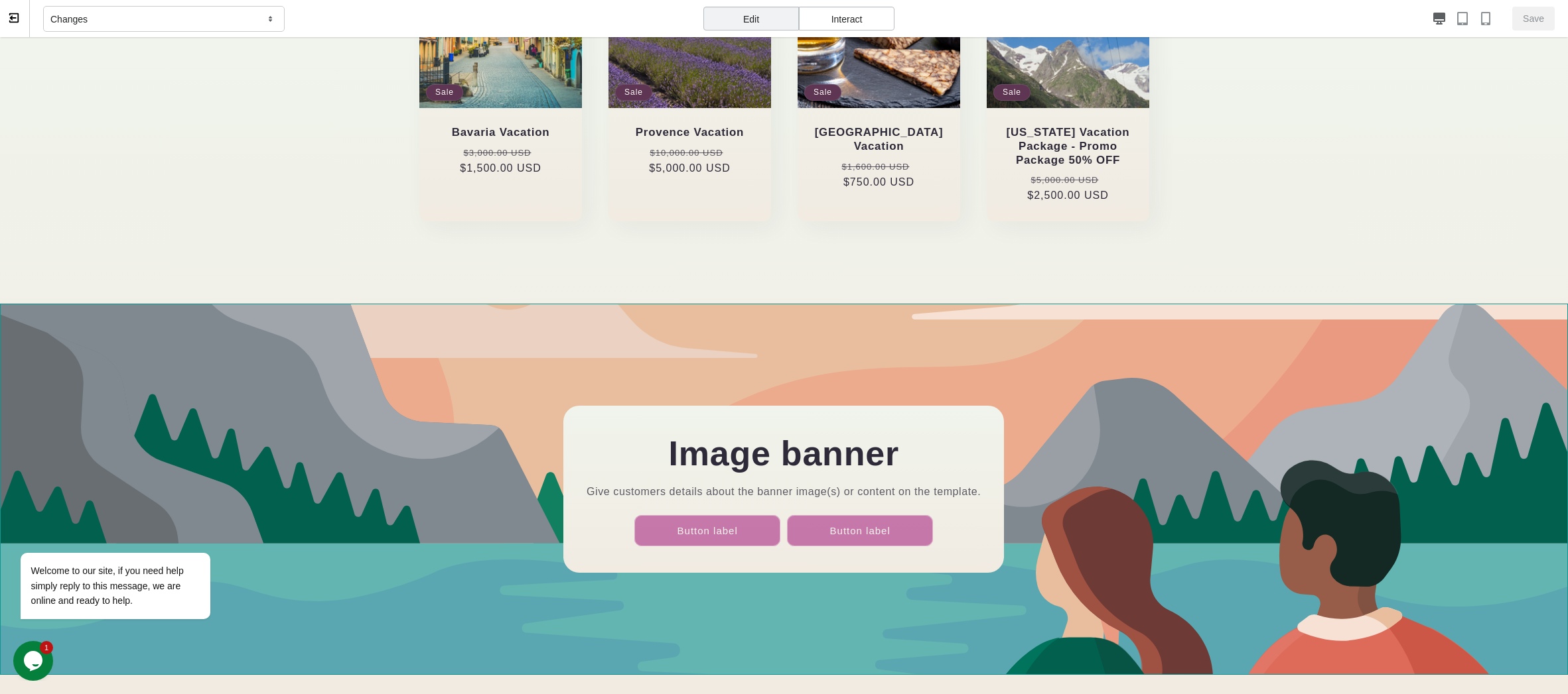
click at [1199, 393] on div "Image banner Give customers details about the banner image(s) or content on the…" at bounding box center [784, 490] width 1568 height 372
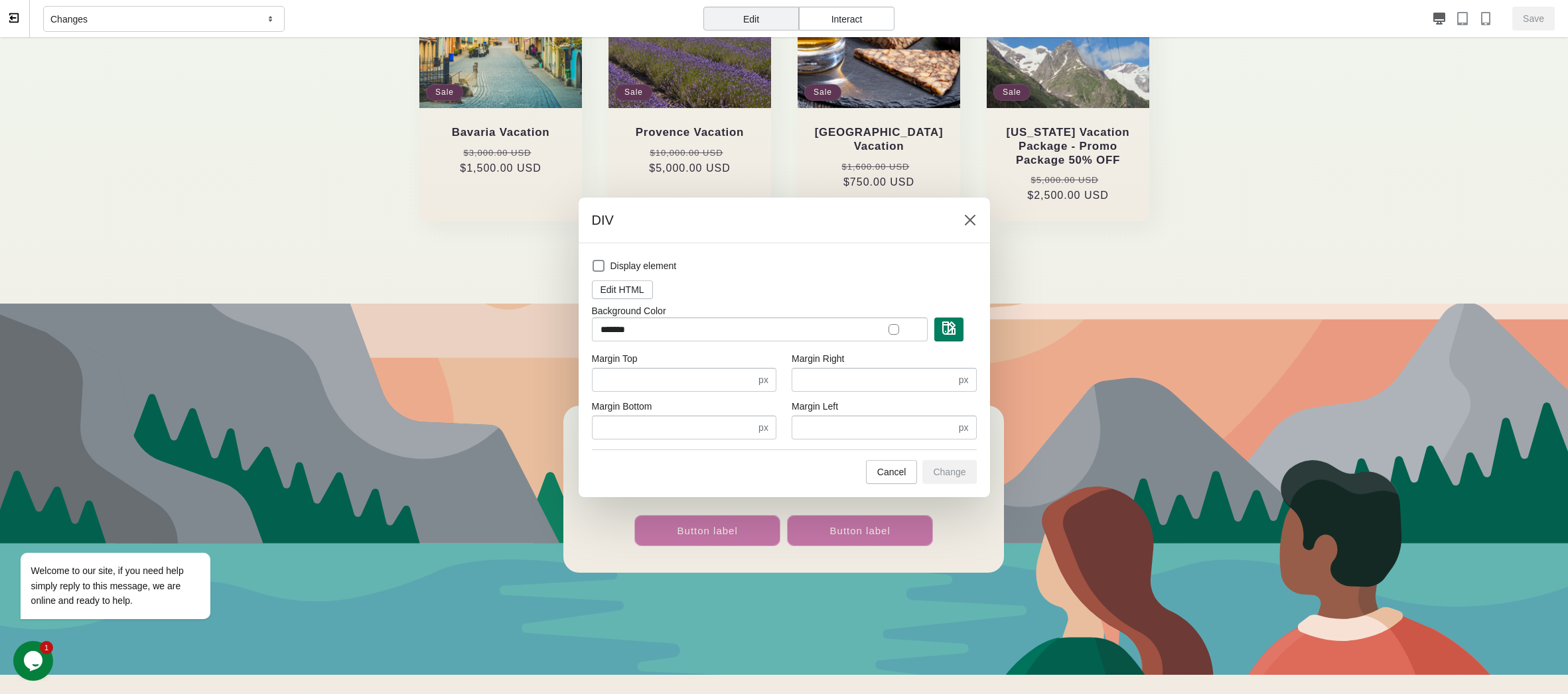
click at [1237, 261] on div at bounding box center [784, 347] width 1568 height 694
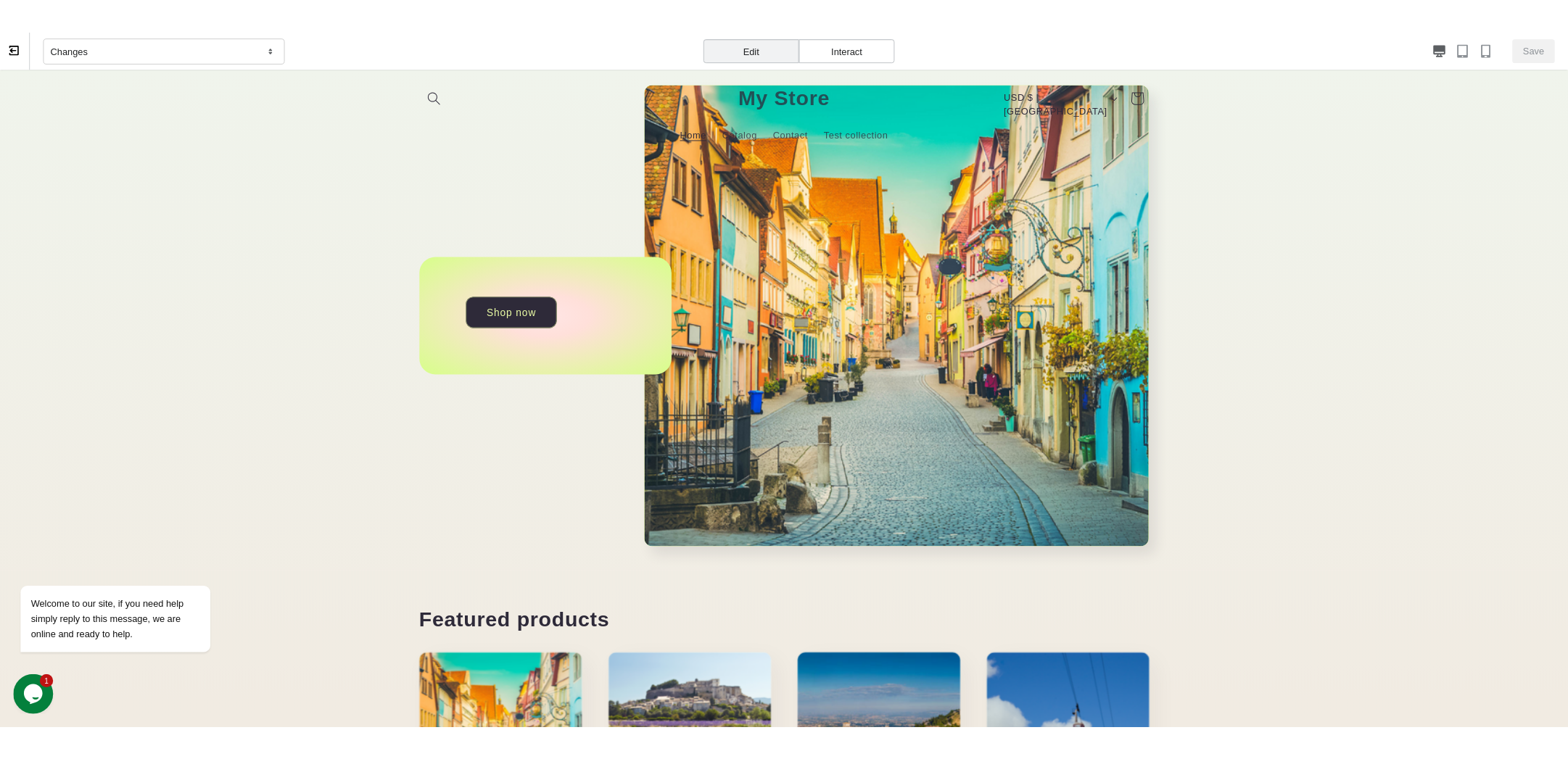
scroll to position [0, 0]
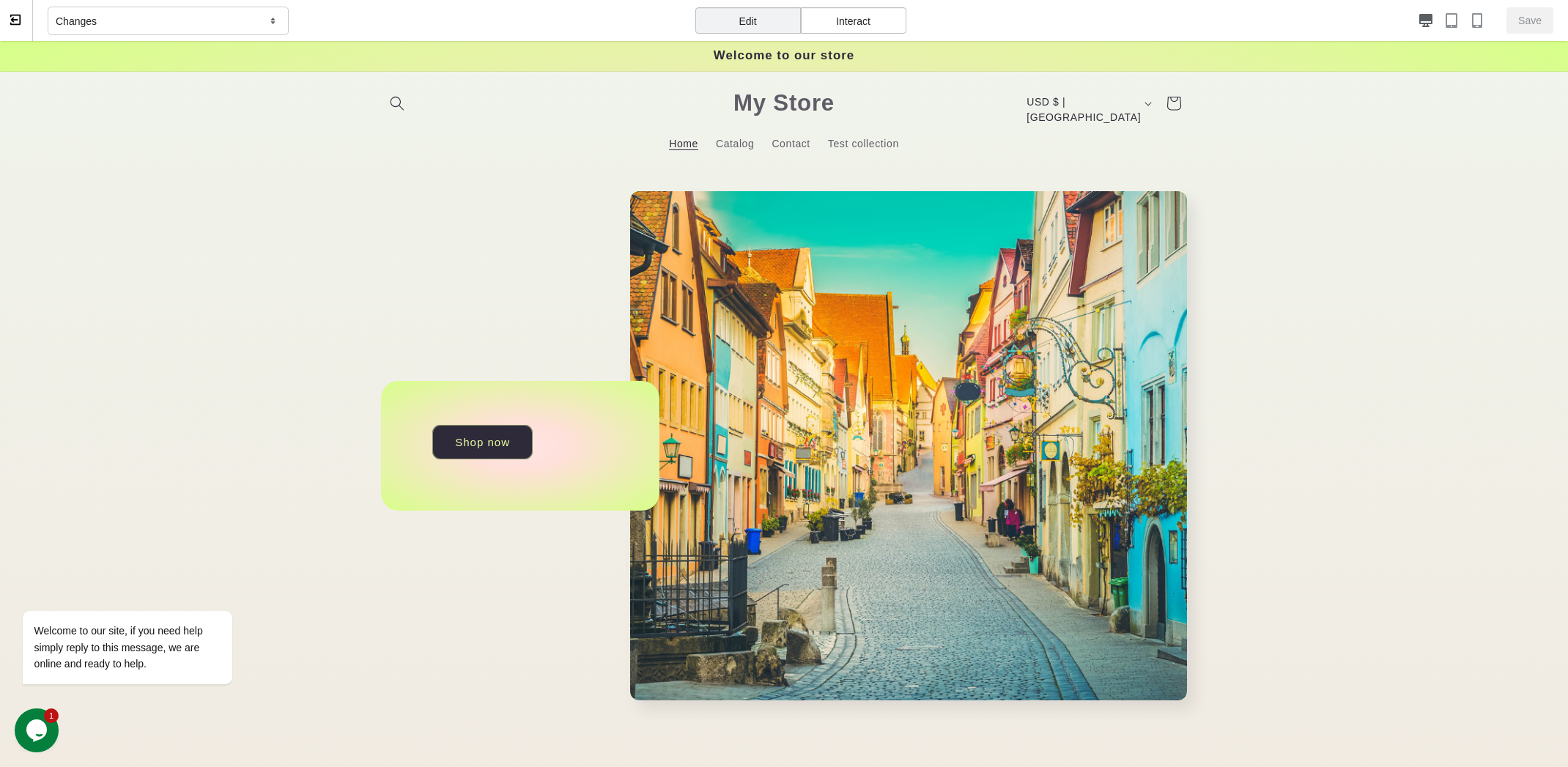
click at [16, 20] on icon at bounding box center [14, 20] width 7 height 5
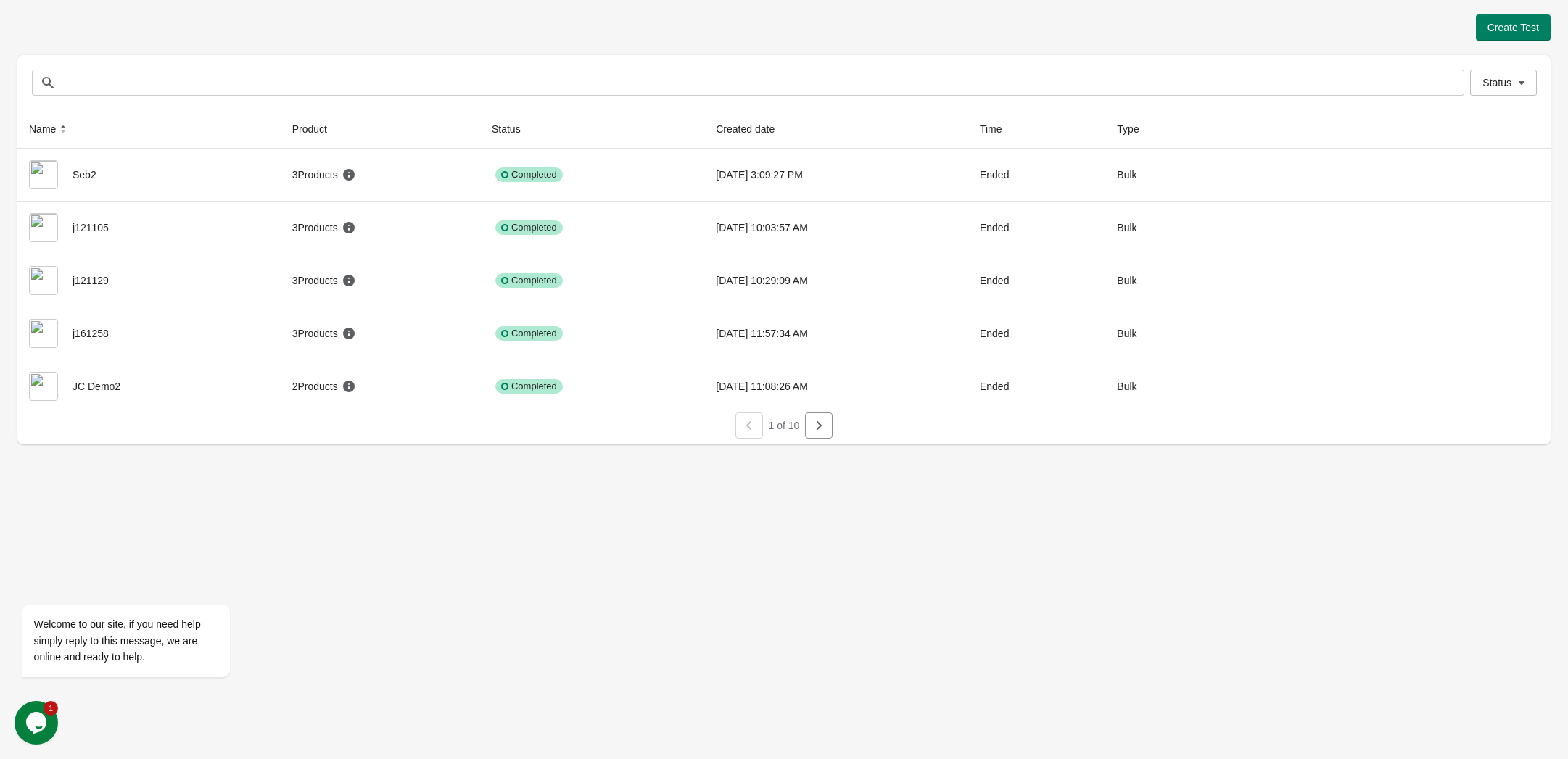
click at [812, 421] on icon "button" at bounding box center [819, 426] width 15 height 15
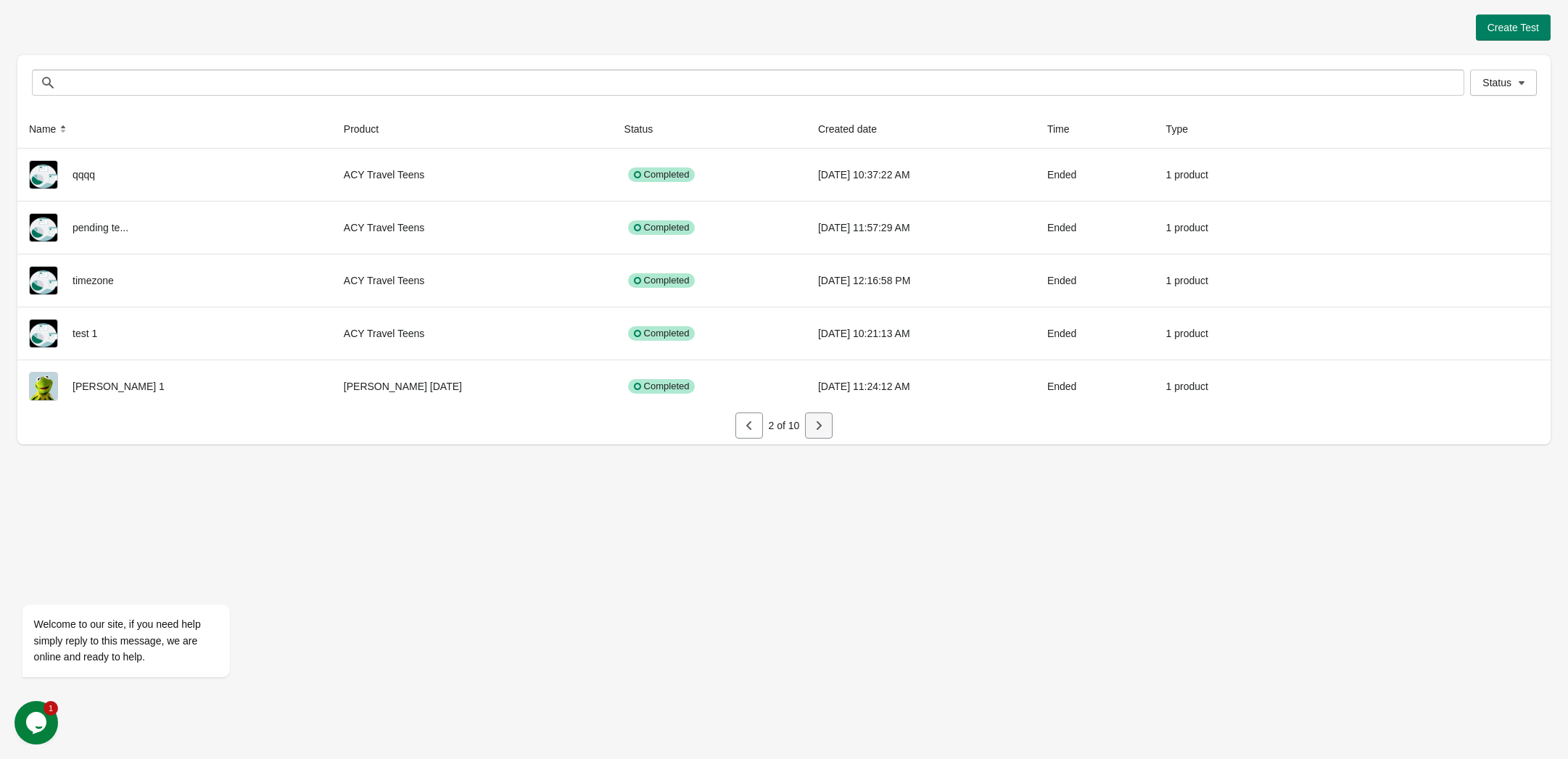
click at [817, 425] on icon "button" at bounding box center [819, 426] width 15 height 15
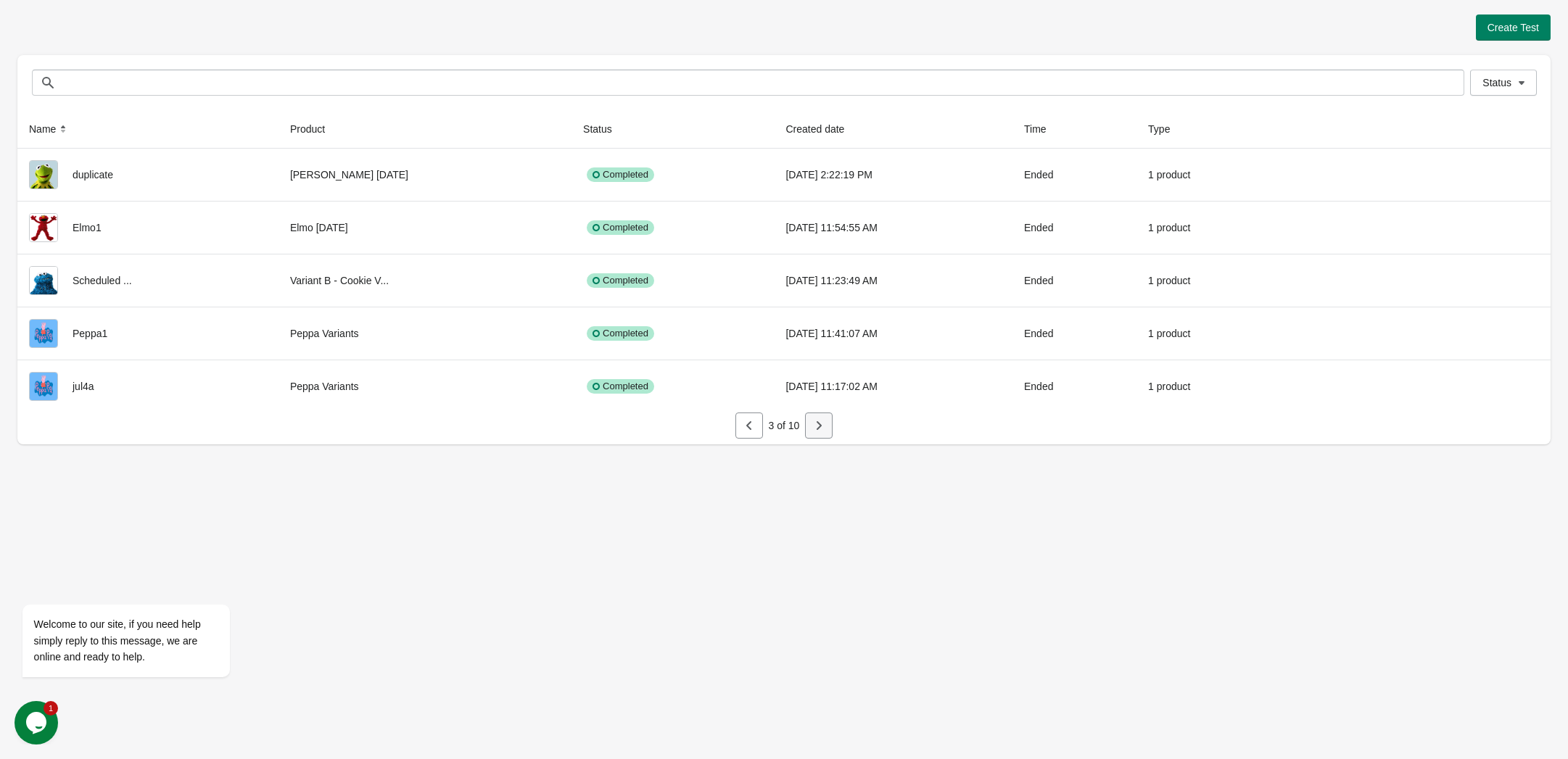
click at [817, 425] on icon "button" at bounding box center [819, 426] width 15 height 15
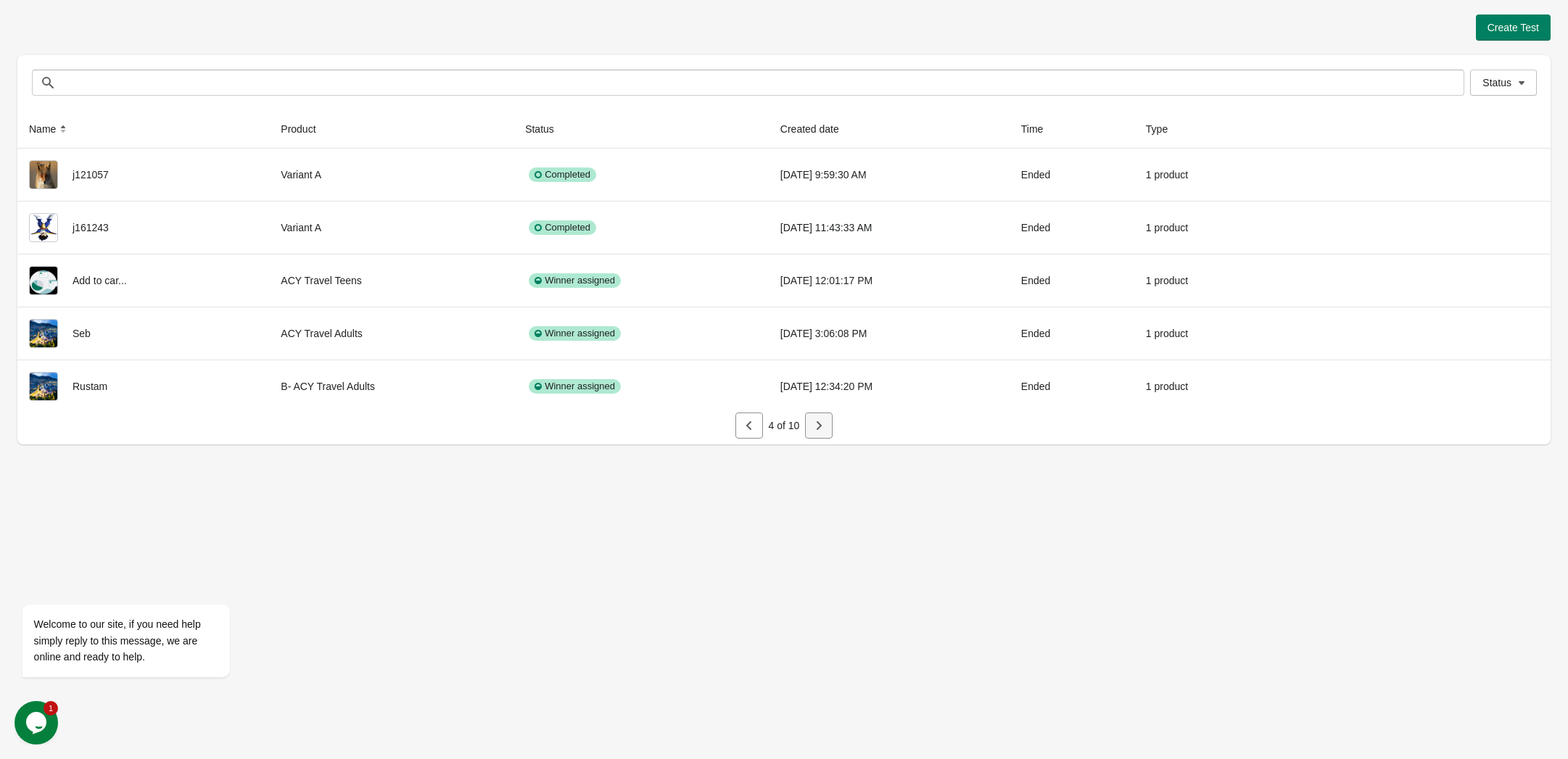
click at [817, 425] on icon "button" at bounding box center [819, 426] width 15 height 15
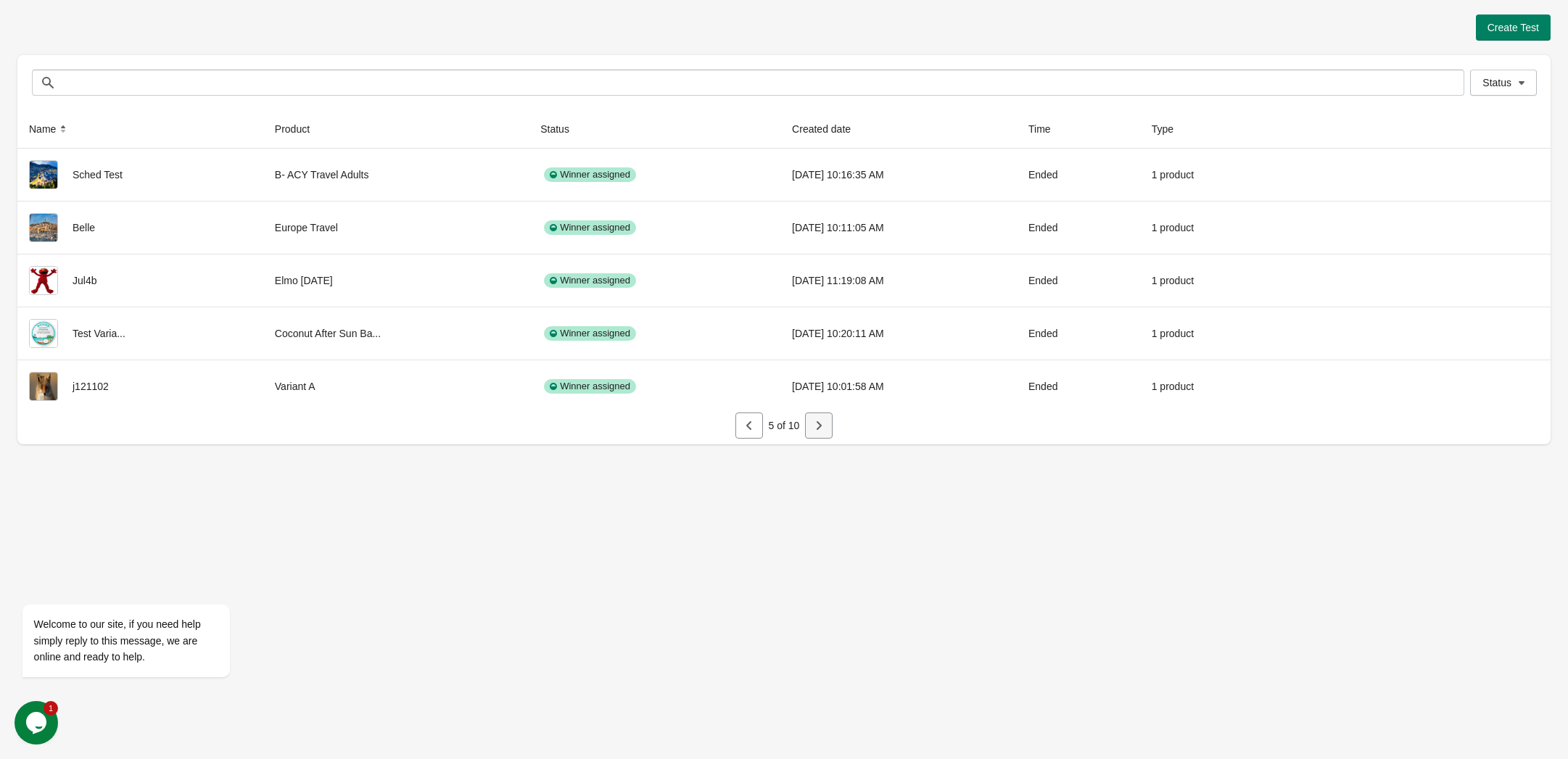
click at [817, 425] on icon "button" at bounding box center [819, 426] width 15 height 15
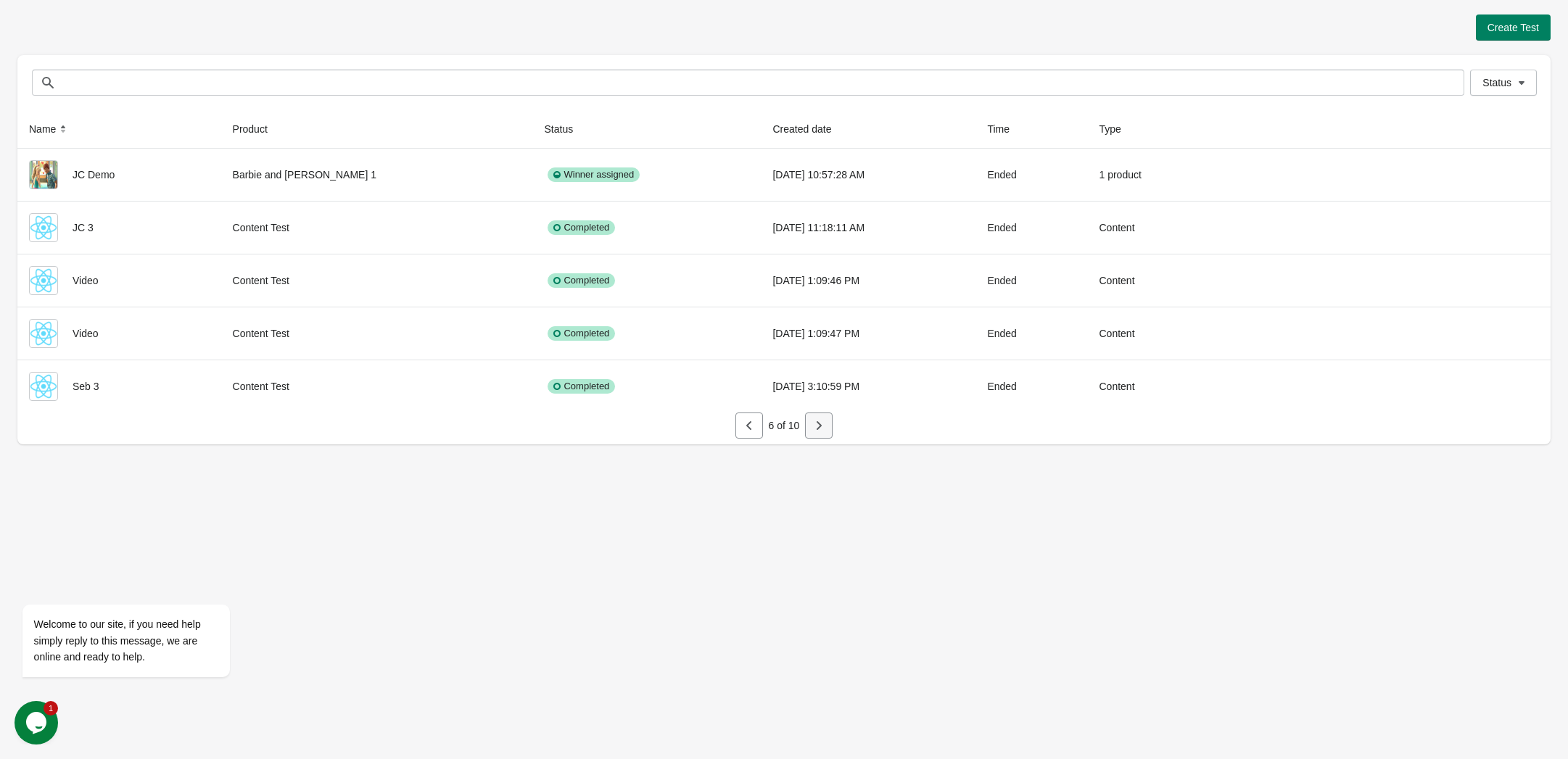
click at [817, 425] on icon "button" at bounding box center [819, 426] width 15 height 15
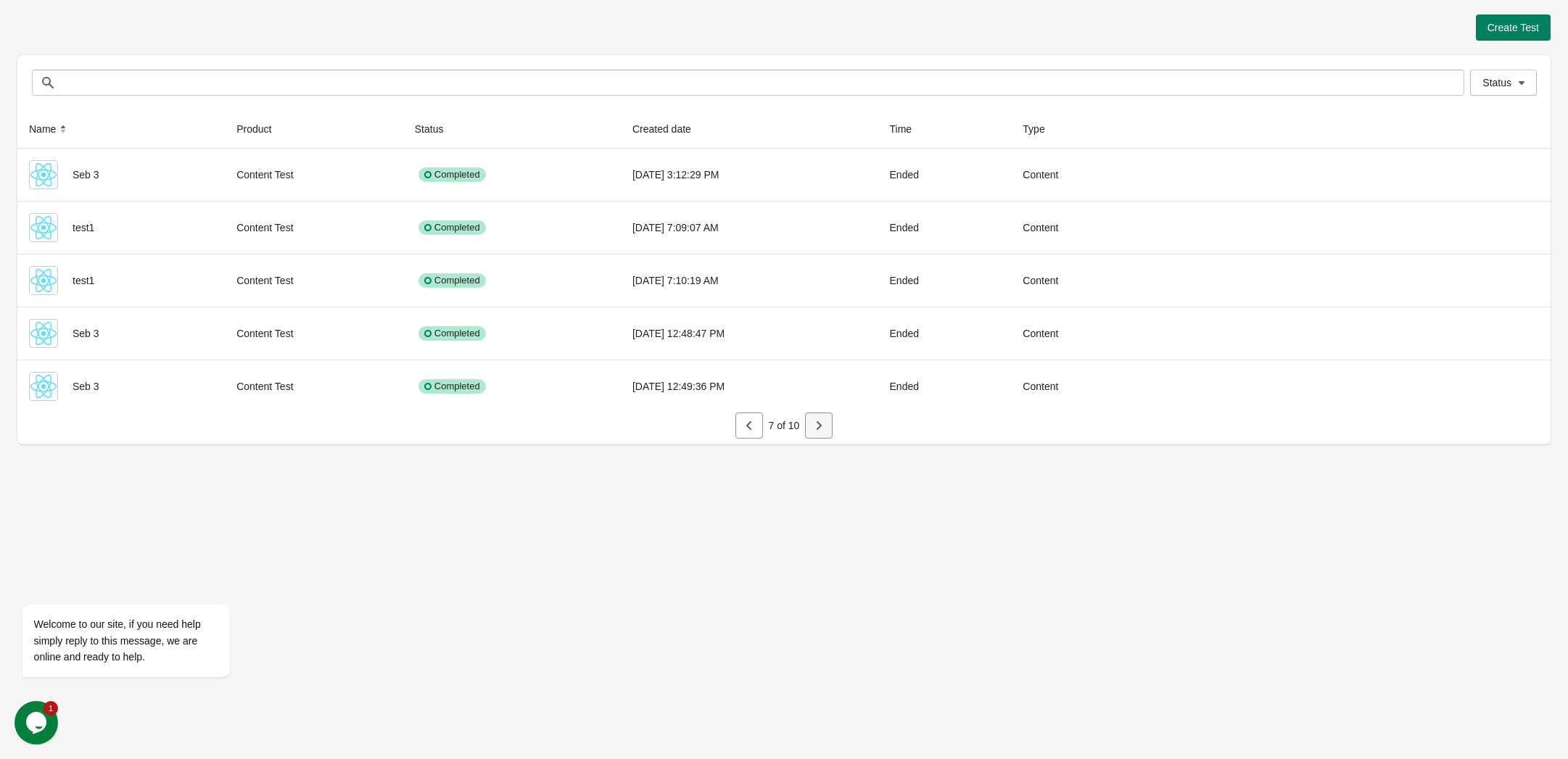
click at [817, 425] on icon "button" at bounding box center [819, 426] width 15 height 15
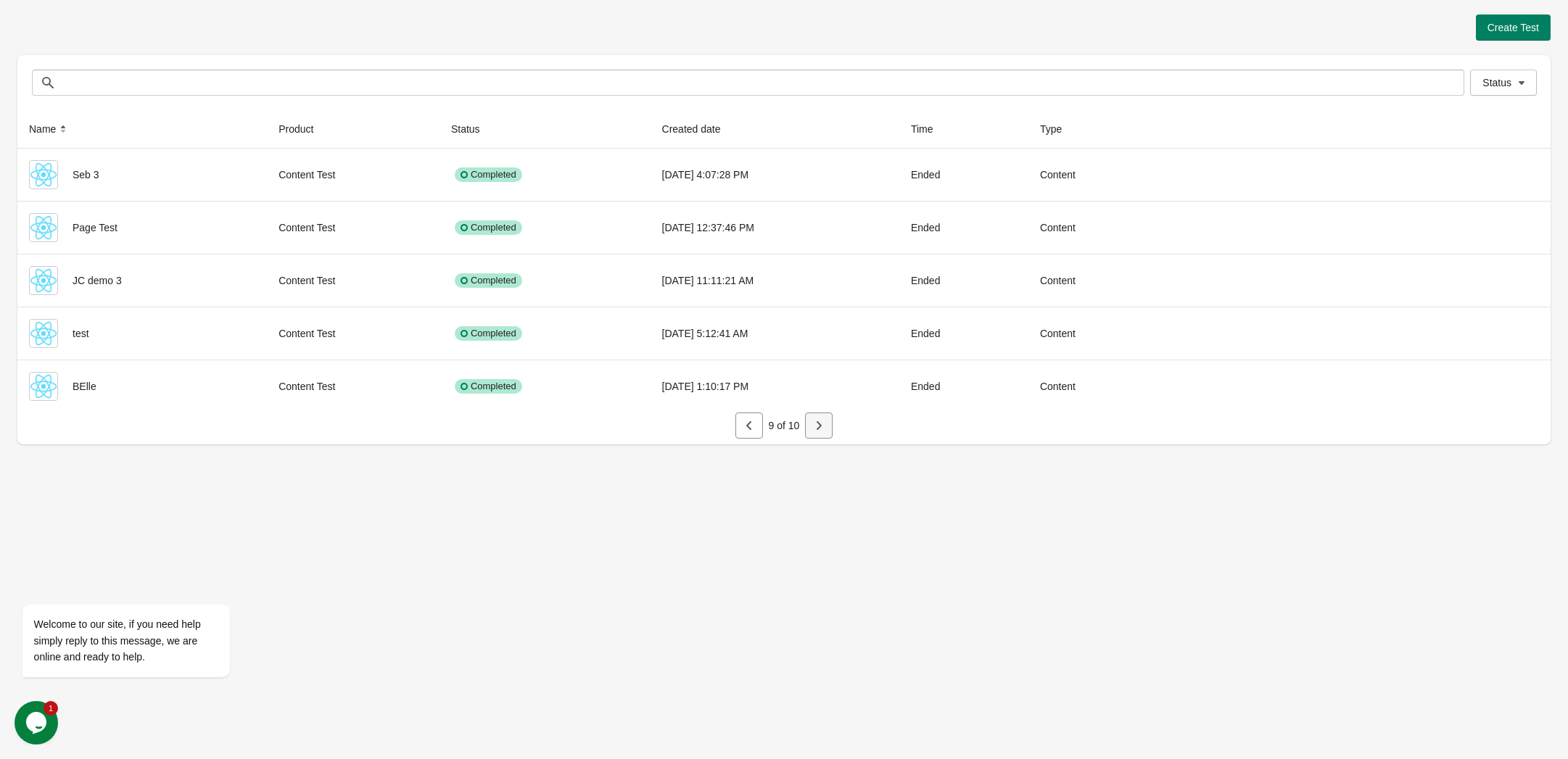
click at [817, 425] on icon "button" at bounding box center [819, 426] width 15 height 15
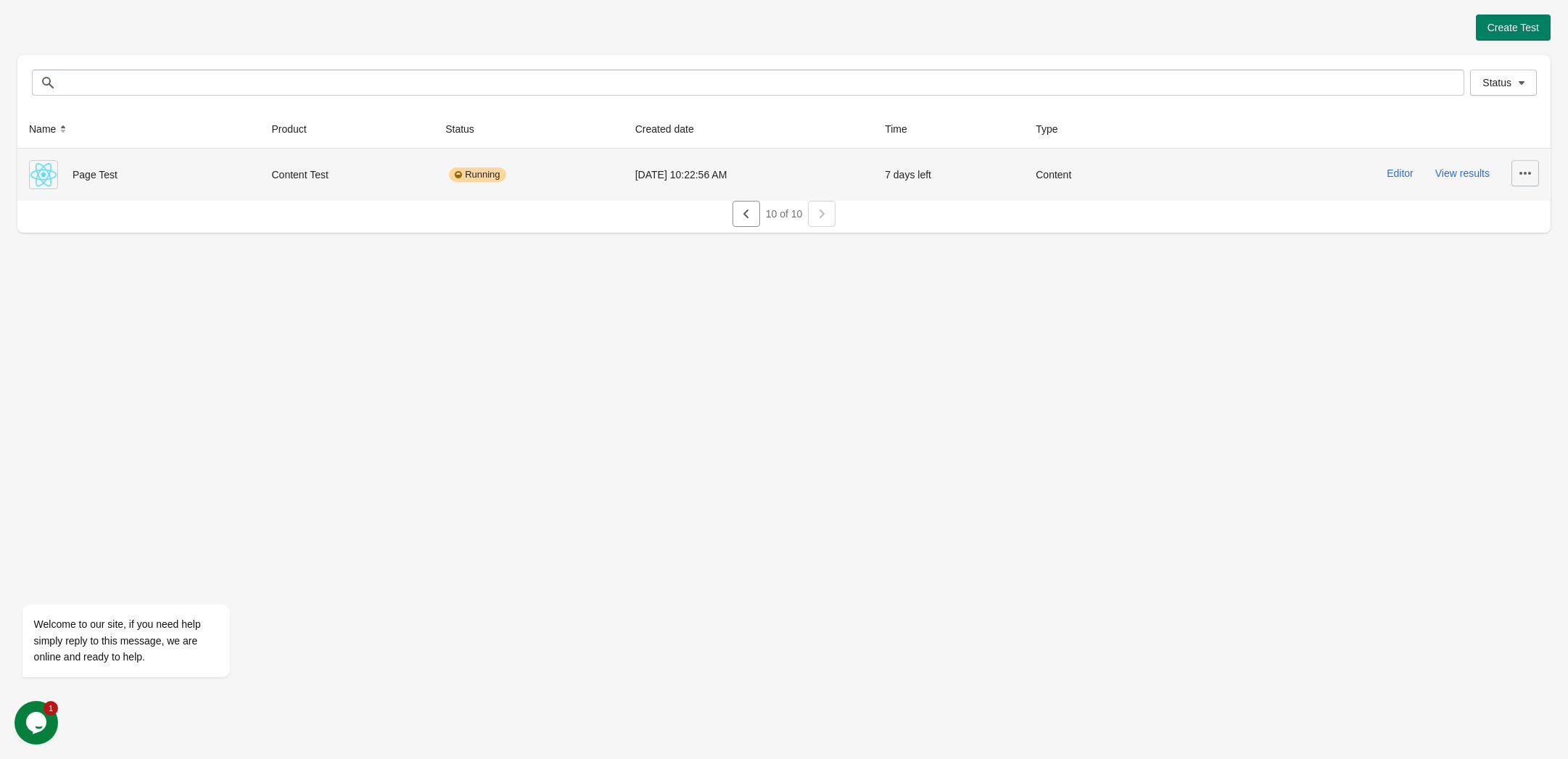
click at [1523, 176] on icon "button" at bounding box center [1525, 173] width 15 height 15
click at [1521, 269] on span "Finish" at bounding box center [1513, 271] width 29 height 15
click at [1529, 171] on icon "button" at bounding box center [1525, 173] width 15 height 15
click at [1518, 218] on span "Delete" at bounding box center [1513, 212] width 29 height 15
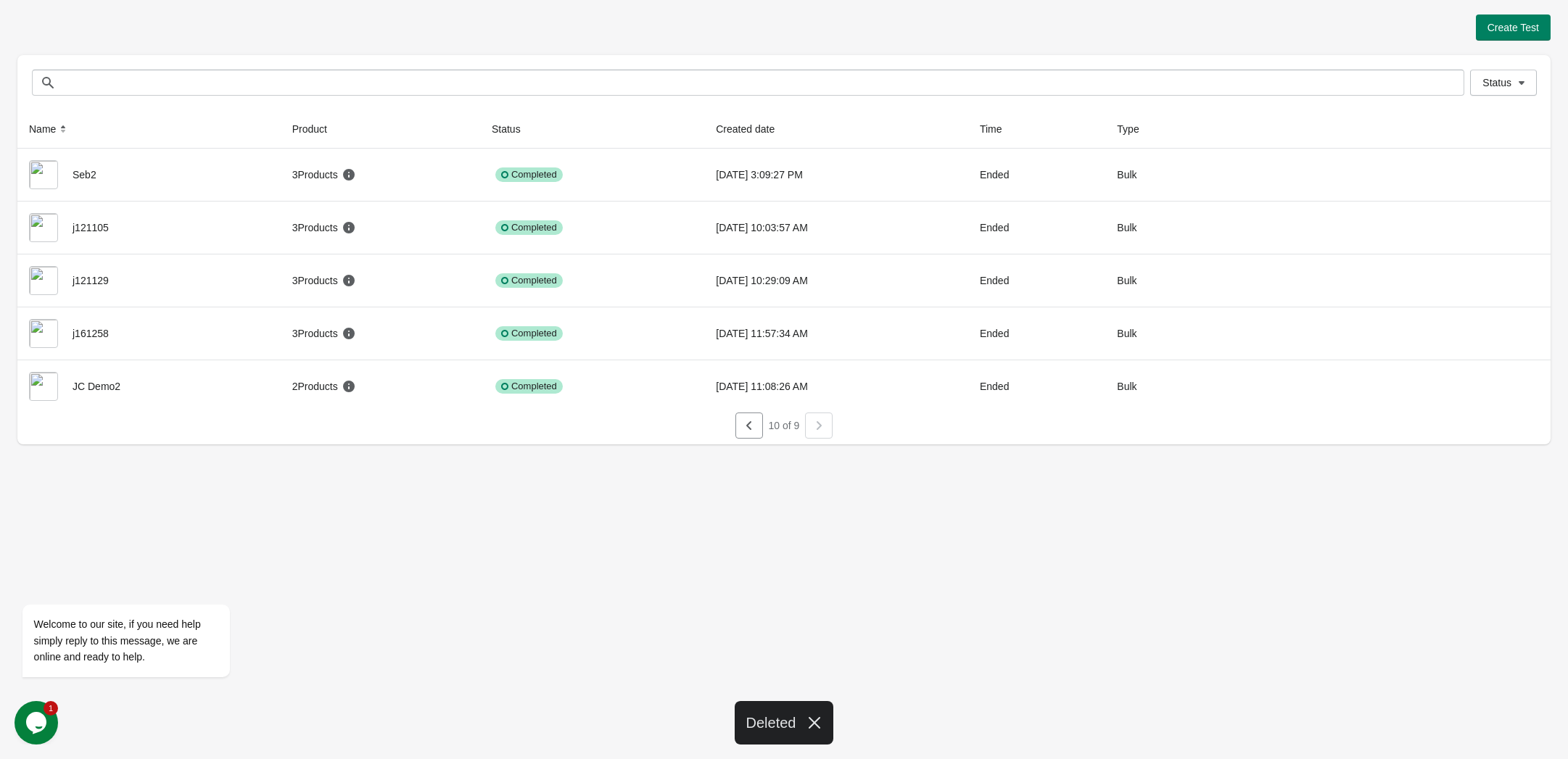
click at [816, 432] on div at bounding box center [819, 426] width 28 height 26
click at [751, 427] on icon "button" at bounding box center [749, 426] width 15 height 15
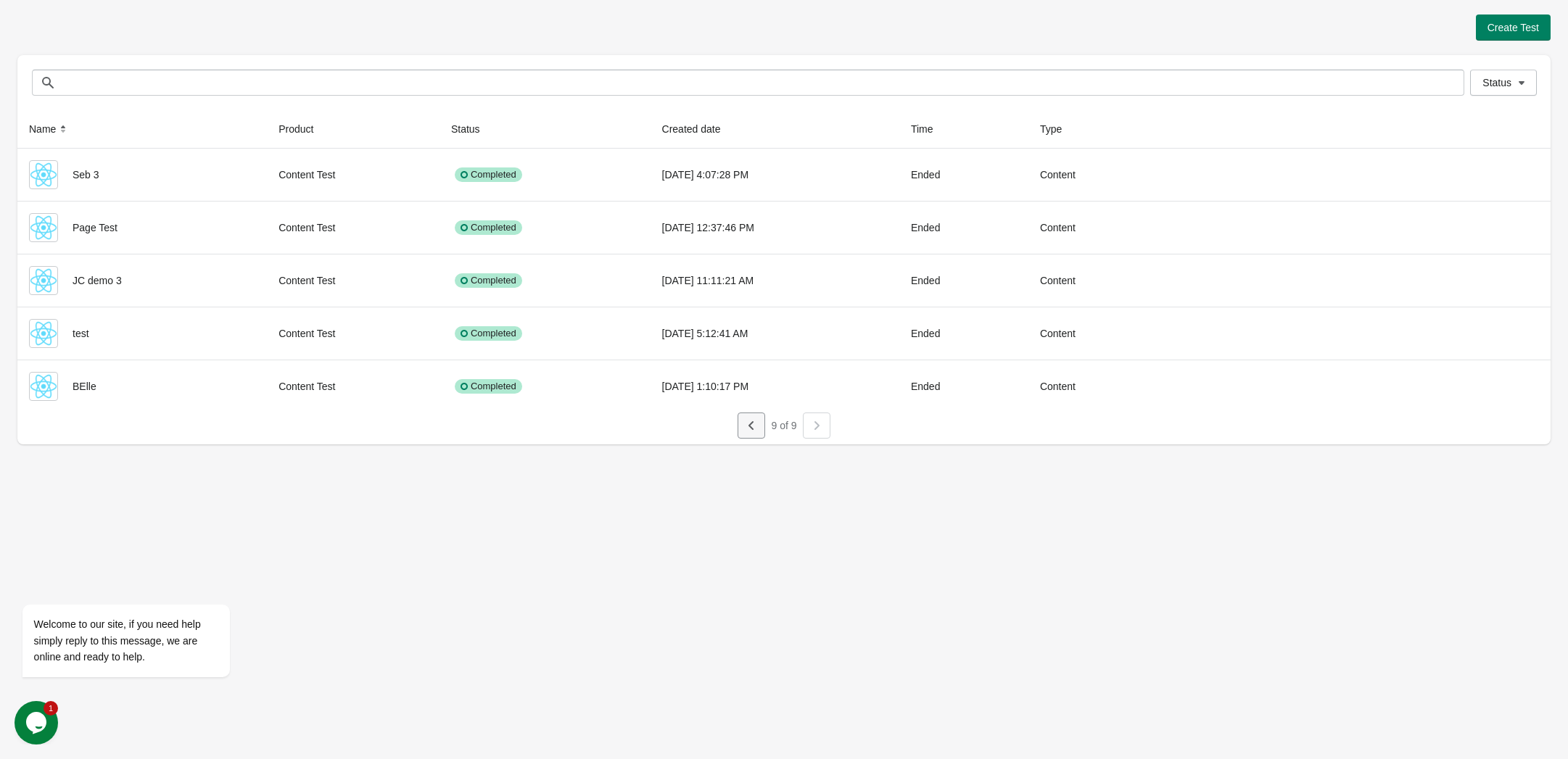
click at [751, 427] on icon "button" at bounding box center [752, 426] width 15 height 15
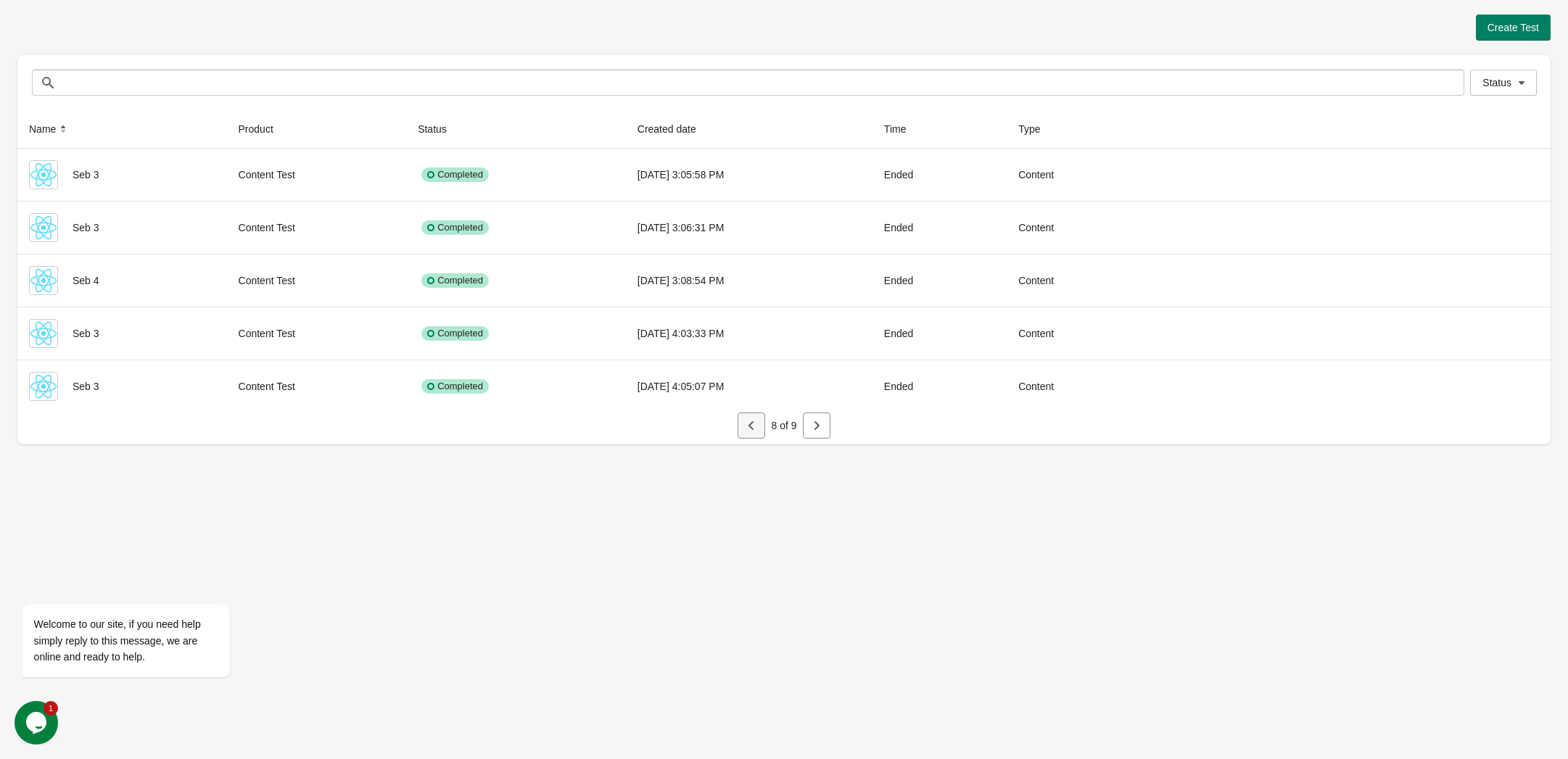
click at [751, 427] on icon "button" at bounding box center [752, 426] width 15 height 15
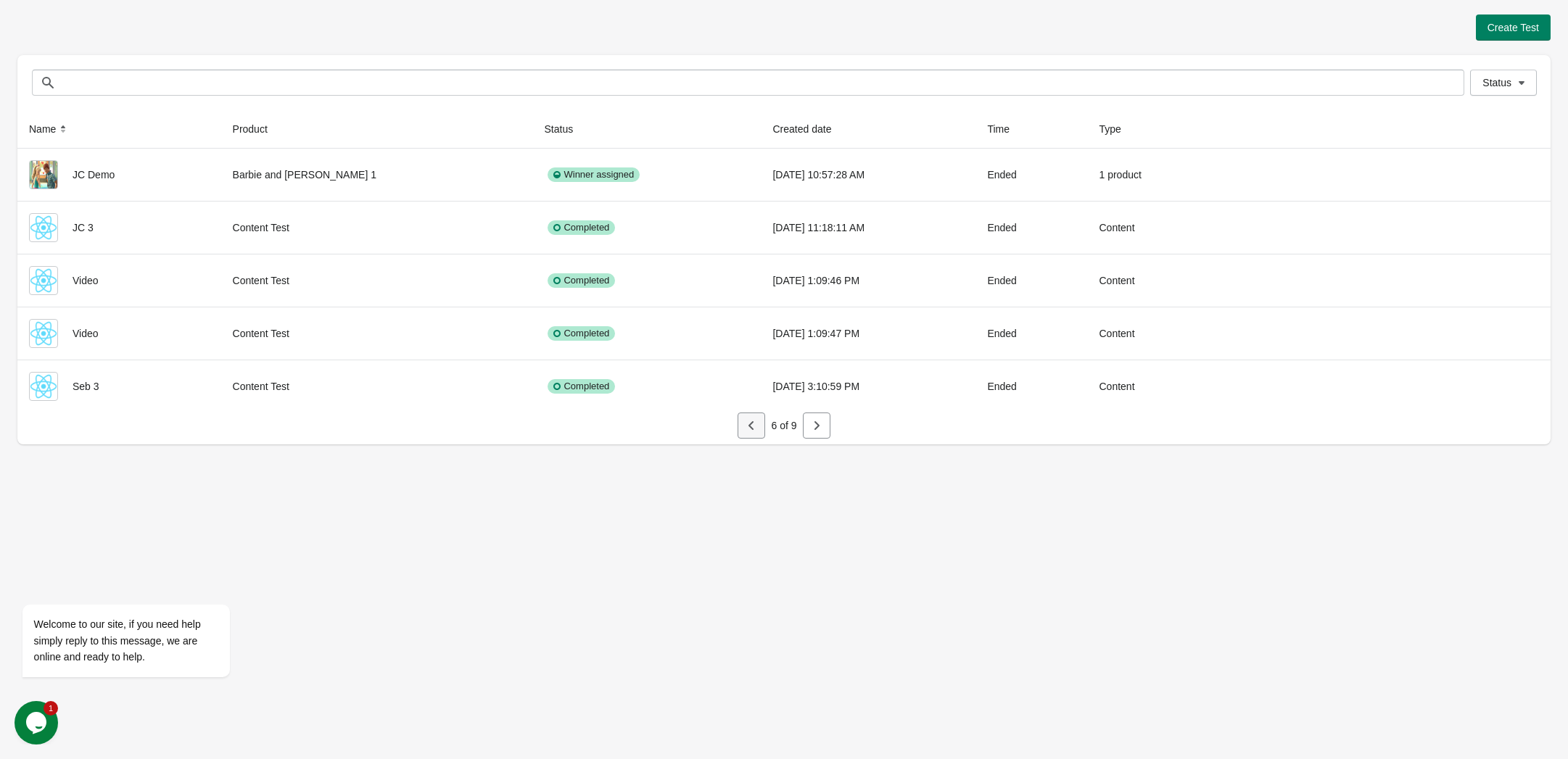
click at [751, 427] on icon "button" at bounding box center [752, 426] width 15 height 15
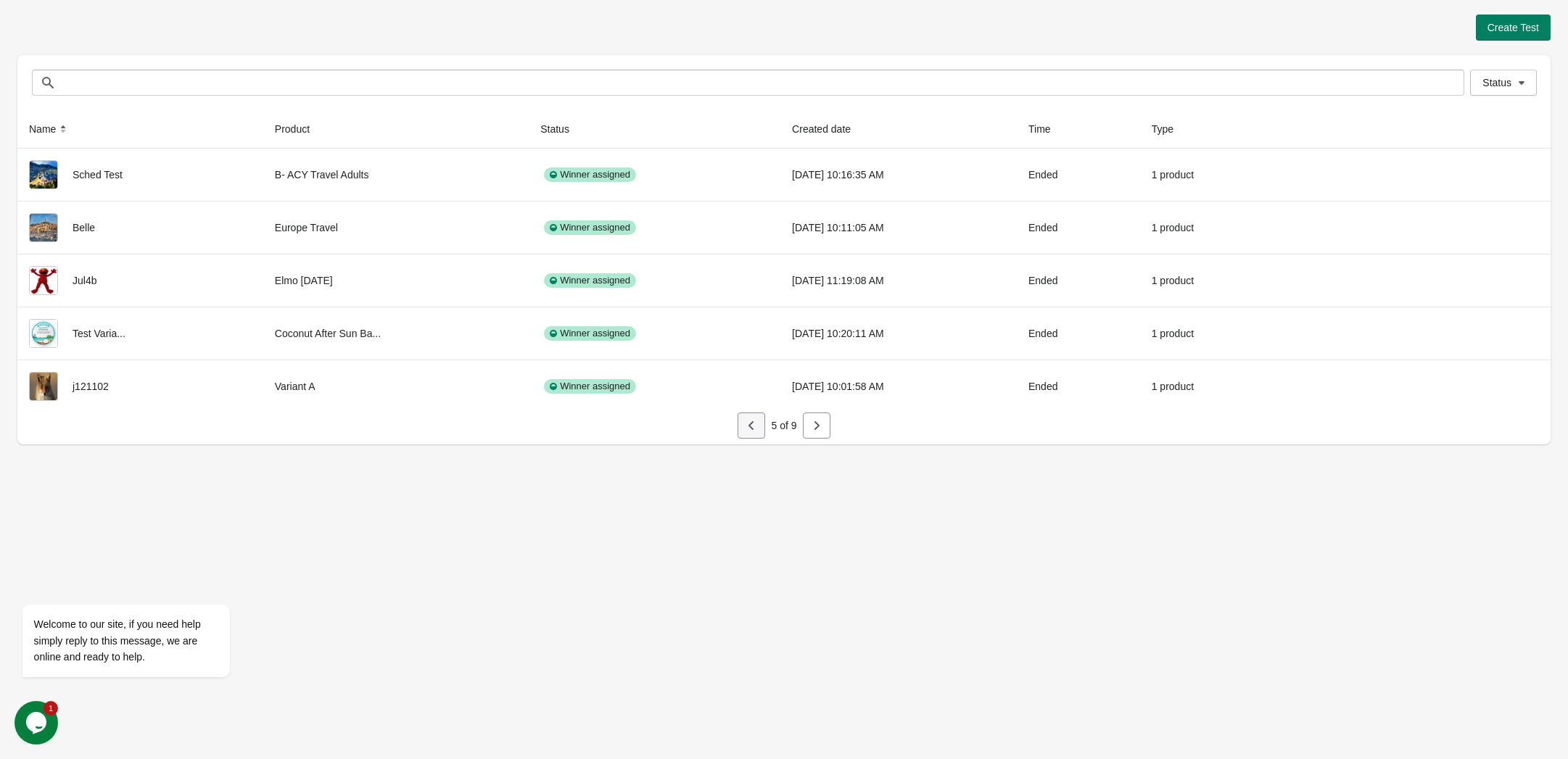
click at [751, 427] on icon "button" at bounding box center [752, 426] width 15 height 15
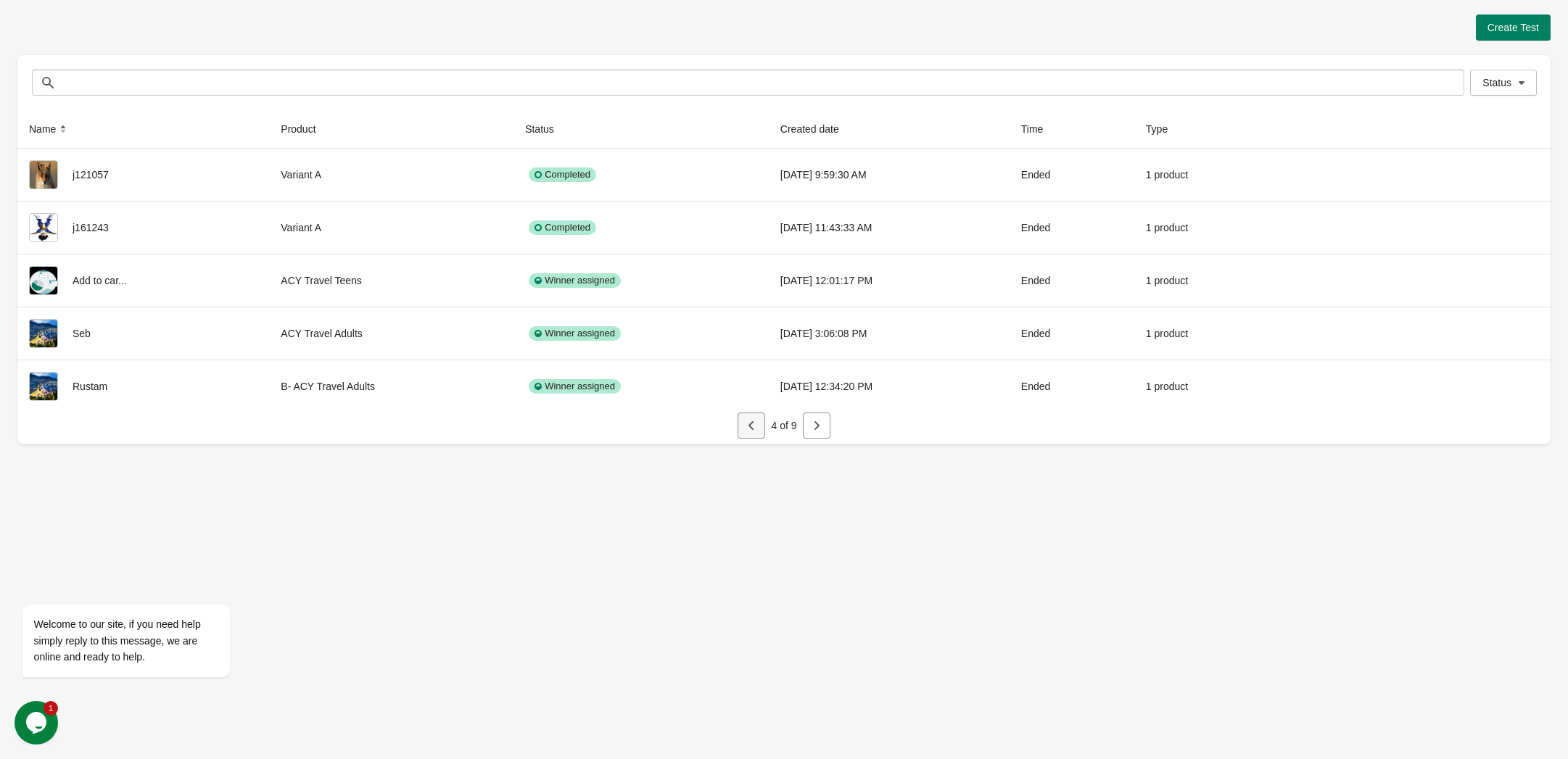
click at [751, 427] on icon "button" at bounding box center [752, 426] width 15 height 15
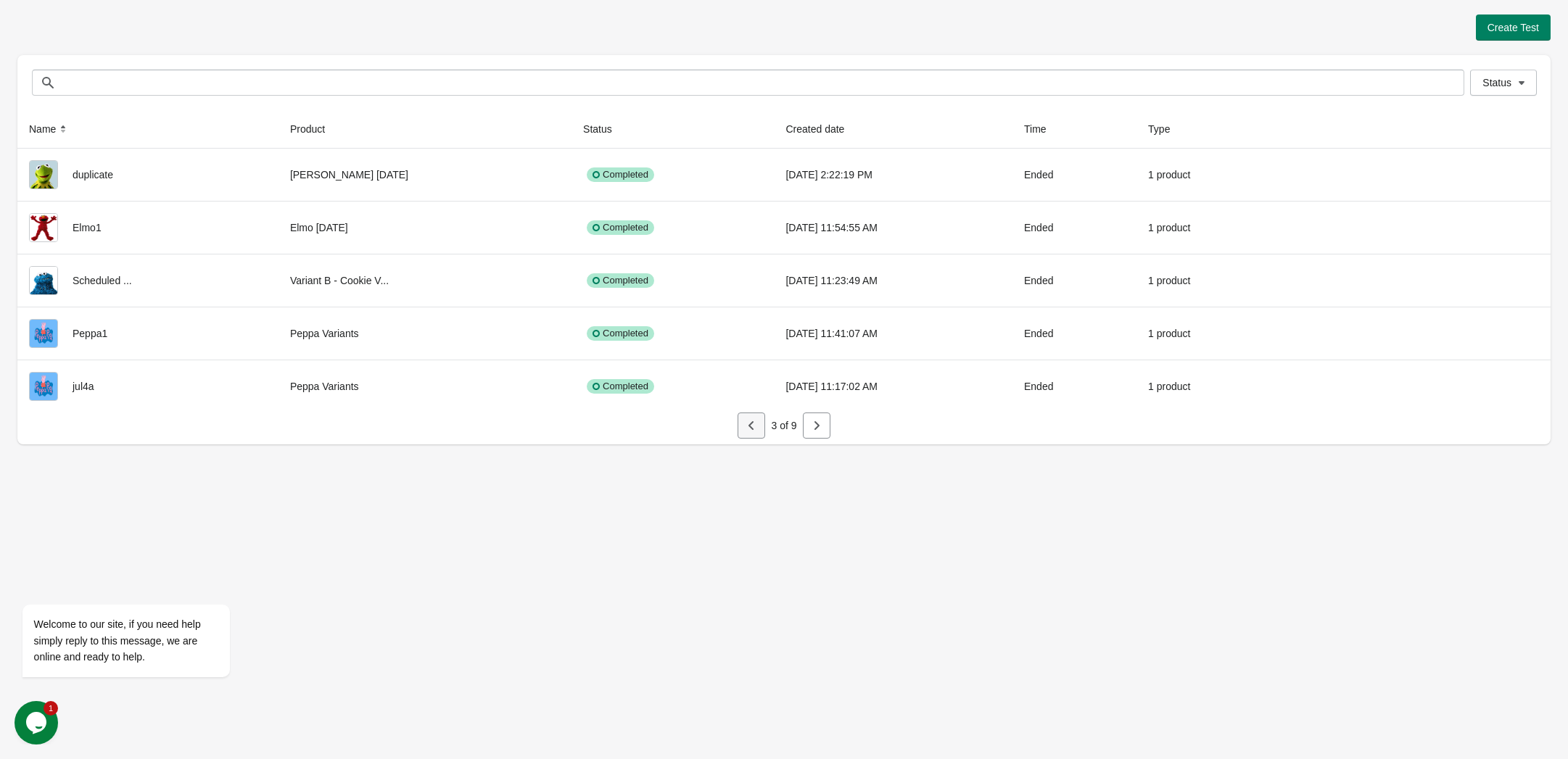
click at [751, 427] on icon "button" at bounding box center [752, 426] width 15 height 15
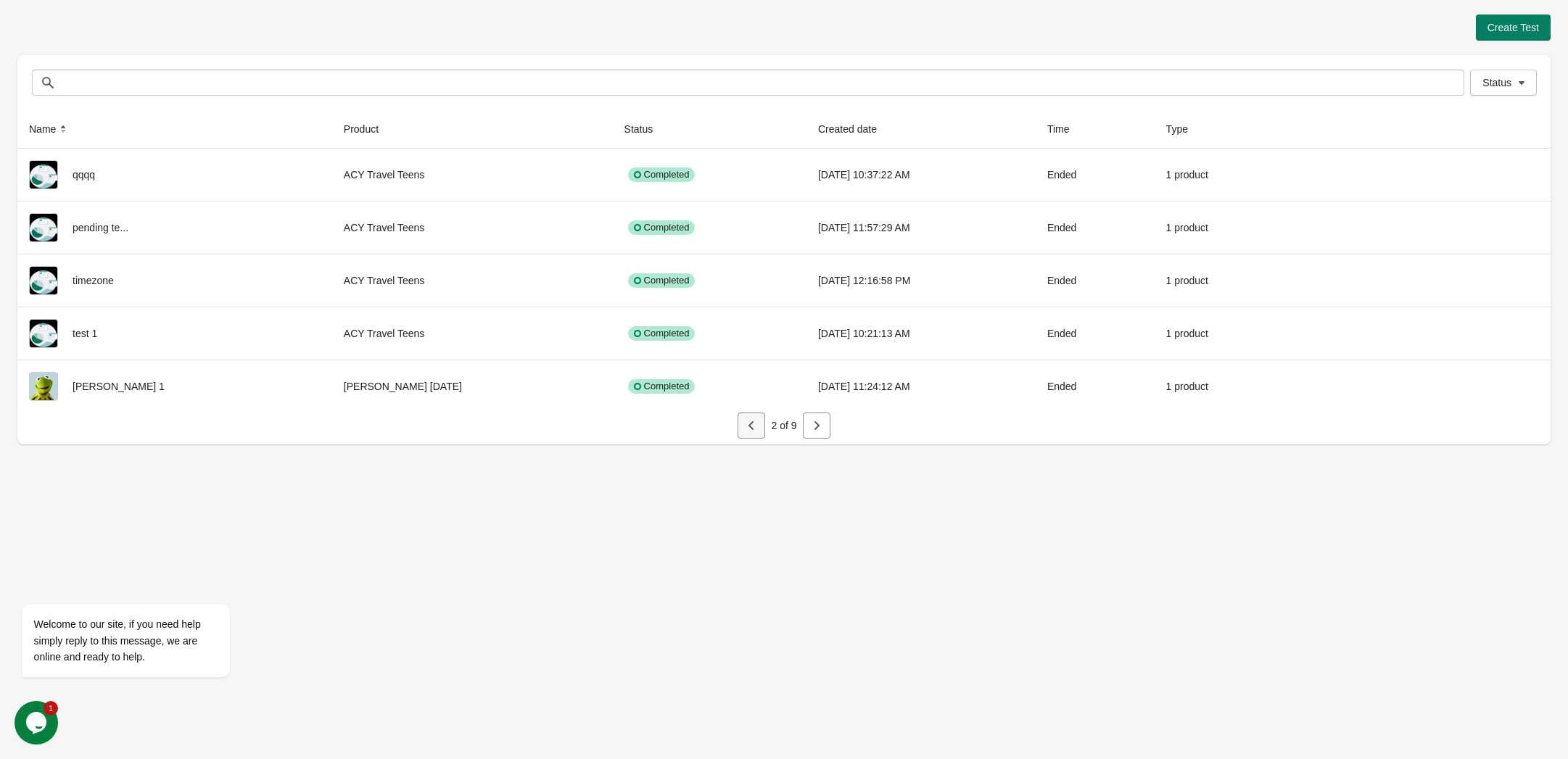
click at [751, 427] on icon "button" at bounding box center [752, 426] width 15 height 15
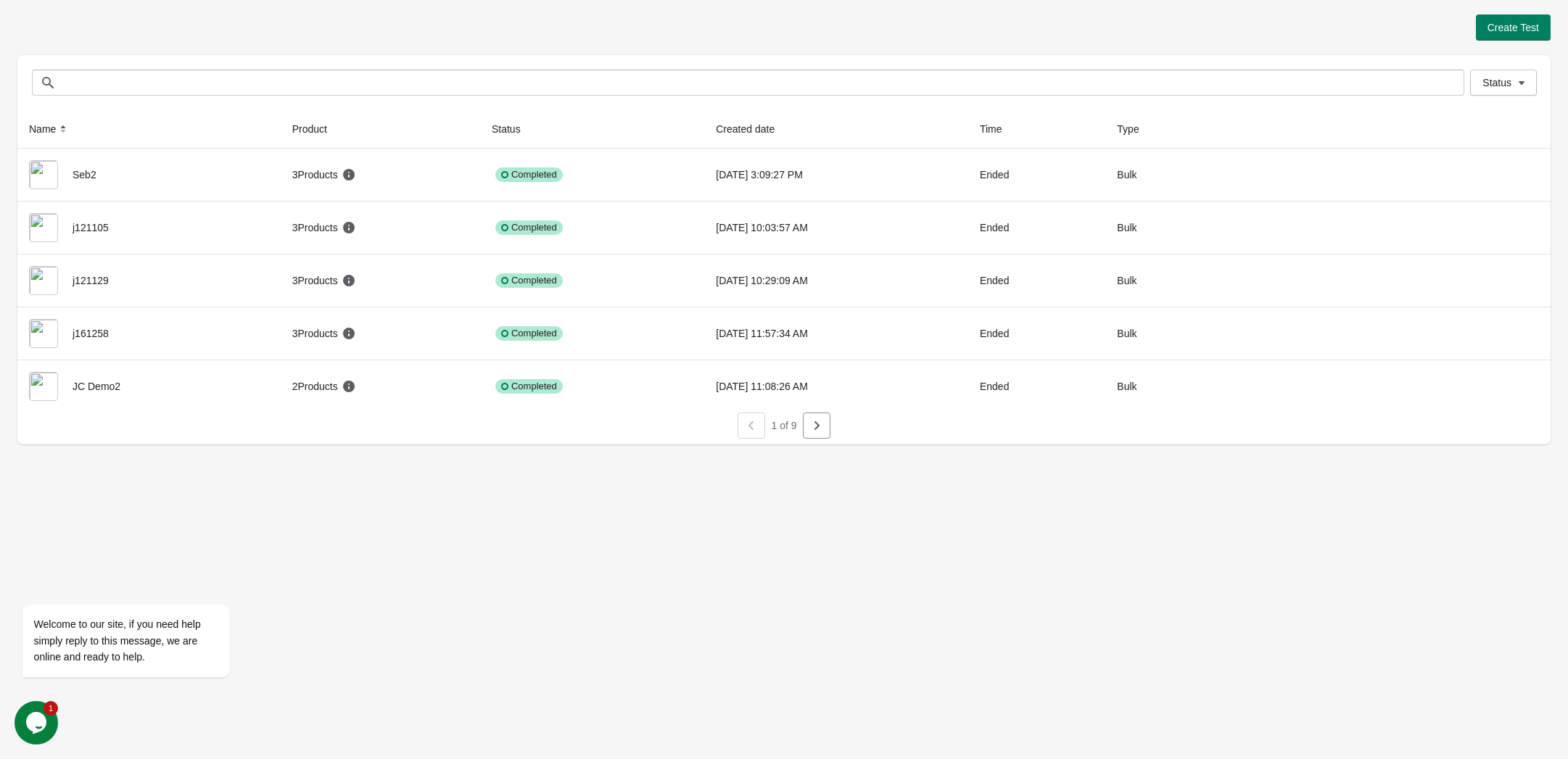
click at [882, 503] on div "Create Test Status Status Name Product Status Created date Time Type Seb2 3 Pro…" at bounding box center [784, 380] width 1568 height 759
